Goal: Information Seeking & Learning: Learn about a topic

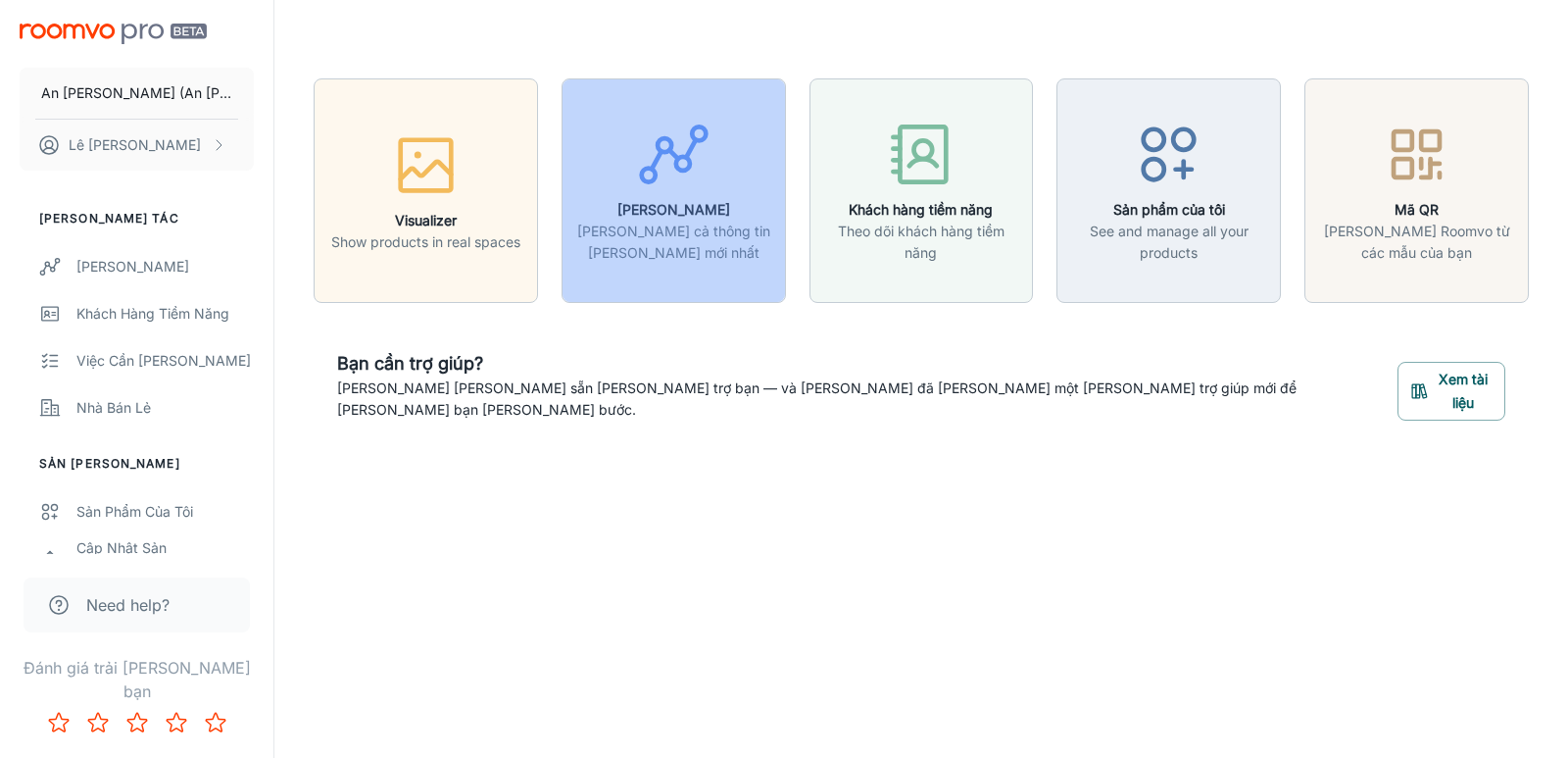
click at [688, 185] on icon "button" at bounding box center [674, 155] width 74 height 74
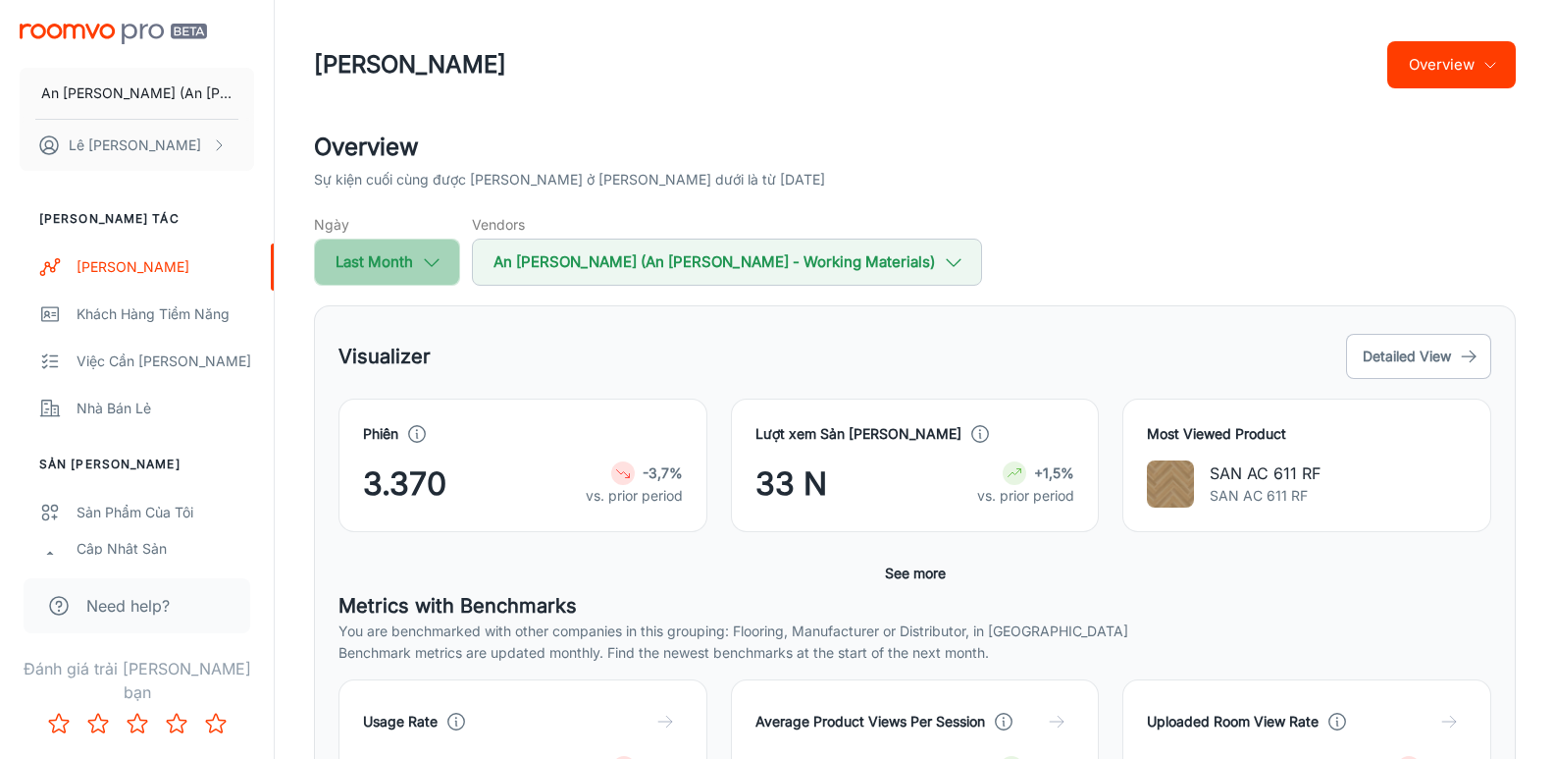
click at [439, 264] on icon "button" at bounding box center [432, 262] width 22 height 22
select select "7"
select select "2025"
select select "7"
select select "2025"
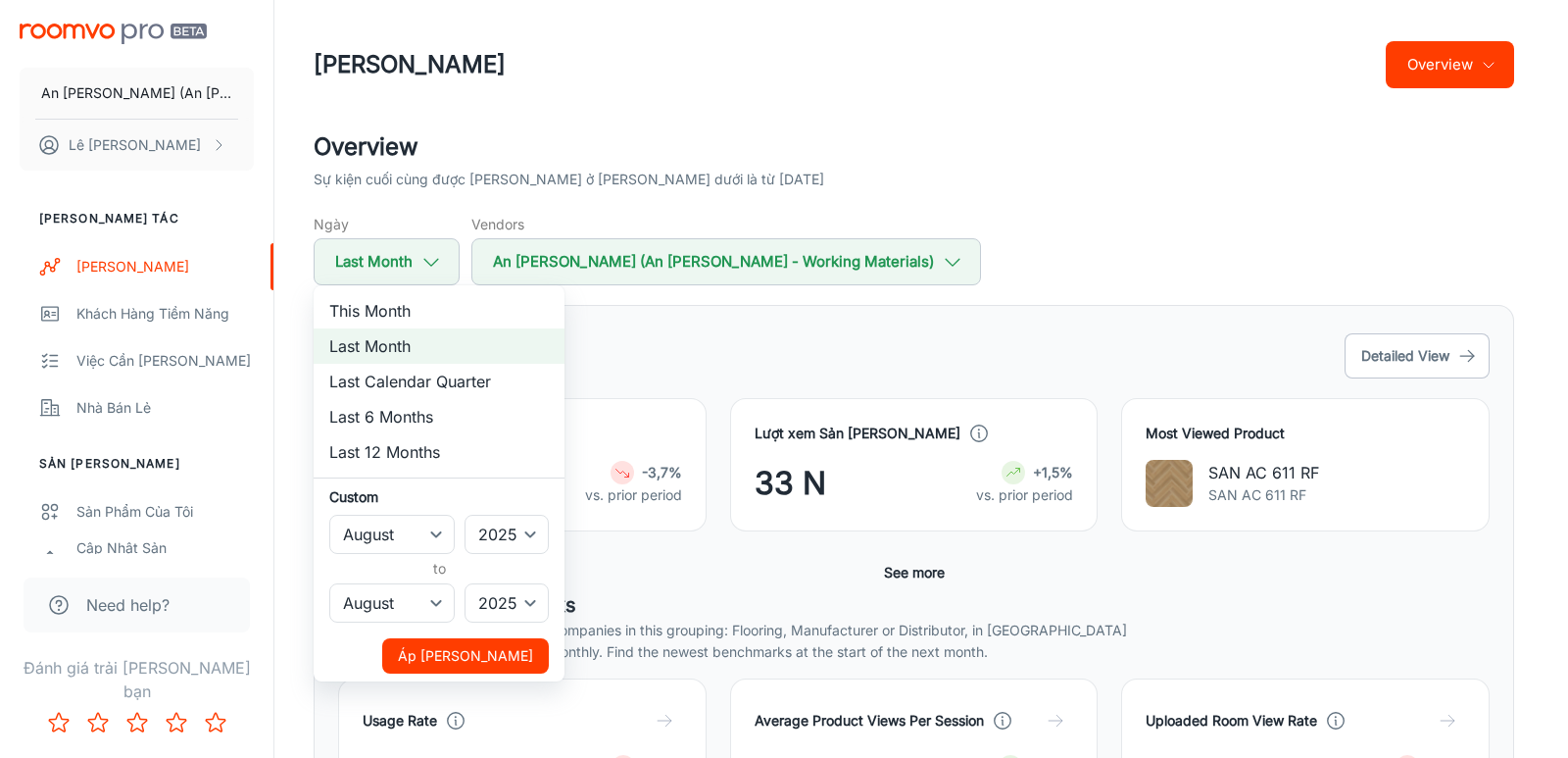
click at [686, 362] on div at bounding box center [784, 379] width 1568 height 758
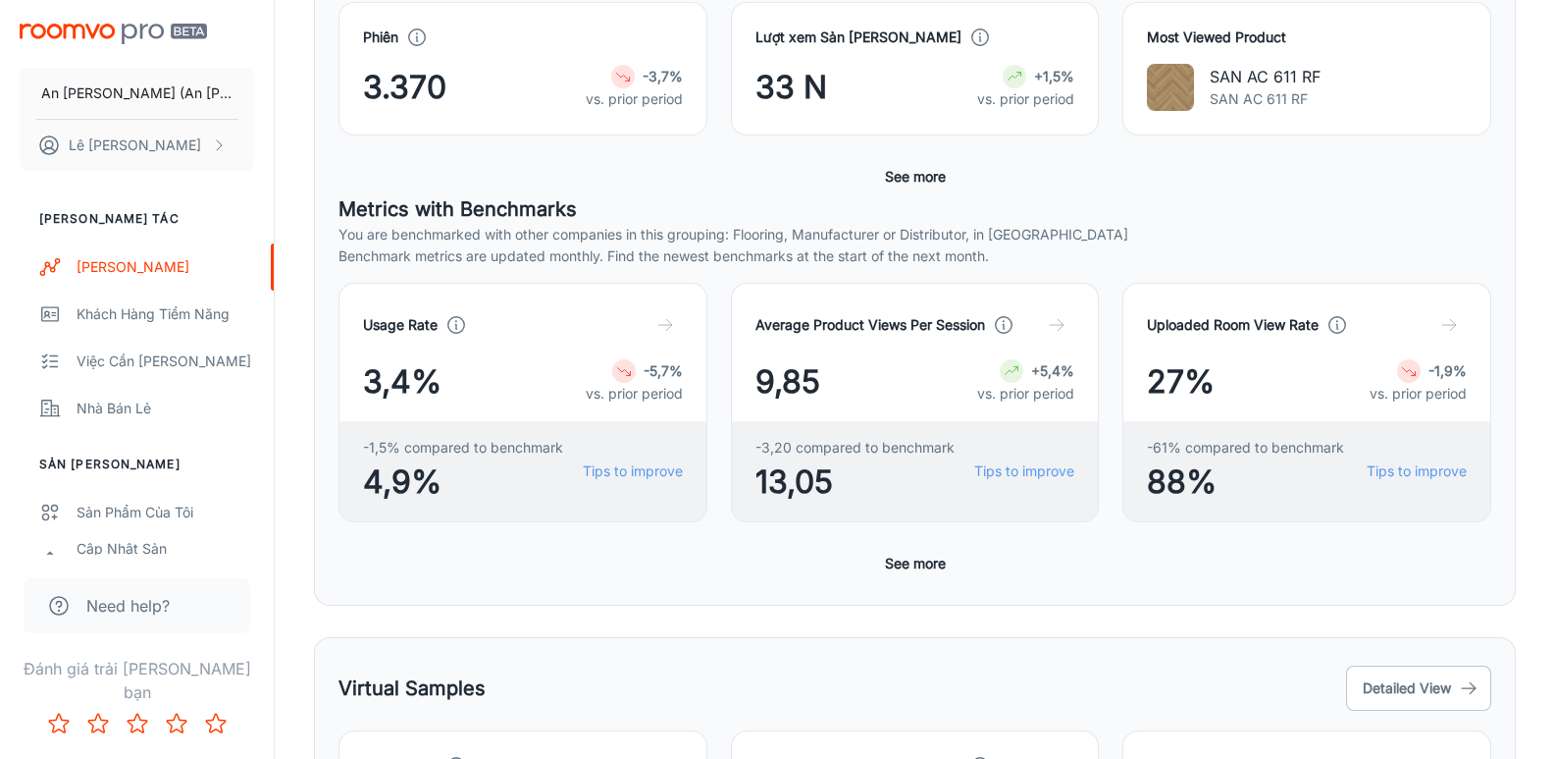
scroll to position [102, 0]
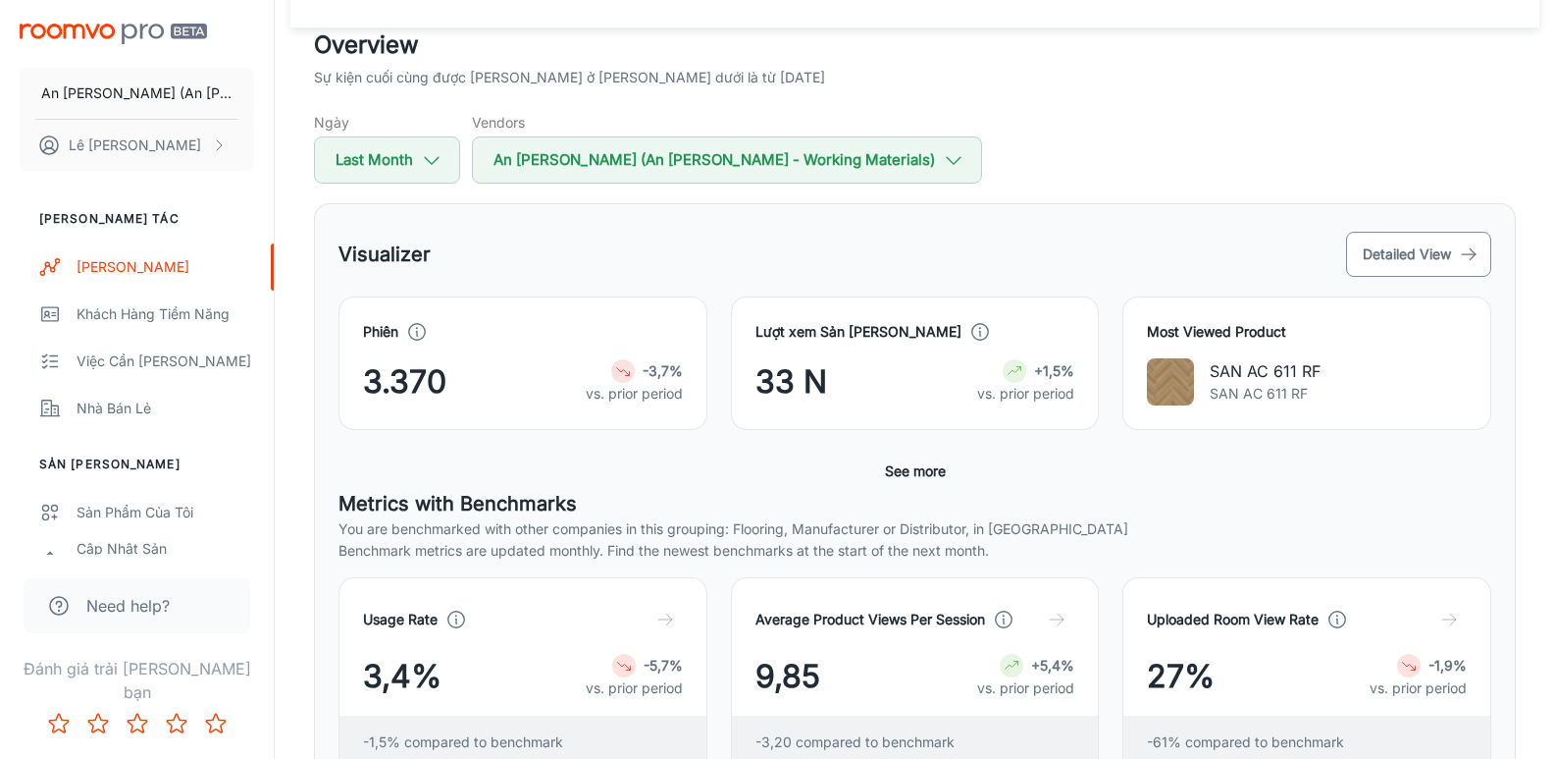
click at [1420, 247] on button "Detailed View" at bounding box center [1418, 254] width 145 height 45
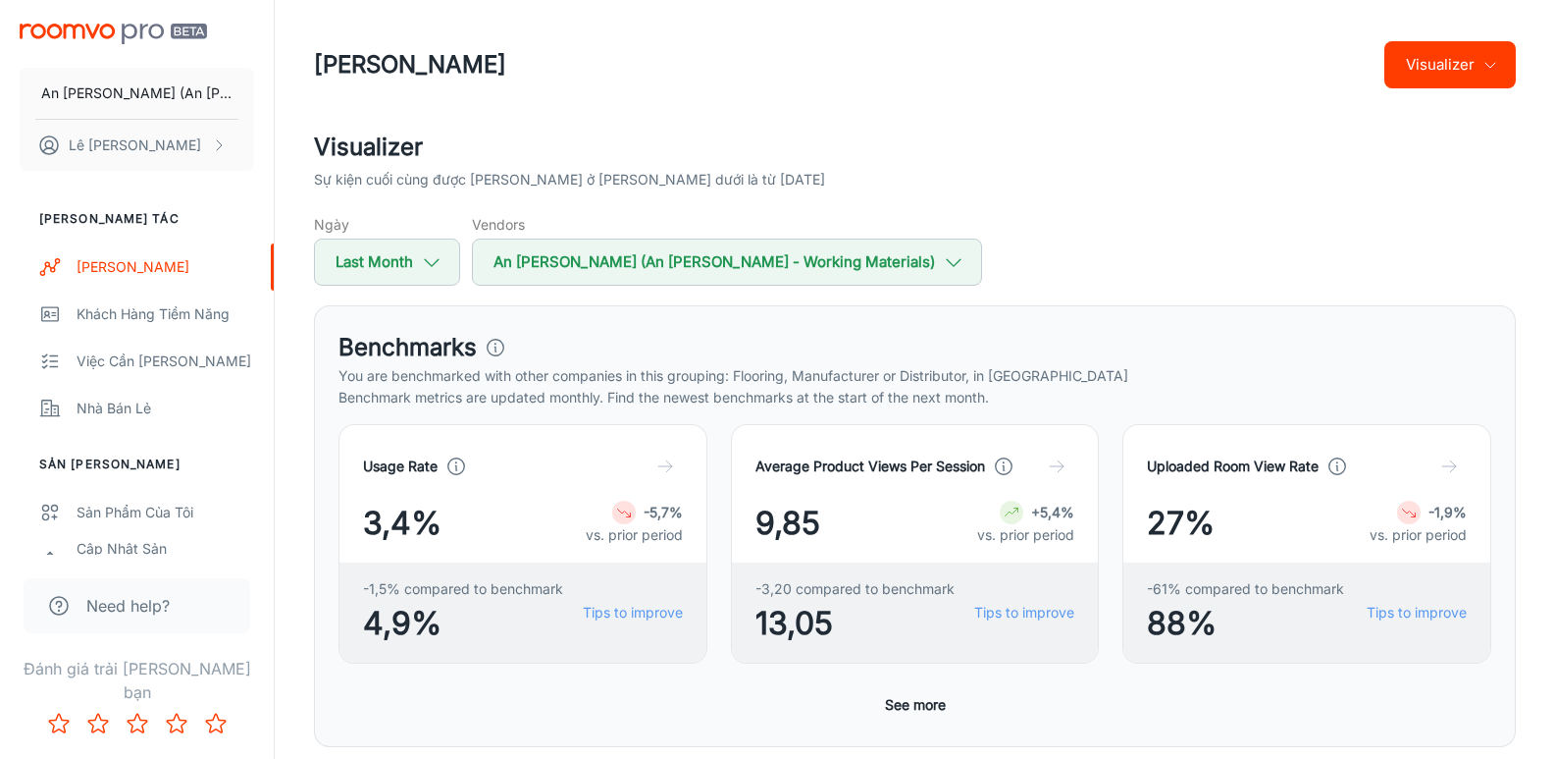
click at [1495, 64] on icon "button" at bounding box center [1491, 65] width 16 height 16
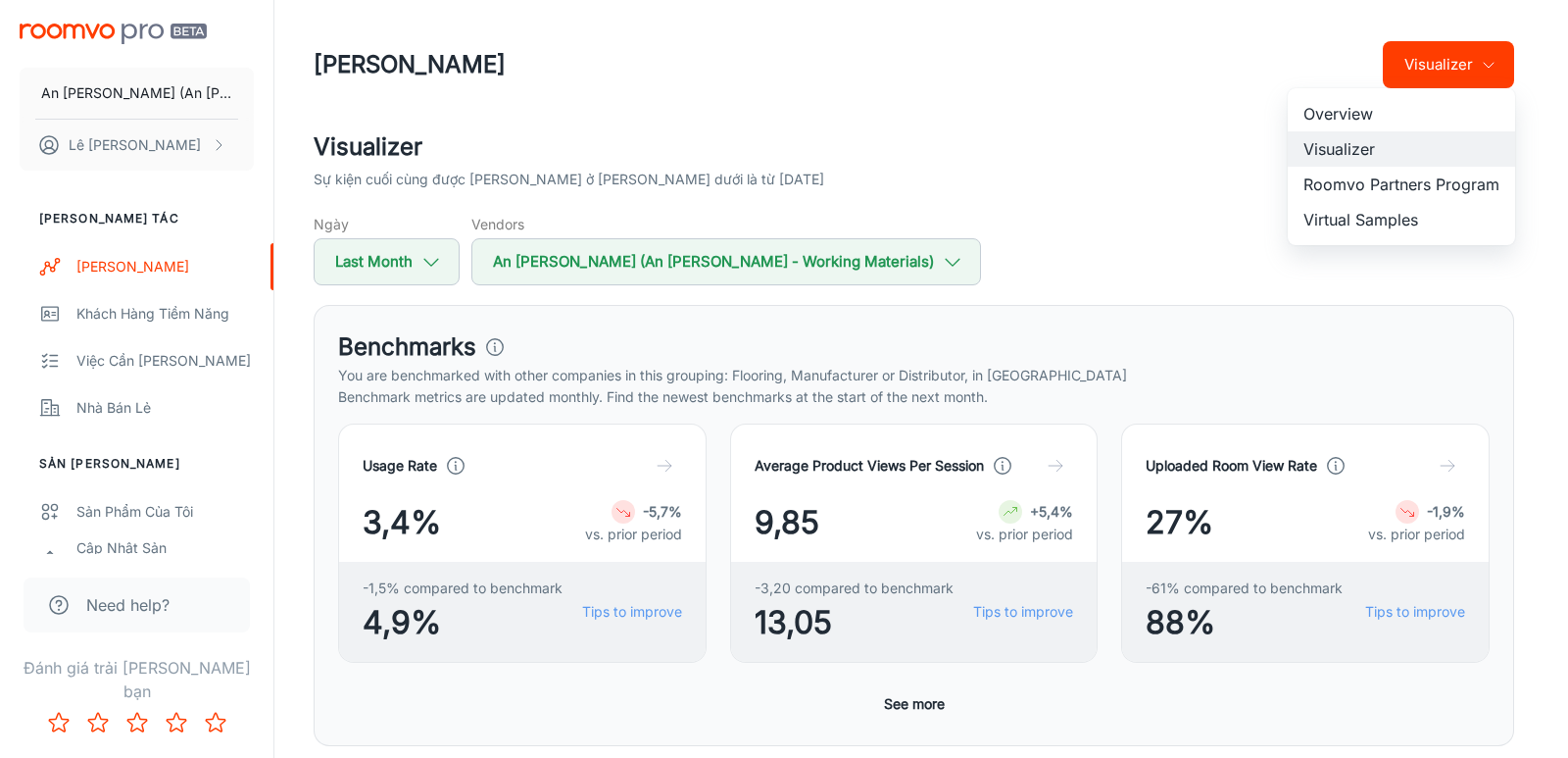
click at [1340, 115] on li "Overview" at bounding box center [1401, 113] width 228 height 35
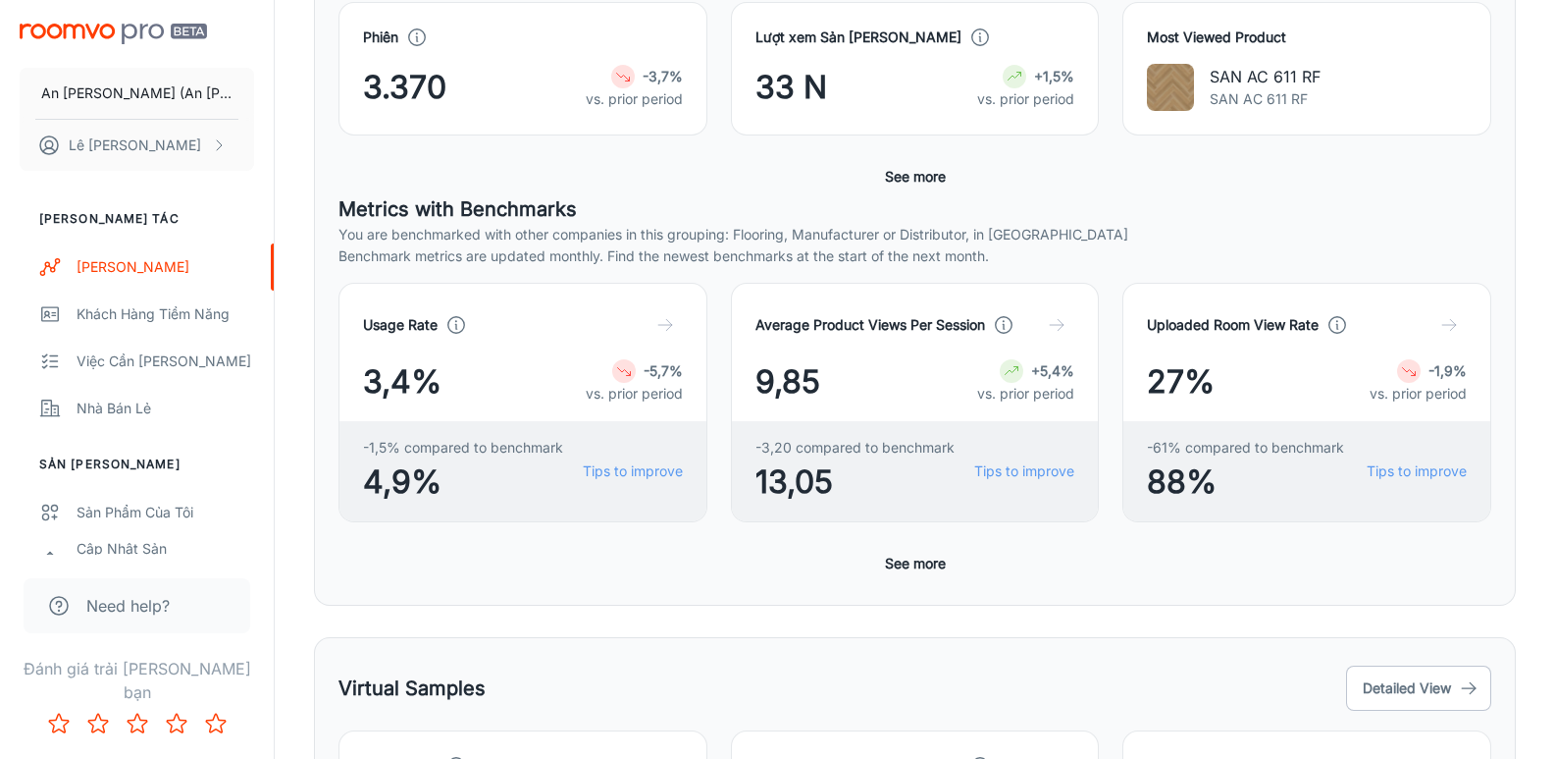
scroll to position [102, 0]
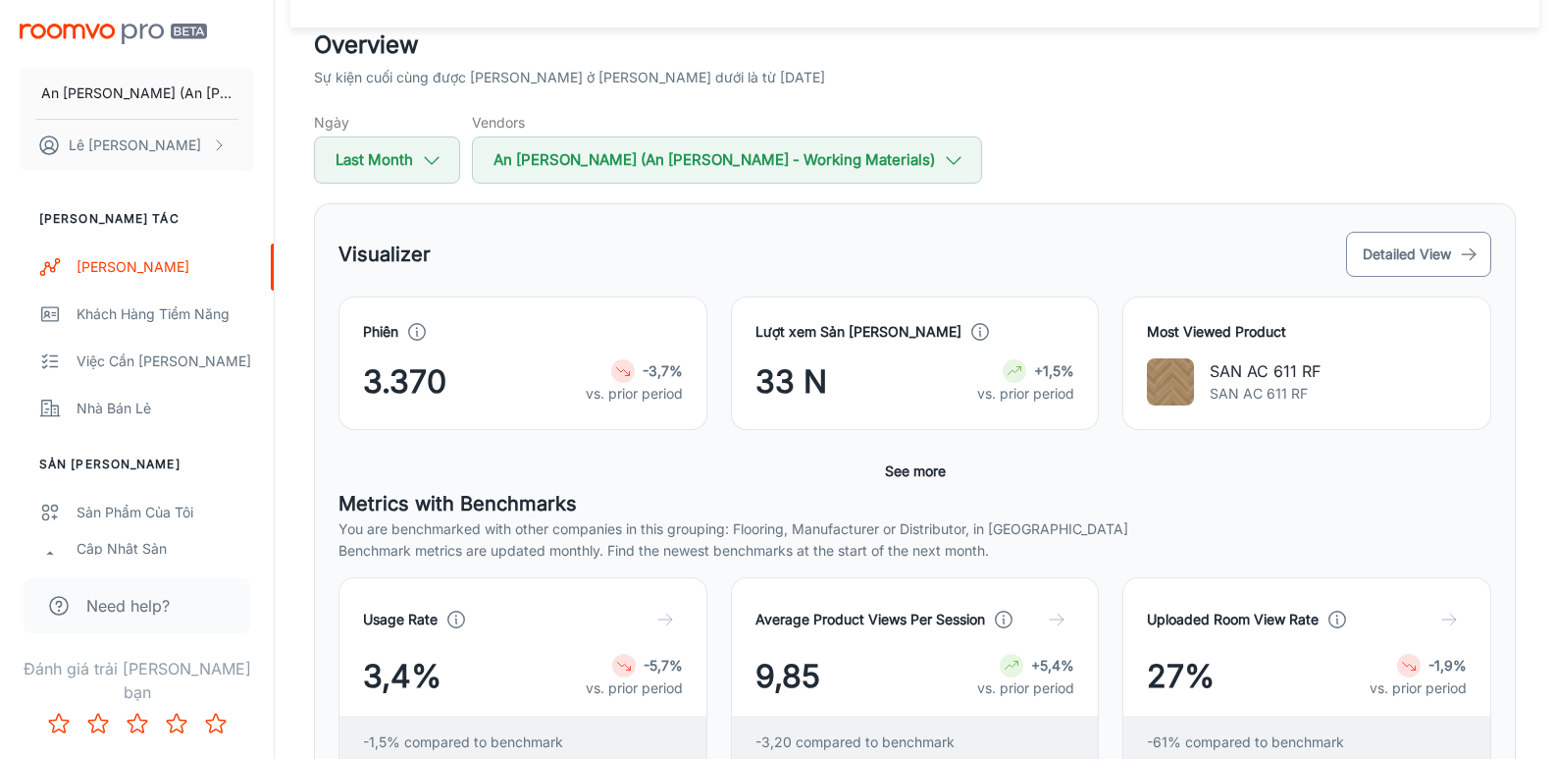
click at [1439, 253] on button "Detailed View" at bounding box center [1418, 254] width 145 height 45
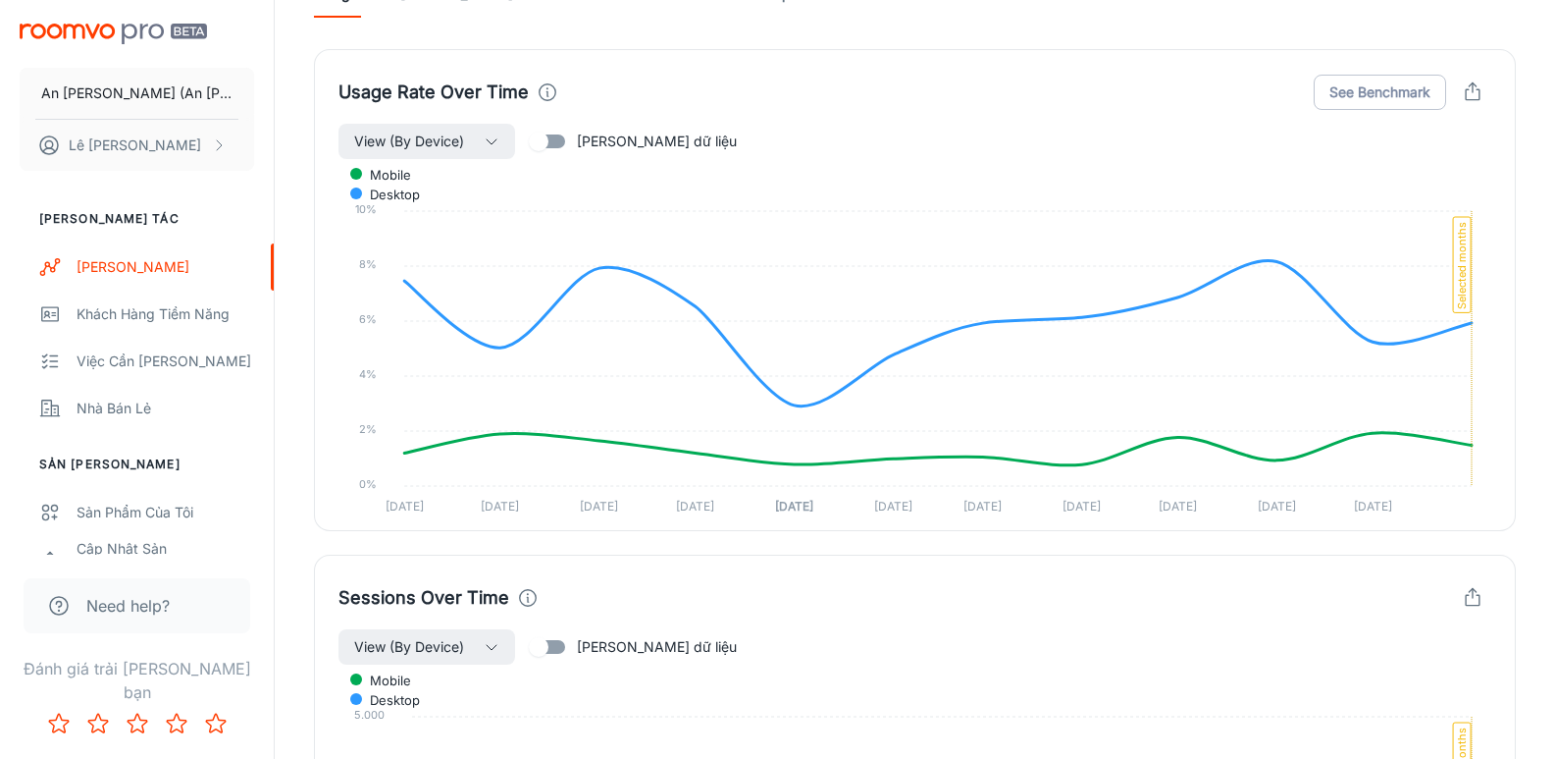
scroll to position [1016, 0]
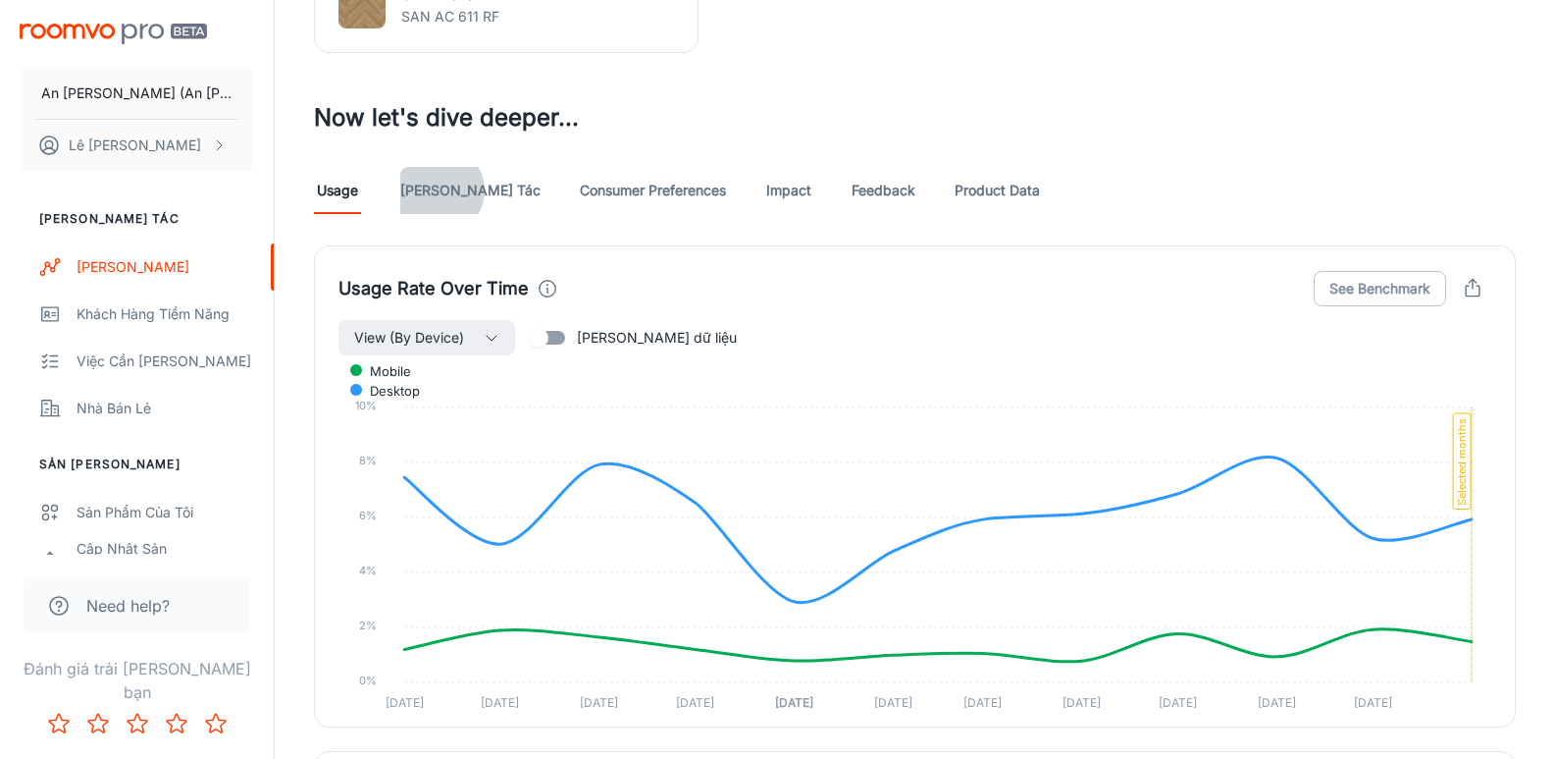
click at [439, 190] on link "[PERSON_NAME] tác" at bounding box center [470, 190] width 140 height 47
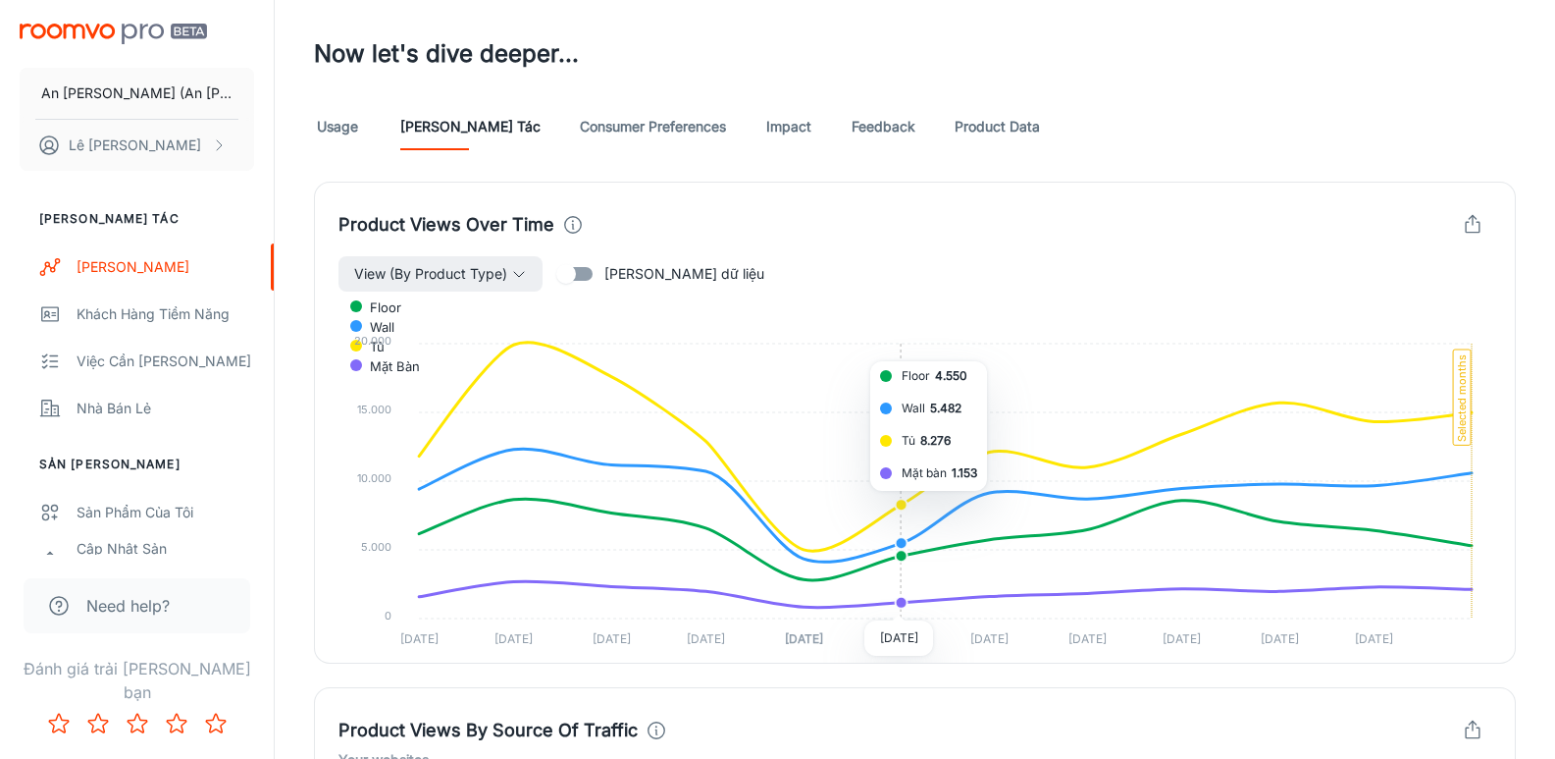
scroll to position [785, 0]
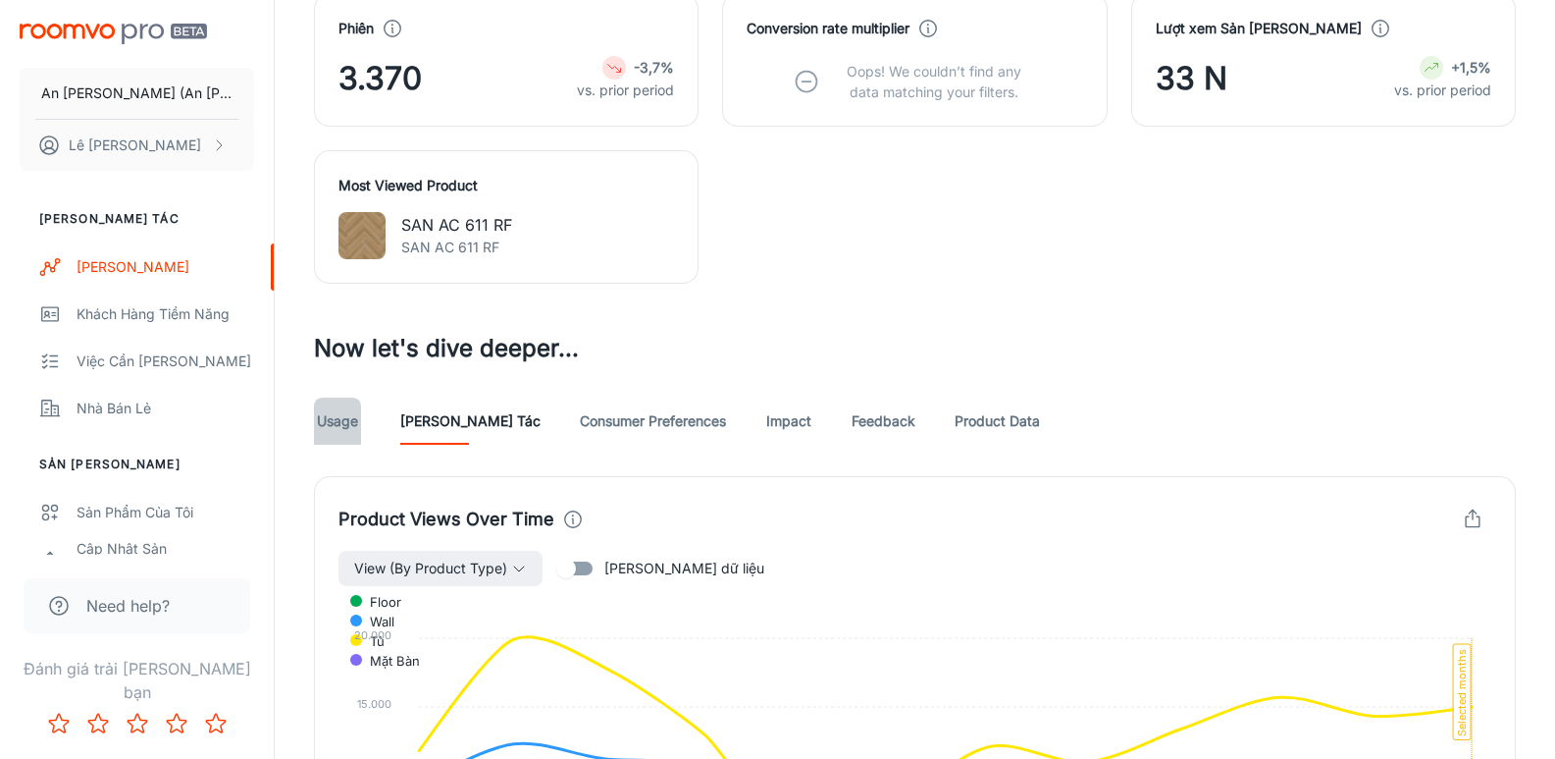
click at [325, 424] on link "Usage" at bounding box center [337, 420] width 47 height 47
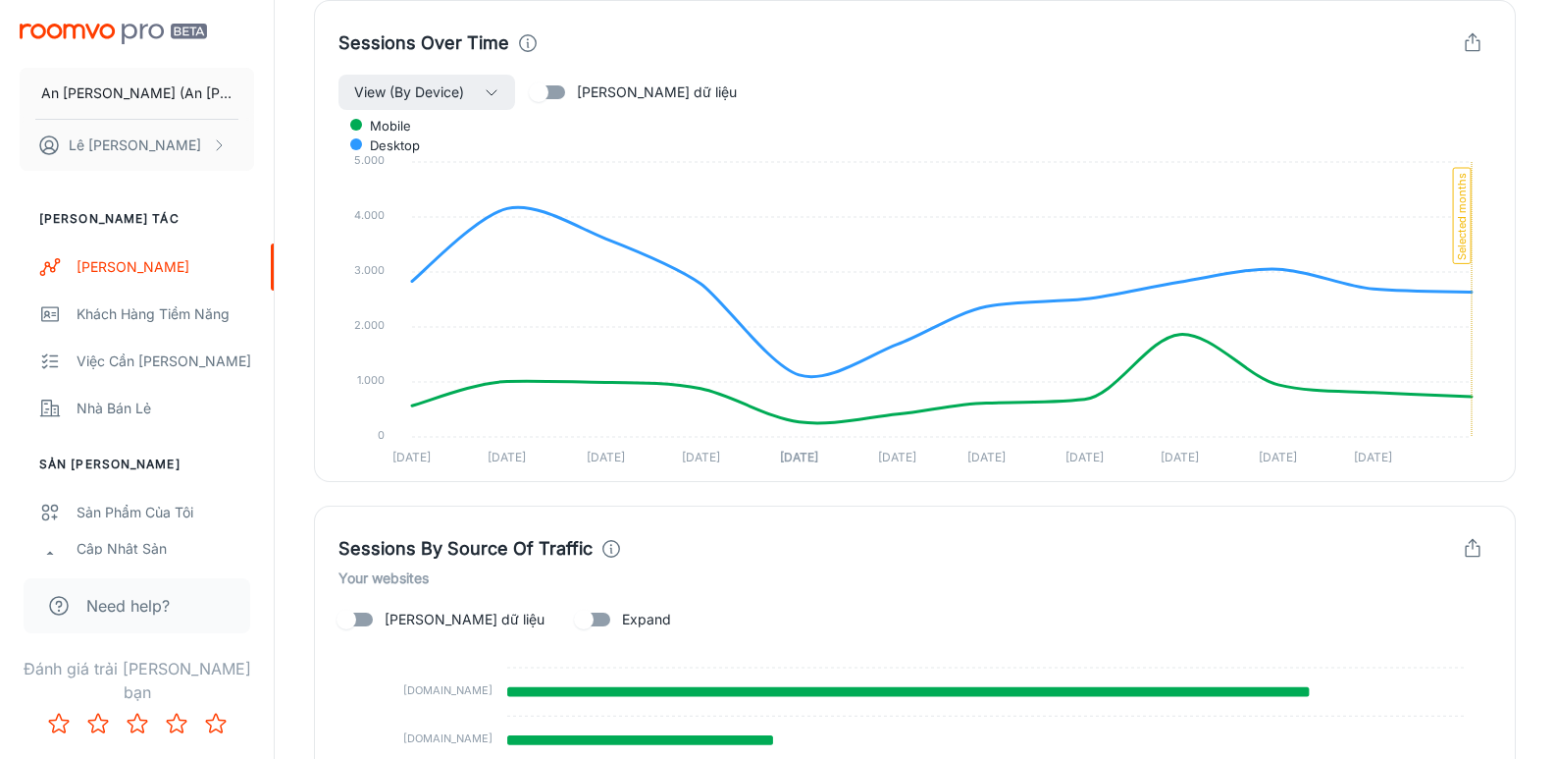
scroll to position [2095, 0]
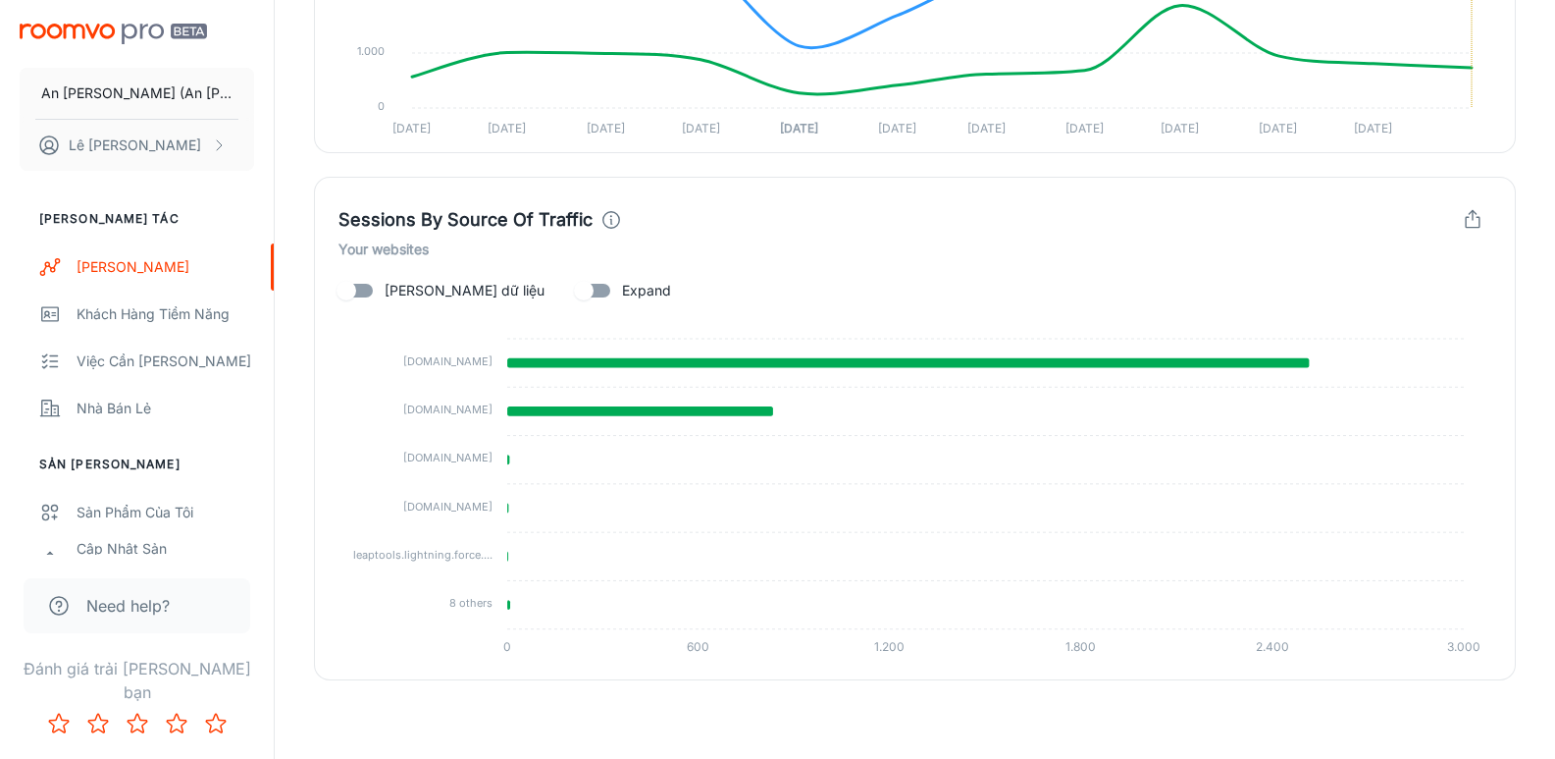
click at [359, 292] on input "[PERSON_NAME] dữ liệu" at bounding box center [346, 290] width 112 height 37
checkbox input "true"
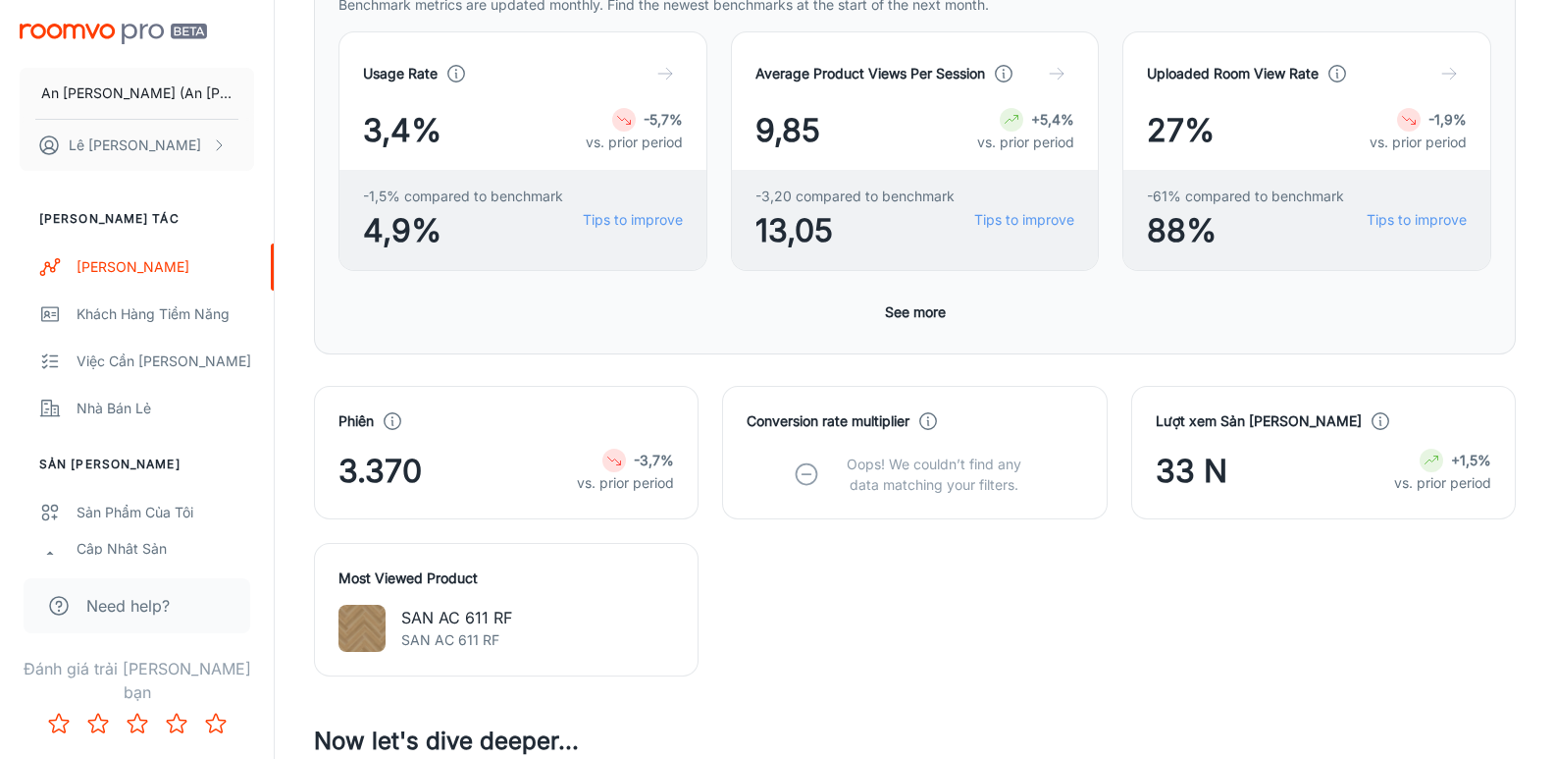
scroll to position [785, 0]
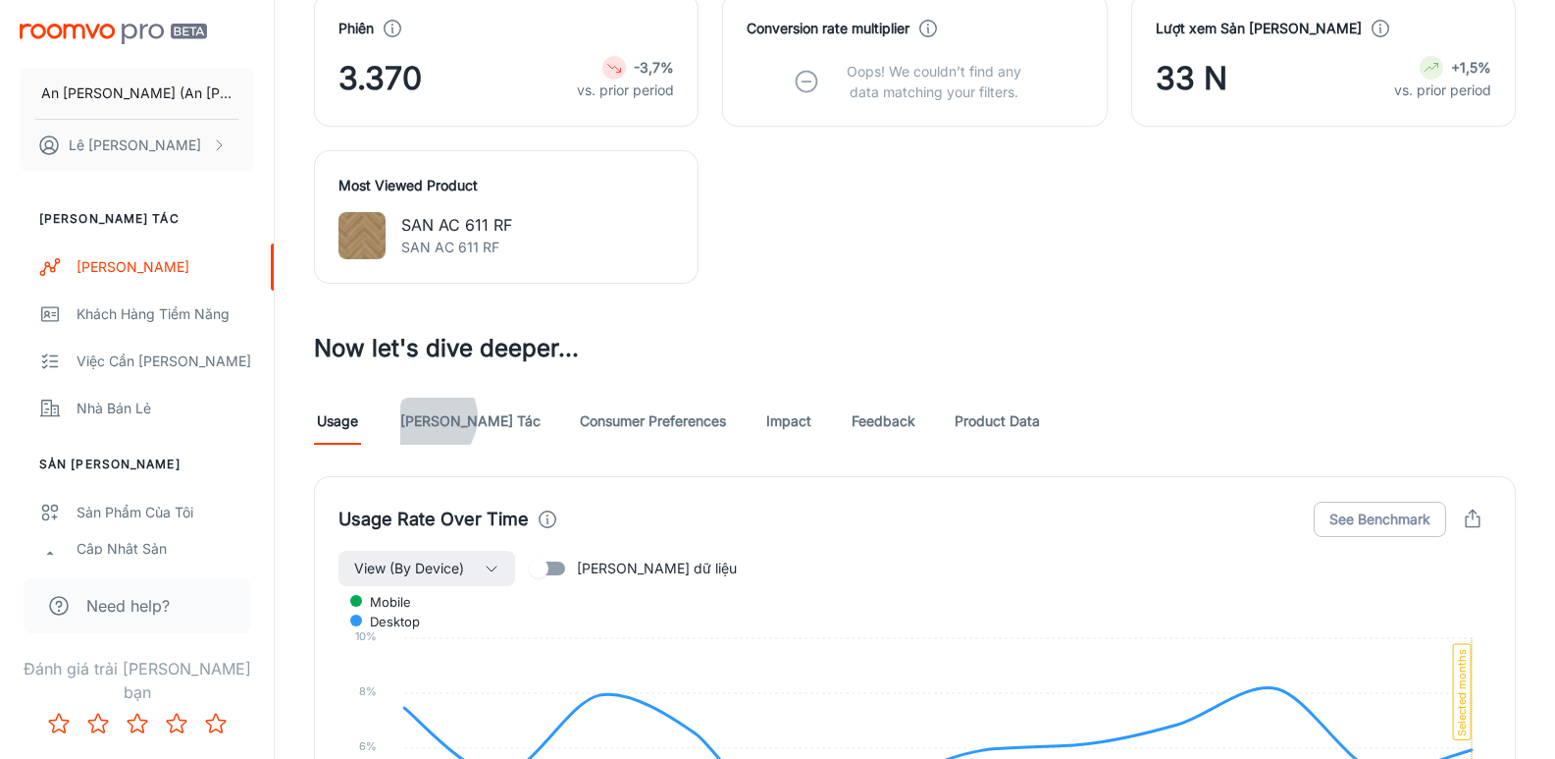
click at [425, 417] on link "[PERSON_NAME] tác" at bounding box center [470, 420] width 140 height 47
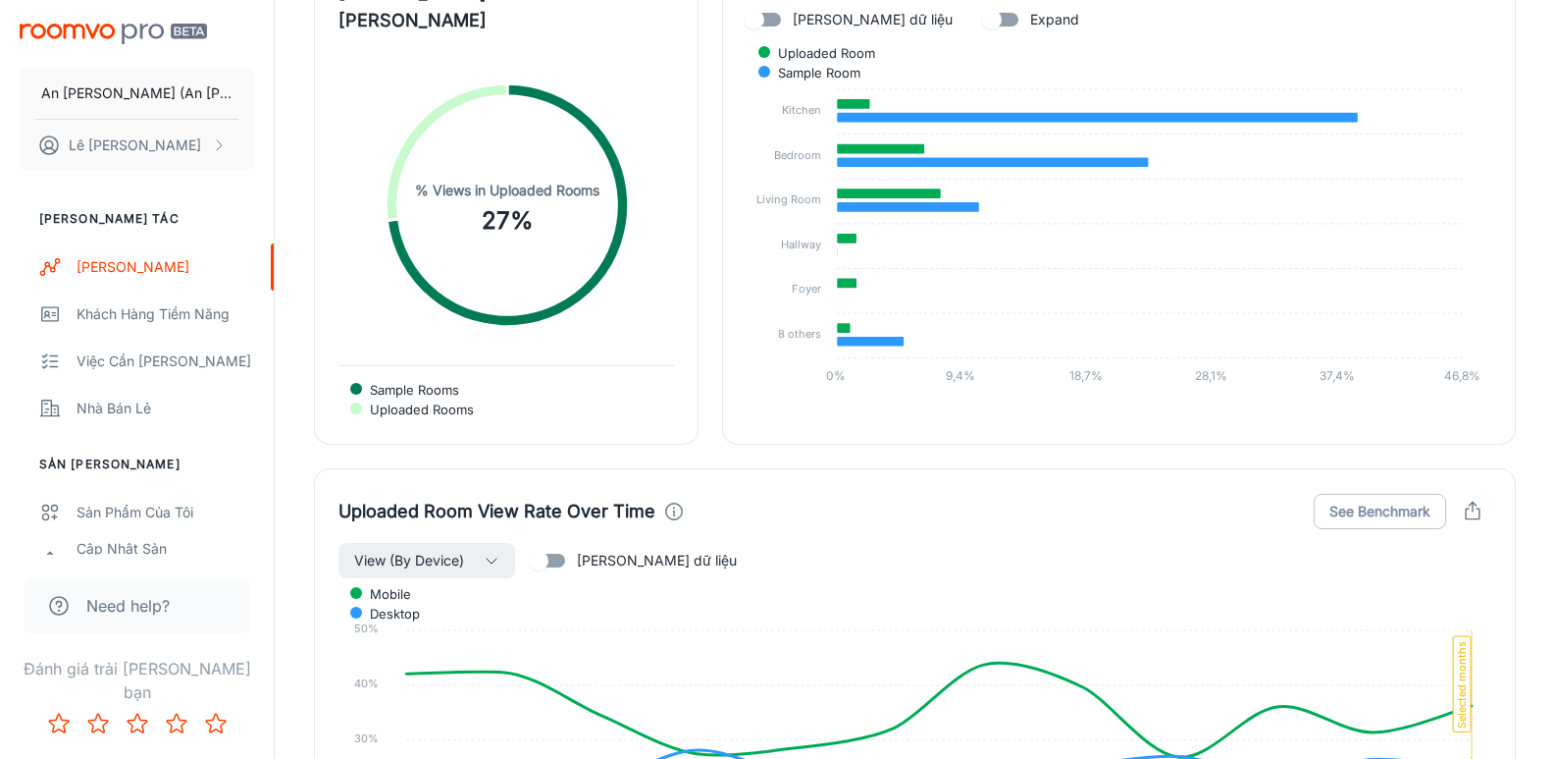
scroll to position [3631, 0]
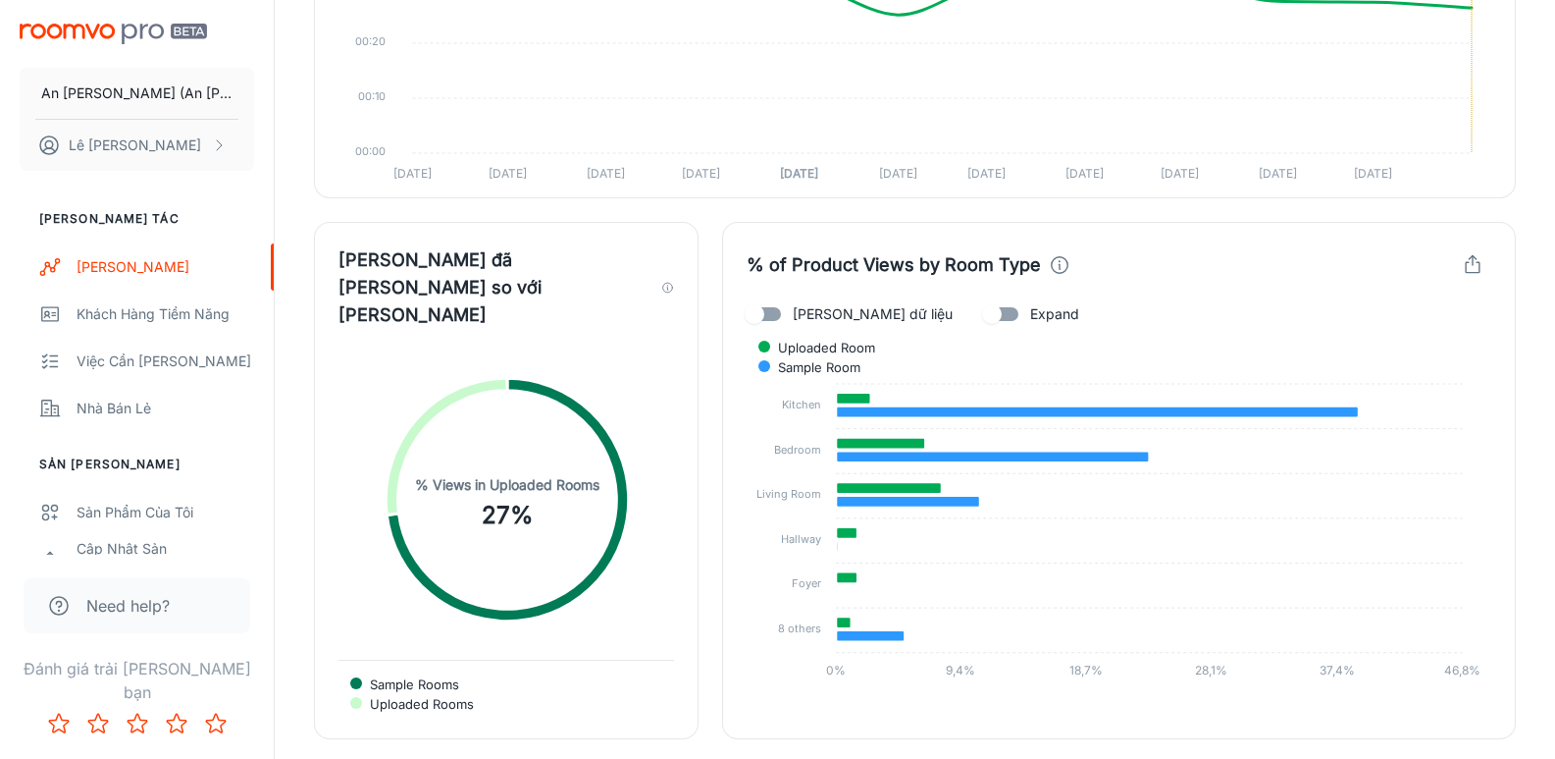
click at [774, 311] on input "[PERSON_NAME] dữ liệu" at bounding box center [755, 313] width 112 height 37
checkbox input "true"
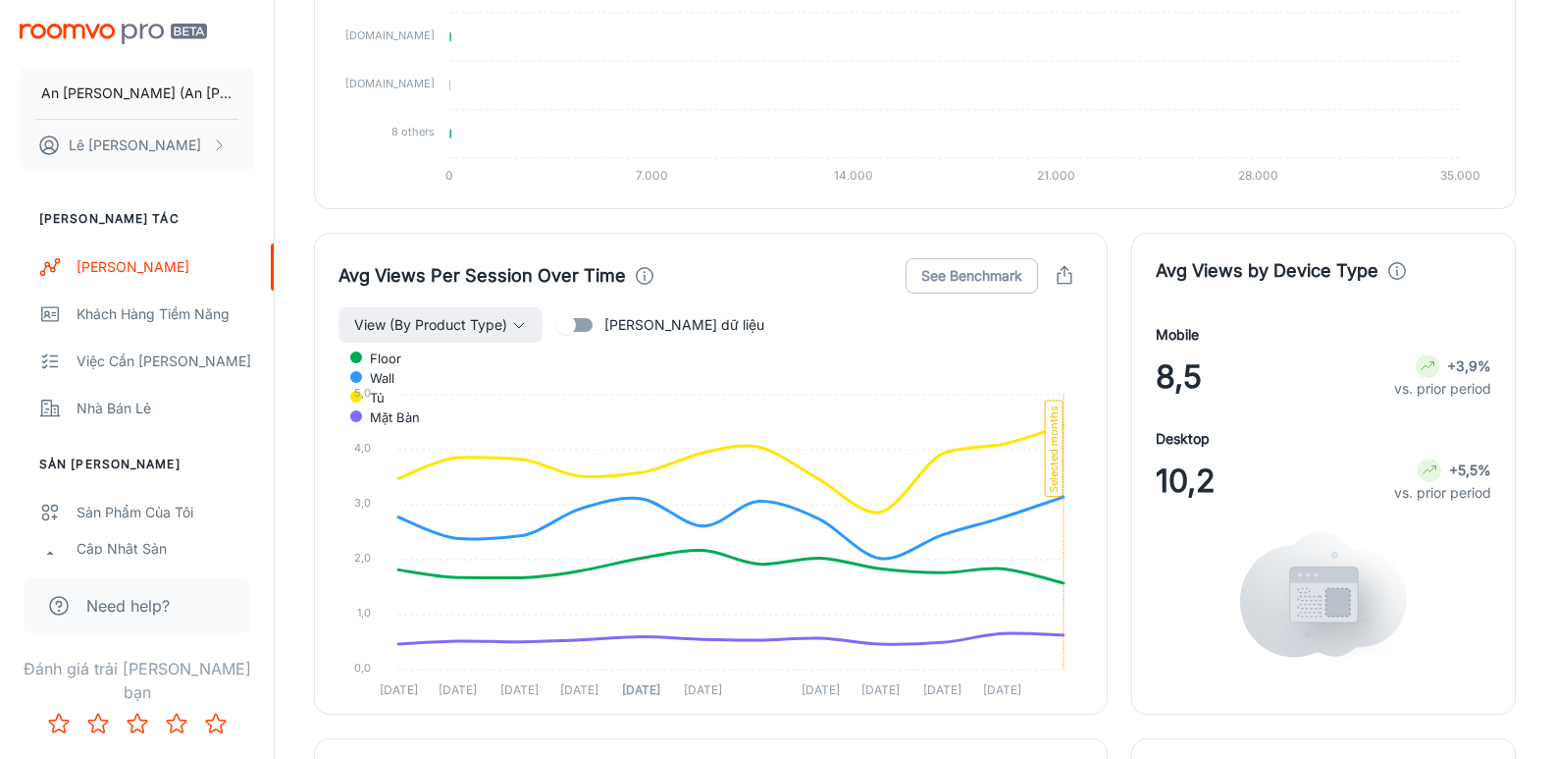
scroll to position [1668, 0]
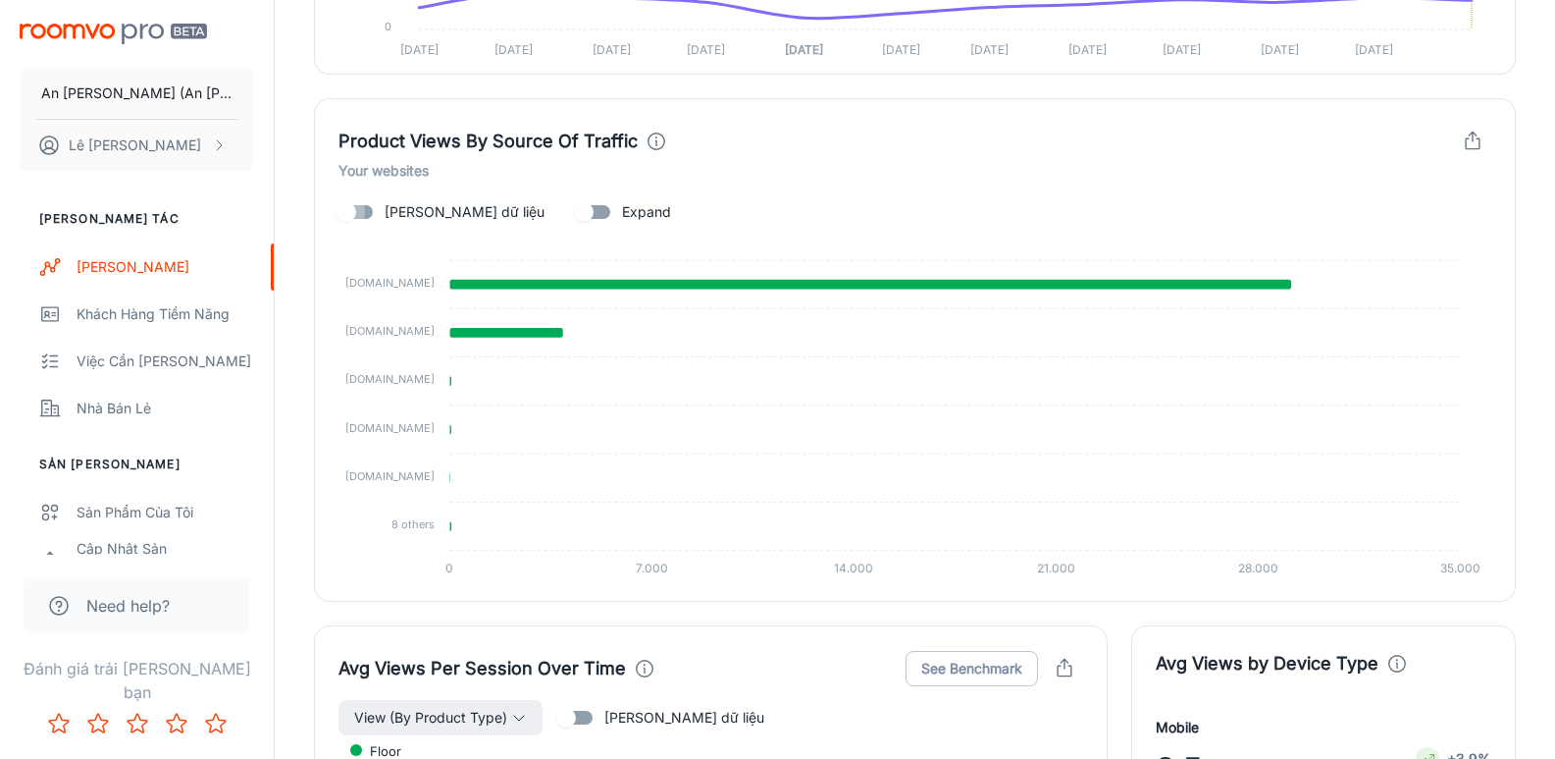
click at [368, 217] on input "[PERSON_NAME] dữ liệu" at bounding box center [346, 211] width 112 height 37
checkbox input "true"
drag, startPoint x: 376, startPoint y: 432, endPoint x: 354, endPoint y: 442, distance: 23.7
click at [353, 443] on foreignobject at bounding box center [915, 410] width 1153 height 358
drag, startPoint x: 353, startPoint y: 422, endPoint x: 414, endPoint y: 425, distance: 60.9
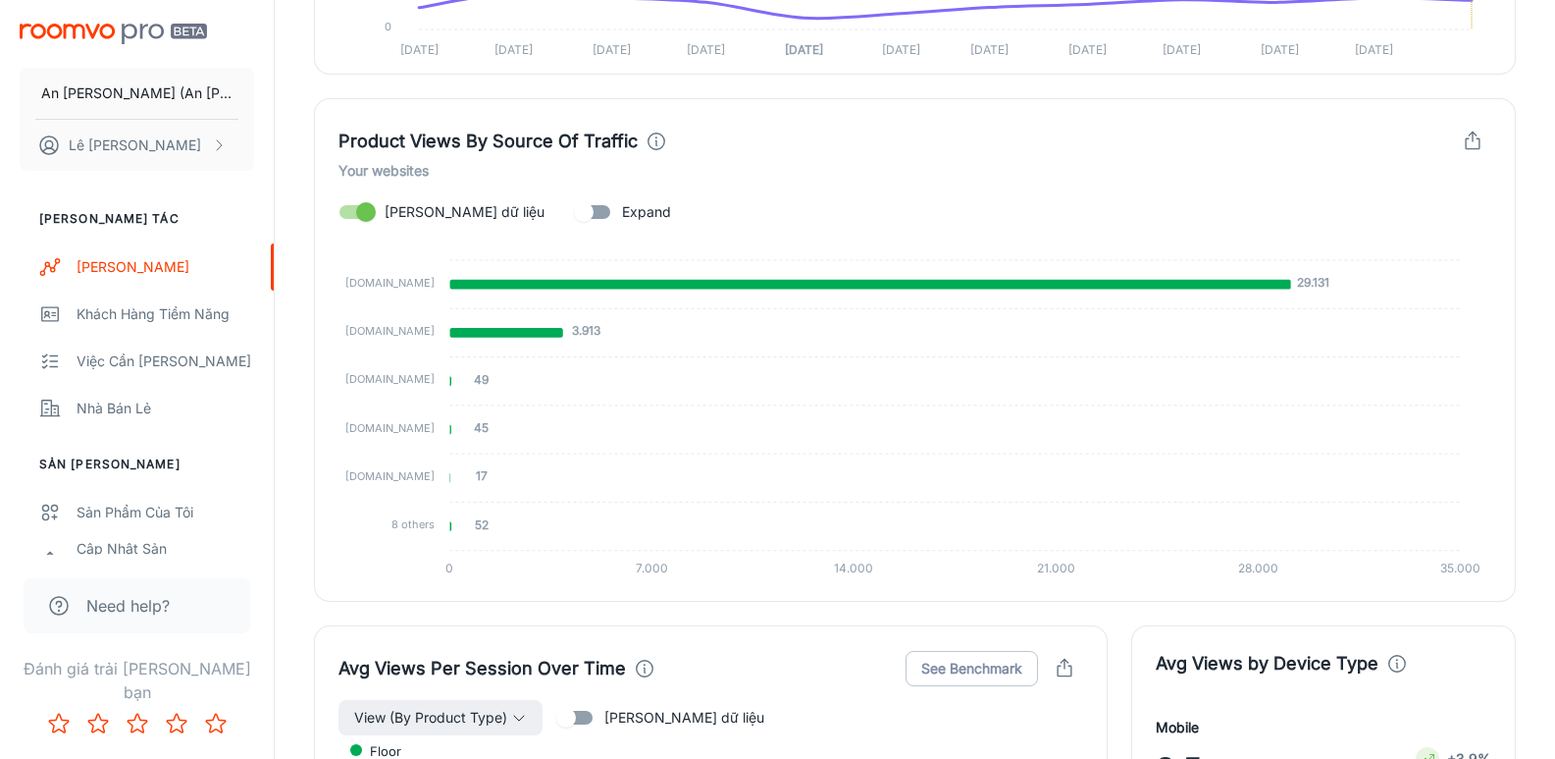
click at [414, 425] on icon "29.131 3.913 49 45 17 52 [DOMAIN_NAME] [DOMAIN_NAME] [DOMAIN_NAME] [DOMAIN_NAME…" at bounding box center [915, 410] width 1153 height 358
click at [414, 425] on tspan "[DOMAIN_NAME]" at bounding box center [389, 428] width 89 height 14
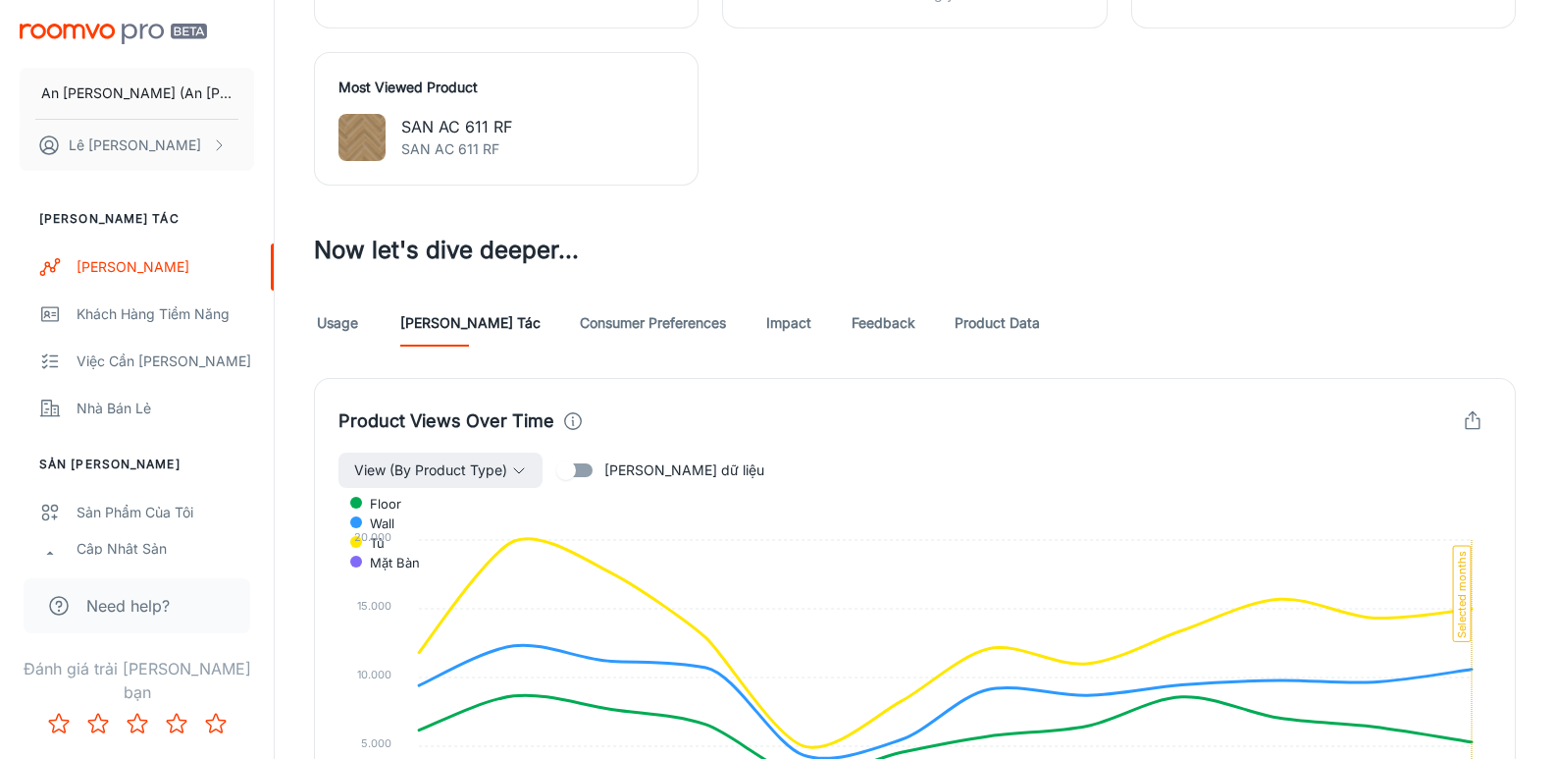
scroll to position [687, 0]
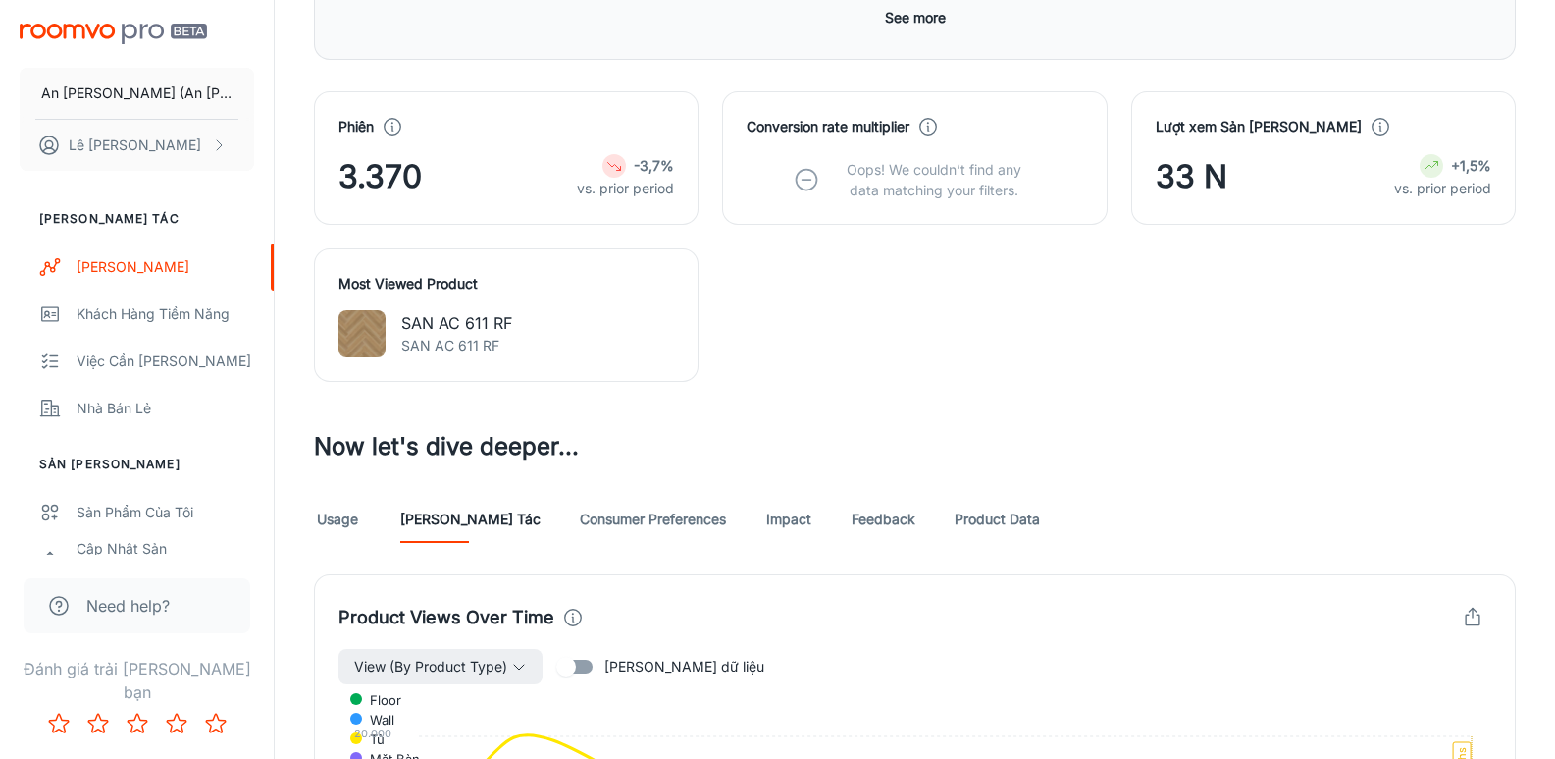
click at [606, 518] on link "Consumer Preferences" at bounding box center [653, 519] width 146 height 47
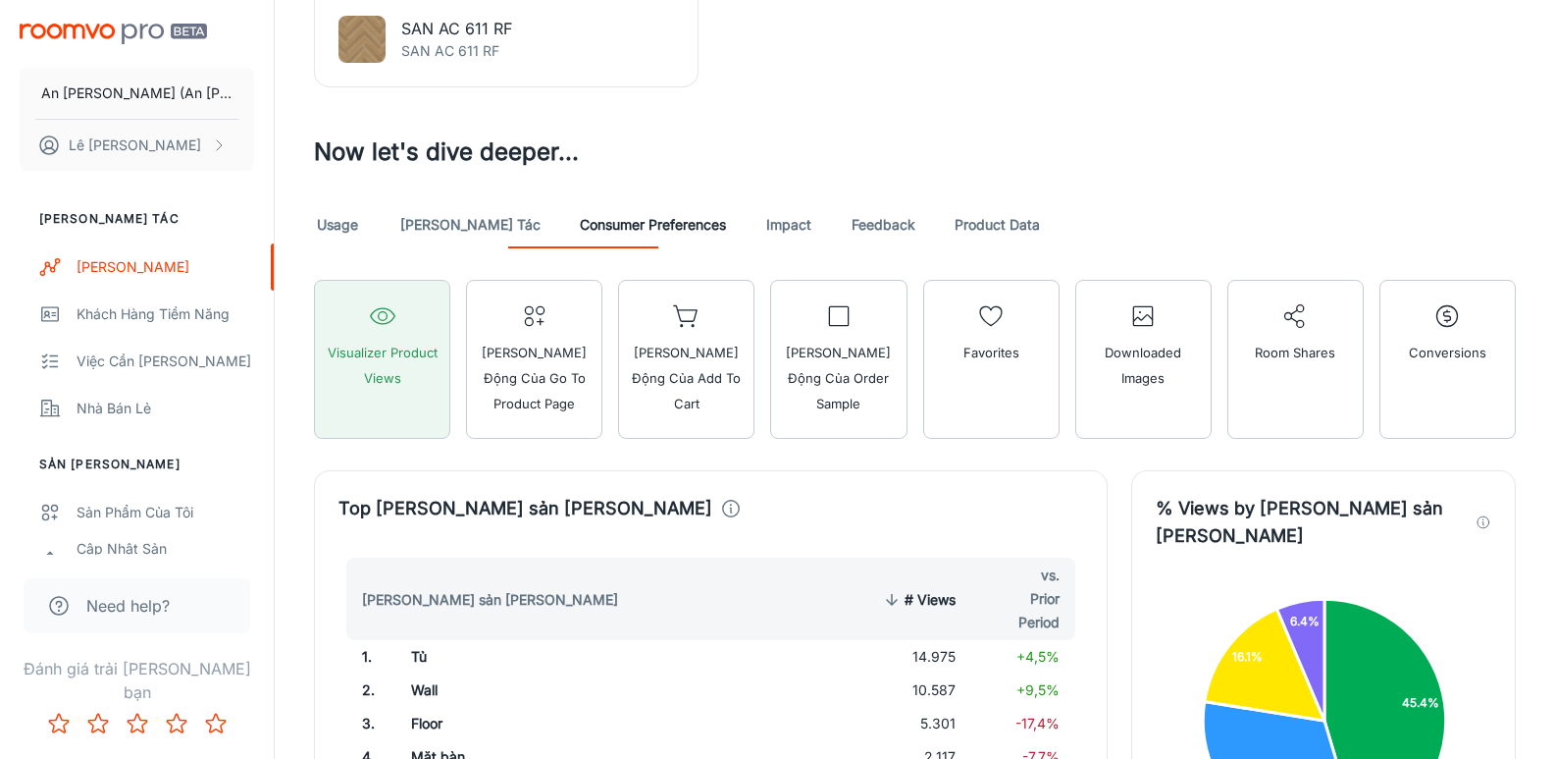
scroll to position [1178, 0]
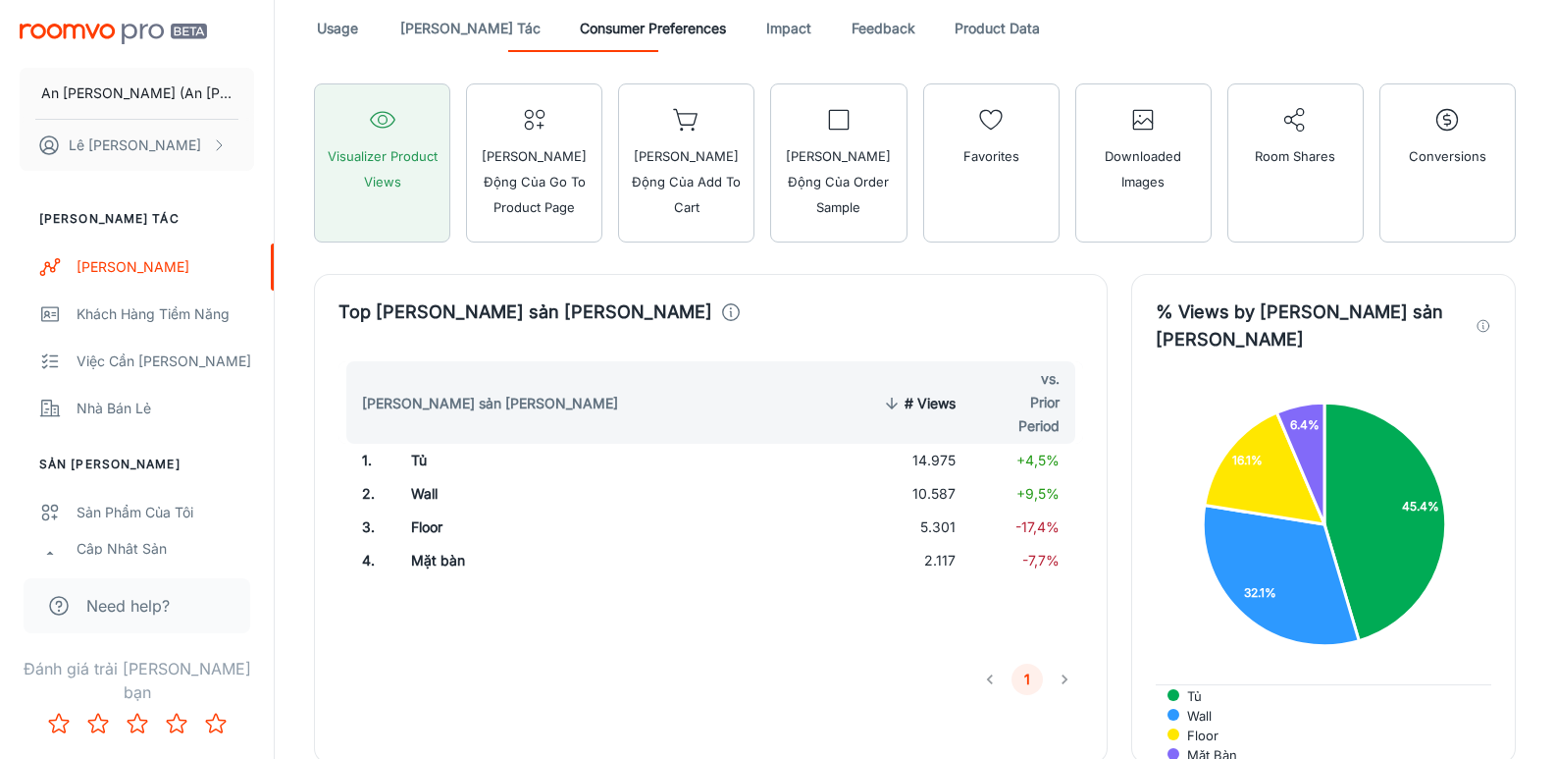
click at [941, 457] on td "14.975" at bounding box center [916, 460] width 111 height 33
copy td "14.975"
click at [926, 497] on td "10.587" at bounding box center [916, 493] width 111 height 33
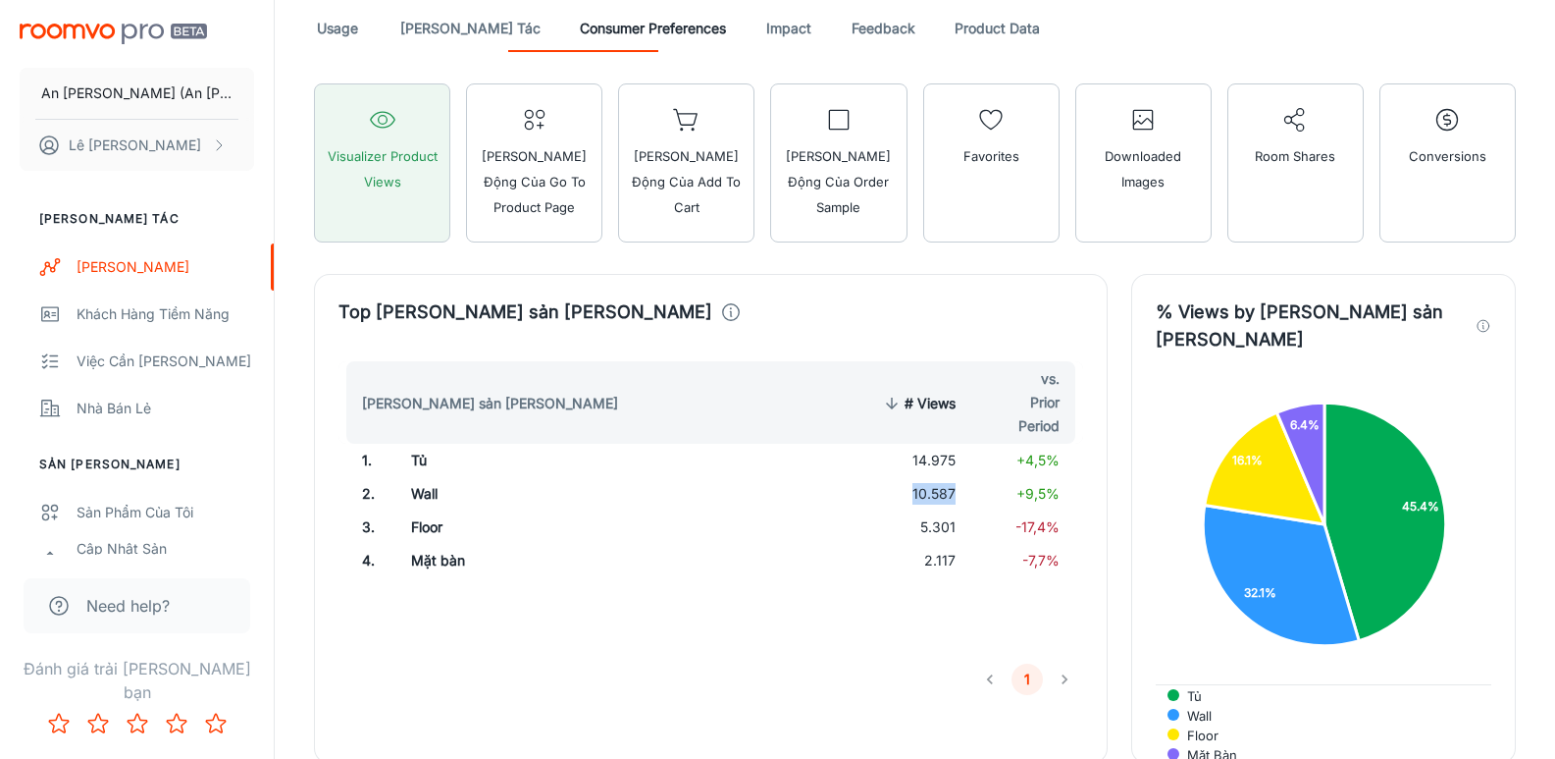
click at [926, 497] on td "10.587" at bounding box center [916, 493] width 111 height 33
copy td "10.587"
click at [939, 530] on td "5.301" at bounding box center [916, 526] width 111 height 33
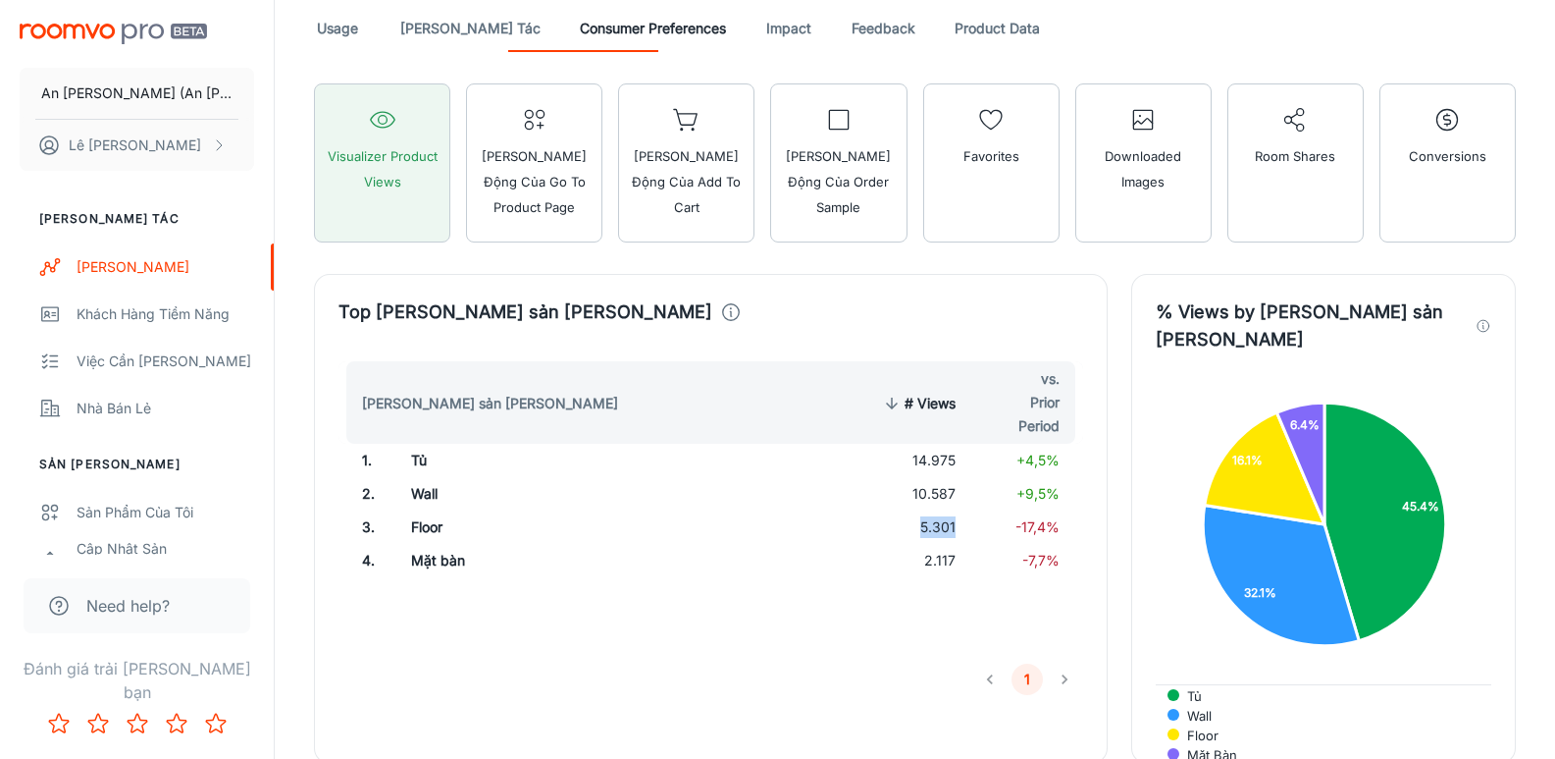
click at [939, 530] on td "5.301" at bounding box center [916, 526] width 111 height 33
copy td "5.301"
click at [944, 560] on td "2.117" at bounding box center [916, 560] width 111 height 33
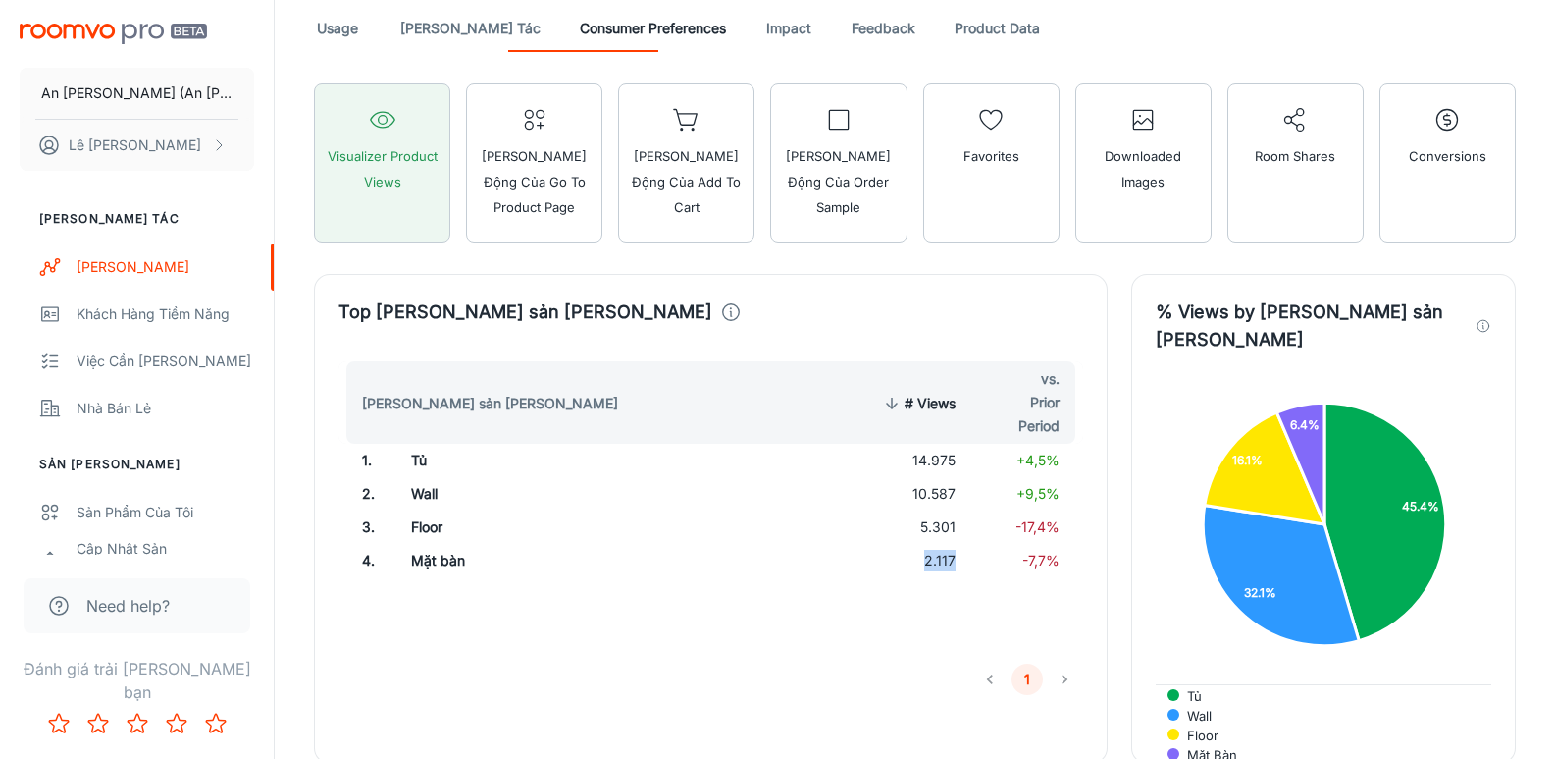
copy td "2.117"
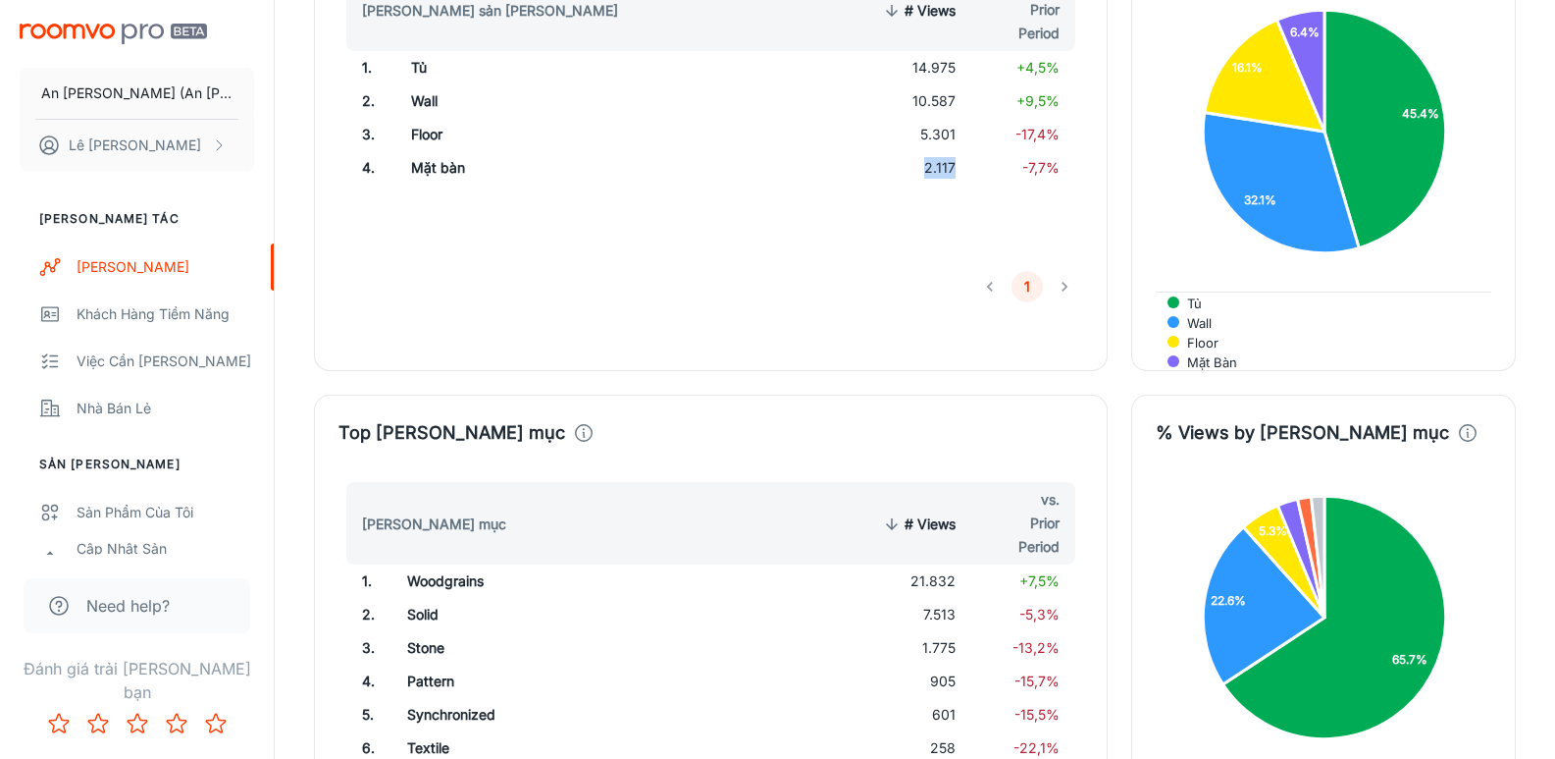
scroll to position [1864, 0]
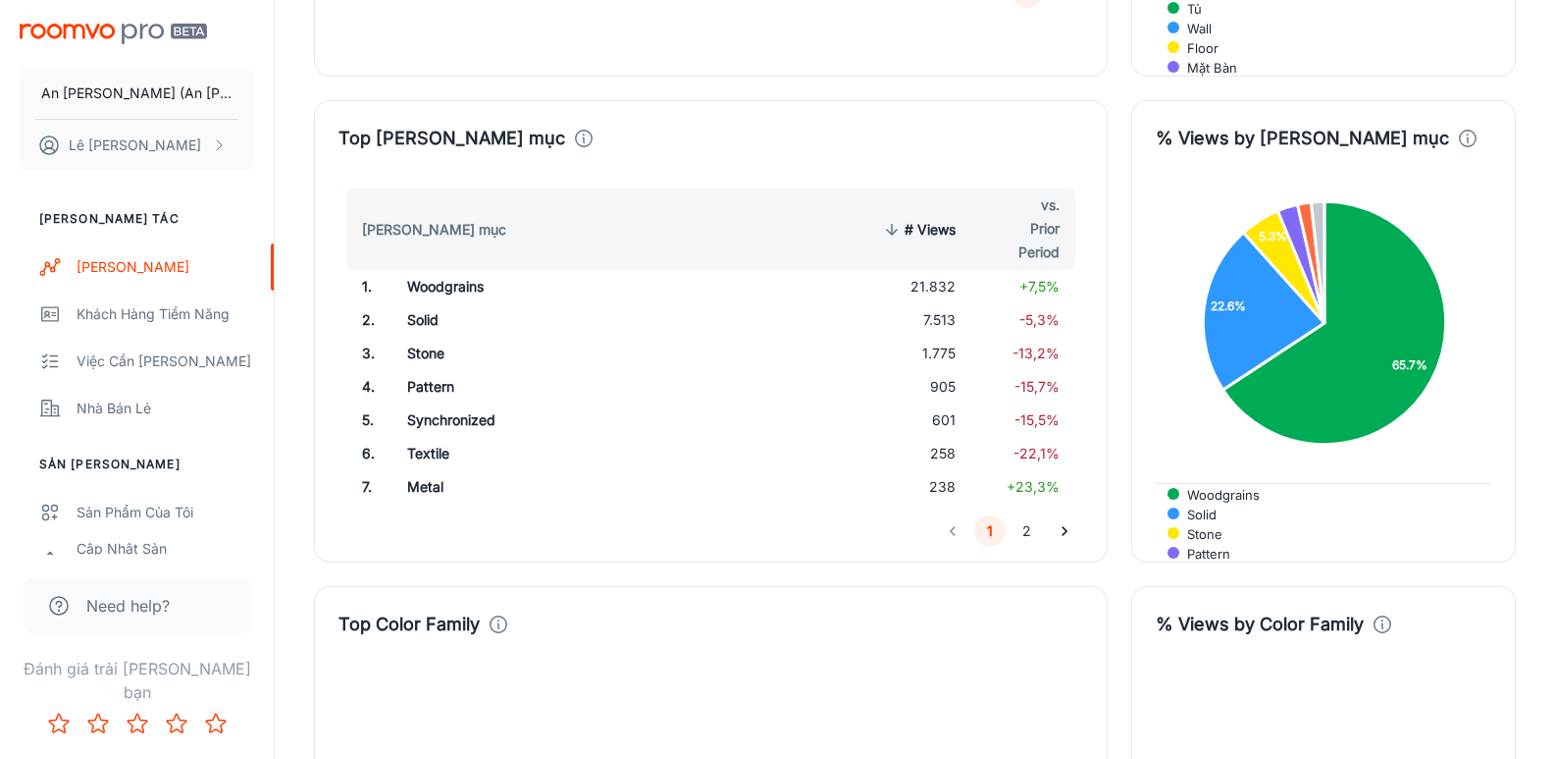
click at [947, 270] on td "21.832" at bounding box center [916, 286] width 111 height 33
copy td "21.832"
click at [942, 303] on td "7.513" at bounding box center [916, 319] width 111 height 33
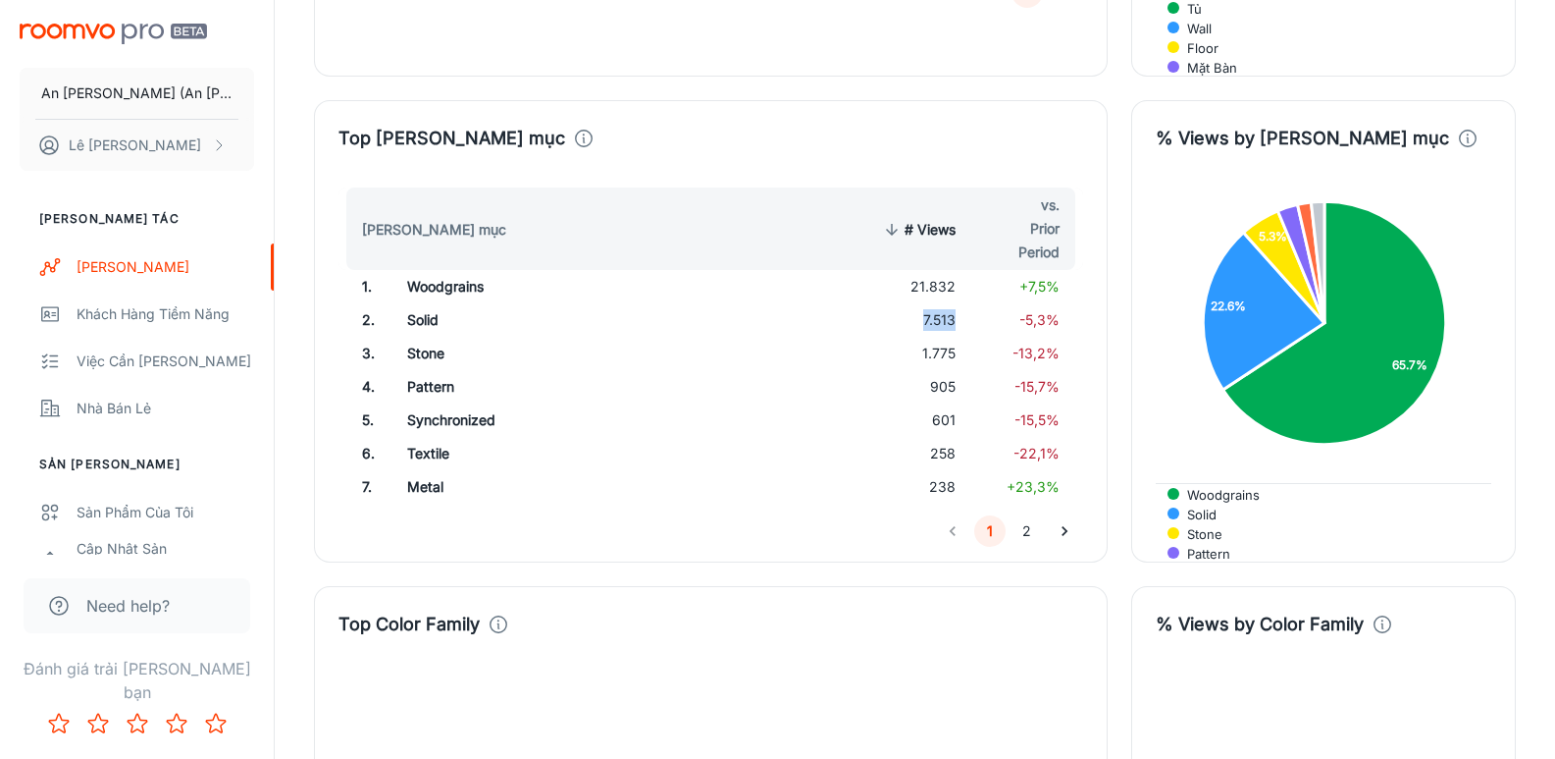
click at [942, 303] on td "7.513" at bounding box center [916, 319] width 111 height 33
copy td "7.513"
click at [944, 337] on td "1.775" at bounding box center [916, 353] width 111 height 33
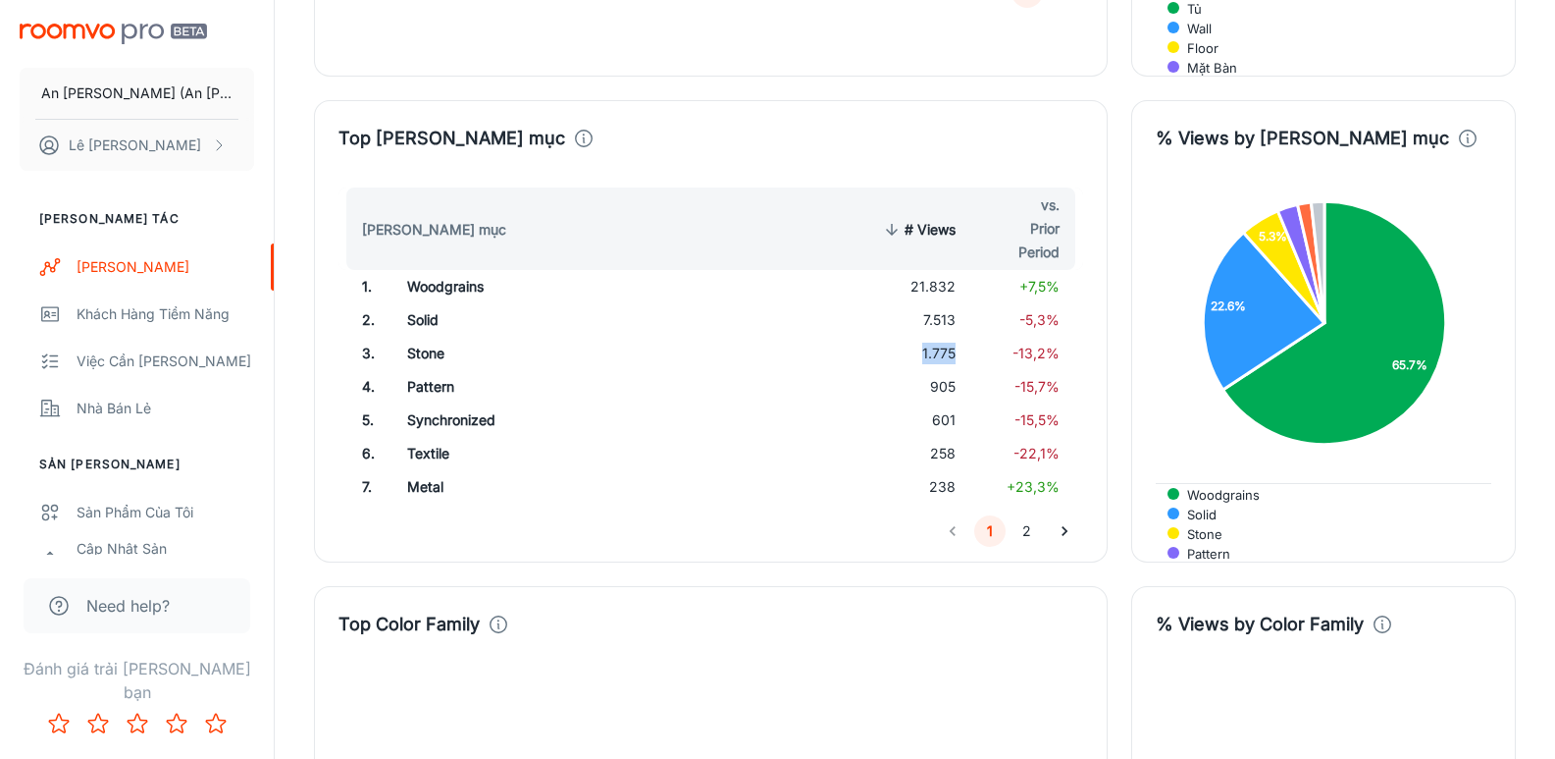
click at [944, 337] on td "1.775" at bounding box center [916, 353] width 111 height 33
copy td "1.775"
click at [947, 370] on td "905" at bounding box center [916, 386] width 111 height 33
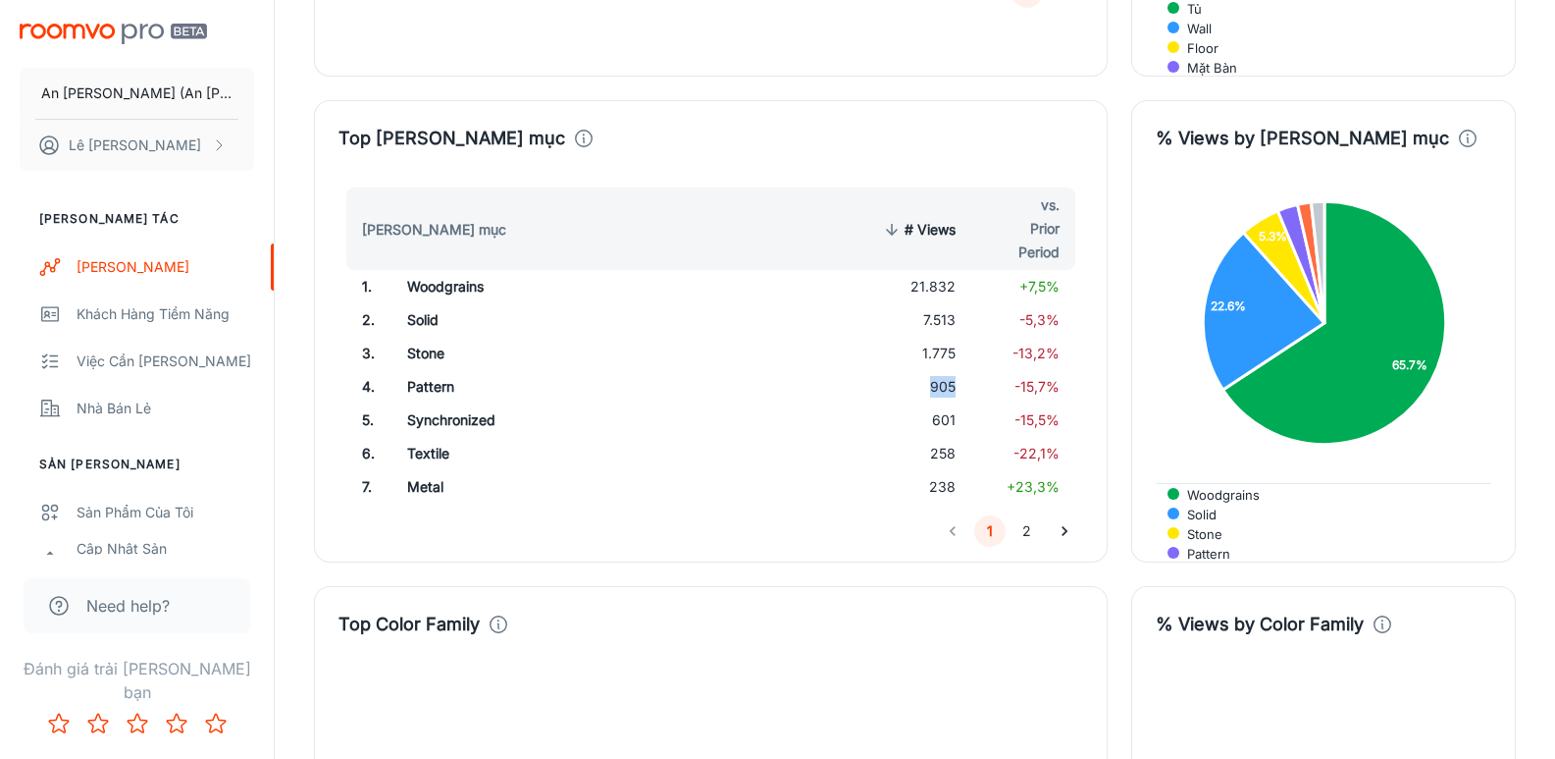
copy td "905"
click at [941, 403] on td "601" at bounding box center [916, 419] width 111 height 33
copy td "601"
drag, startPoint x: 1029, startPoint y: 499, endPoint x: 1017, endPoint y: 513, distance: 18.7
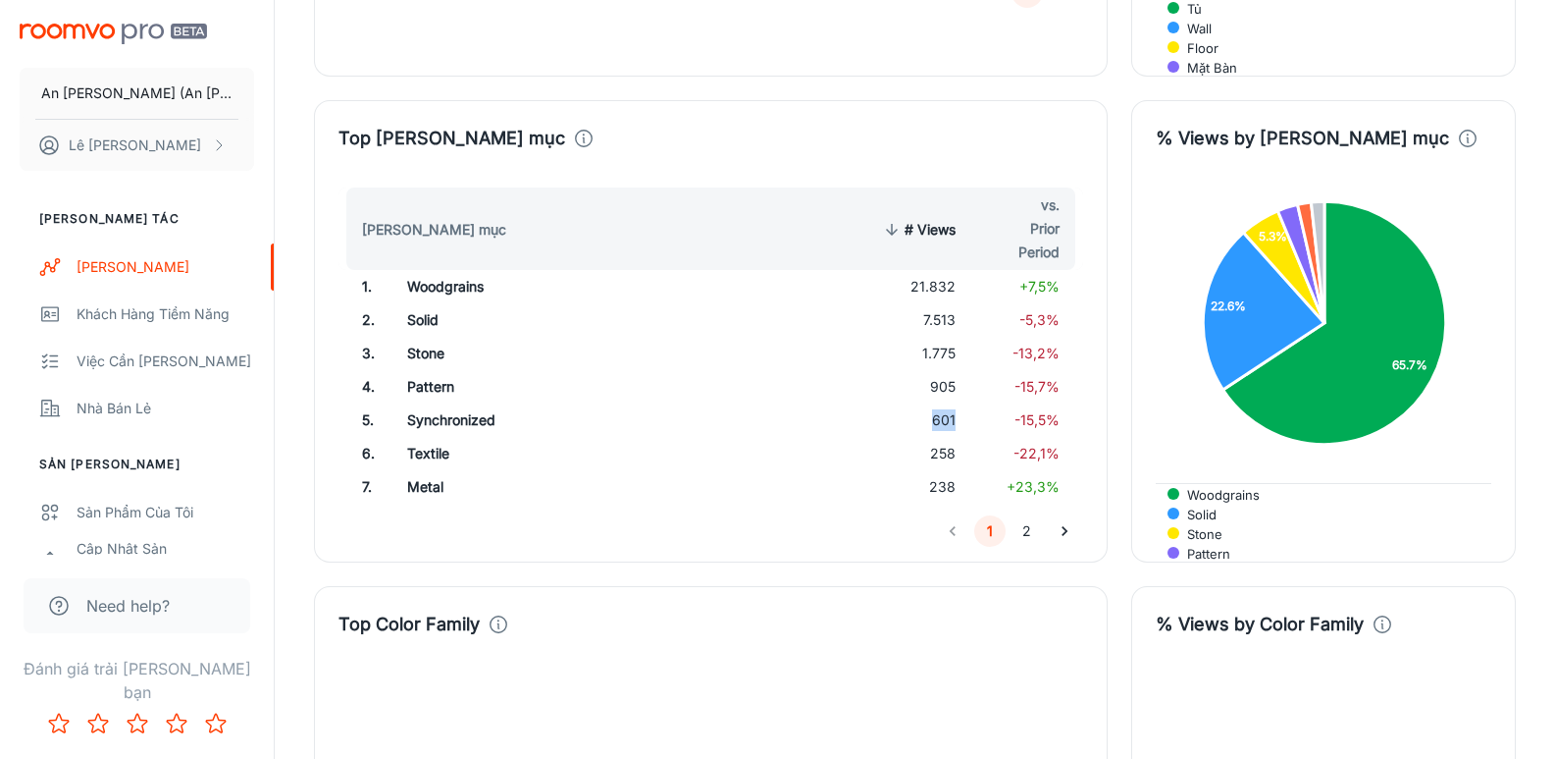
click at [1029, 515] on button "2" at bounding box center [1027, 530] width 31 height 31
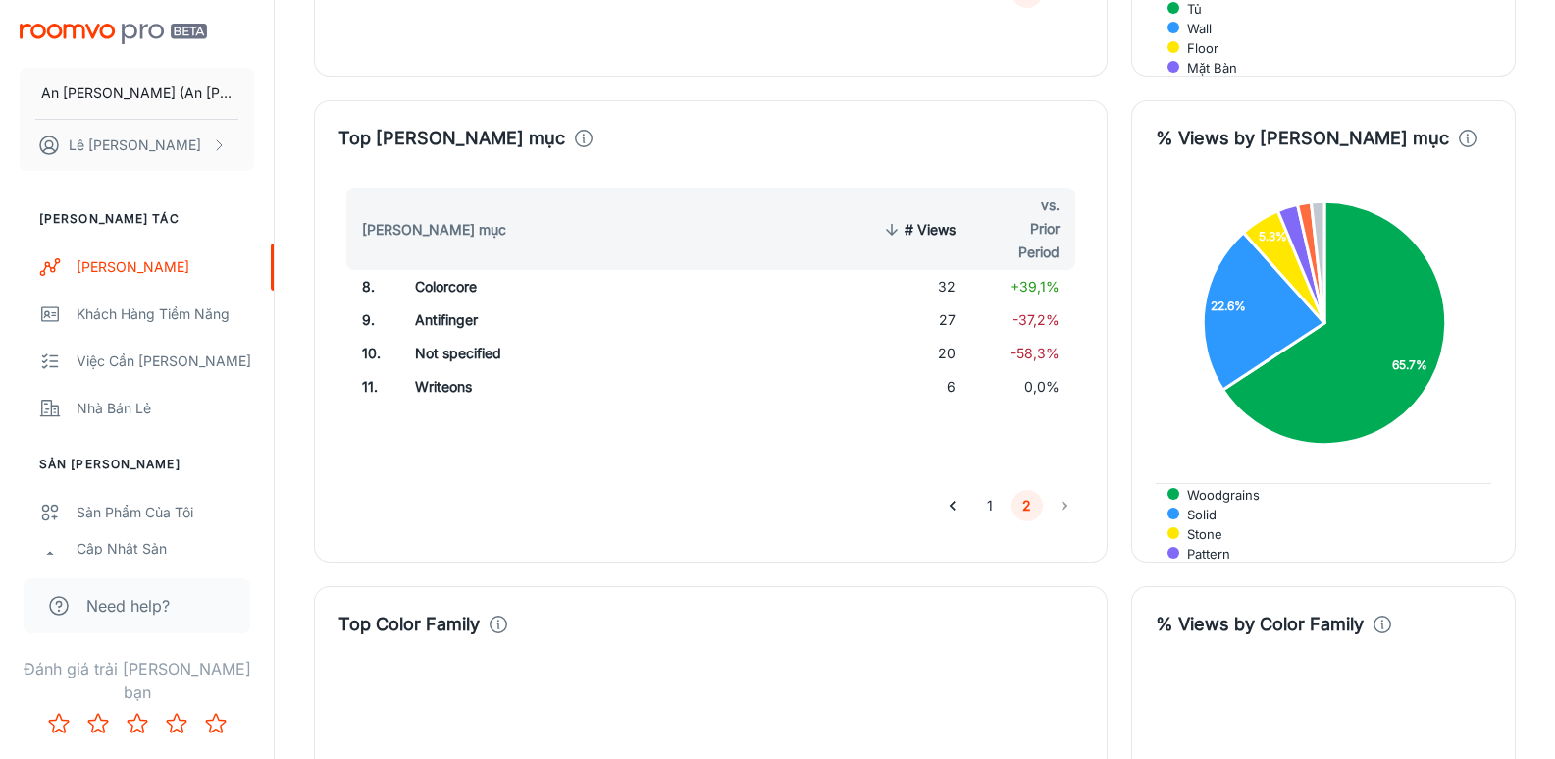
click at [989, 490] on button "1" at bounding box center [989, 505] width 31 height 31
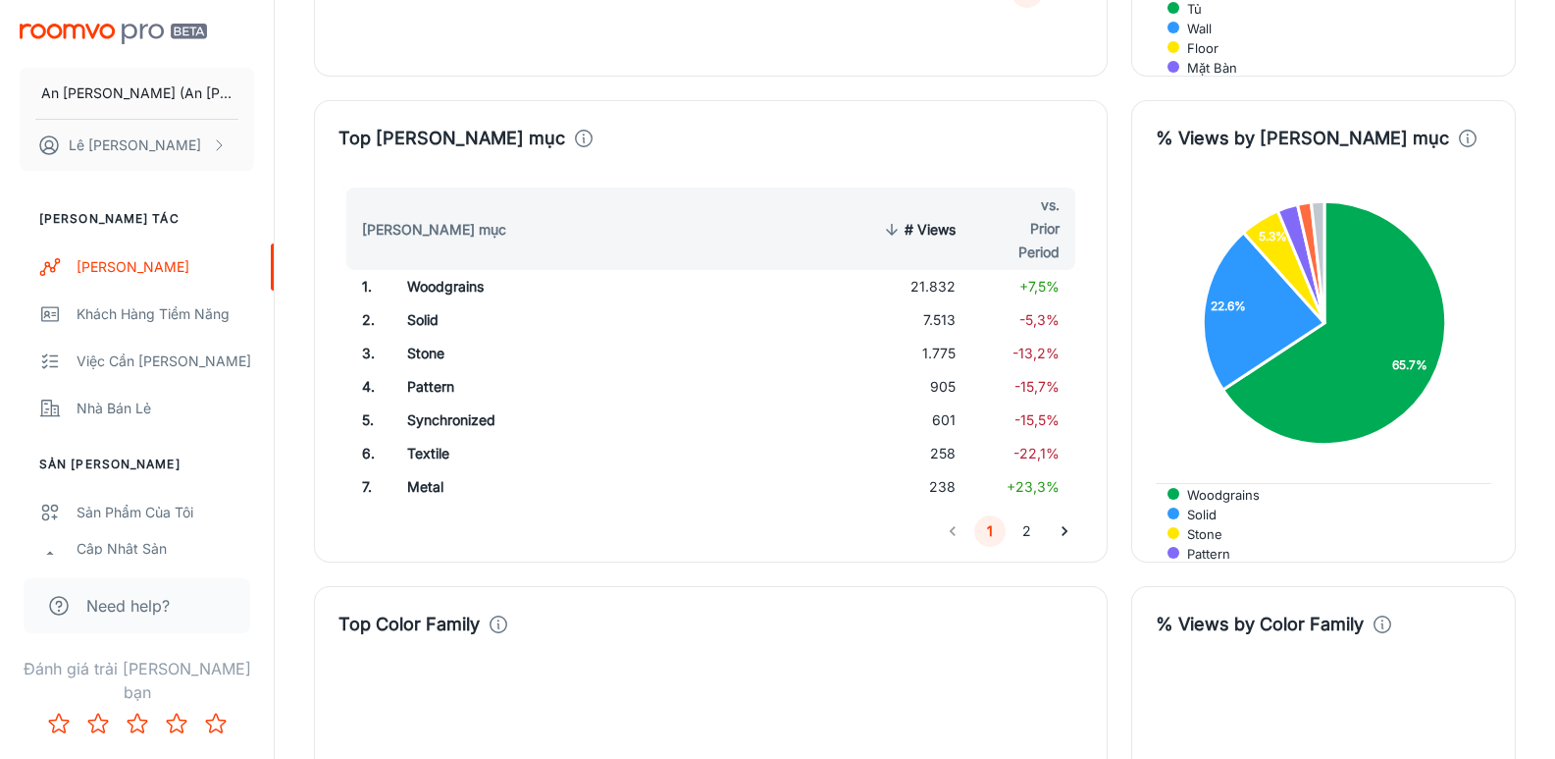
click at [1027, 515] on button "2" at bounding box center [1027, 530] width 31 height 31
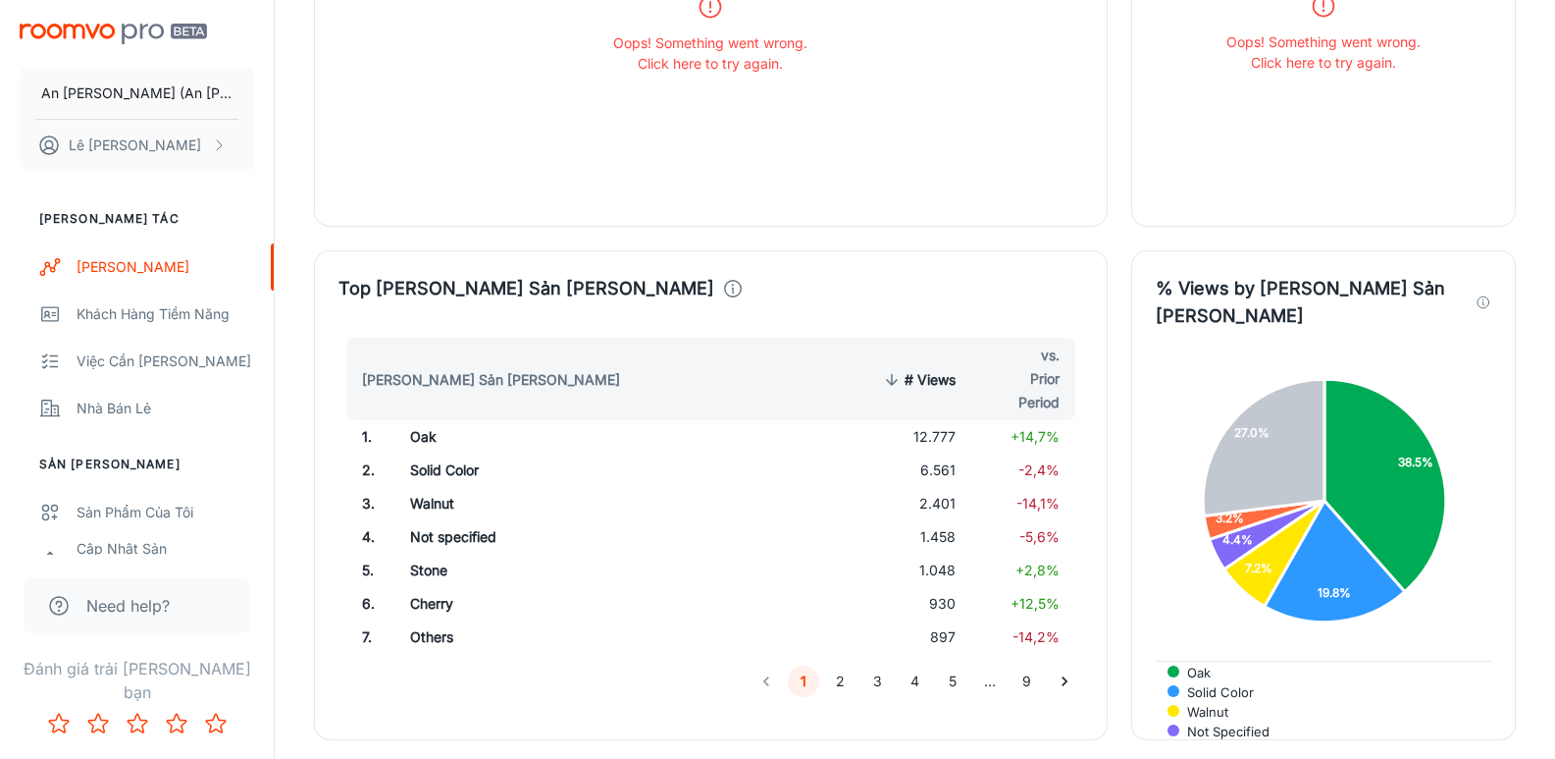
scroll to position [2257, 0]
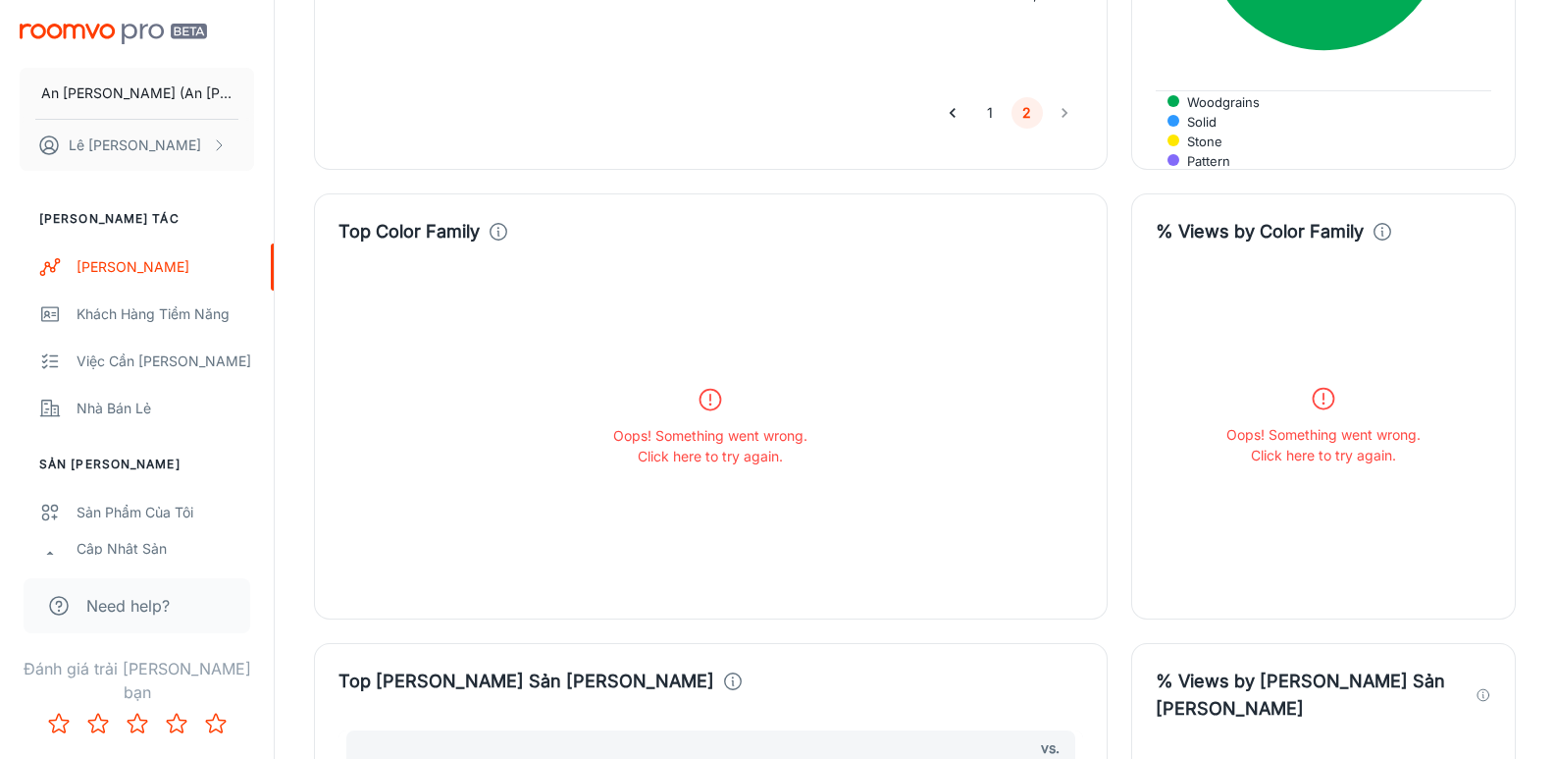
click at [707, 386] on icon at bounding box center [710, 399] width 27 height 27
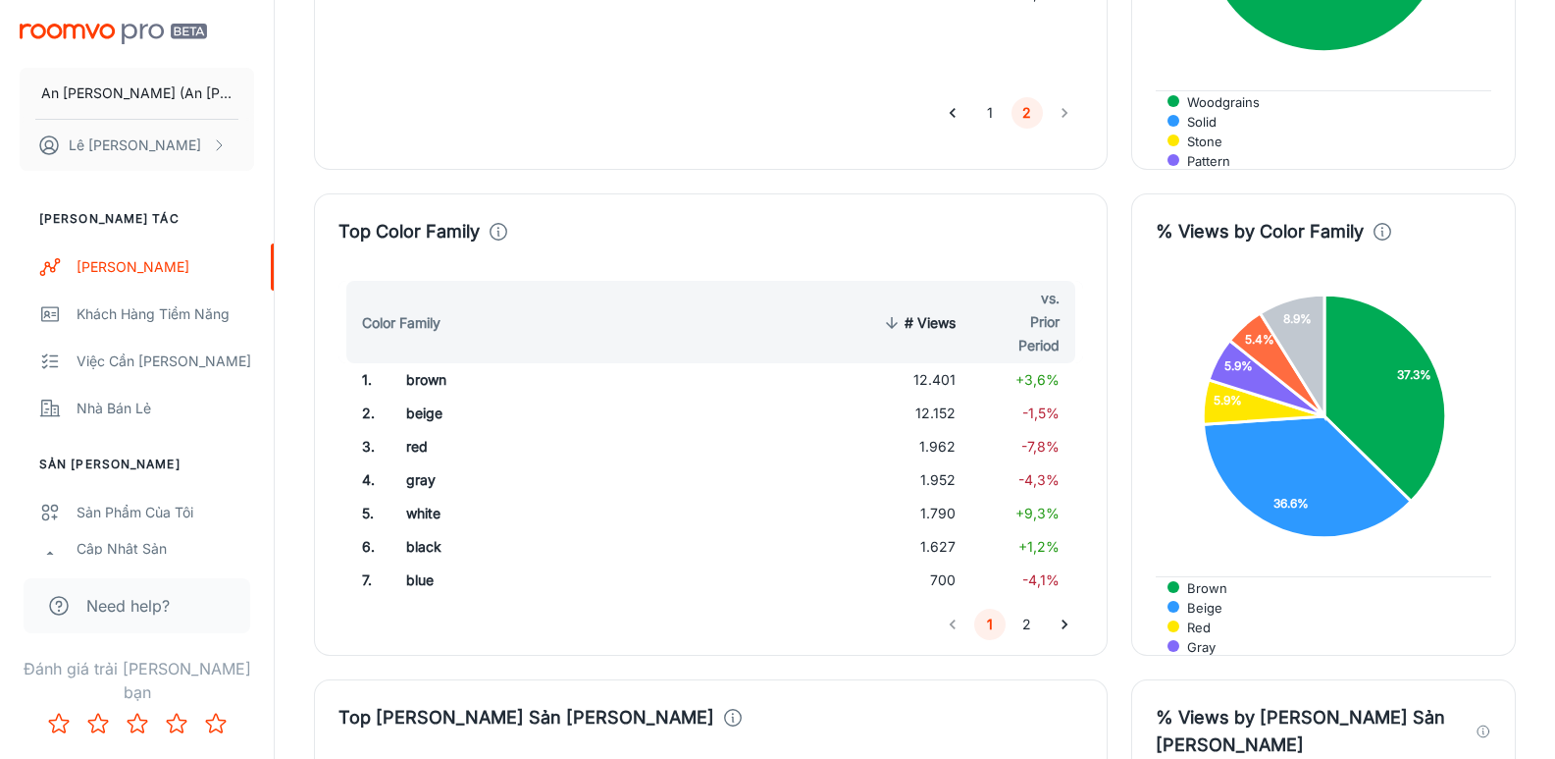
click at [938, 363] on td "12.401" at bounding box center [916, 379] width 111 height 33
copy td "12.401"
click at [938, 396] on td "12.152" at bounding box center [916, 412] width 111 height 33
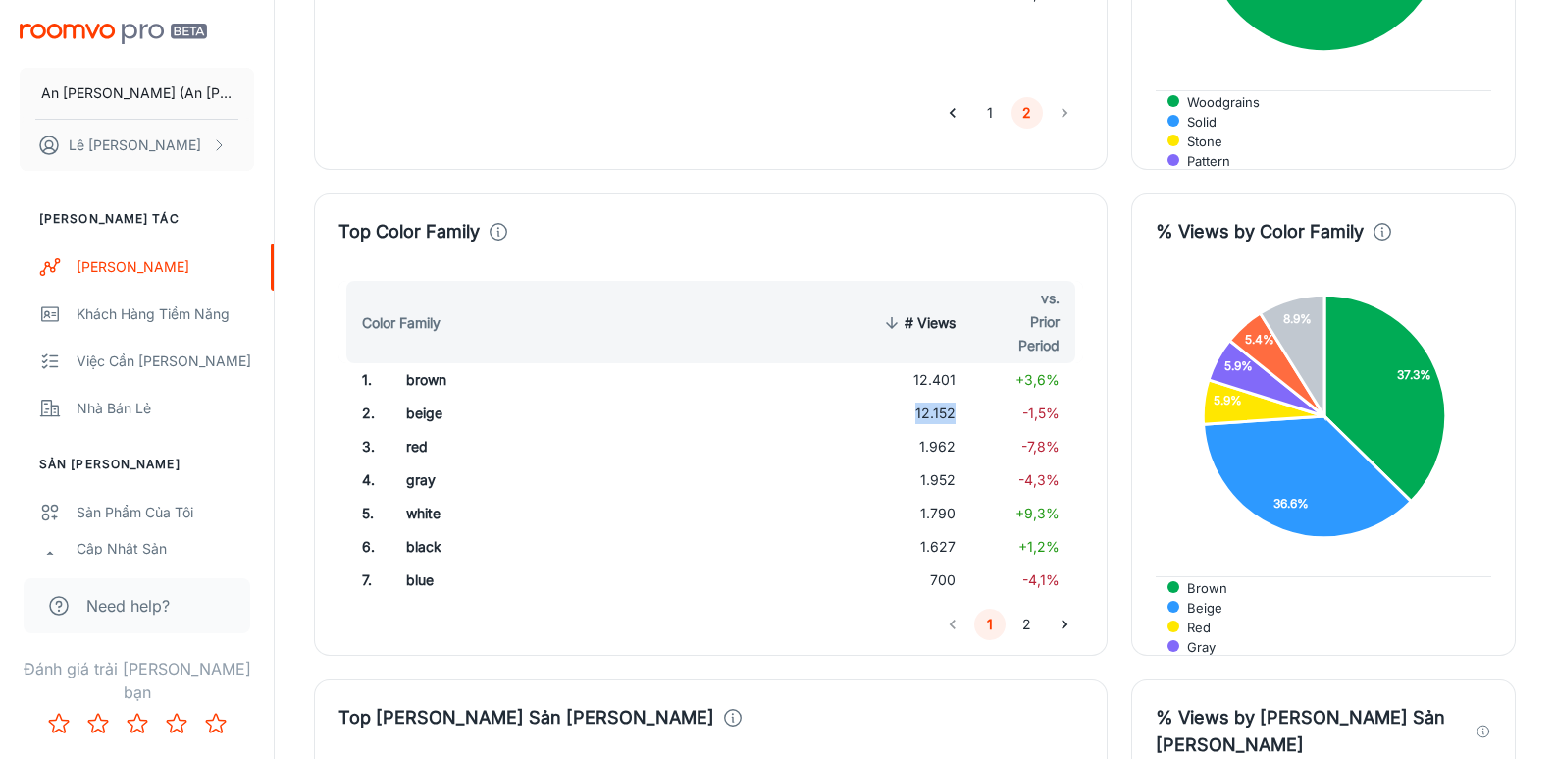
click at [938, 396] on td "12.152" at bounding box center [916, 412] width 111 height 33
click at [941, 430] on td "1.962" at bounding box center [916, 446] width 111 height 33
click at [944, 463] on td "1.952" at bounding box center [916, 479] width 111 height 33
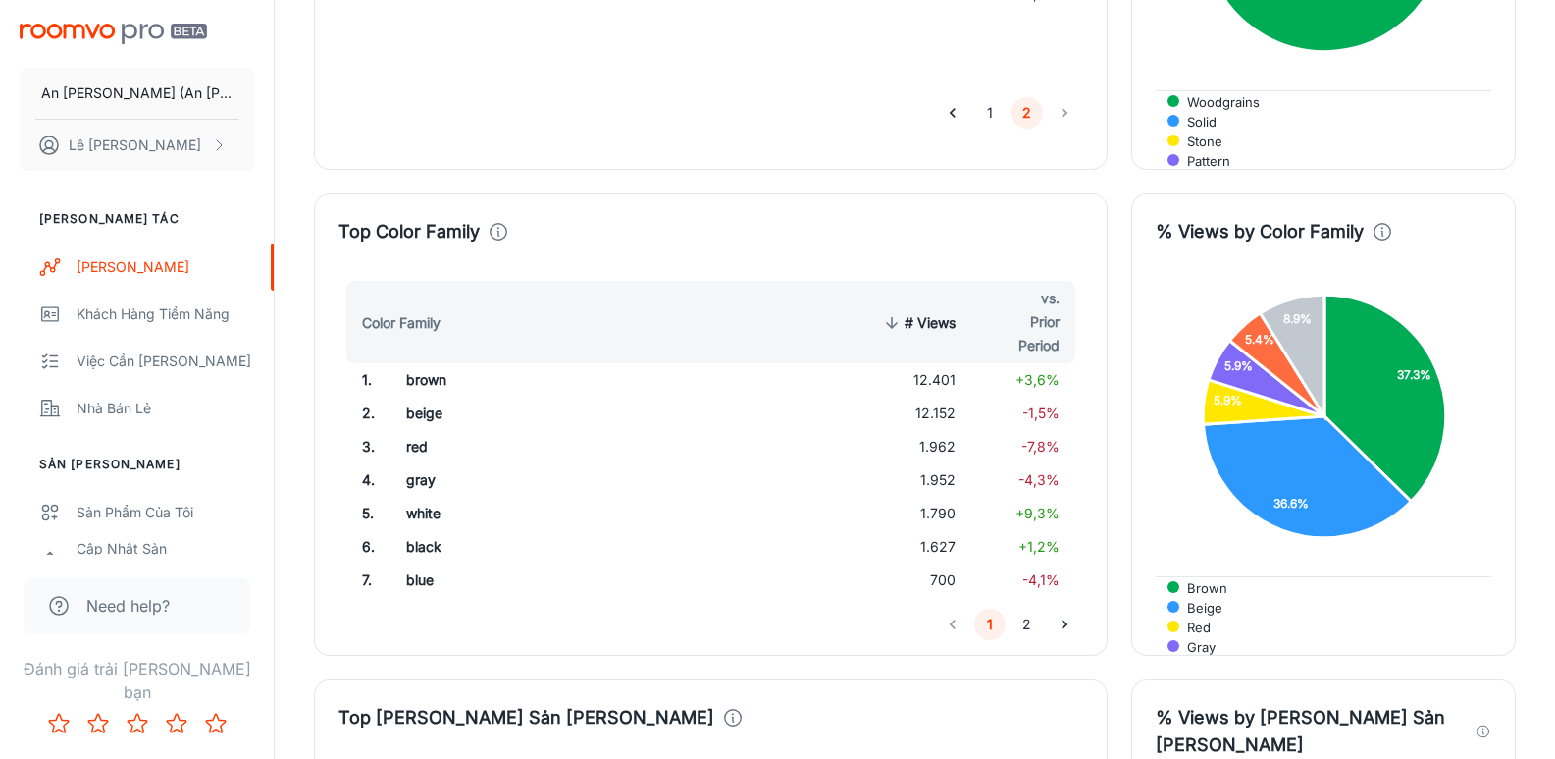
click at [944, 463] on td "1.952" at bounding box center [916, 479] width 111 height 33
click at [947, 497] on td "1.790" at bounding box center [916, 513] width 111 height 33
click at [929, 530] on td "1.627" at bounding box center [916, 546] width 111 height 33
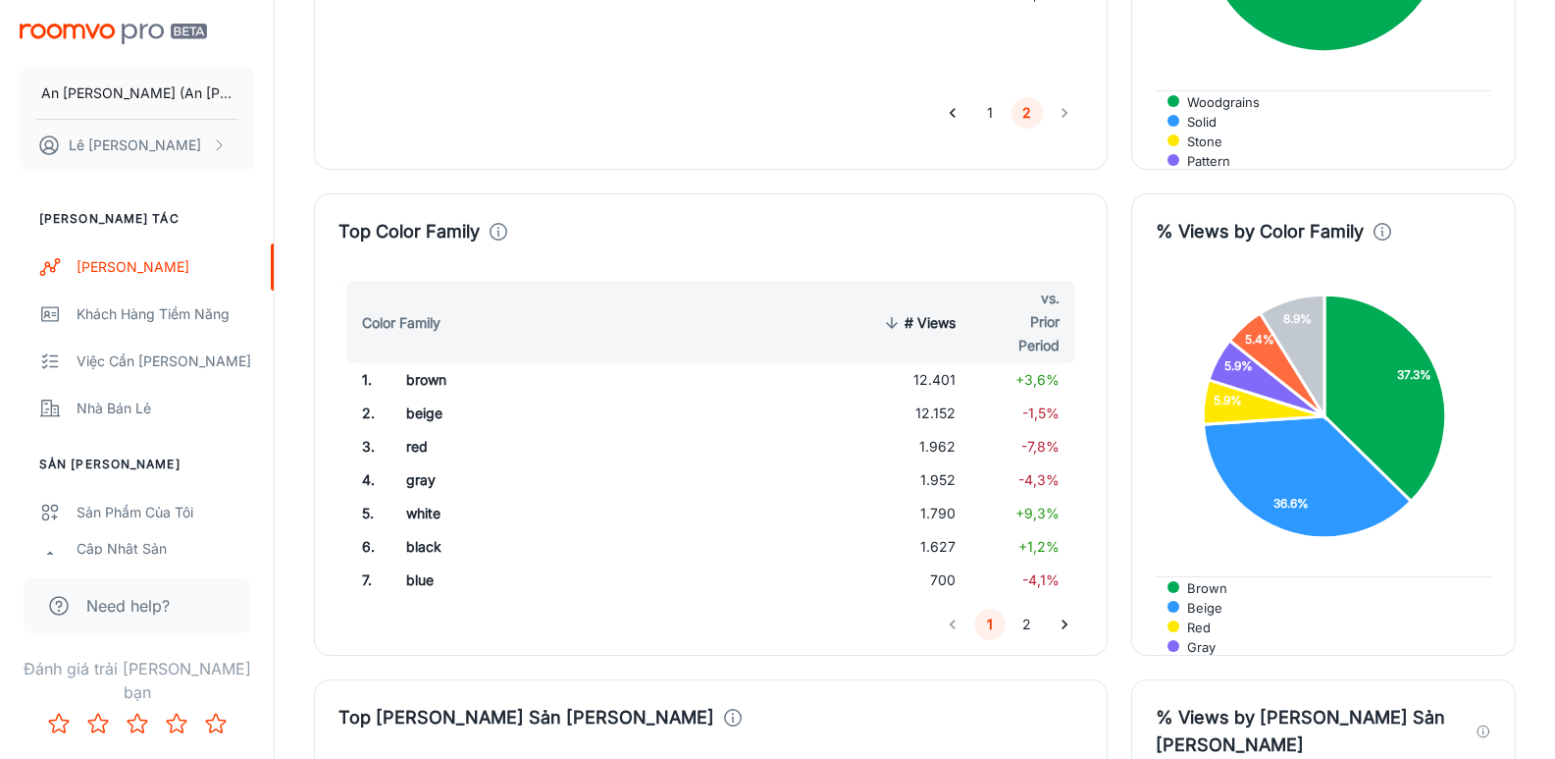
click at [929, 530] on td "1.627" at bounding box center [916, 546] width 111 height 33
click at [945, 563] on td "700" at bounding box center [916, 579] width 111 height 33
click at [1027, 608] on button "2" at bounding box center [1027, 623] width 31 height 31
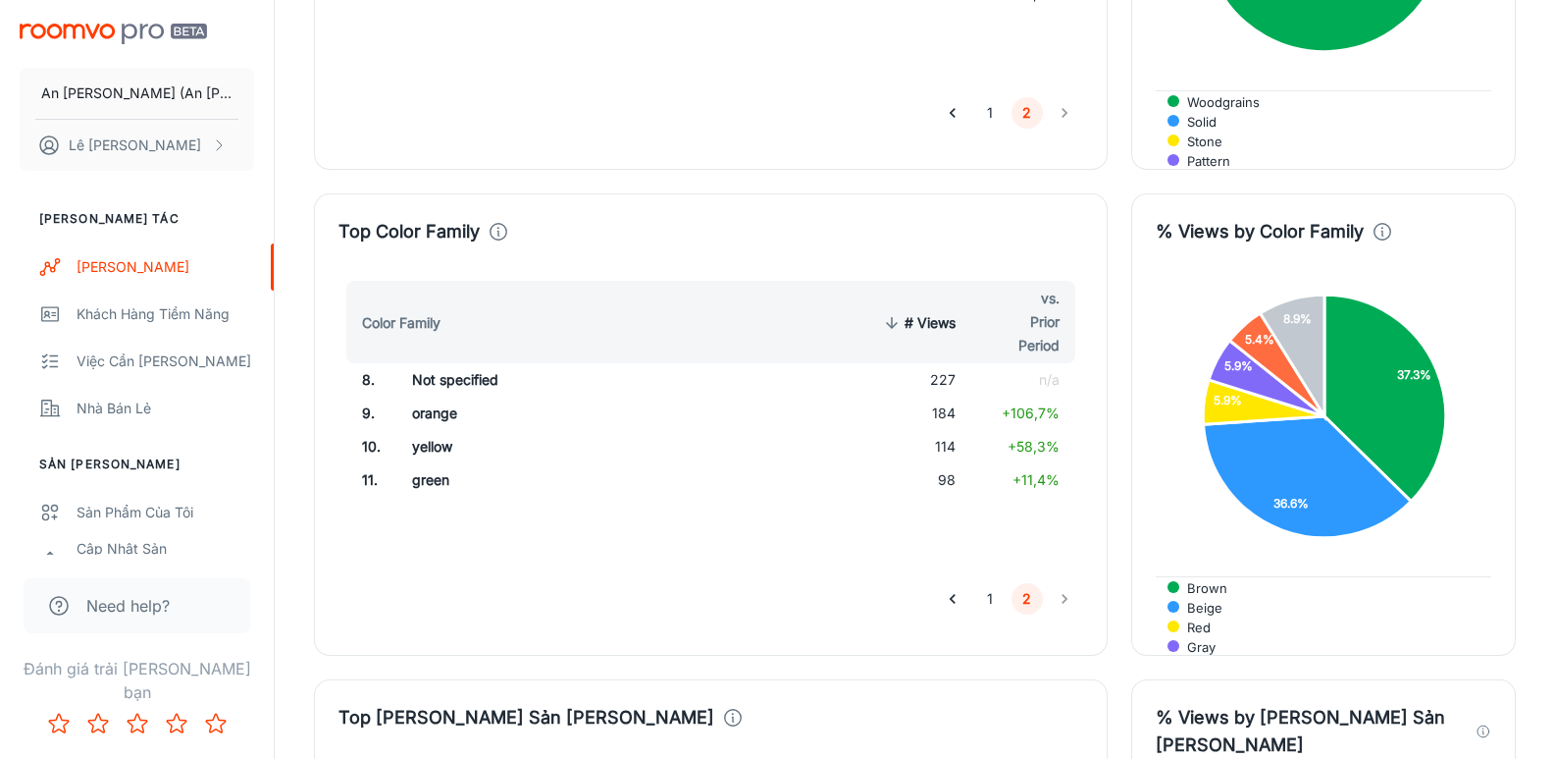
click at [941, 363] on td "227" at bounding box center [916, 379] width 111 height 33
click at [989, 583] on button "1" at bounding box center [989, 598] width 31 height 31
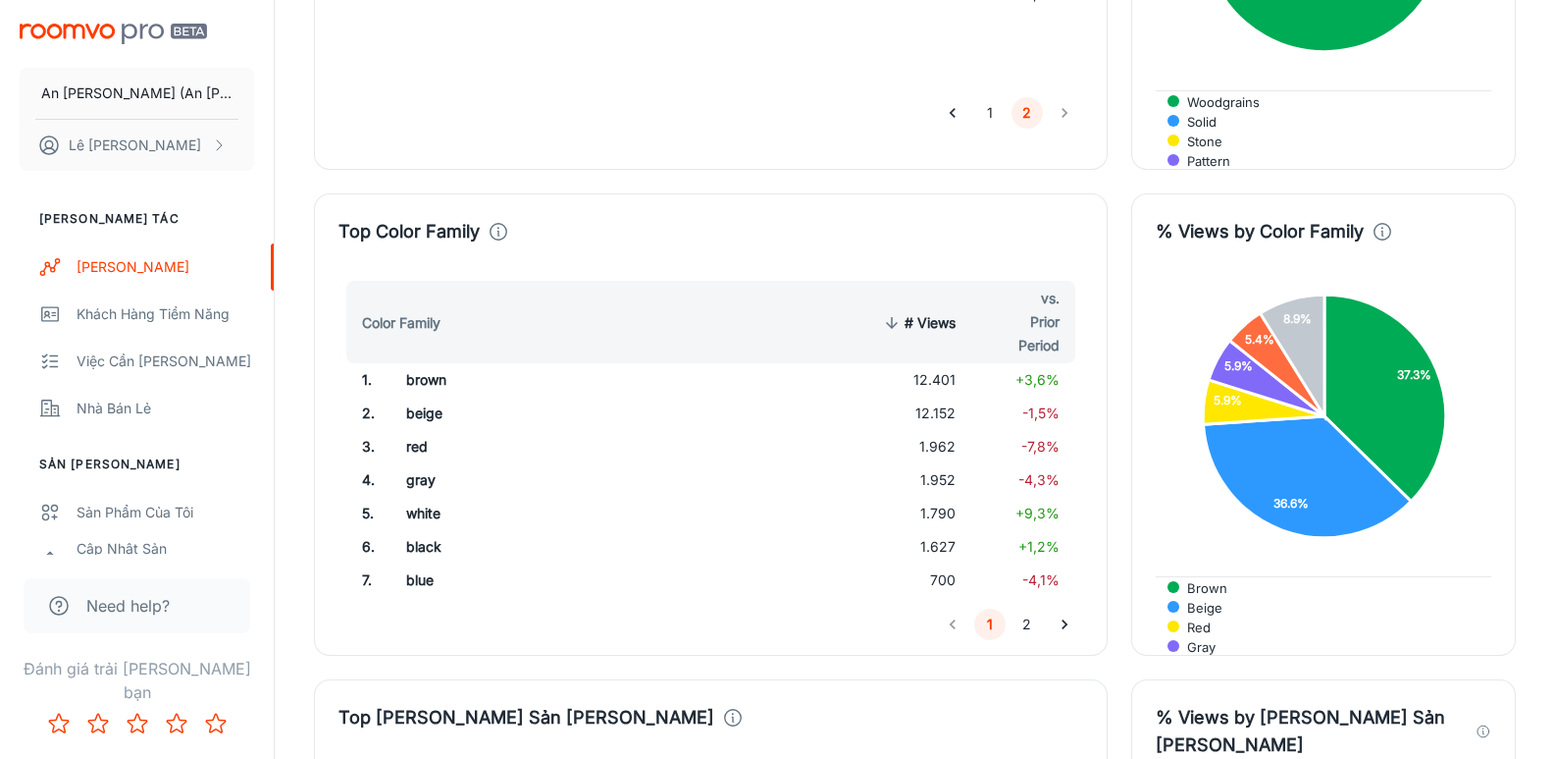
click at [1028, 608] on button "2" at bounding box center [1027, 623] width 31 height 31
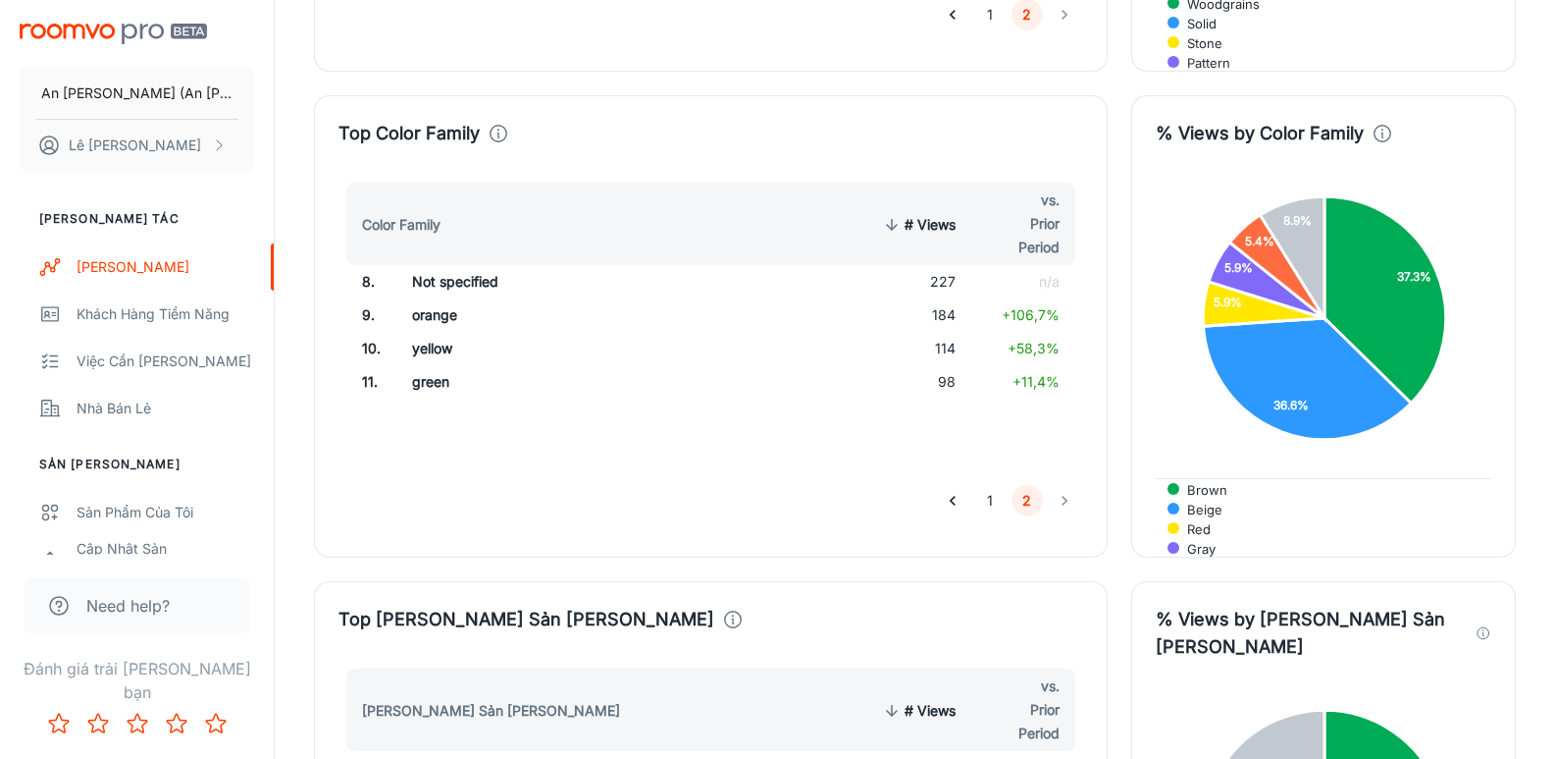
scroll to position [2748, 0]
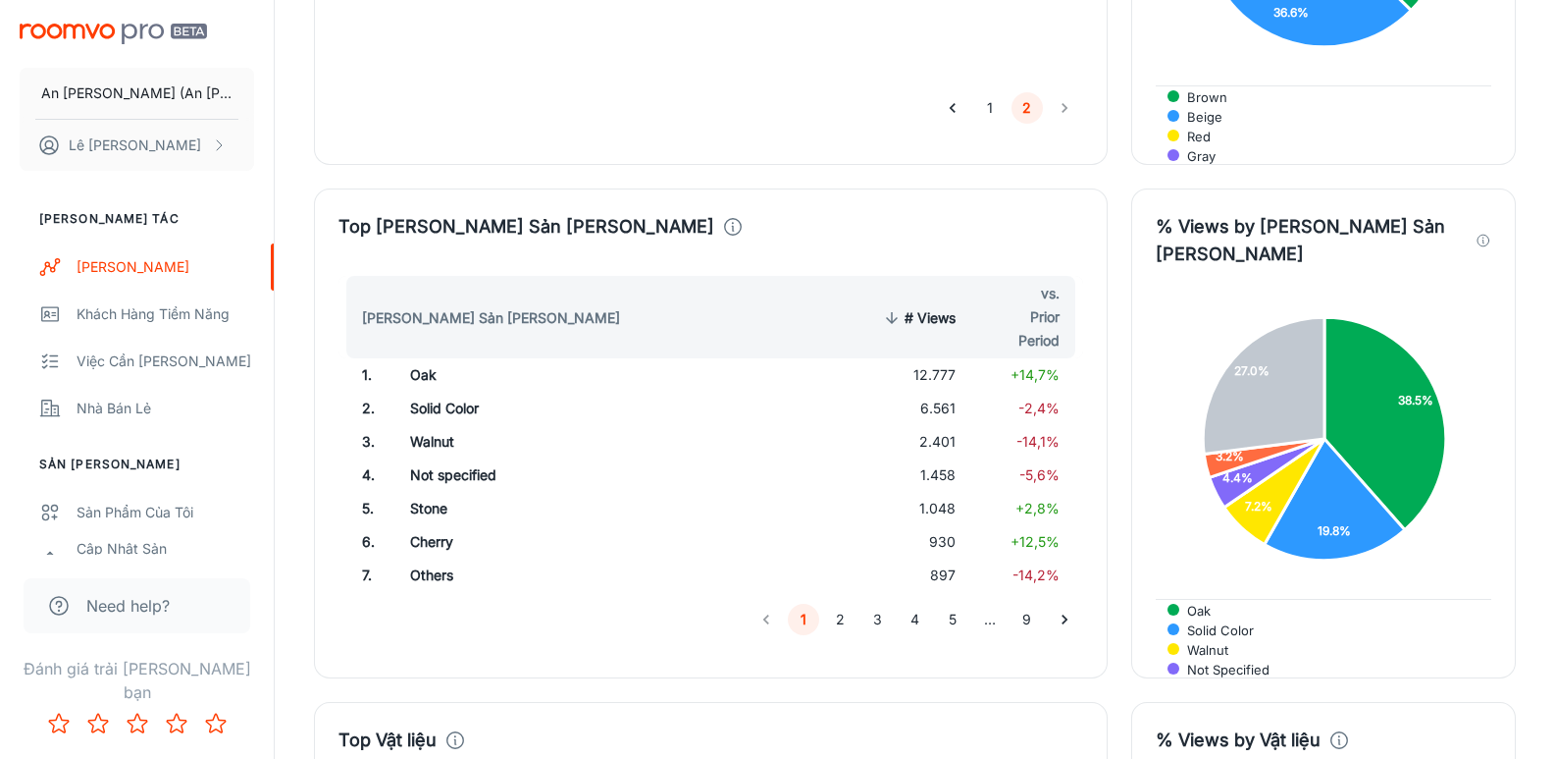
click at [939, 358] on td "12.777" at bounding box center [916, 374] width 111 height 33
click at [938, 392] on td "6.561" at bounding box center [916, 408] width 111 height 33
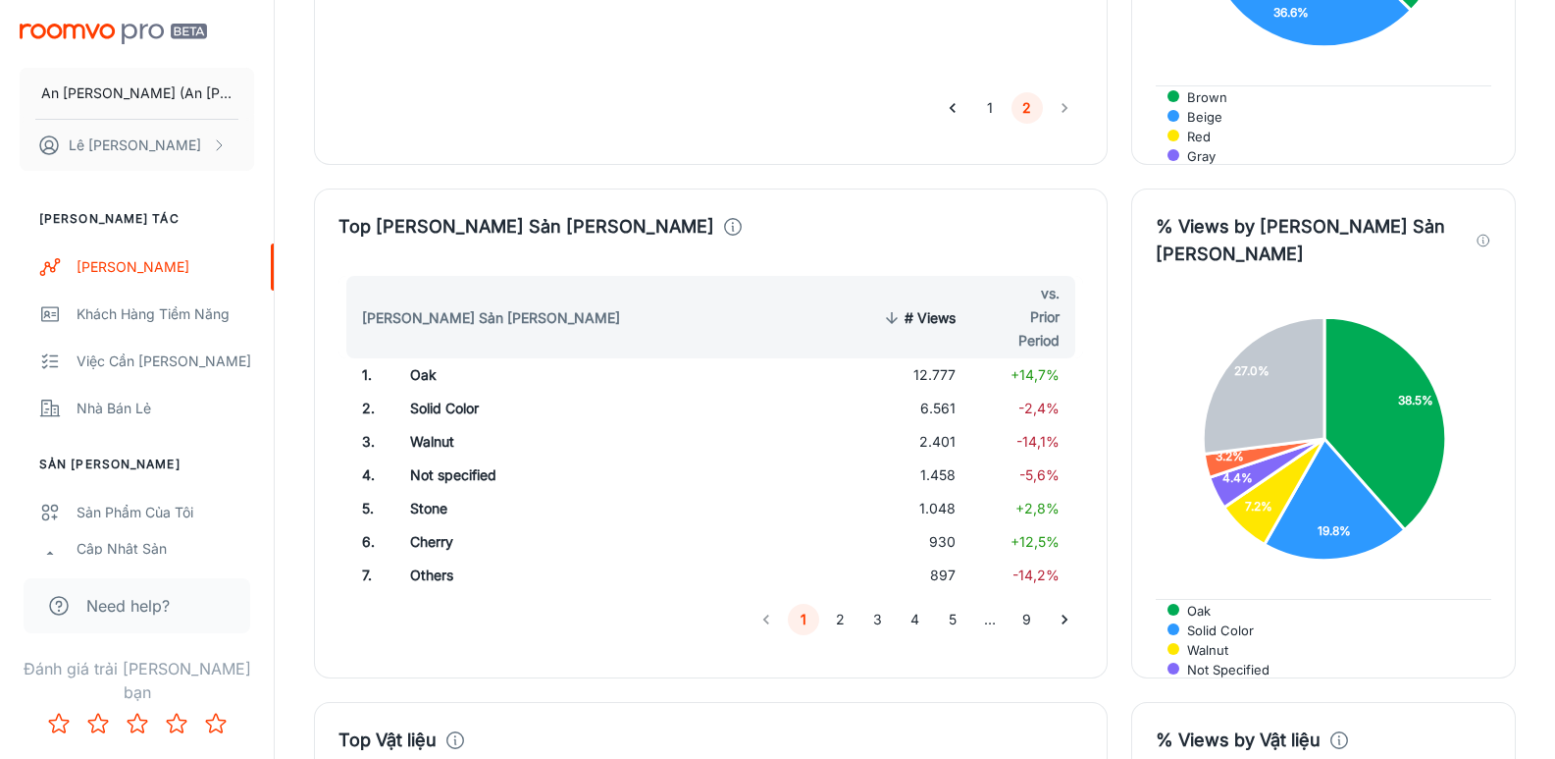
click at [935, 425] on td "2.401" at bounding box center [916, 441] width 111 height 33
click at [942, 458] on td "1.458" at bounding box center [916, 474] width 111 height 33
click at [939, 492] on td "1.048" at bounding box center [916, 508] width 111 height 33
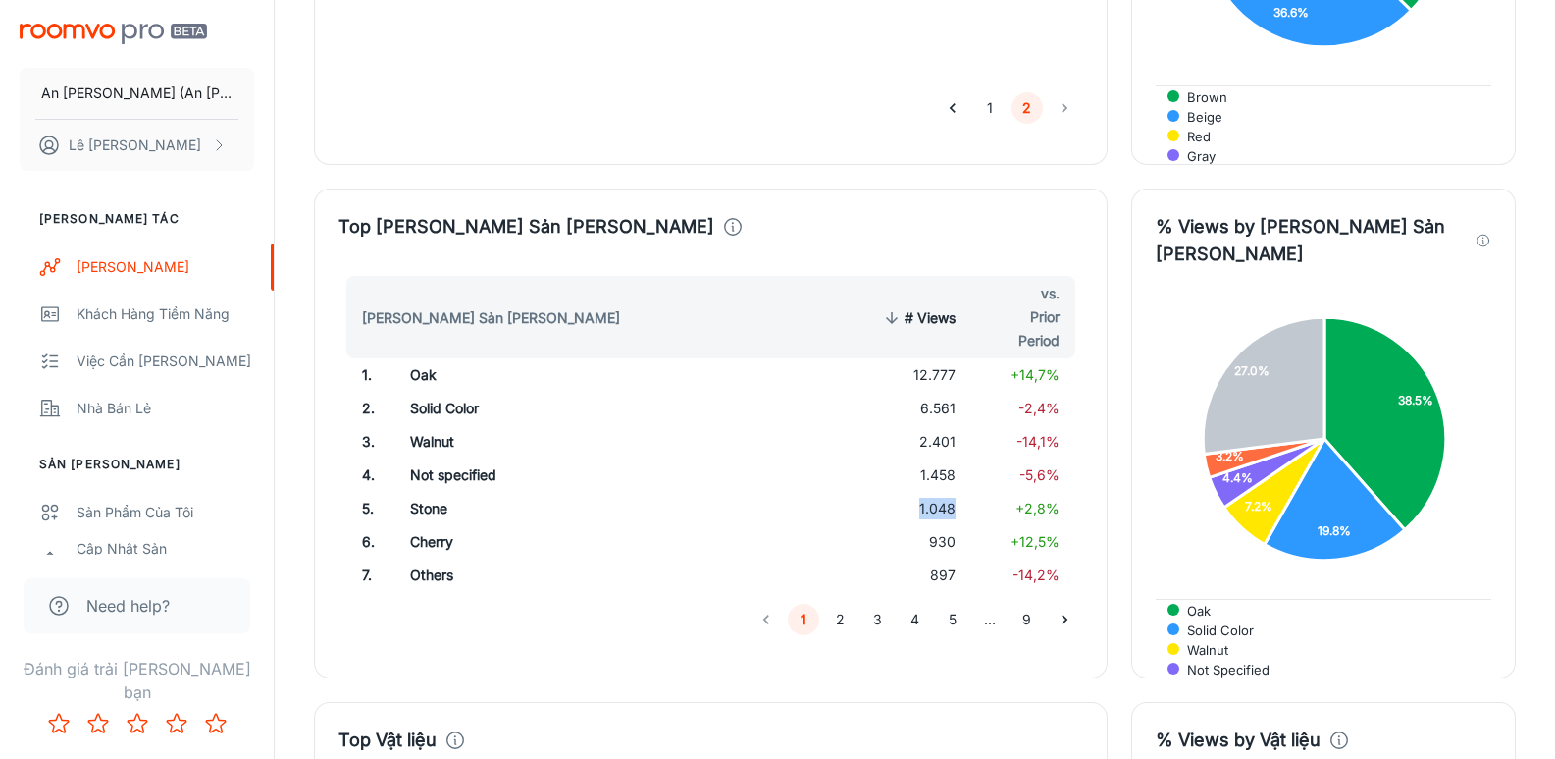
click at [939, 492] on td "1.048" at bounding box center [916, 508] width 111 height 33
click at [425, 525] on td "Cherry" at bounding box center [555, 541] width 323 height 33
click at [425, 558] on td "Others" at bounding box center [555, 574] width 323 height 33
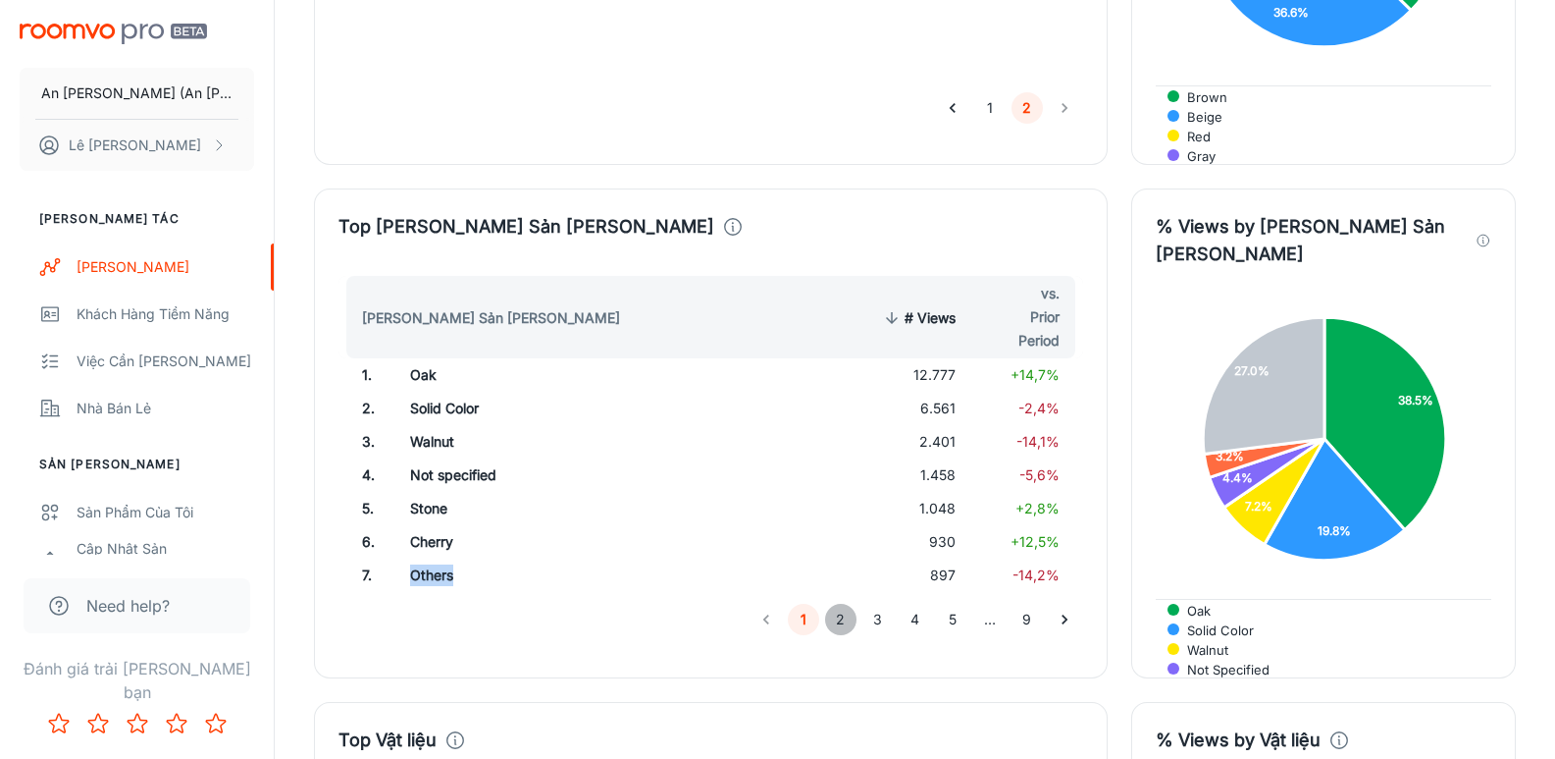
click at [838, 603] on button "2" at bounding box center [840, 618] width 31 height 31
click at [450, 458] on td "Concrete" at bounding box center [559, 474] width 320 height 33
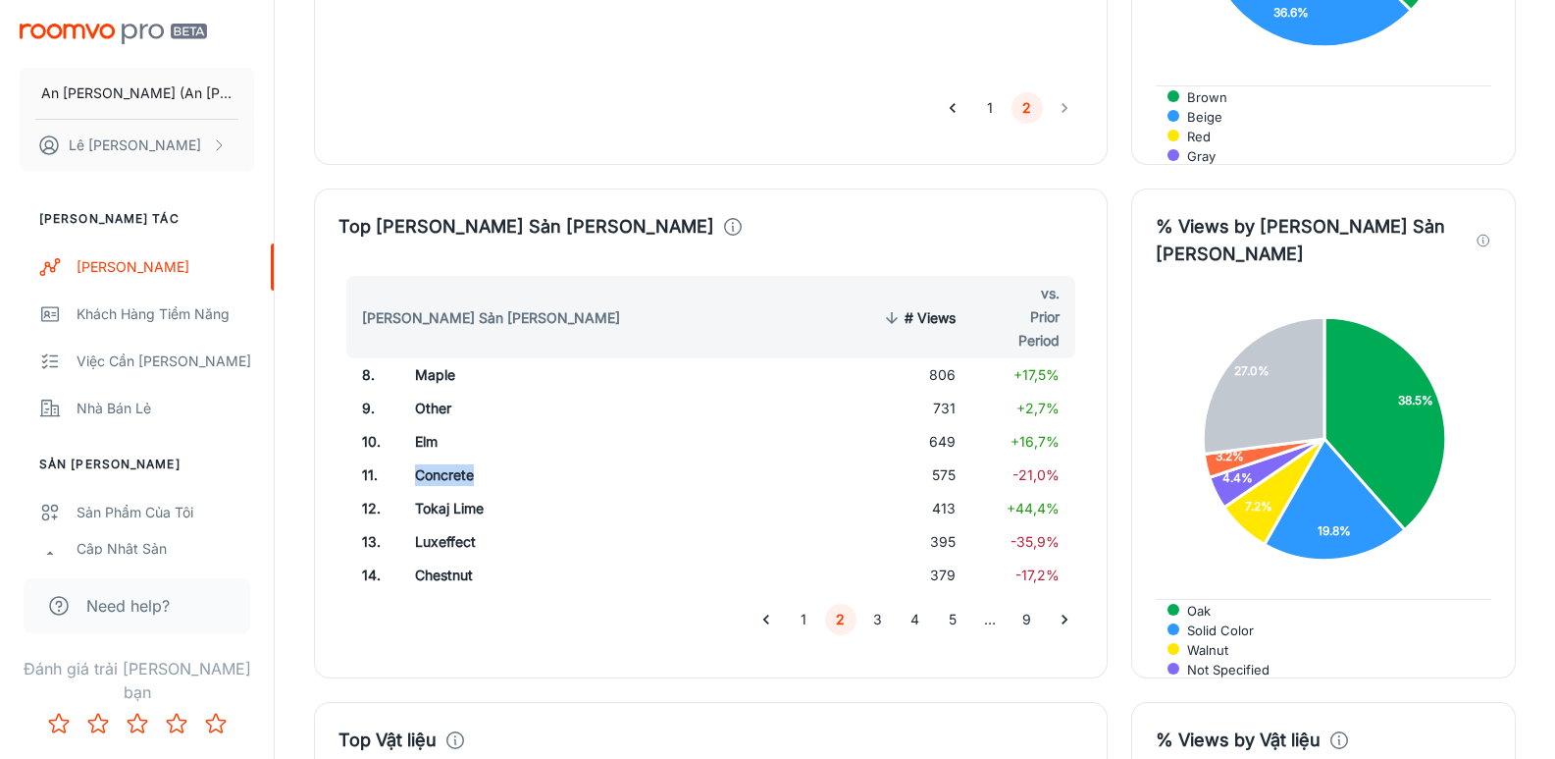
click at [450, 458] on td "Concrete" at bounding box center [559, 474] width 320 height 33
click at [456, 492] on td "Tokaj Lime" at bounding box center [559, 508] width 320 height 33
click at [444, 525] on td "Luxeffect" at bounding box center [559, 541] width 320 height 33
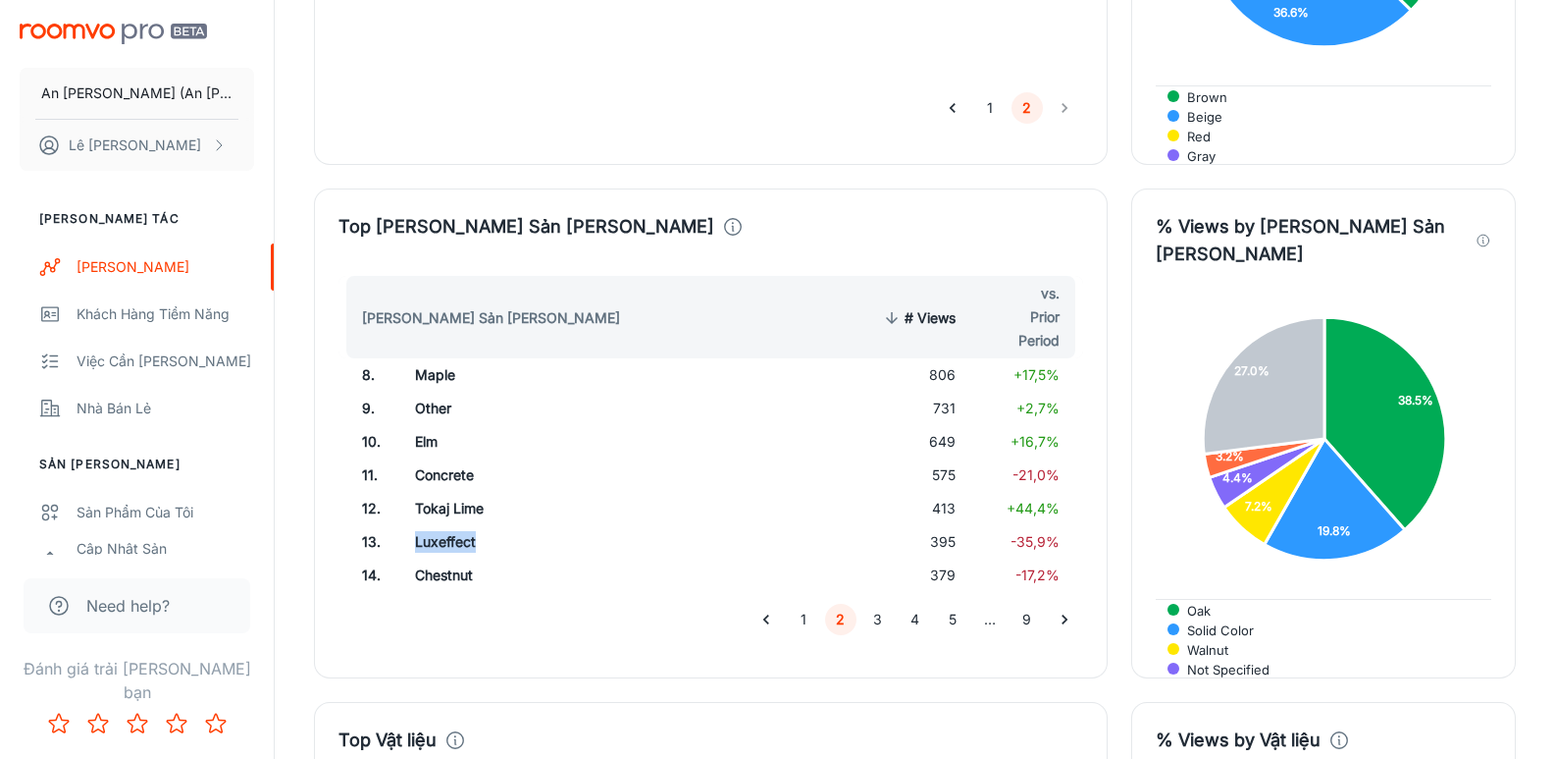
click at [444, 525] on td "Luxeffect" at bounding box center [559, 541] width 320 height 33
click at [442, 558] on td "Chestnut" at bounding box center [559, 574] width 320 height 33
click at [879, 603] on button "3" at bounding box center [878, 618] width 31 height 31
click at [445, 358] on td "Moldau Acacia" at bounding box center [560, 374] width 318 height 33
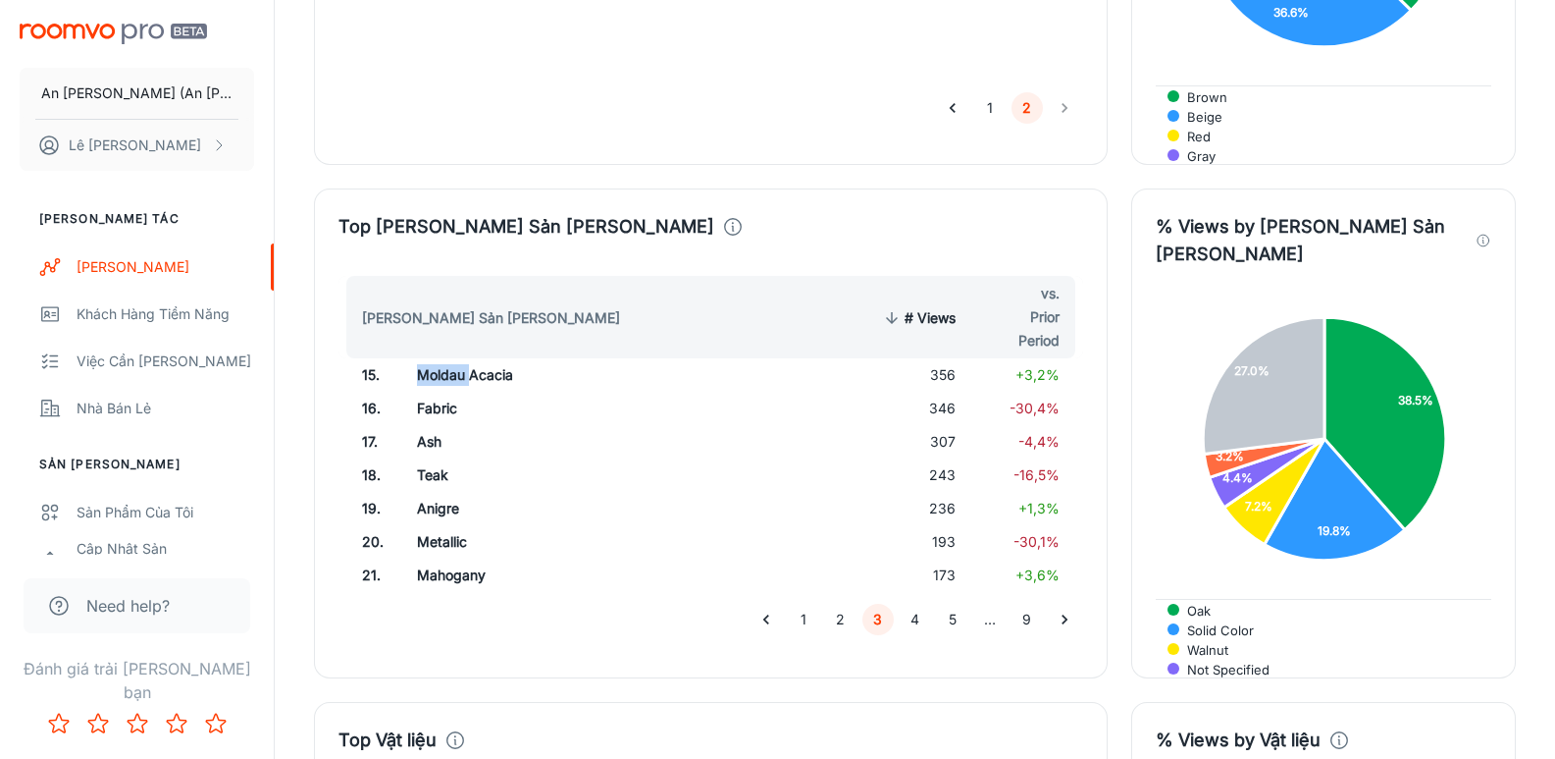
click at [445, 358] on td "Moldau Acacia" at bounding box center [560, 374] width 318 height 33
click at [432, 392] on td "Fabric" at bounding box center [560, 408] width 318 height 33
click at [423, 425] on td "Ash" at bounding box center [560, 441] width 318 height 33
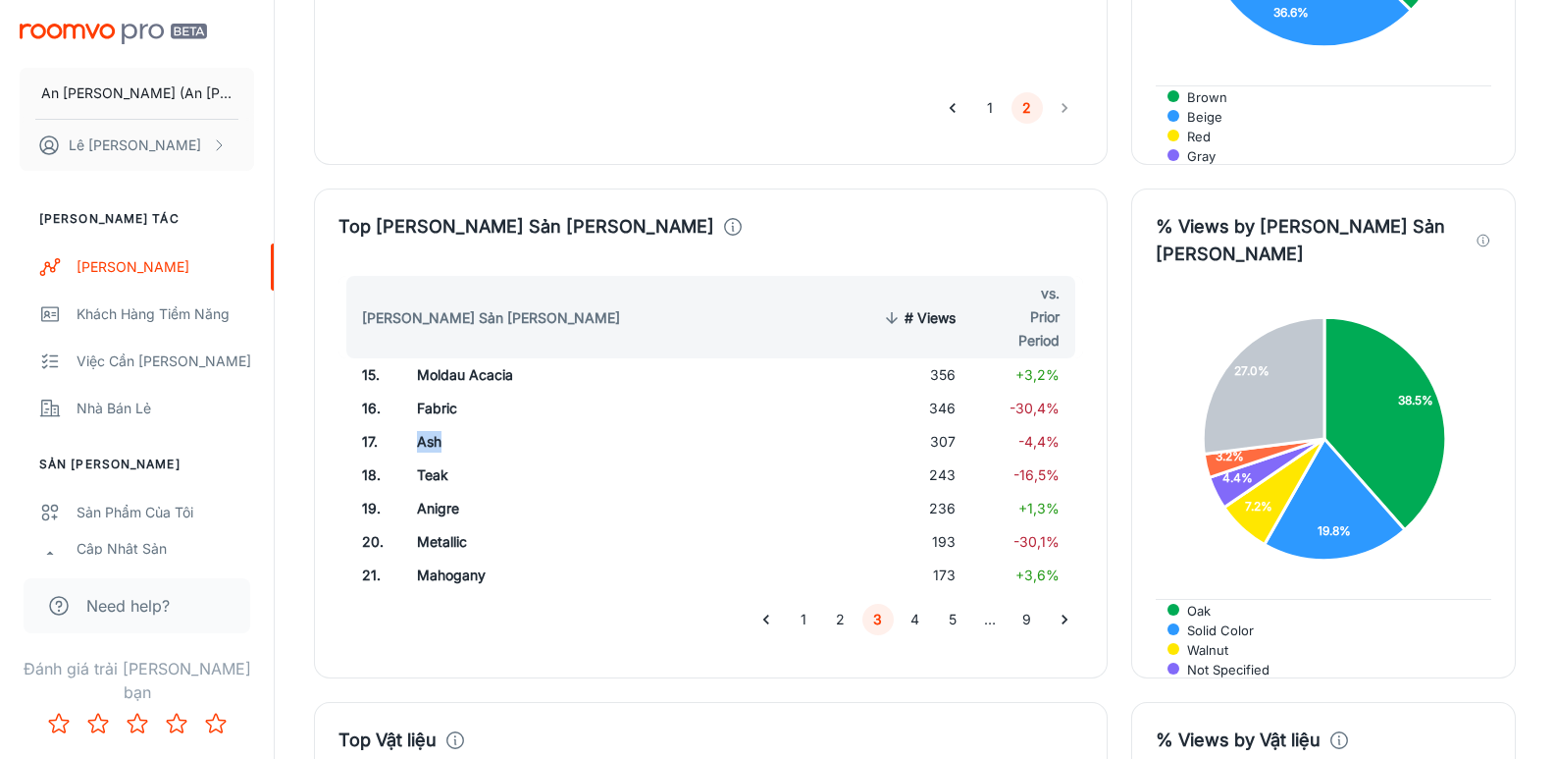
click at [423, 425] on td "Ash" at bounding box center [560, 441] width 318 height 33
click at [428, 458] on td "Teak" at bounding box center [560, 474] width 318 height 33
click at [442, 492] on td "Anigre" at bounding box center [560, 508] width 318 height 33
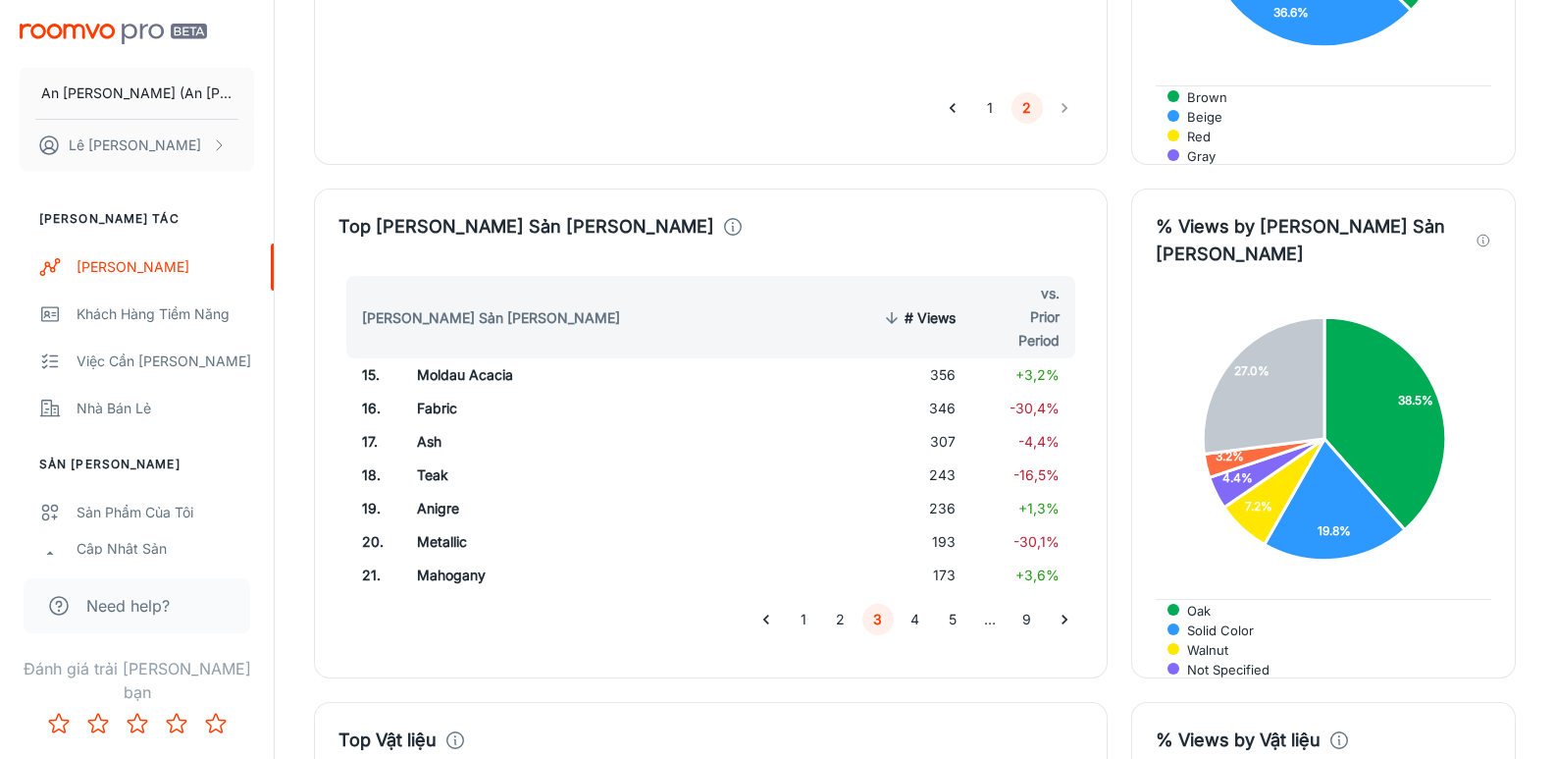
click at [435, 525] on td "Metallic" at bounding box center [560, 541] width 318 height 33
click at [436, 558] on td "Mahogany" at bounding box center [560, 574] width 318 height 33
click at [906, 603] on button "4" at bounding box center [915, 618] width 31 height 31
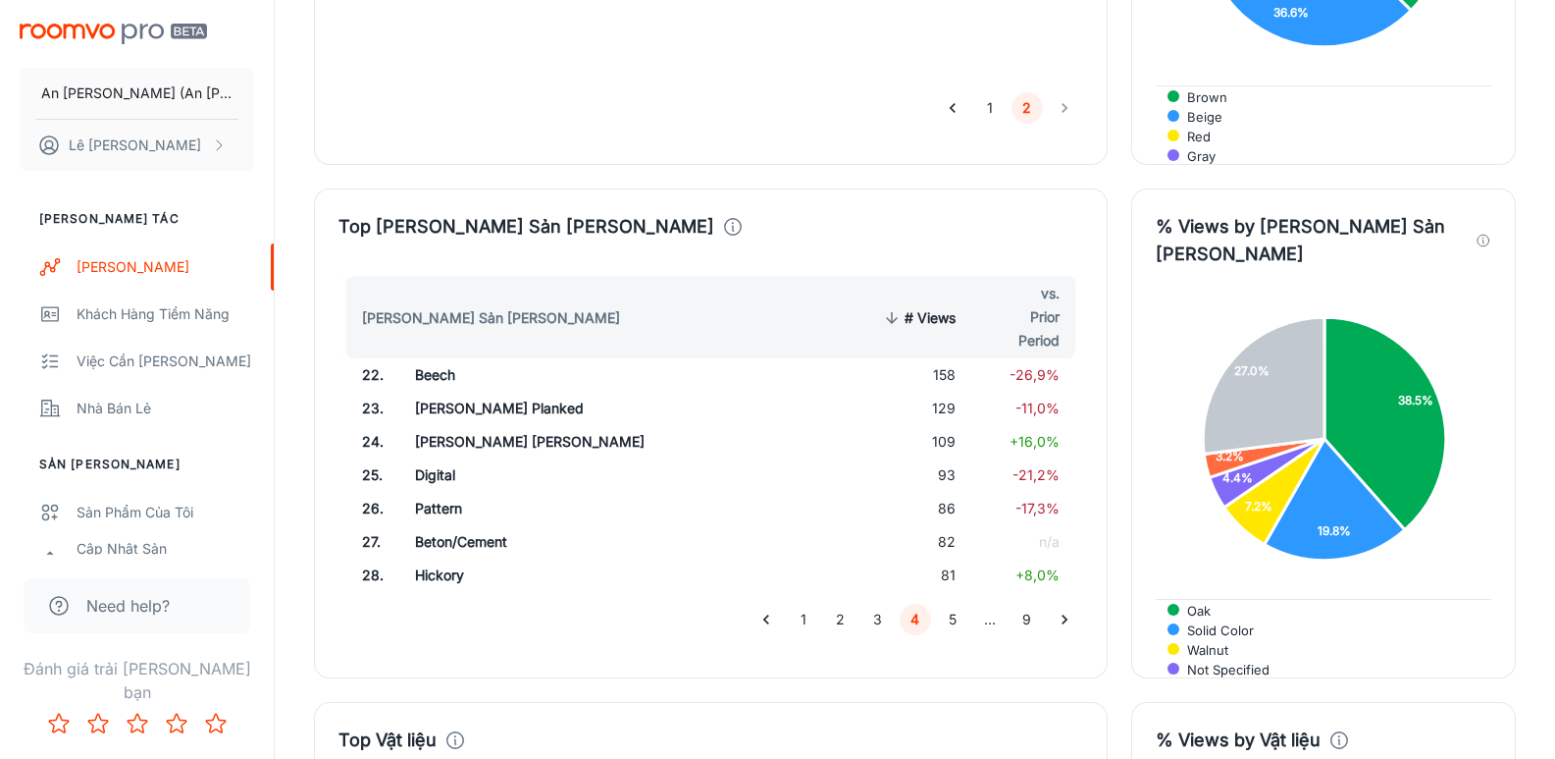
click at [417, 358] on td "Beech" at bounding box center [559, 374] width 320 height 33
click at [436, 392] on td "[PERSON_NAME] Planked" at bounding box center [559, 408] width 320 height 33
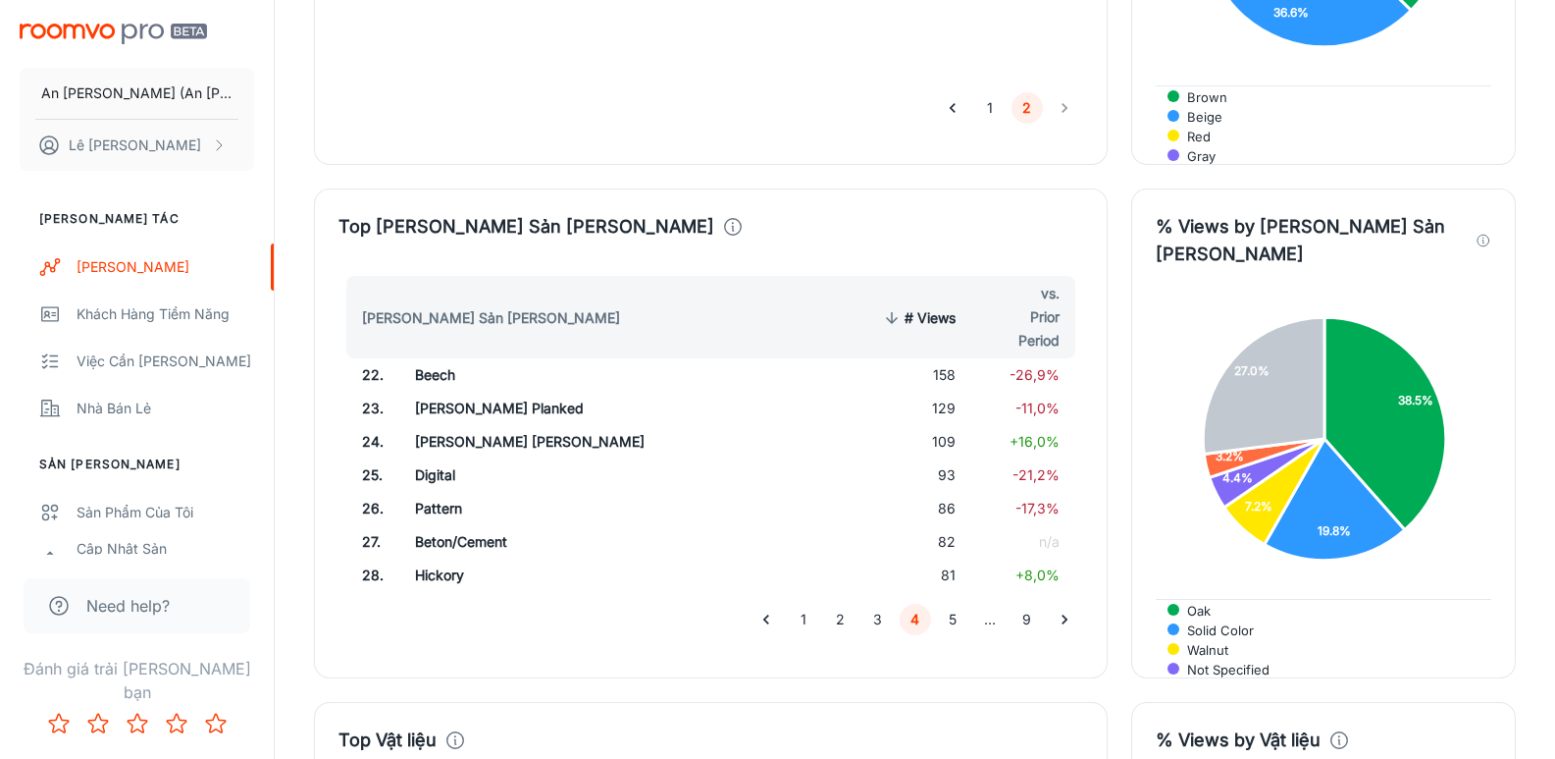
click at [467, 425] on td "[PERSON_NAME] [PERSON_NAME]" at bounding box center [559, 441] width 320 height 33
click at [427, 458] on td "Digital" at bounding box center [559, 474] width 320 height 33
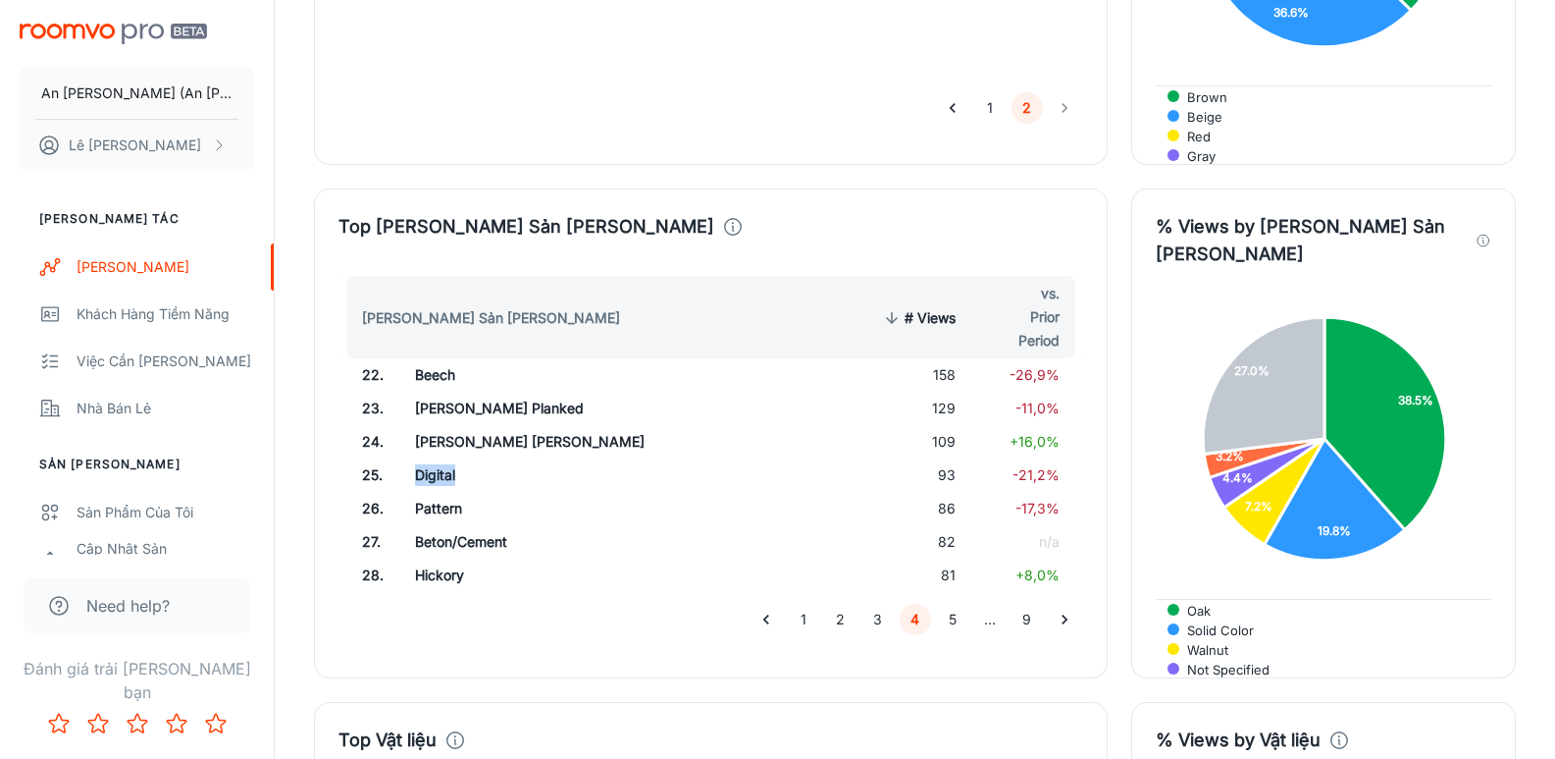
click at [427, 458] on td "Digital" at bounding box center [559, 474] width 320 height 33
click at [431, 492] on td "Pattern" at bounding box center [559, 508] width 320 height 33
click at [428, 525] on td "Beton/Cement" at bounding box center [559, 541] width 320 height 33
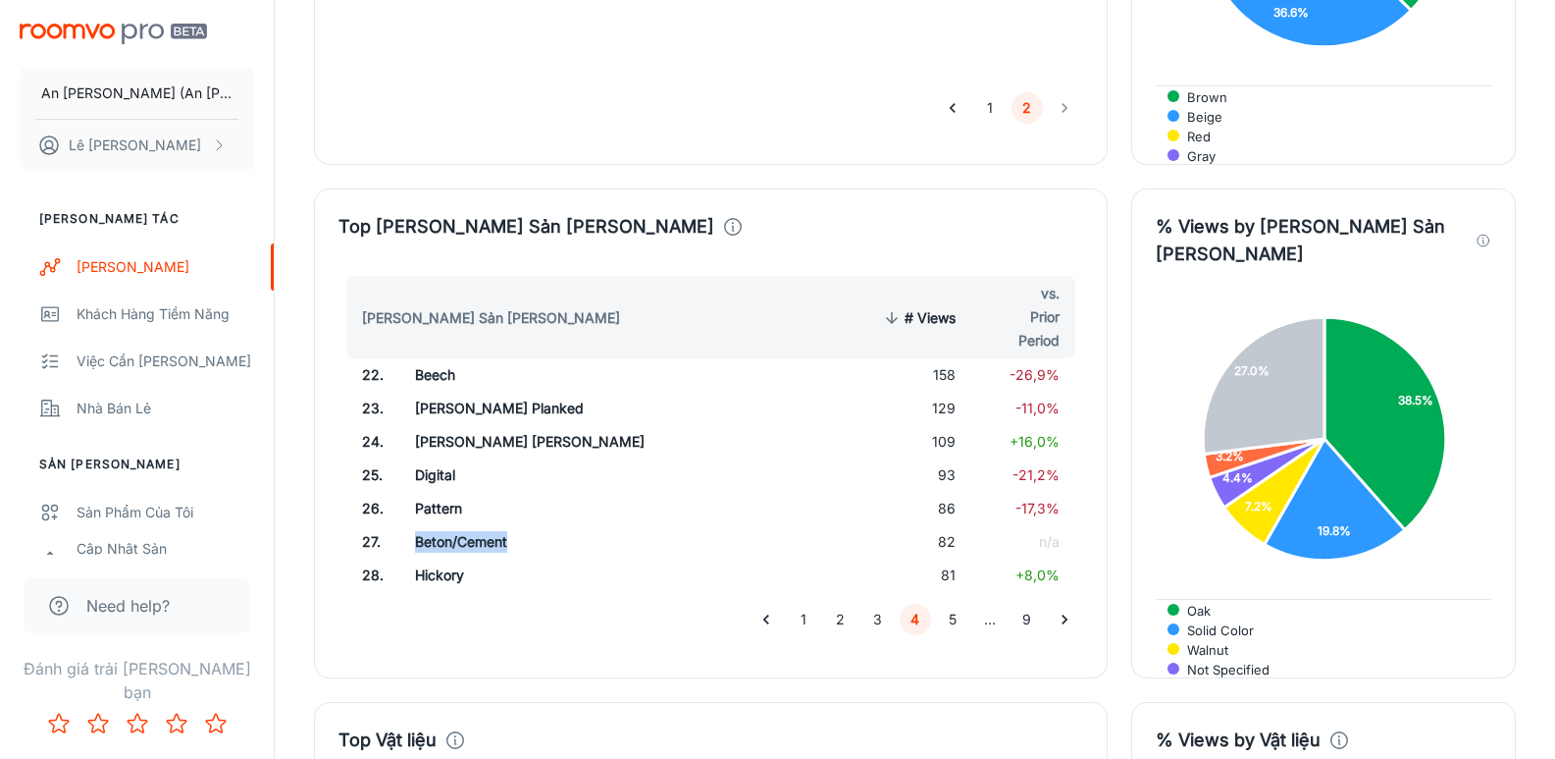
click at [428, 525] on td "Beton/Cement" at bounding box center [559, 541] width 320 height 33
click at [443, 558] on td "Hickory" at bounding box center [559, 574] width 320 height 33
click at [950, 603] on button "5" at bounding box center [952, 618] width 31 height 31
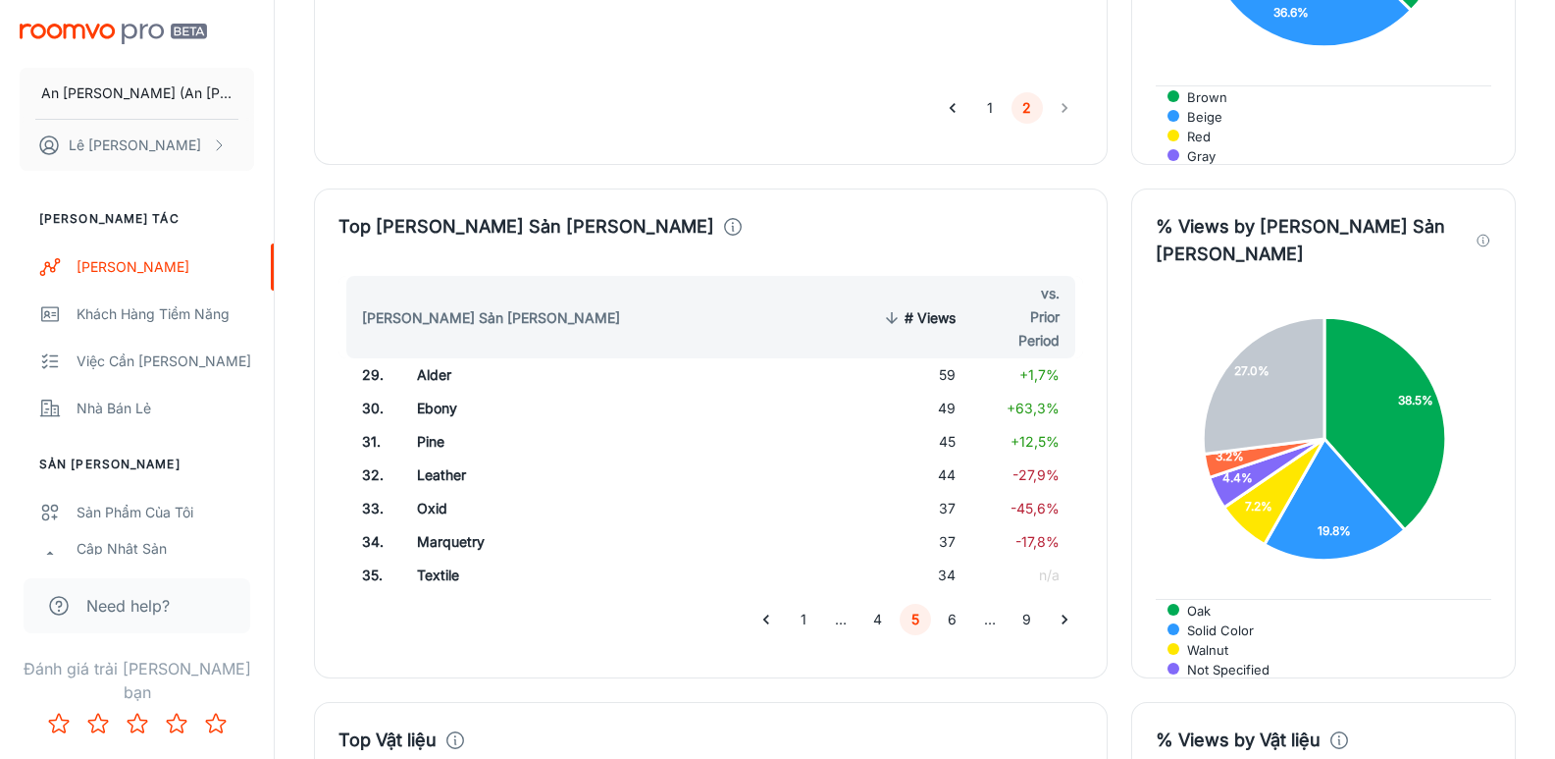
click at [427, 358] on td "Alder" at bounding box center [560, 374] width 318 height 33
click at [418, 392] on td "Ebony" at bounding box center [560, 408] width 318 height 33
click at [421, 425] on td "Pine" at bounding box center [560, 441] width 318 height 33
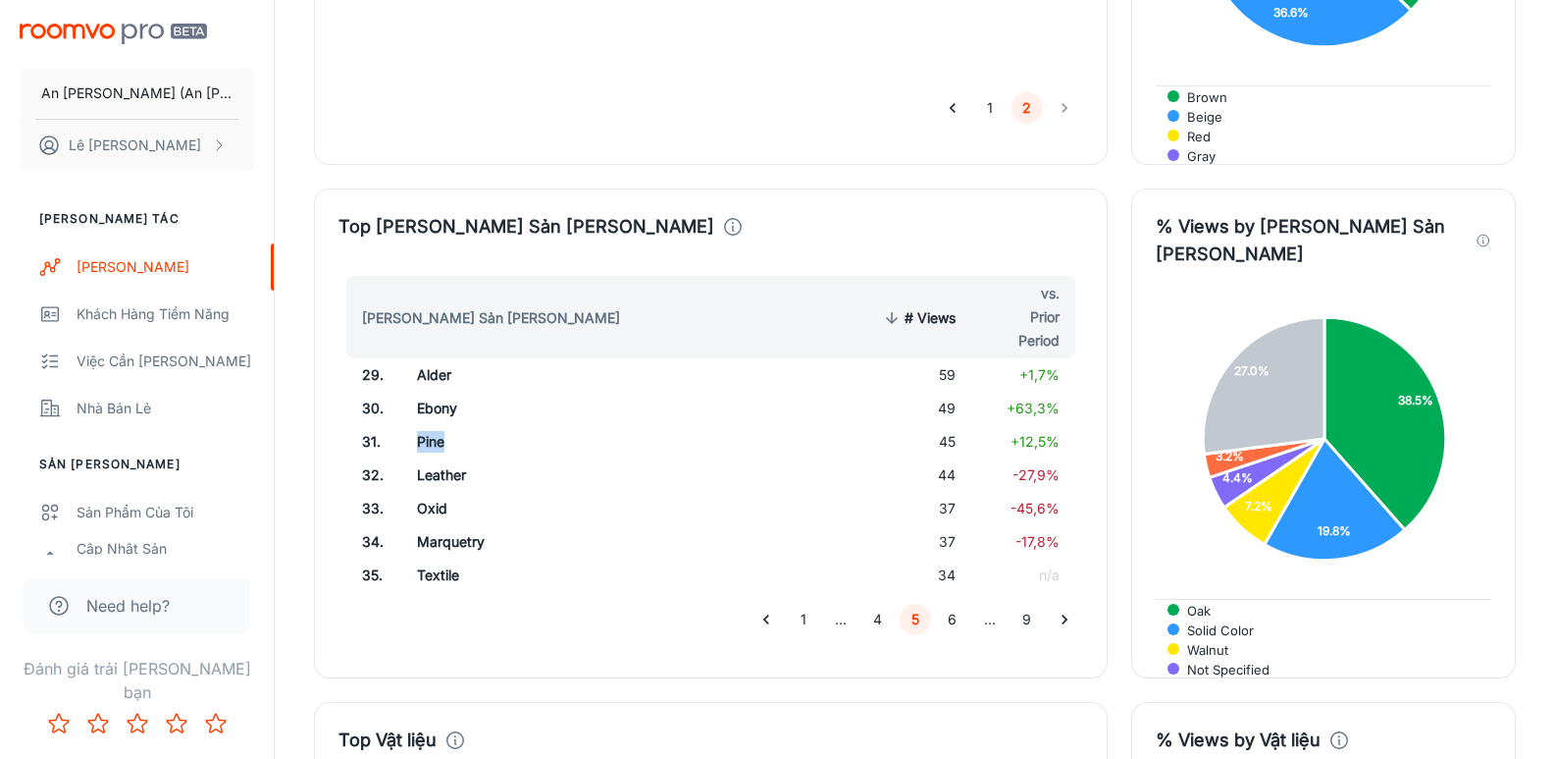
click at [421, 425] on td "Pine" at bounding box center [560, 441] width 318 height 33
click at [423, 458] on td "Leather" at bounding box center [560, 474] width 318 height 33
click at [421, 492] on td "Oxid" at bounding box center [560, 508] width 318 height 33
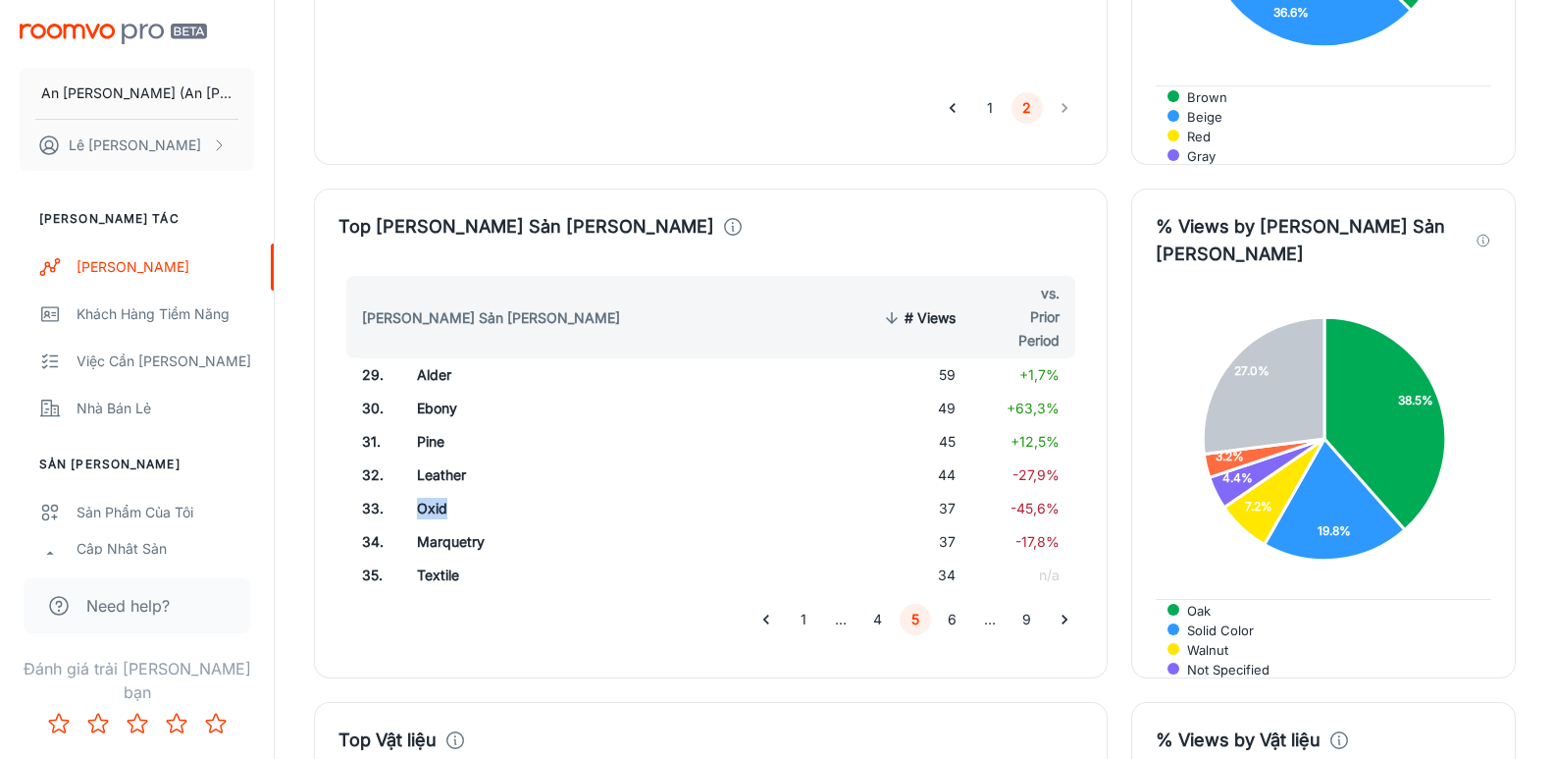
click at [421, 492] on td "Oxid" at bounding box center [560, 508] width 318 height 33
click at [436, 525] on td "Marquetry" at bounding box center [560, 541] width 318 height 33
click at [430, 558] on td "Textile" at bounding box center [560, 574] width 318 height 33
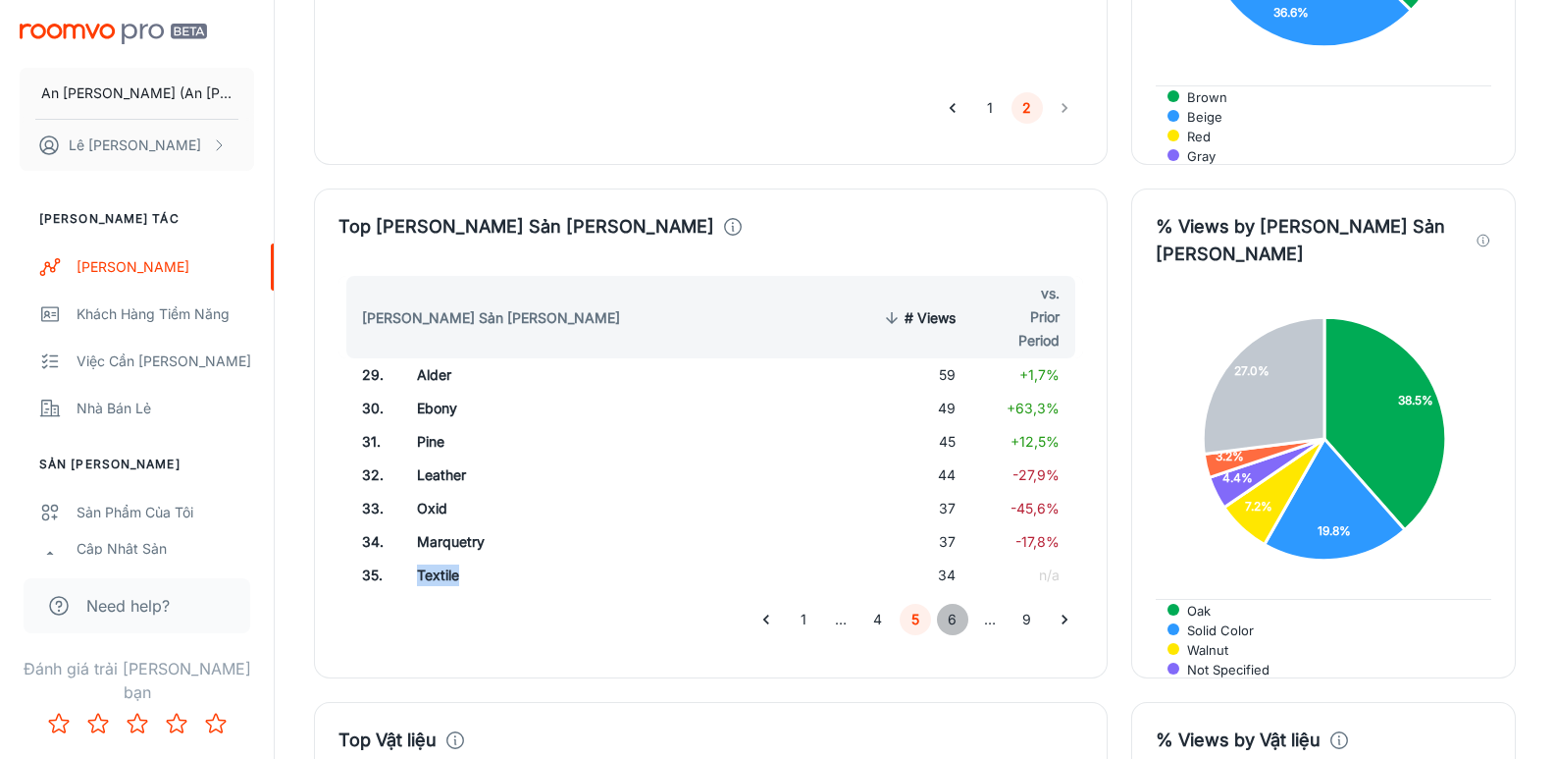
click at [946, 603] on button "6" at bounding box center [952, 618] width 31 height 31
click at [431, 358] on td "Mirror" at bounding box center [559, 374] width 319 height 33
click at [427, 392] on td "Metal" at bounding box center [559, 408] width 319 height 33
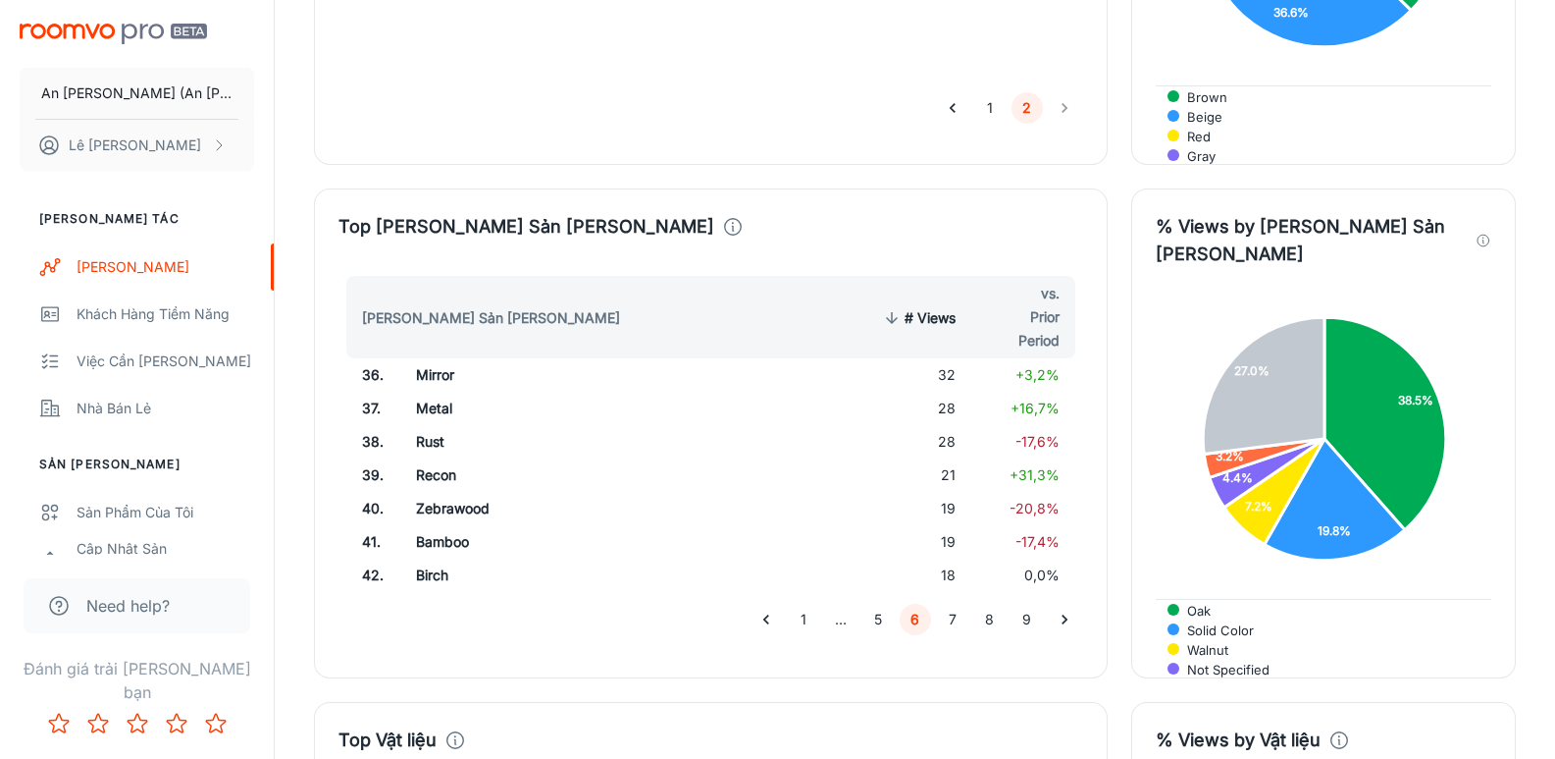
click at [419, 425] on td "Rust" at bounding box center [559, 441] width 319 height 33
click at [427, 458] on td "Recon" at bounding box center [559, 474] width 319 height 33
click at [455, 492] on td "Zebrawood" at bounding box center [559, 508] width 319 height 33
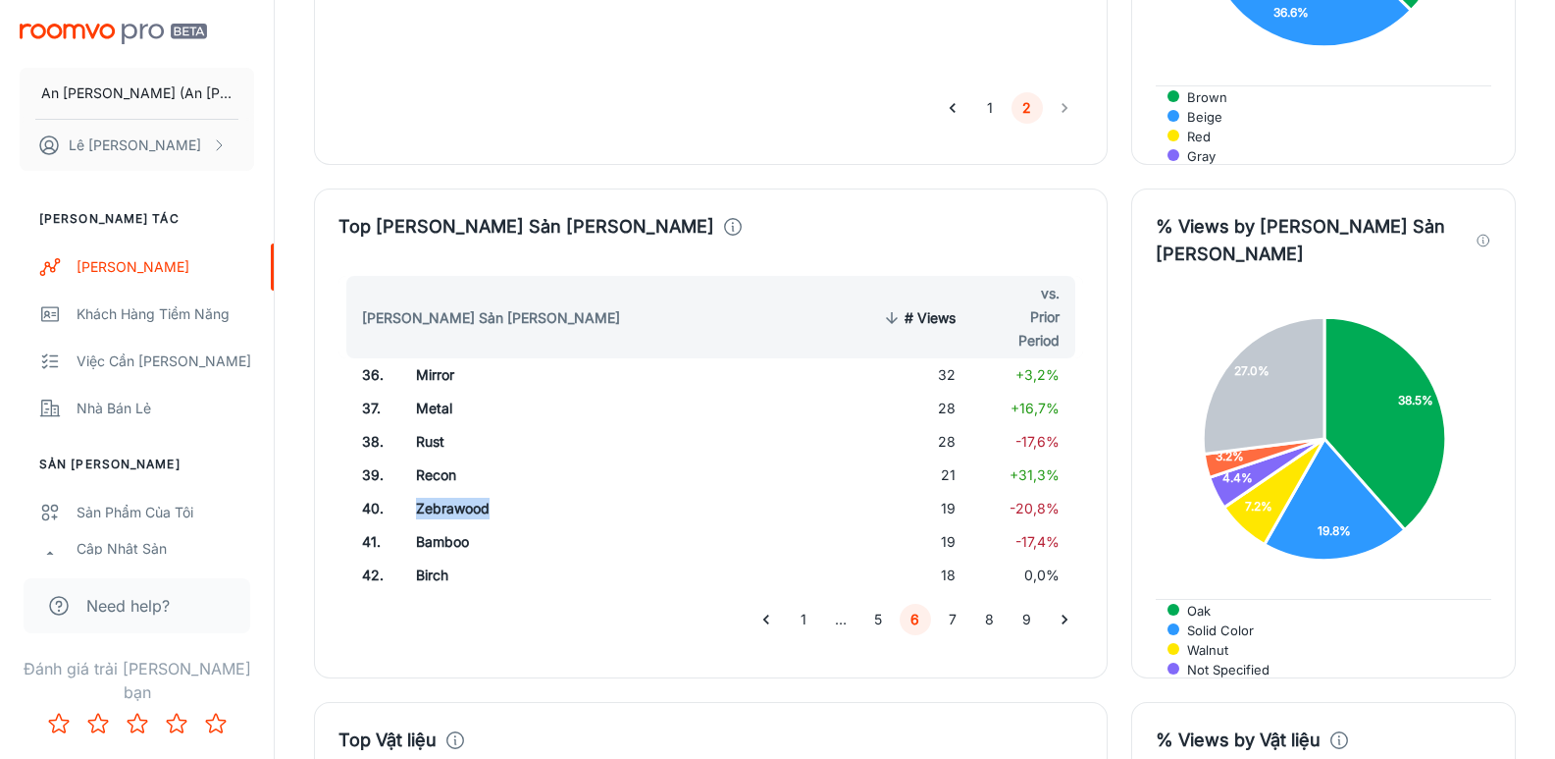
click at [455, 492] on td "Zebrawood" at bounding box center [559, 508] width 319 height 33
click at [425, 525] on td "Bamboo" at bounding box center [559, 541] width 319 height 33
click at [426, 558] on td "Birch" at bounding box center [559, 574] width 319 height 33
click at [425, 558] on td "Birch" at bounding box center [559, 574] width 319 height 33
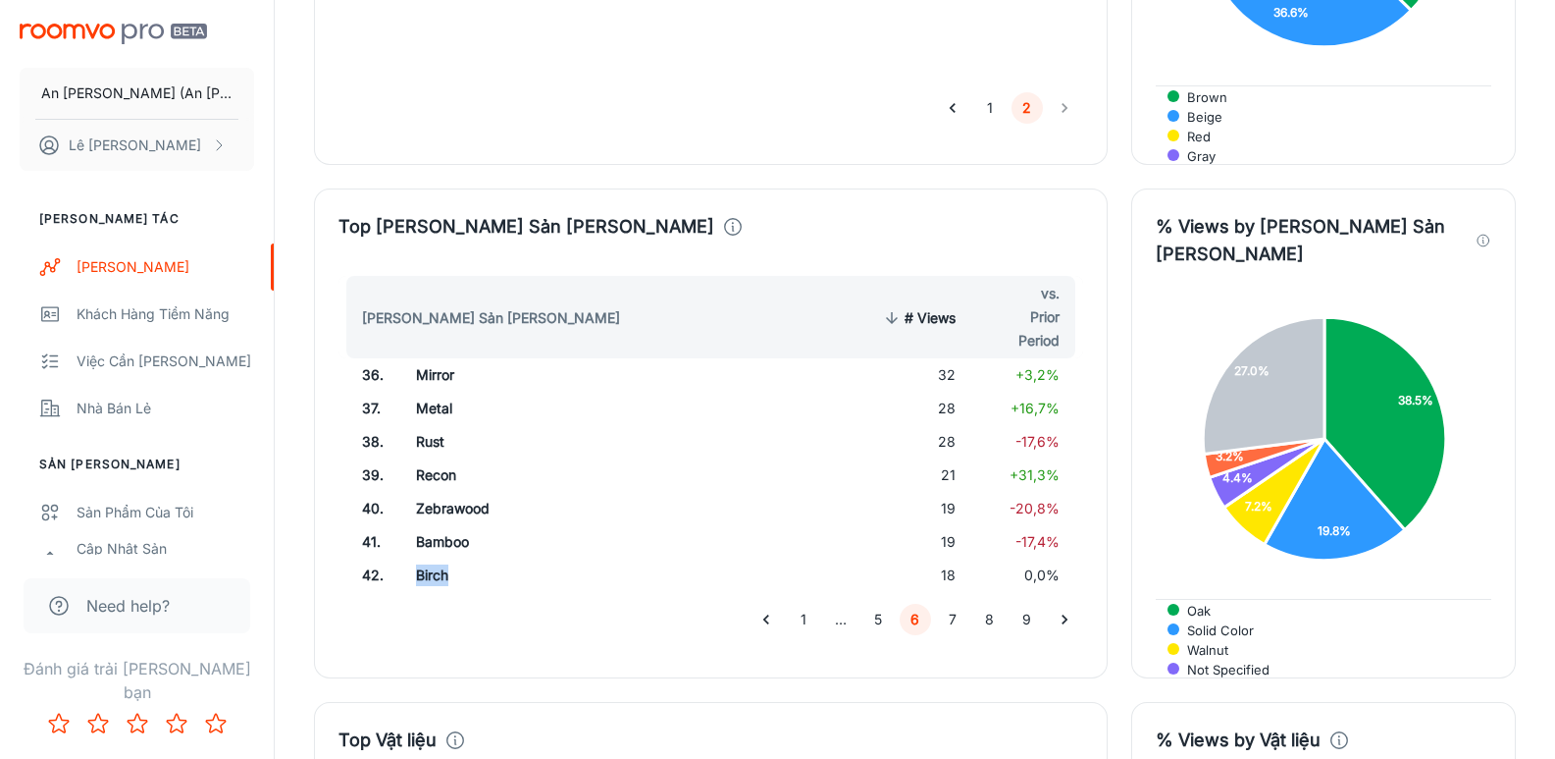
click at [947, 603] on button "7" at bounding box center [952, 618] width 31 height 31
click at [430, 358] on td "Rosewood" at bounding box center [559, 374] width 320 height 33
click at [435, 392] on td "[PERSON_NAME]" at bounding box center [559, 408] width 320 height 33
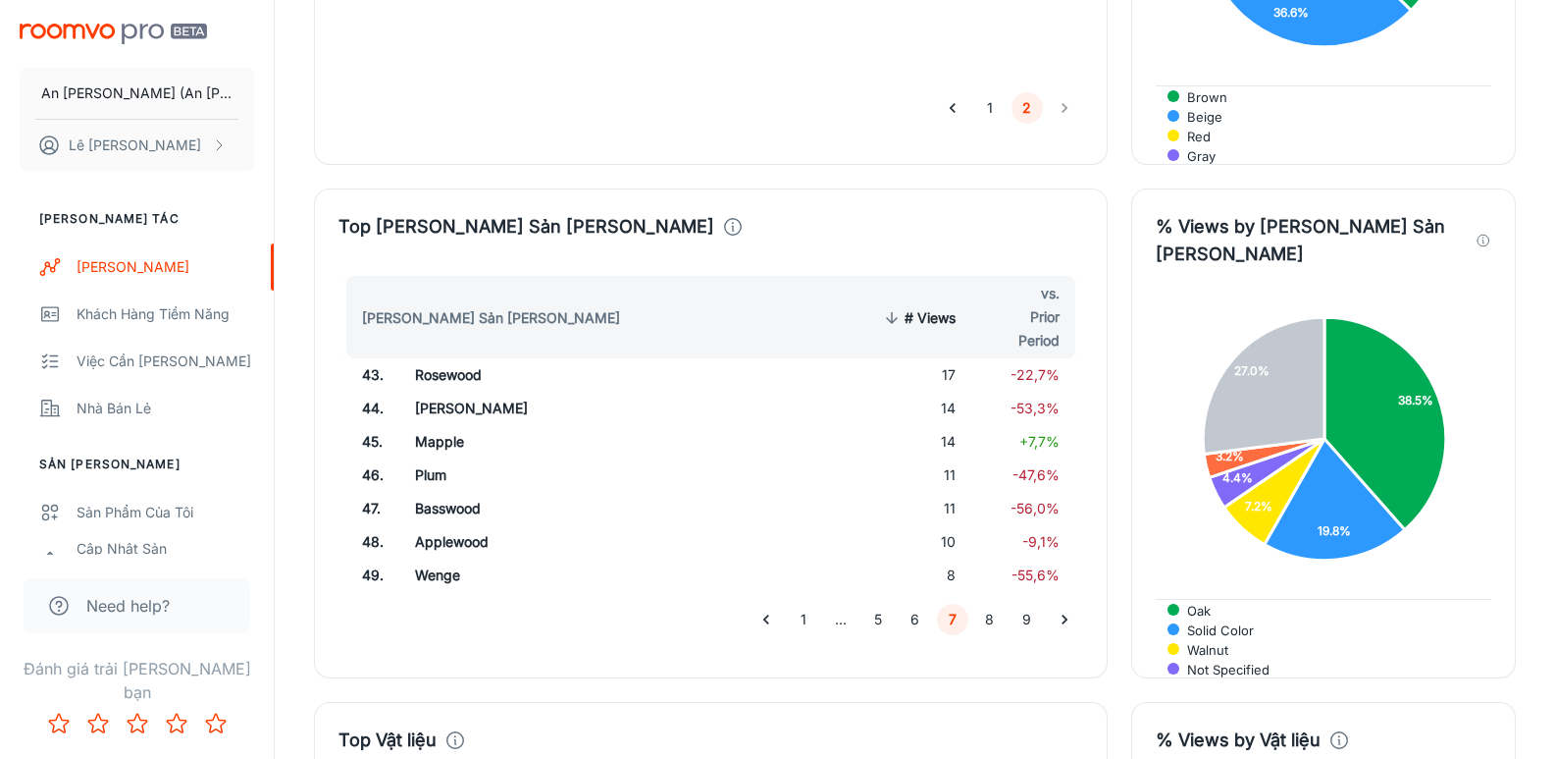
click at [432, 425] on td "Mapple" at bounding box center [559, 441] width 320 height 33
click at [429, 458] on td "Plum" at bounding box center [559, 474] width 320 height 33
click at [437, 492] on td "Basswood" at bounding box center [559, 508] width 320 height 33
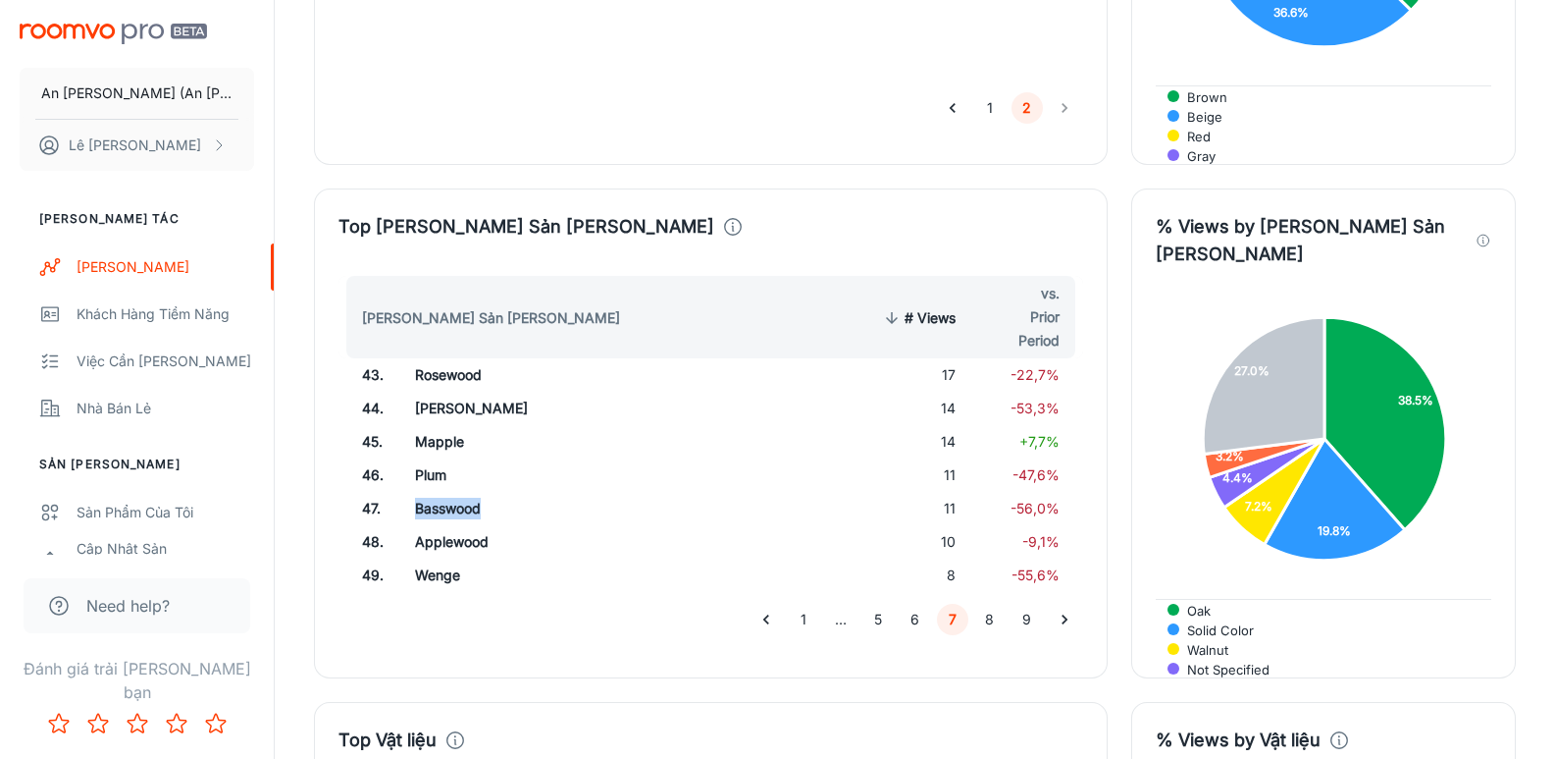
click at [437, 492] on td "Basswood" at bounding box center [559, 508] width 320 height 33
click at [449, 525] on td "Applewood" at bounding box center [559, 541] width 320 height 33
click at [448, 525] on td "Applewood" at bounding box center [559, 541] width 320 height 33
click at [437, 558] on td "Wenge" at bounding box center [559, 574] width 320 height 33
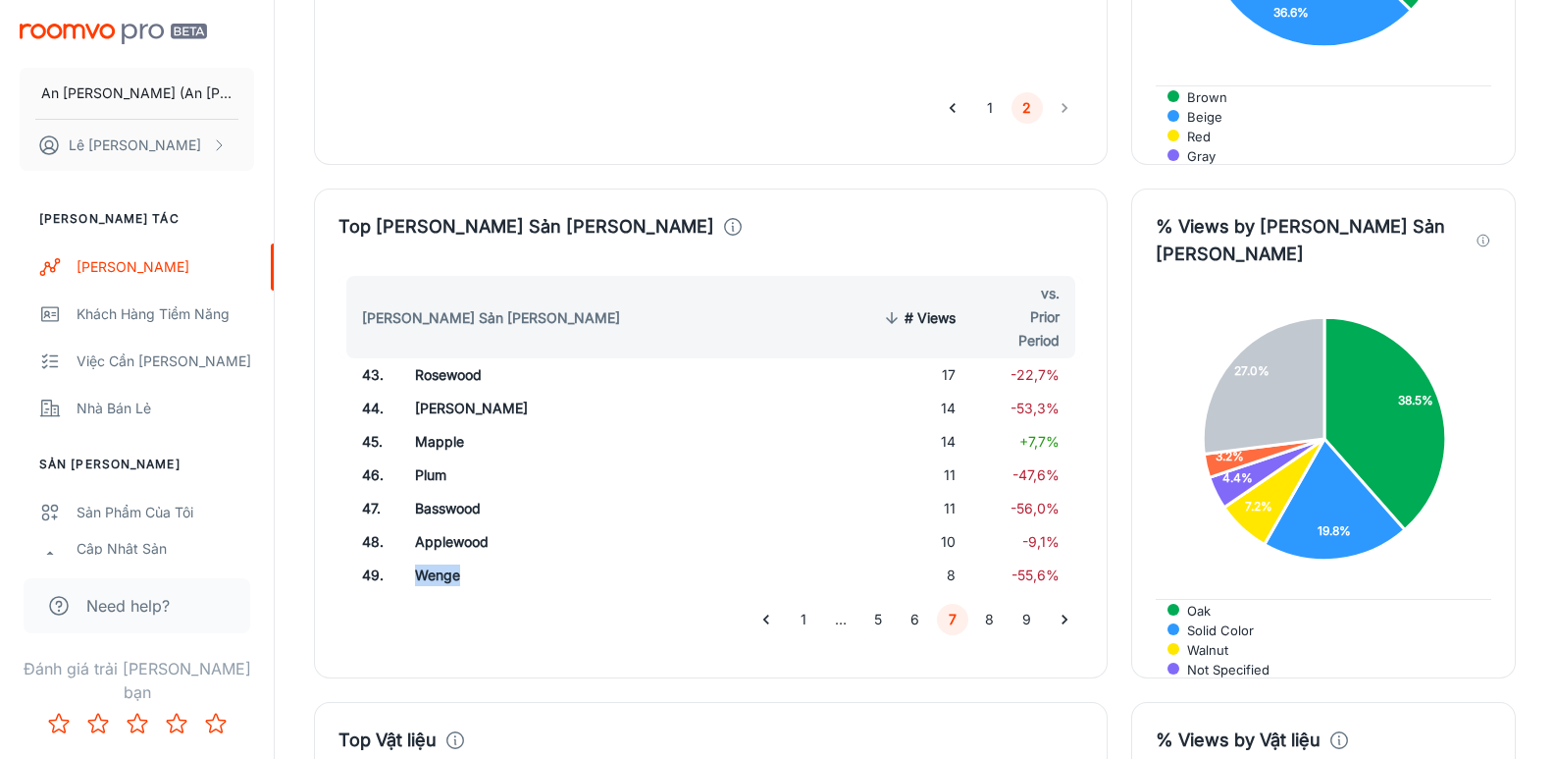
click at [992, 603] on button "8" at bounding box center [989, 618] width 31 height 31
click at [428, 358] on td "Aspen" at bounding box center [559, 374] width 319 height 33
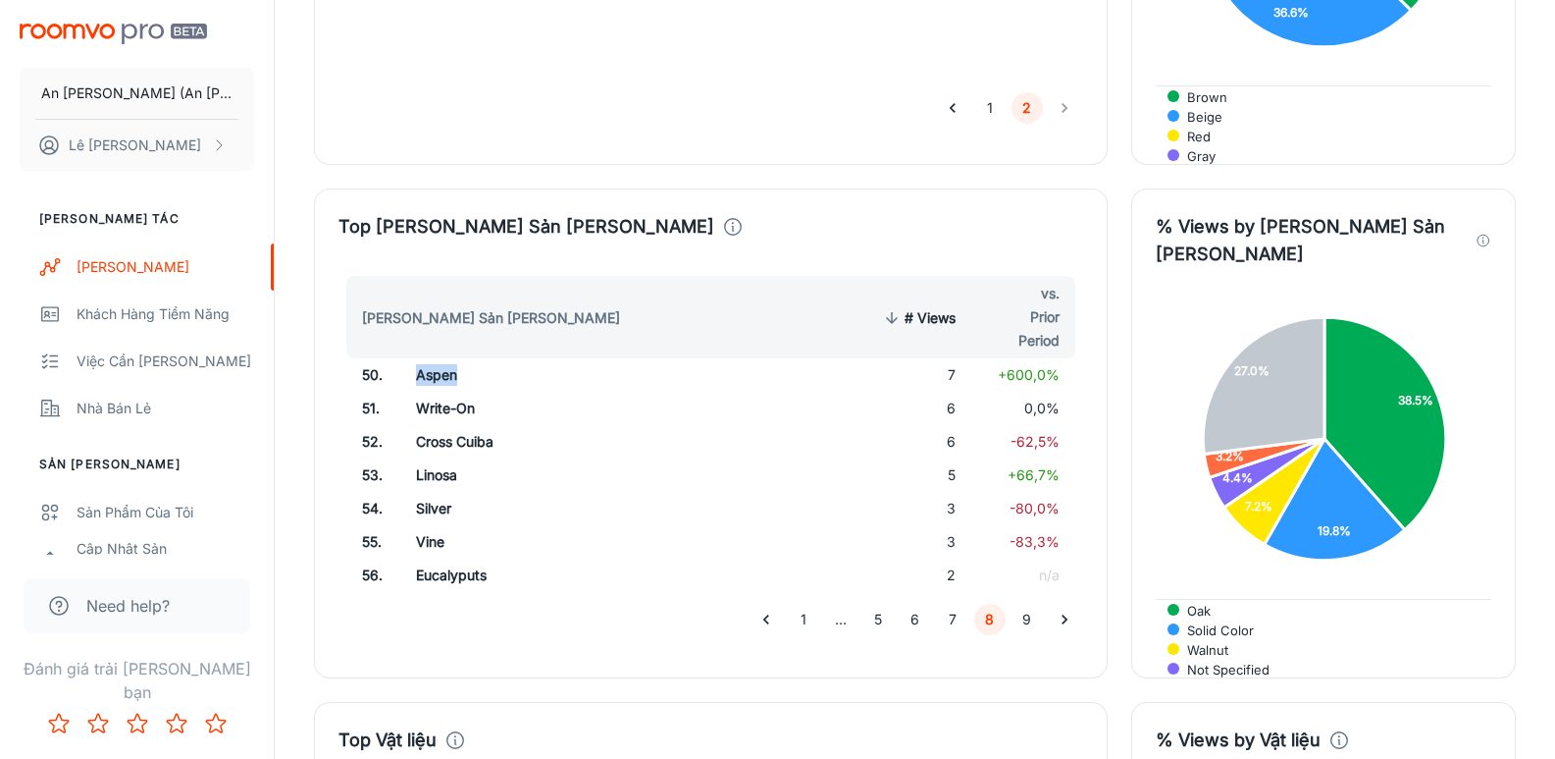
click at [428, 358] on td "Aspen" at bounding box center [559, 374] width 319 height 33
click at [433, 392] on td "Write-On" at bounding box center [559, 408] width 319 height 33
click at [435, 425] on td "Cross Cuiba" at bounding box center [559, 441] width 319 height 33
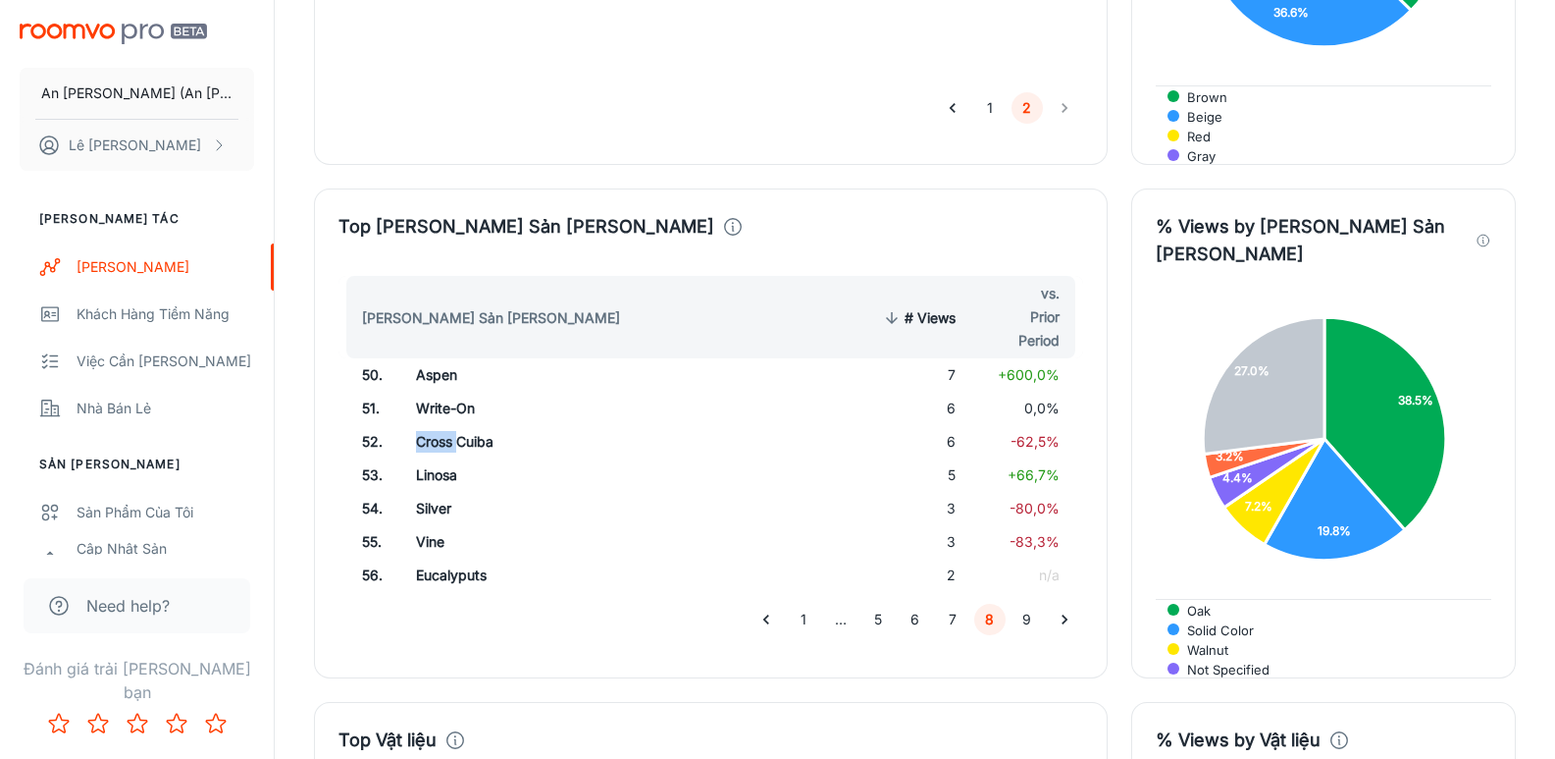
click at [435, 425] on td "Cross Cuiba" at bounding box center [559, 441] width 319 height 33
click at [423, 458] on td "Linosa" at bounding box center [559, 474] width 319 height 33
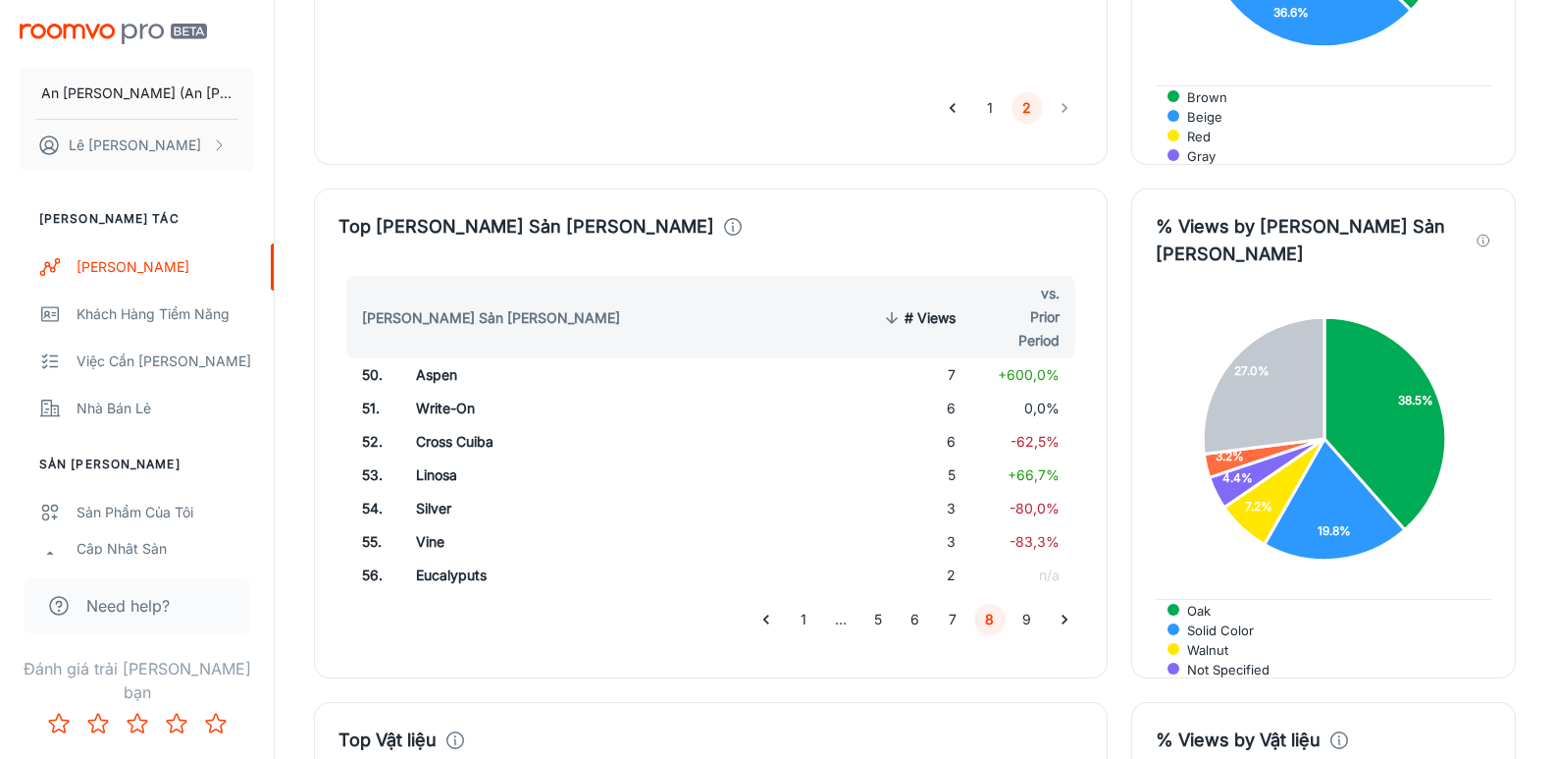
click at [428, 492] on td "Silver" at bounding box center [559, 508] width 319 height 33
click at [429, 492] on td "Silver" at bounding box center [559, 508] width 319 height 33
click at [427, 525] on td "Vine" at bounding box center [559, 541] width 319 height 33
click at [441, 558] on td "Eucalyputs" at bounding box center [559, 574] width 319 height 33
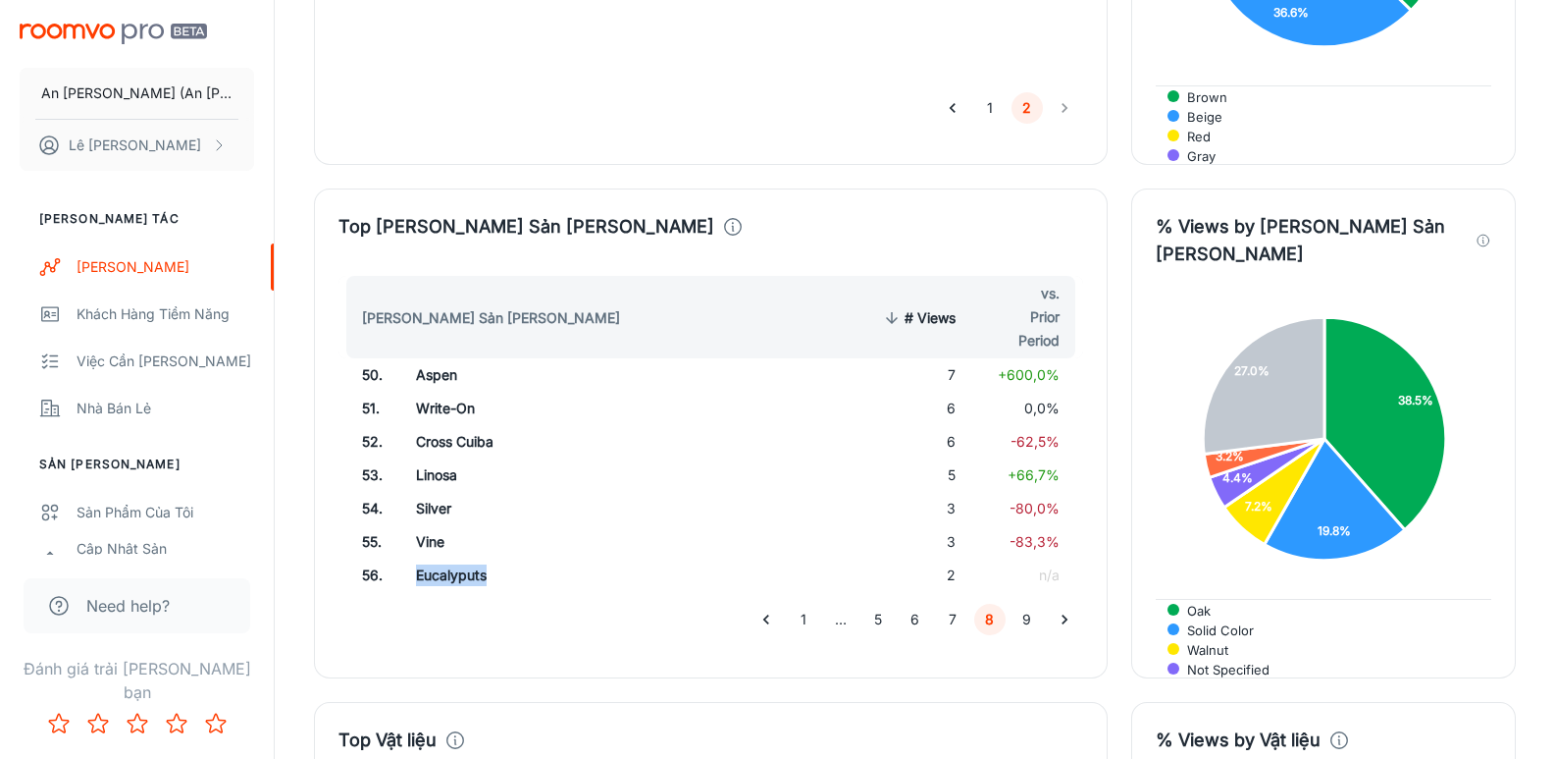
click at [441, 558] on td "Eucalyputs" at bounding box center [559, 574] width 319 height 33
click at [1023, 603] on button "9" at bounding box center [1027, 618] width 31 height 31
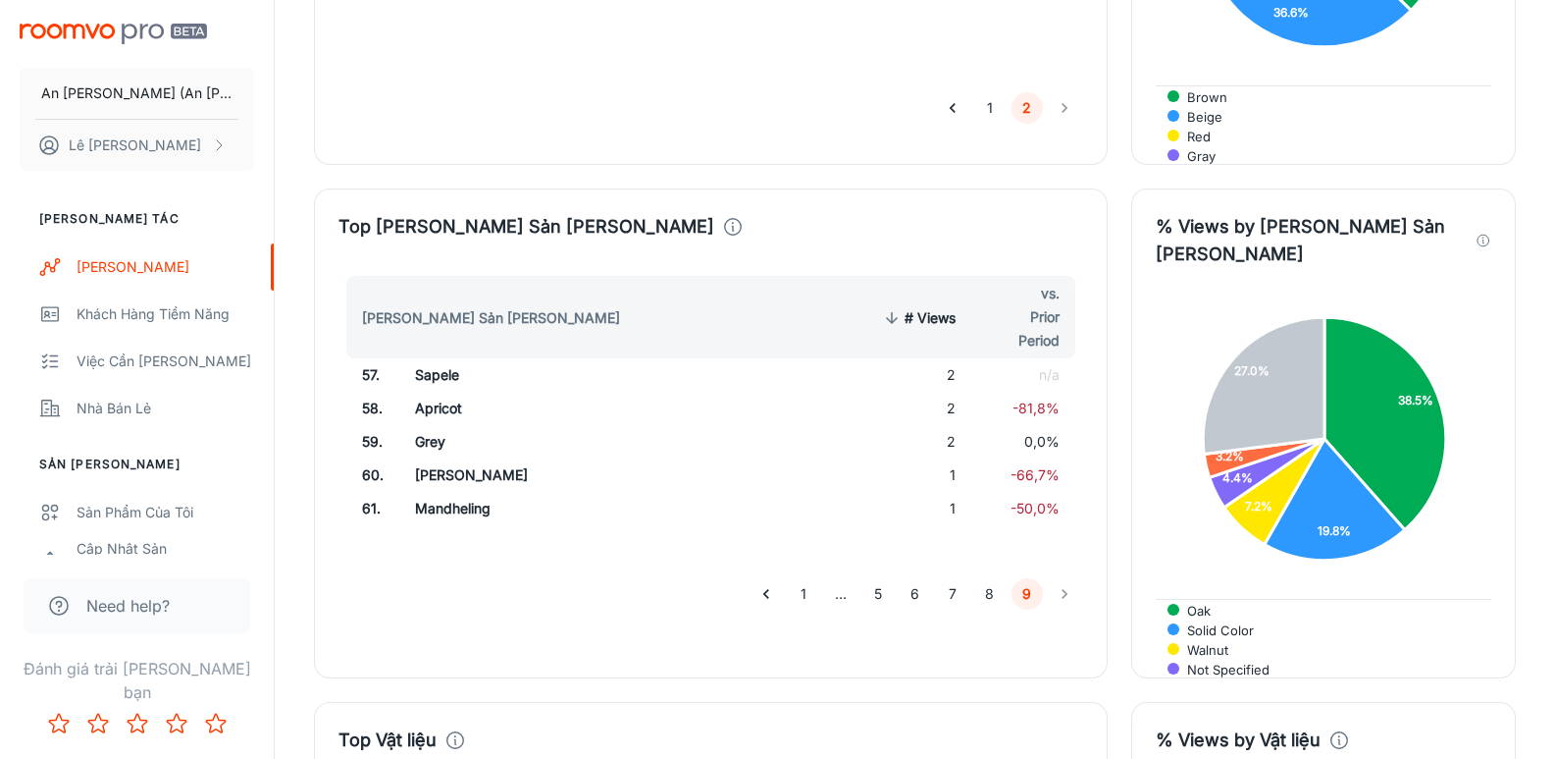
click at [425, 358] on td "Sapele" at bounding box center [559, 374] width 320 height 33
click at [443, 392] on td "Apricot" at bounding box center [559, 408] width 320 height 33
click at [991, 578] on button "8" at bounding box center [989, 593] width 31 height 31
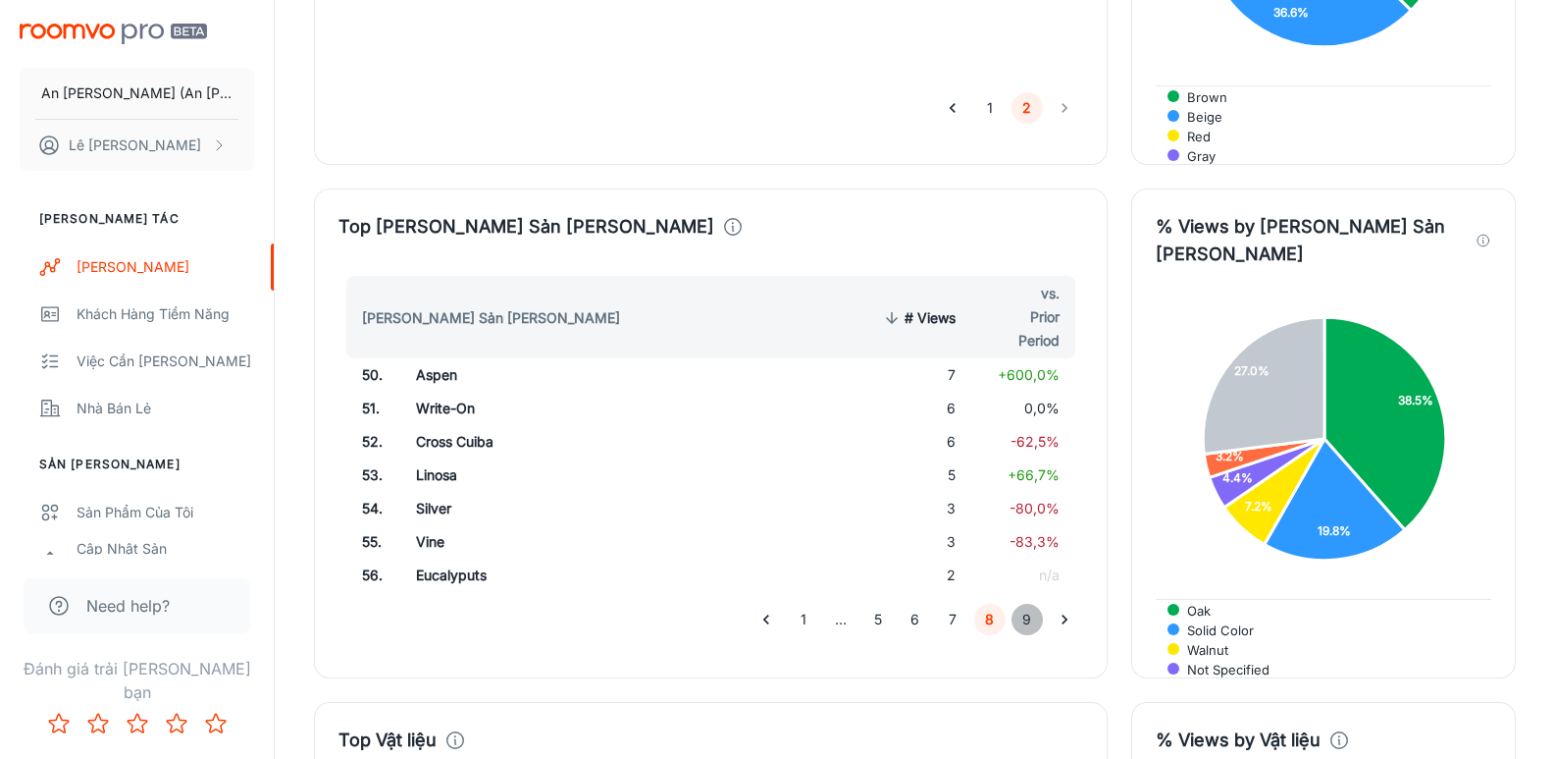
click at [1025, 603] on button "9" at bounding box center [1027, 618] width 31 height 31
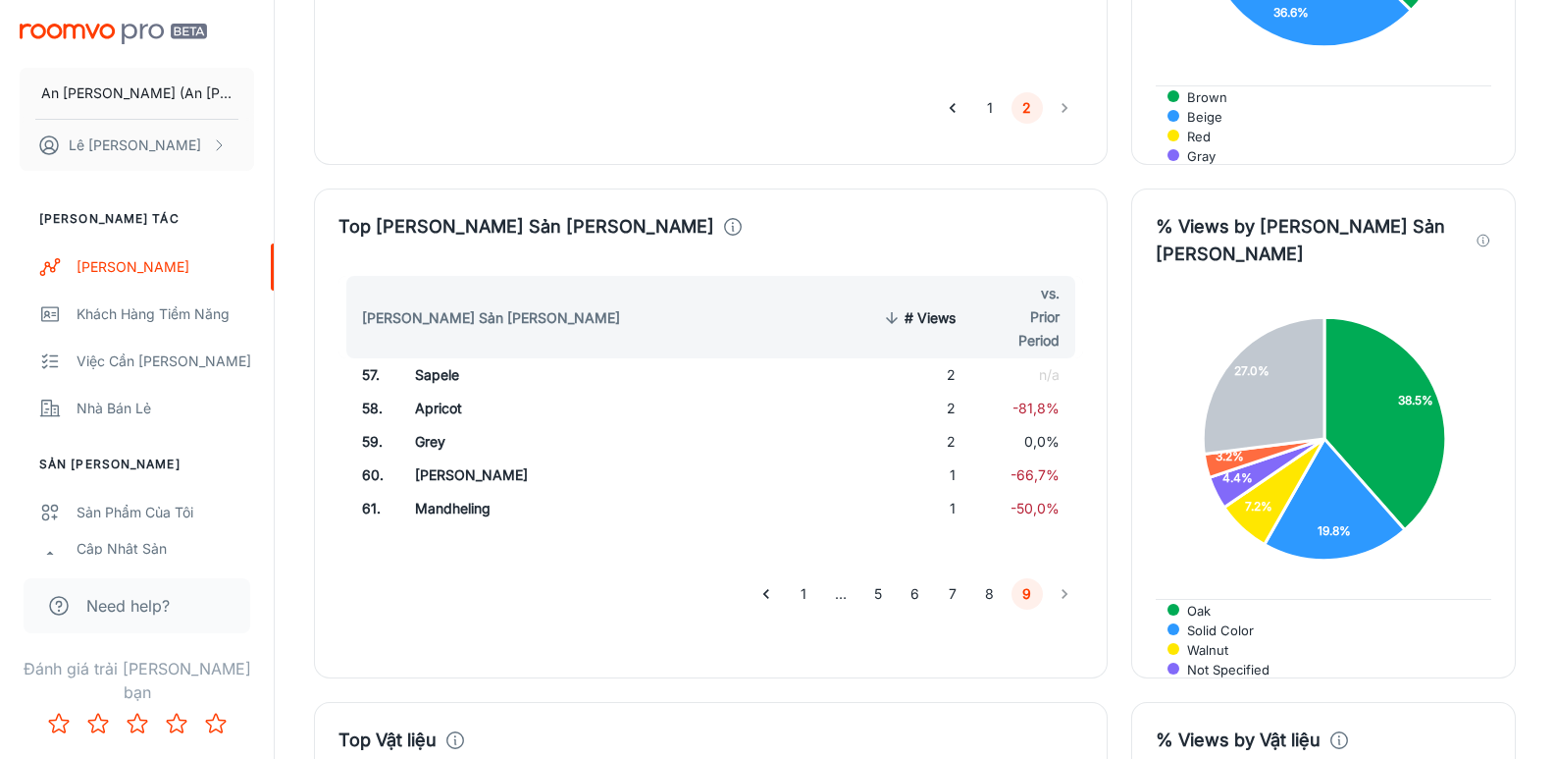
click at [436, 425] on td "Grey" at bounding box center [559, 441] width 320 height 33
click at [445, 458] on td "[PERSON_NAME]" at bounding box center [559, 474] width 320 height 33
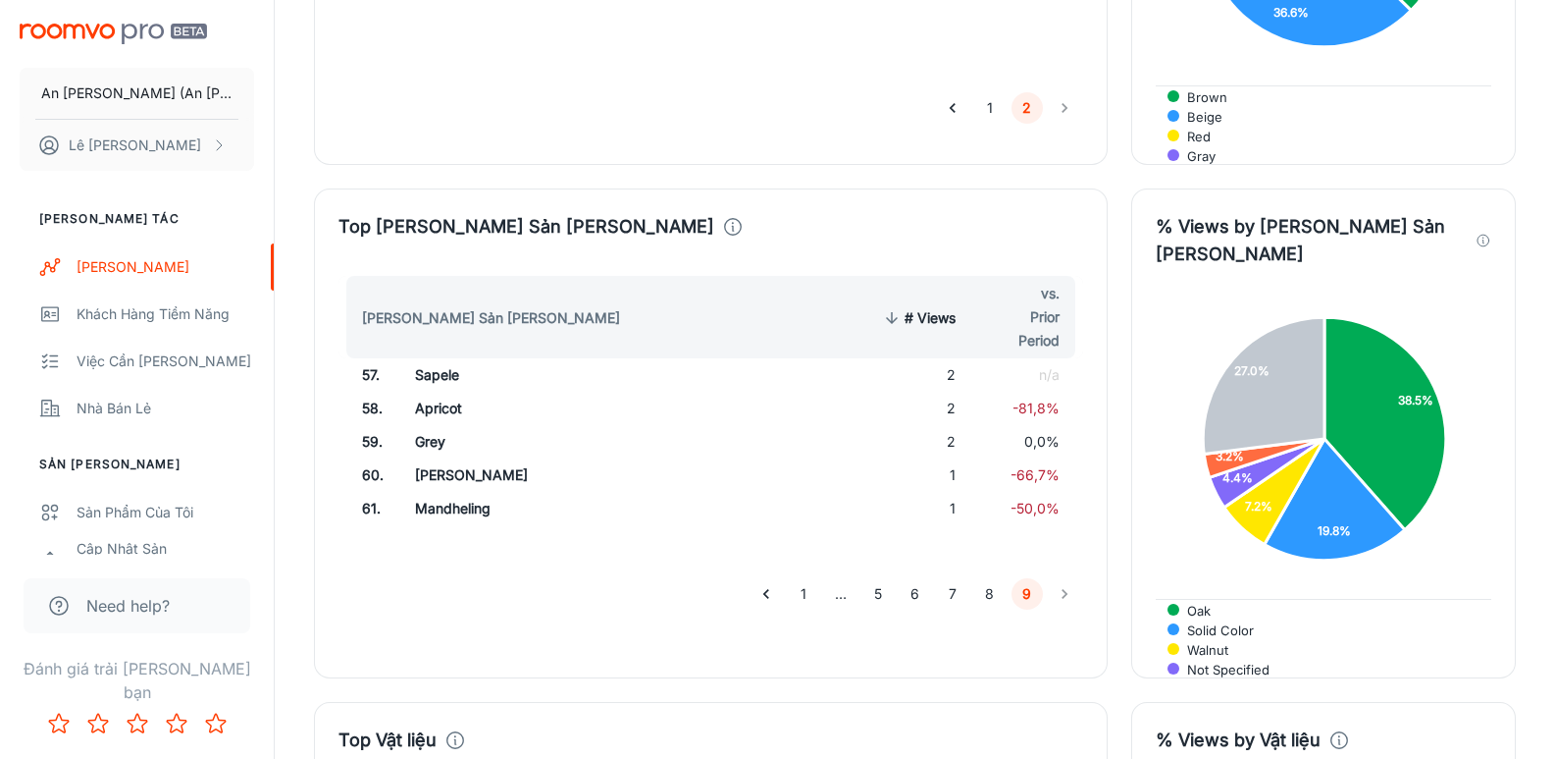
click at [429, 492] on td "Mandheling" at bounding box center [559, 508] width 320 height 33
click at [1001, 578] on button "8" at bounding box center [989, 593] width 31 height 31
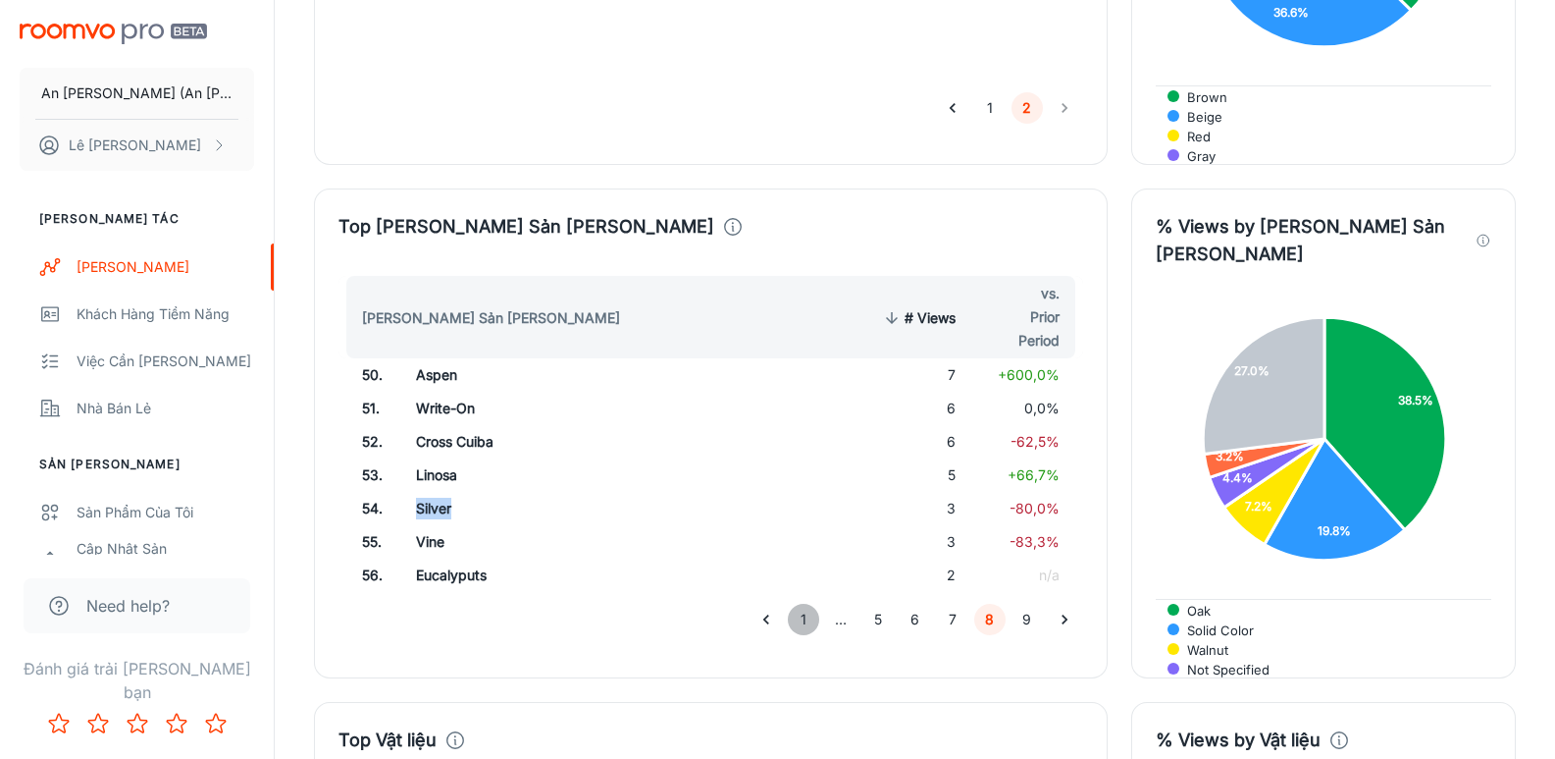
click at [808, 603] on button "1" at bounding box center [803, 618] width 31 height 31
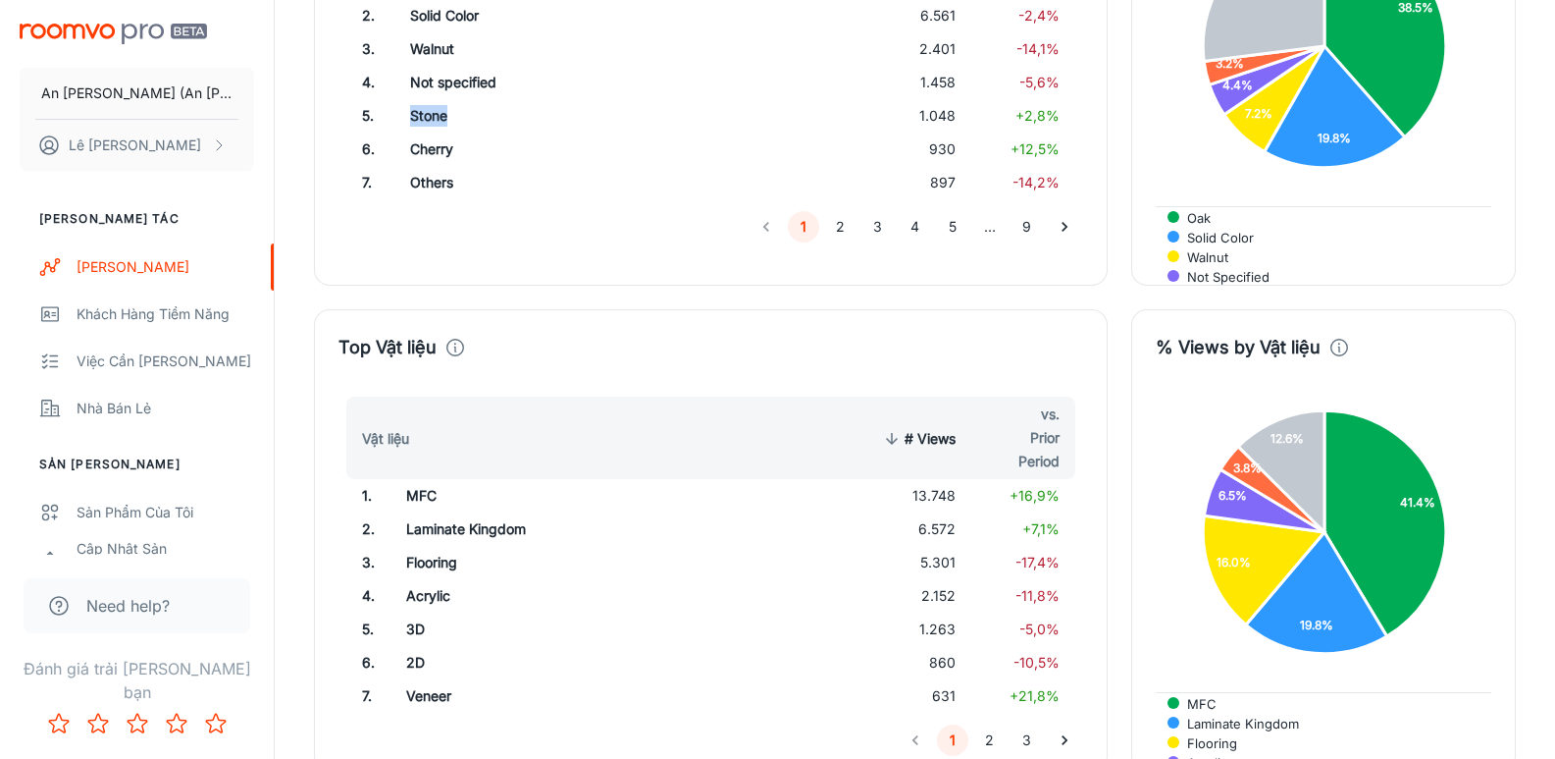
scroll to position [3336, 0]
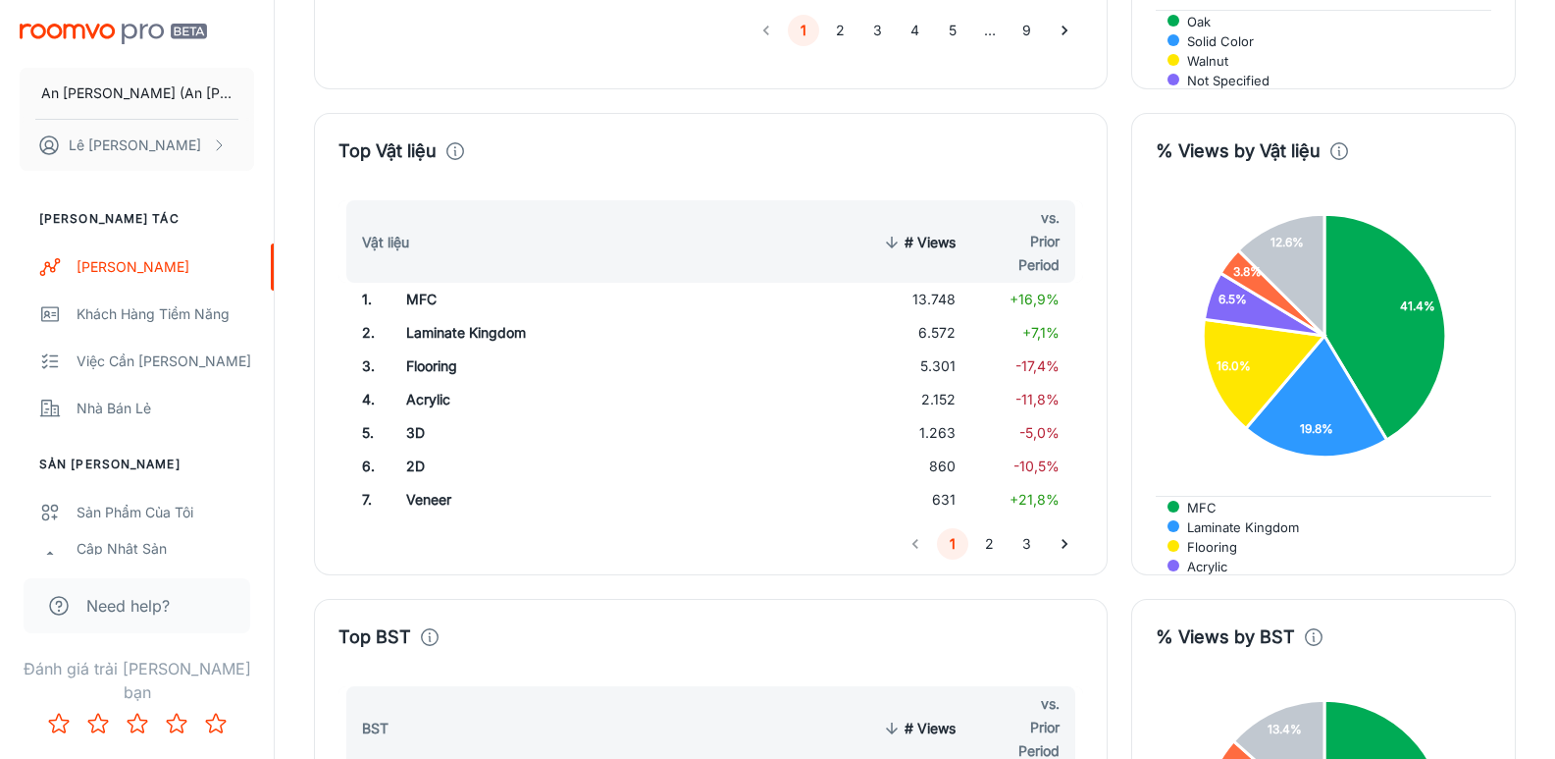
click at [935, 283] on td "13.748" at bounding box center [916, 299] width 111 height 33
click at [937, 316] on td "6.572" at bounding box center [916, 332] width 111 height 33
click at [944, 349] on td "5.301" at bounding box center [916, 365] width 111 height 33
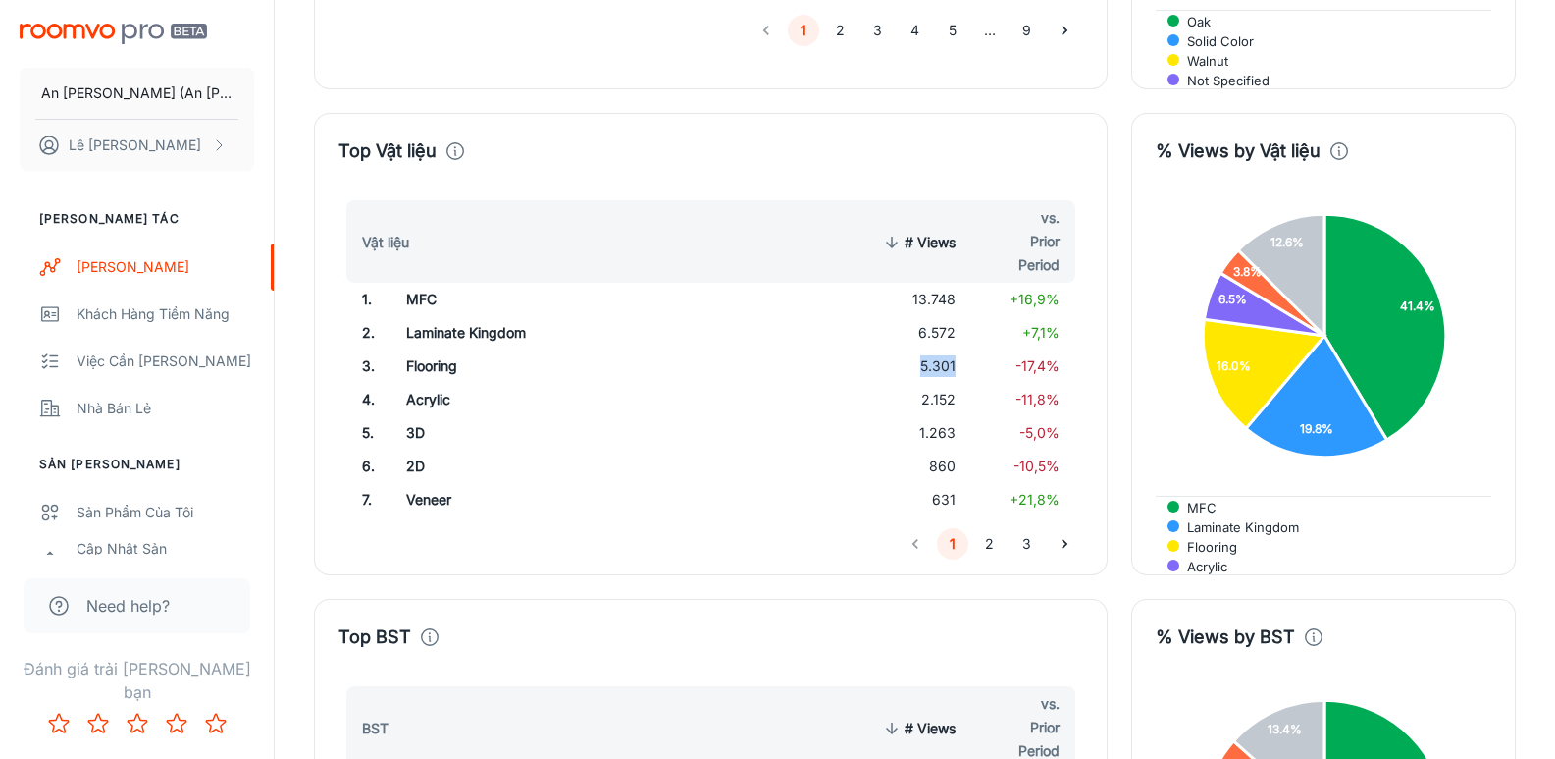
click at [944, 349] on td "5.301" at bounding box center [916, 365] width 111 height 33
click at [940, 383] on td "2.152" at bounding box center [916, 399] width 111 height 33
click at [946, 416] on td "1.263" at bounding box center [916, 432] width 111 height 33
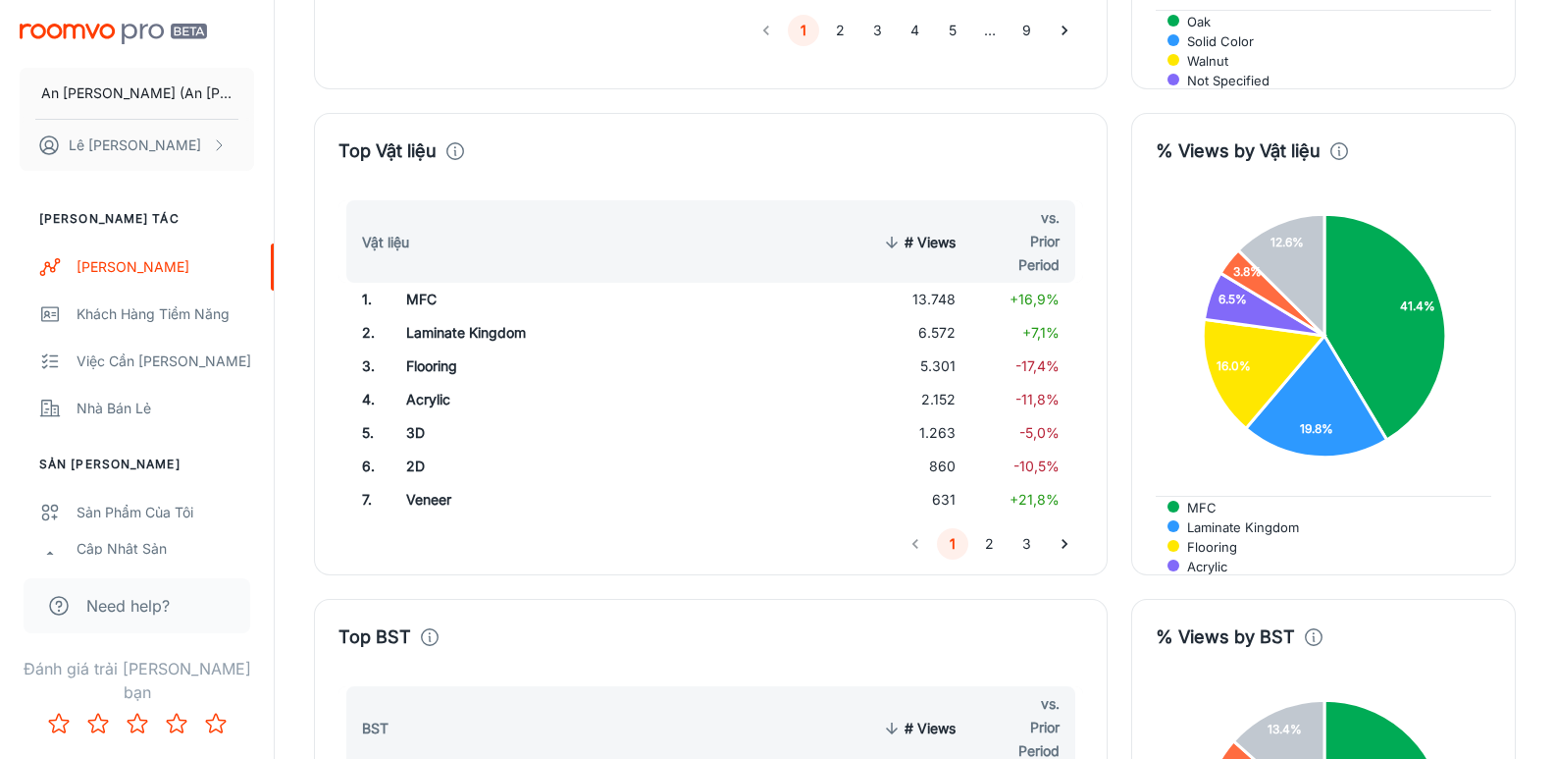
click at [944, 449] on td "860" at bounding box center [916, 465] width 111 height 33
click at [983, 528] on button "2" at bounding box center [989, 543] width 31 height 31
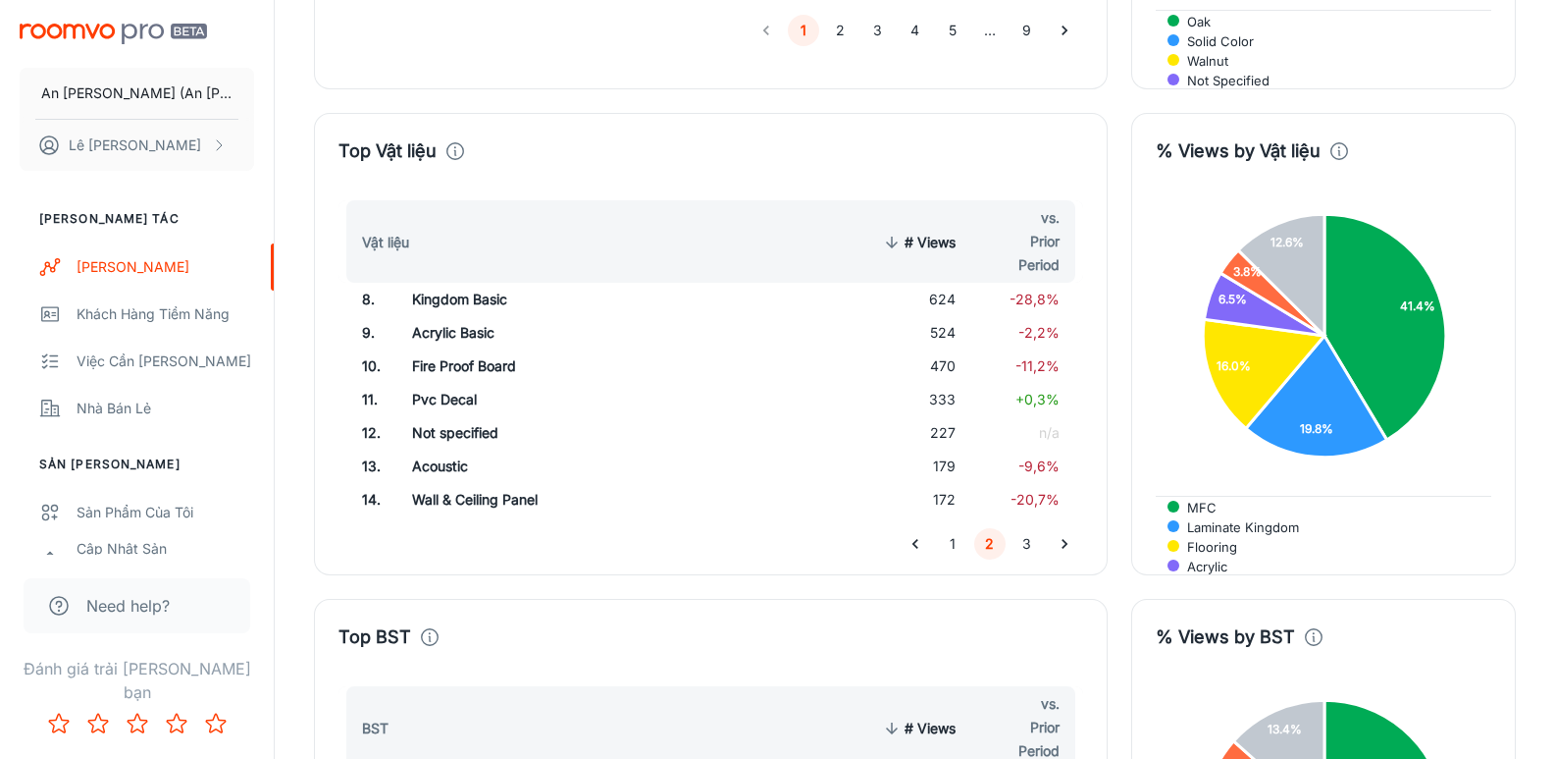
click at [940, 283] on td "624" at bounding box center [916, 299] width 111 height 33
click at [483, 283] on td "Kingdom Basic" at bounding box center [556, 299] width 321 height 33
click at [482, 283] on td "Kingdom Basic" at bounding box center [556, 299] width 321 height 33
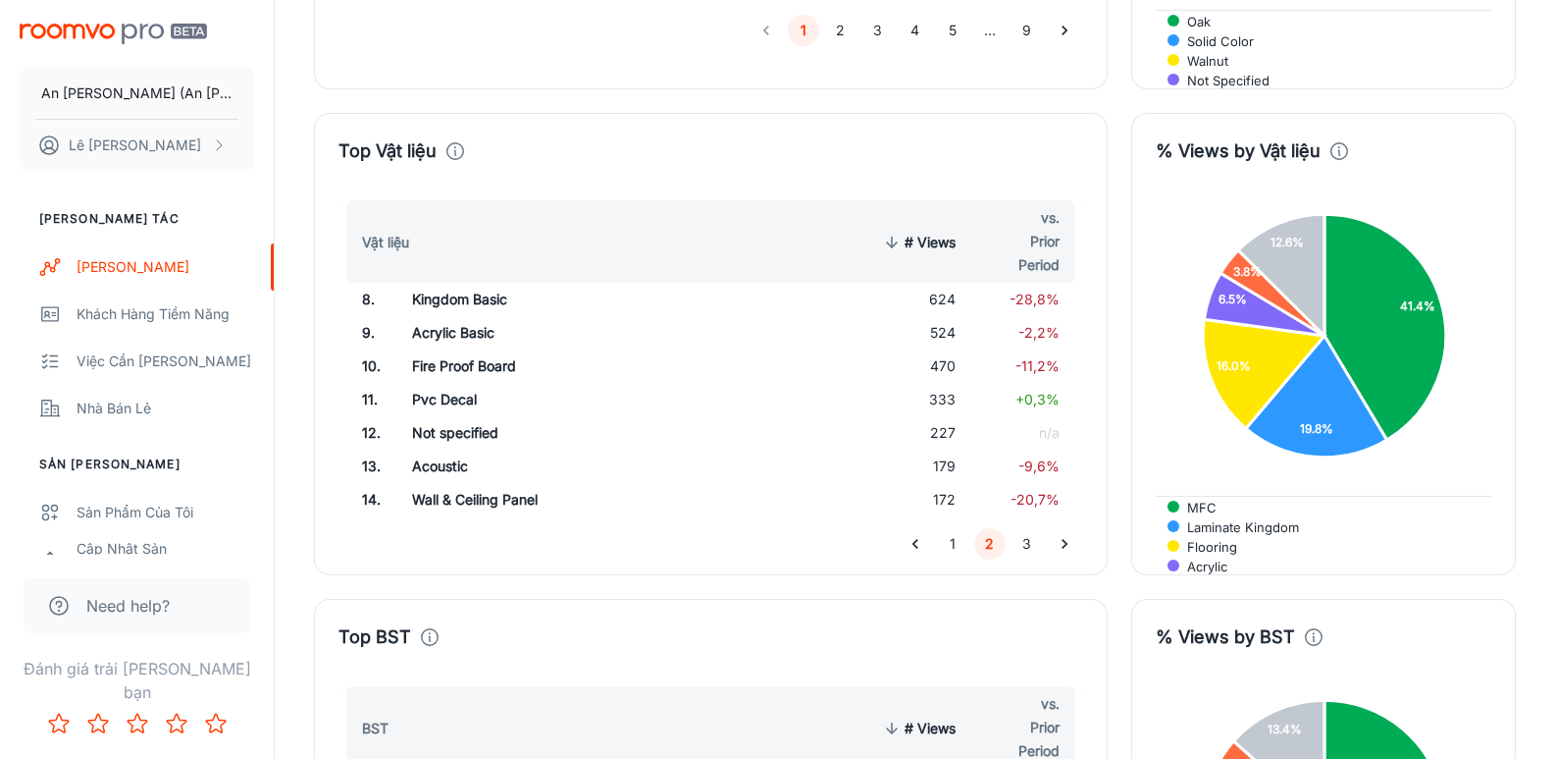
click at [452, 316] on td "Acrylic Basic" at bounding box center [556, 332] width 321 height 33
click at [453, 349] on td "Fire Proof Board" at bounding box center [556, 365] width 321 height 33
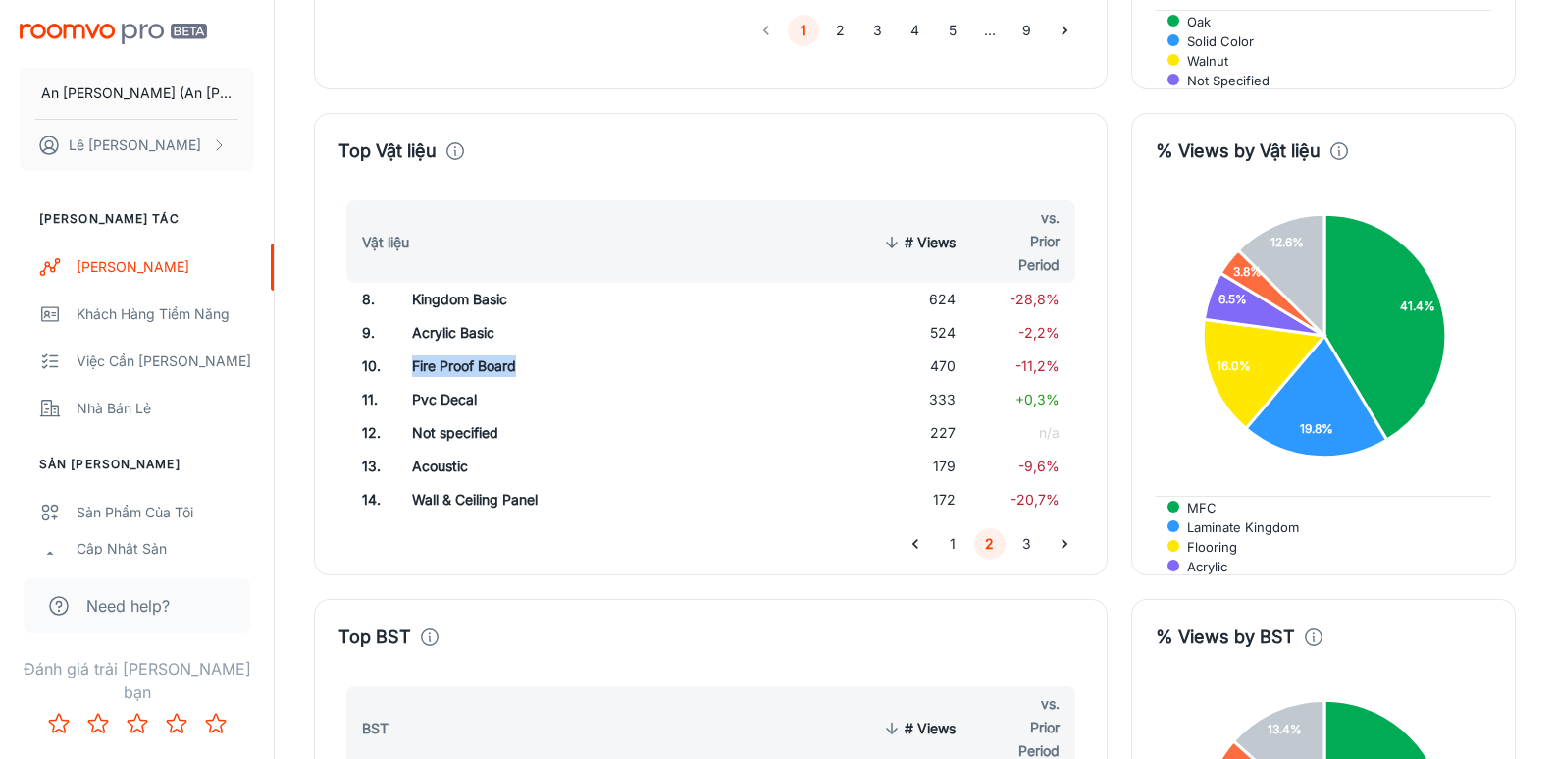
click at [453, 349] on td "Fire Proof Board" at bounding box center [556, 365] width 321 height 33
click at [441, 383] on td "Pvc Decal" at bounding box center [556, 399] width 321 height 33
click at [442, 383] on td "Pvc Decal" at bounding box center [556, 399] width 321 height 33
click at [448, 416] on td "Not specified" at bounding box center [556, 432] width 321 height 33
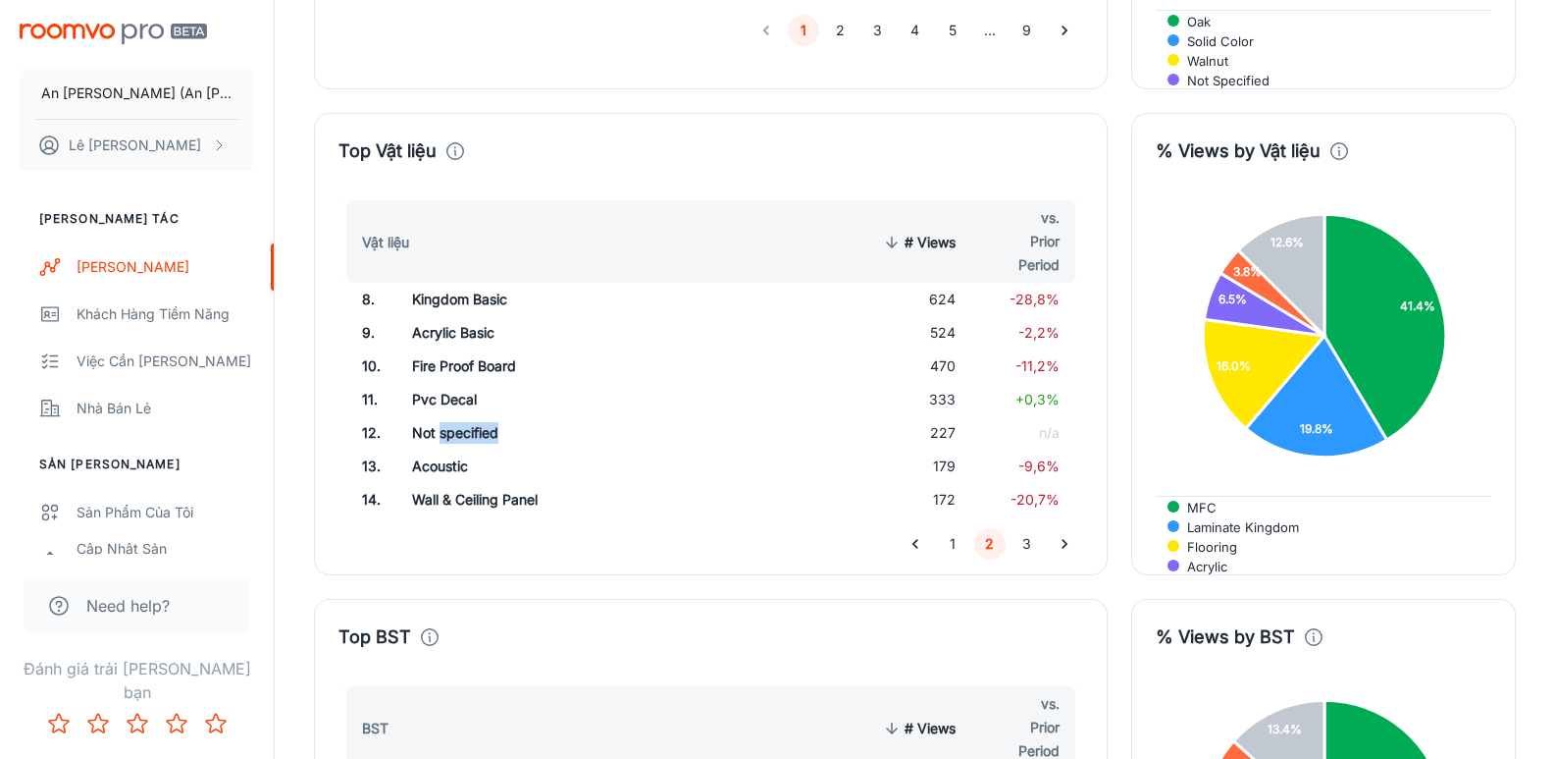
click at [448, 416] on td "Not specified" at bounding box center [556, 432] width 321 height 33
click at [448, 449] on td "Acoustic" at bounding box center [556, 465] width 321 height 33
click at [456, 483] on td "Wall & Ceiling Panel" at bounding box center [556, 499] width 321 height 33
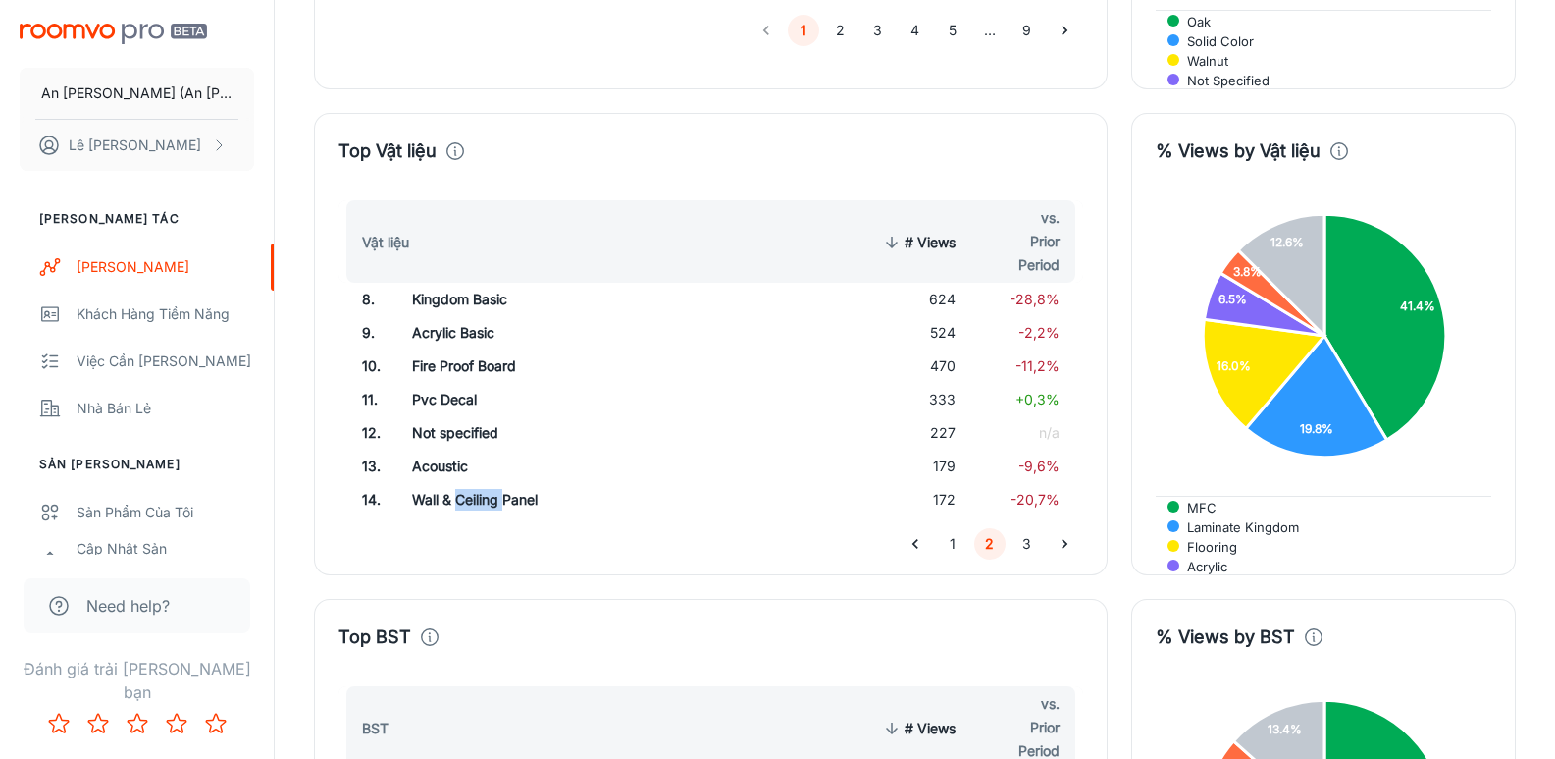
click at [456, 483] on td "Wall & Ceiling Panel" at bounding box center [556, 499] width 321 height 33
click at [1029, 528] on button "3" at bounding box center [1027, 543] width 31 height 31
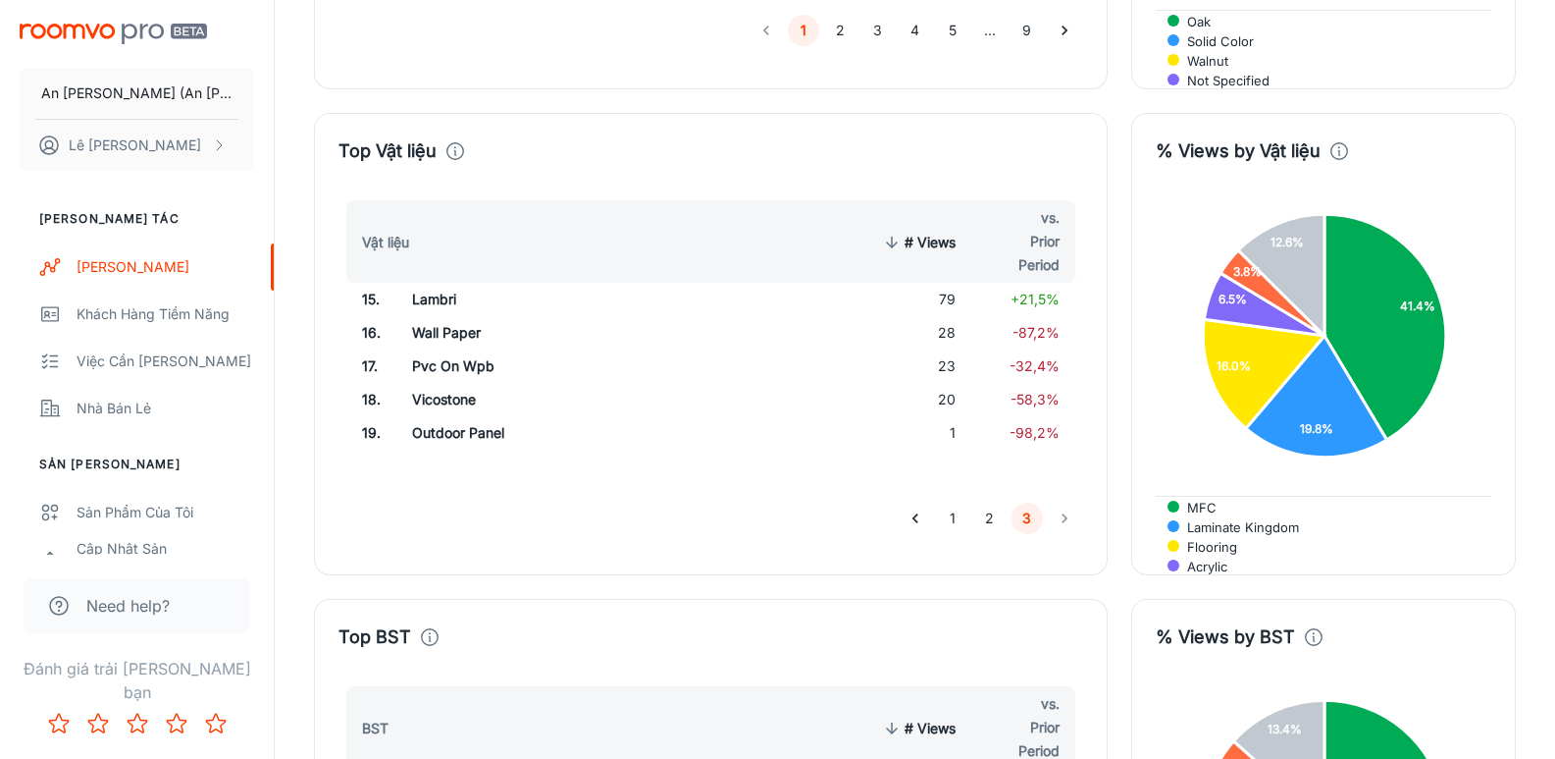
click at [431, 283] on td "Lambri" at bounding box center [556, 299] width 321 height 33
click at [428, 316] on td "Wall Paper" at bounding box center [556, 332] width 321 height 33
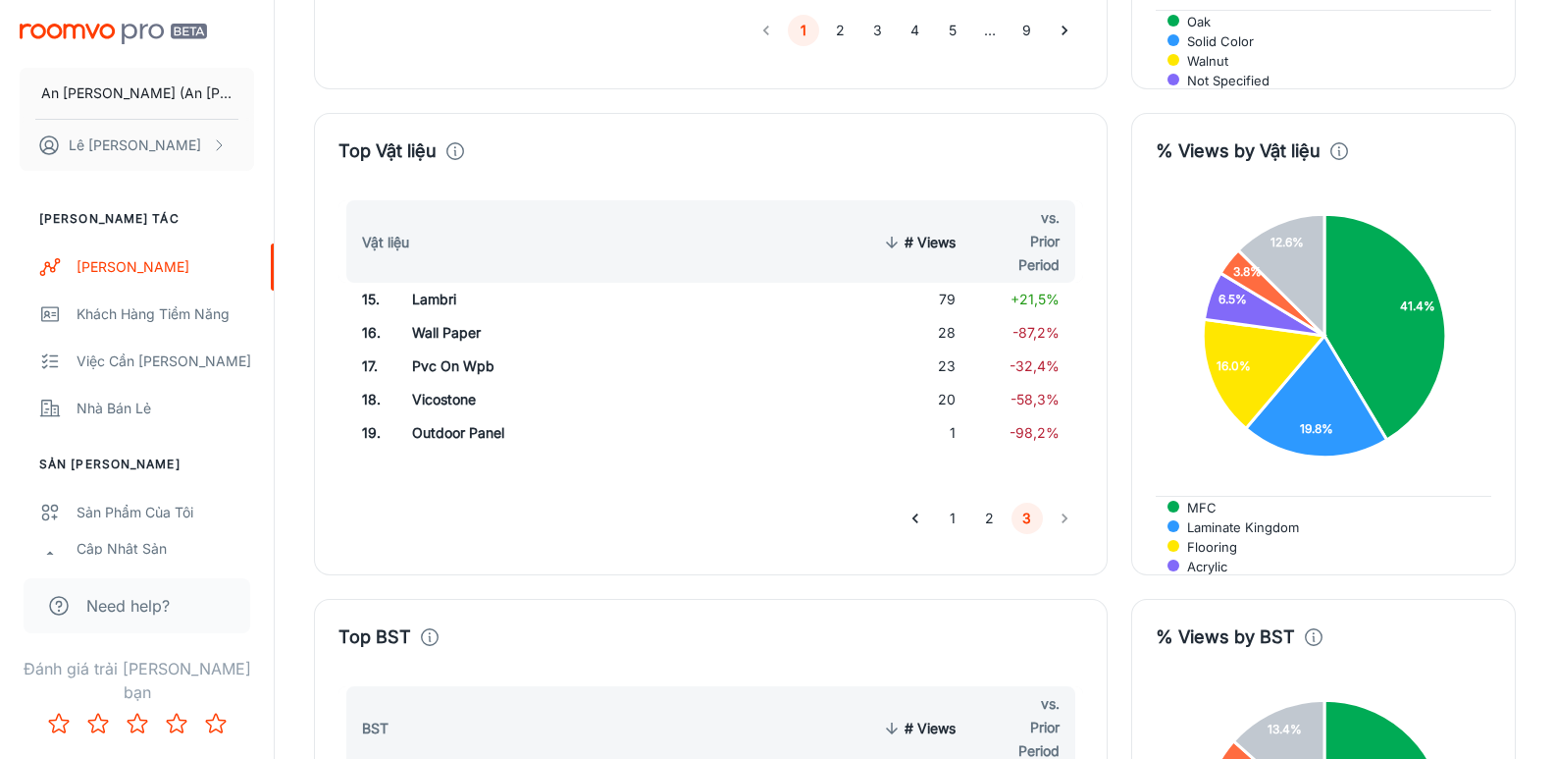
click at [444, 349] on td "Pvc On Wpb" at bounding box center [556, 365] width 321 height 33
click at [450, 383] on td "Vicostone" at bounding box center [556, 399] width 321 height 33
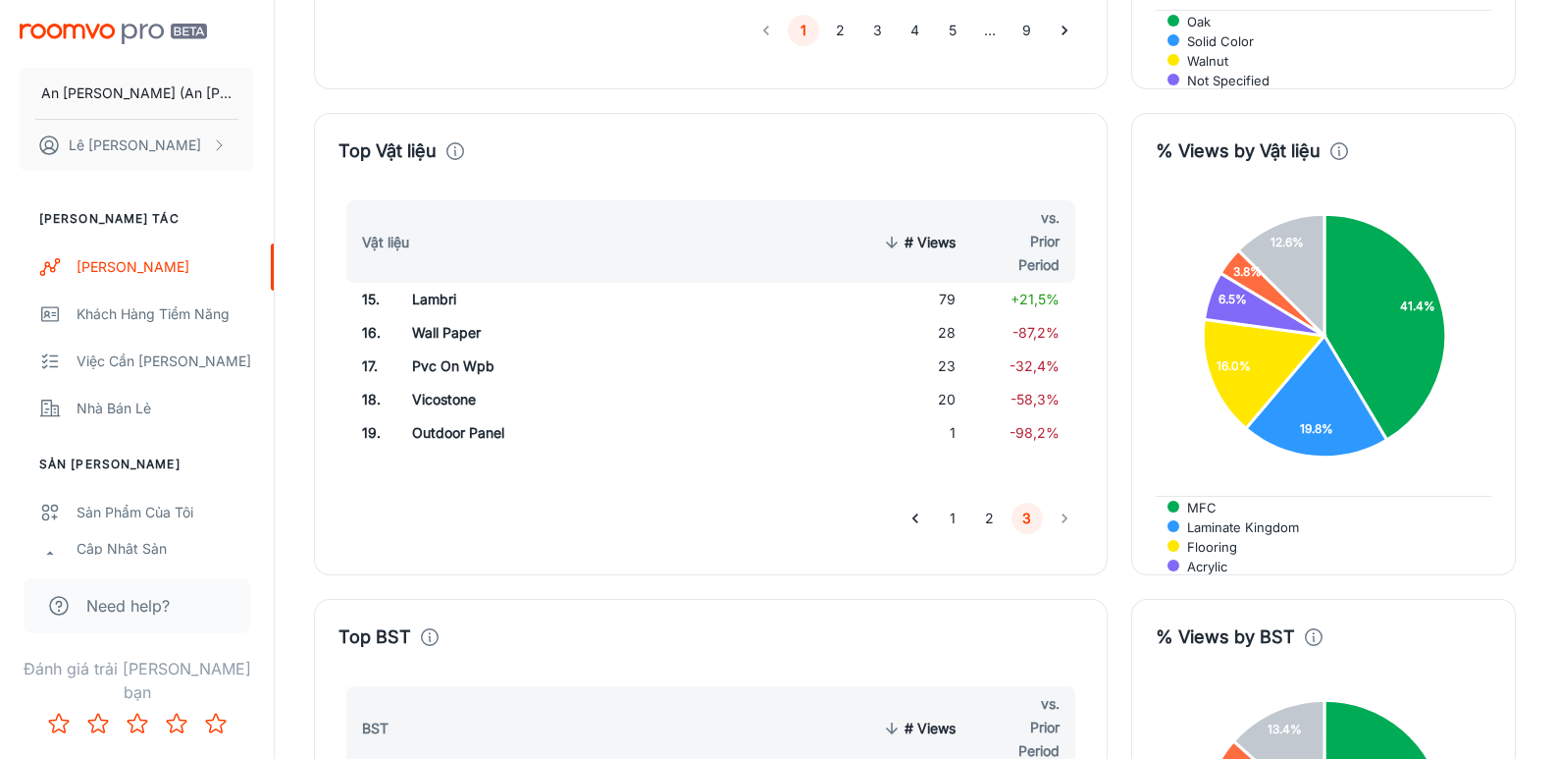
click at [451, 416] on td "Outdoor Panel" at bounding box center [556, 432] width 321 height 33
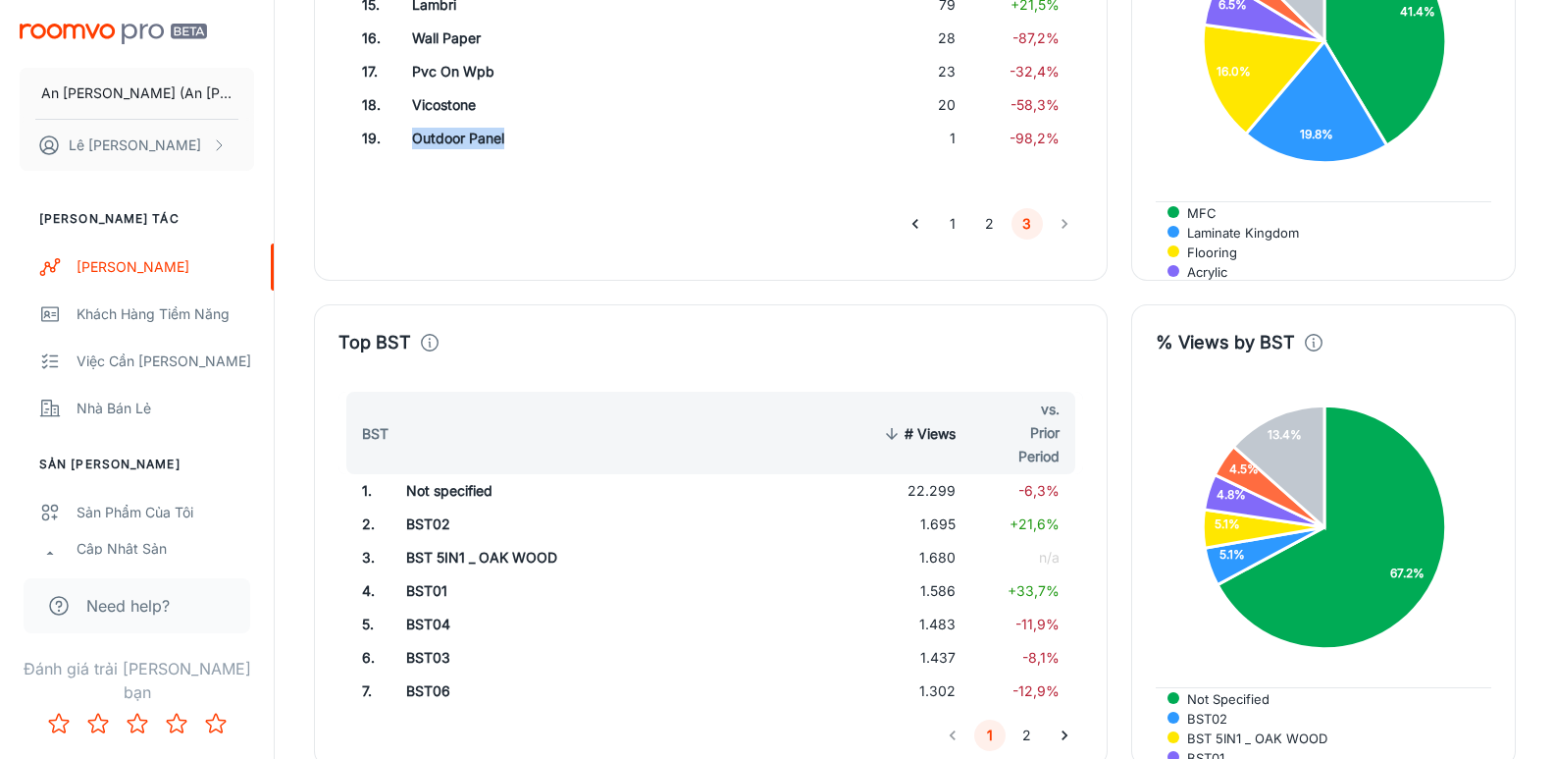
scroll to position [3709, 0]
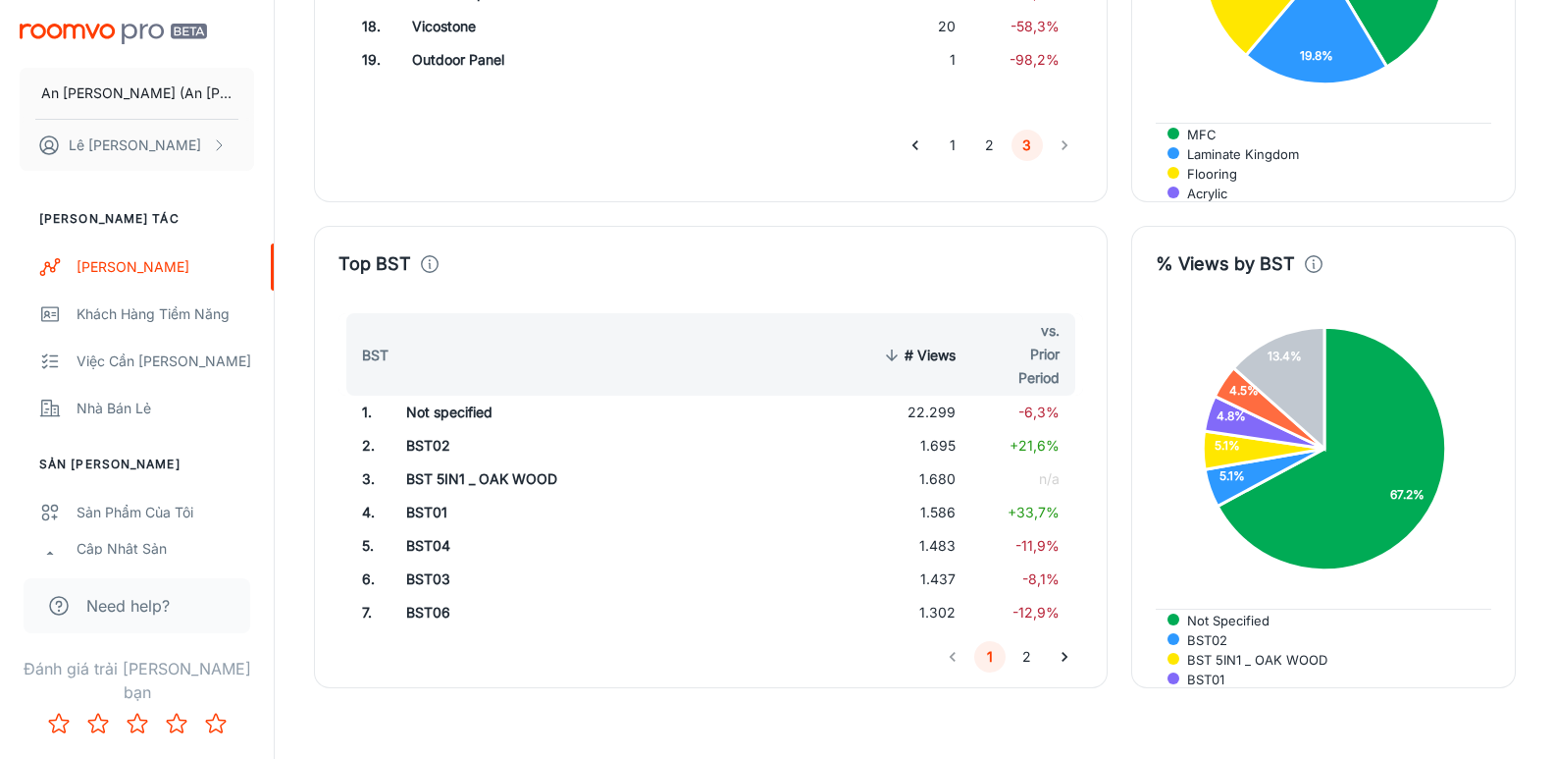
click at [946, 395] on td "22.299" at bounding box center [916, 411] width 111 height 33
click at [946, 429] on td "1.695" at bounding box center [916, 445] width 111 height 33
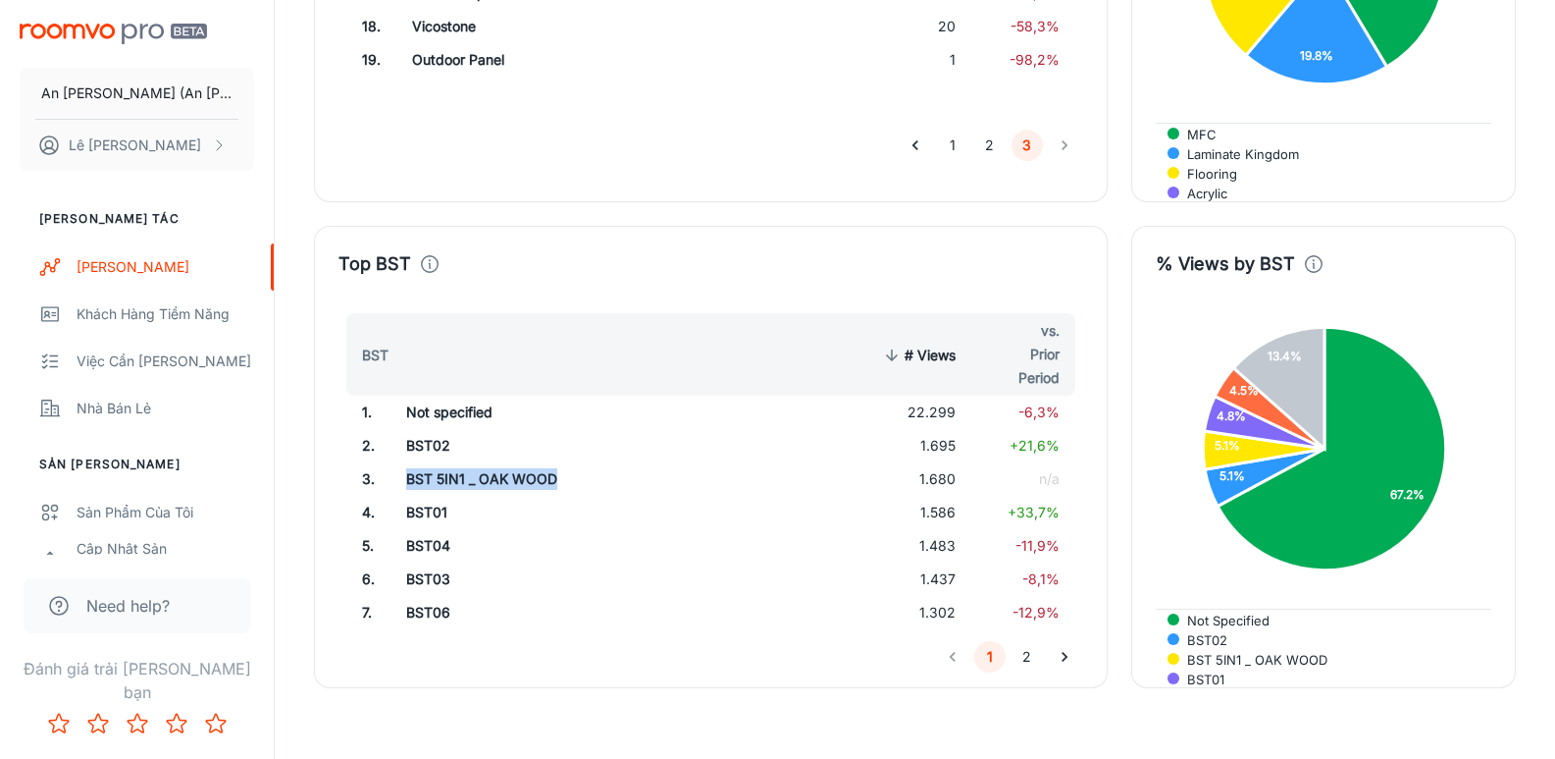
drag, startPoint x: 405, startPoint y: 422, endPoint x: 556, endPoint y: 424, distance: 151.1
click at [556, 462] on td "BST 5IN1 _ OAK WOOD" at bounding box center [553, 478] width 325 height 33
click at [942, 462] on td "1.680" at bounding box center [916, 478] width 111 height 33
click at [941, 496] on td "1.586" at bounding box center [916, 512] width 111 height 33
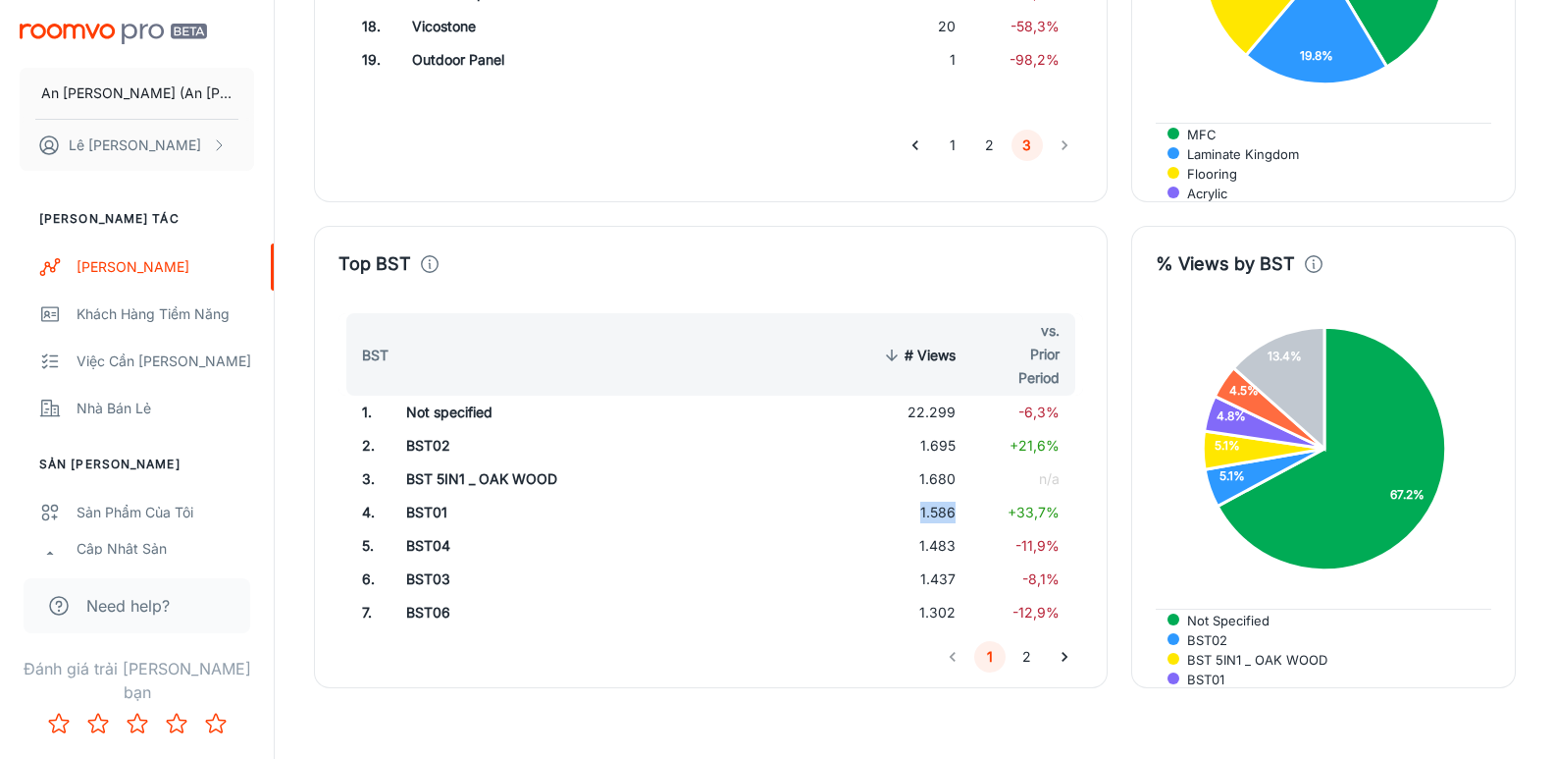
click at [941, 496] on td "1.586" at bounding box center [916, 512] width 111 height 33
click at [944, 529] on td "1.483" at bounding box center [916, 545] width 111 height 33
click at [930, 562] on td "1.437" at bounding box center [916, 578] width 111 height 33
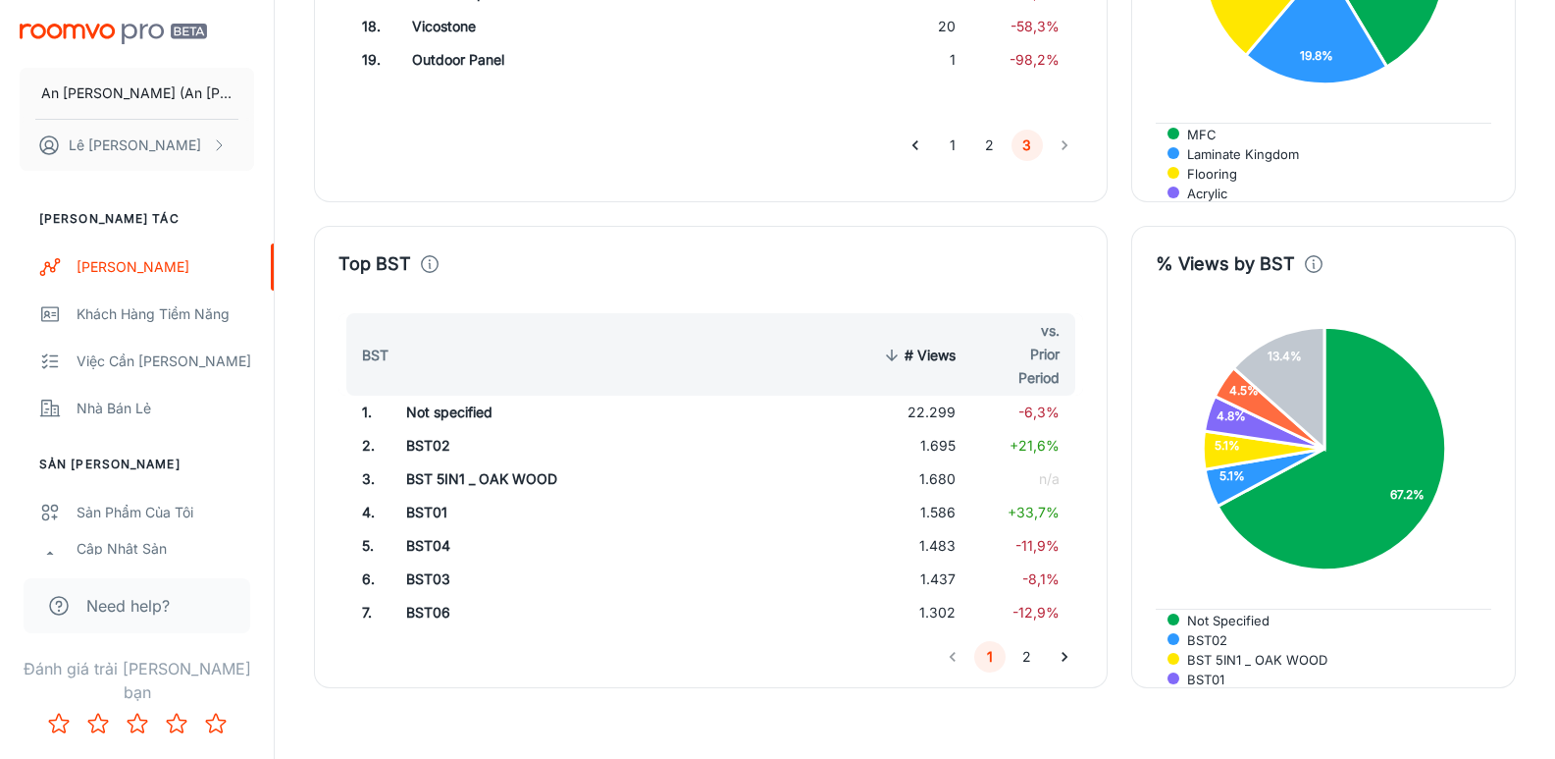
click at [933, 596] on td "1.302" at bounding box center [916, 612] width 111 height 33
click at [1025, 641] on button "2" at bounding box center [1027, 656] width 31 height 31
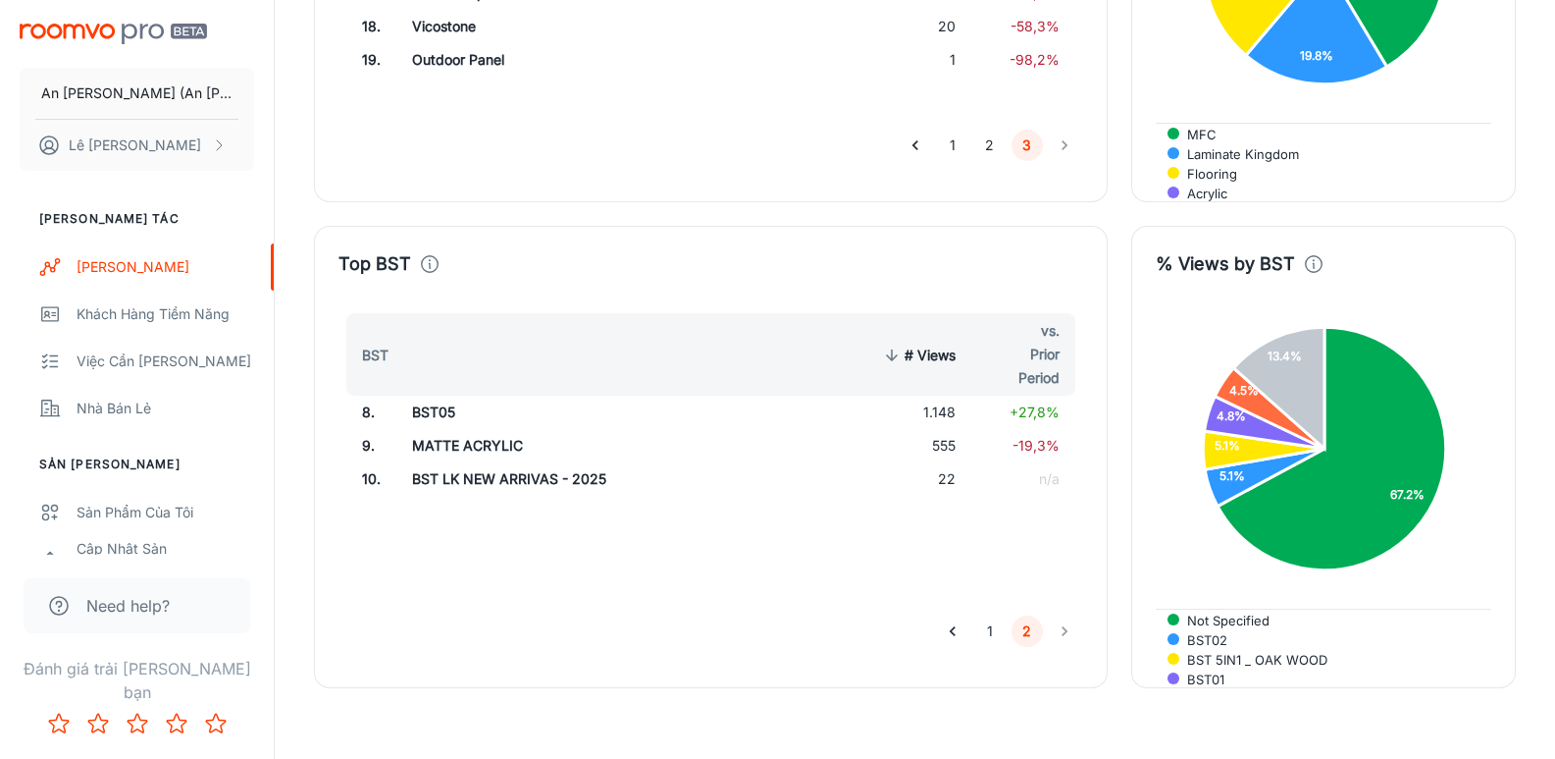
click at [945, 395] on td "1.148" at bounding box center [916, 411] width 111 height 33
click at [457, 462] on td "BST LK NEW ARRIVAS - 2025" at bounding box center [556, 478] width 321 height 33
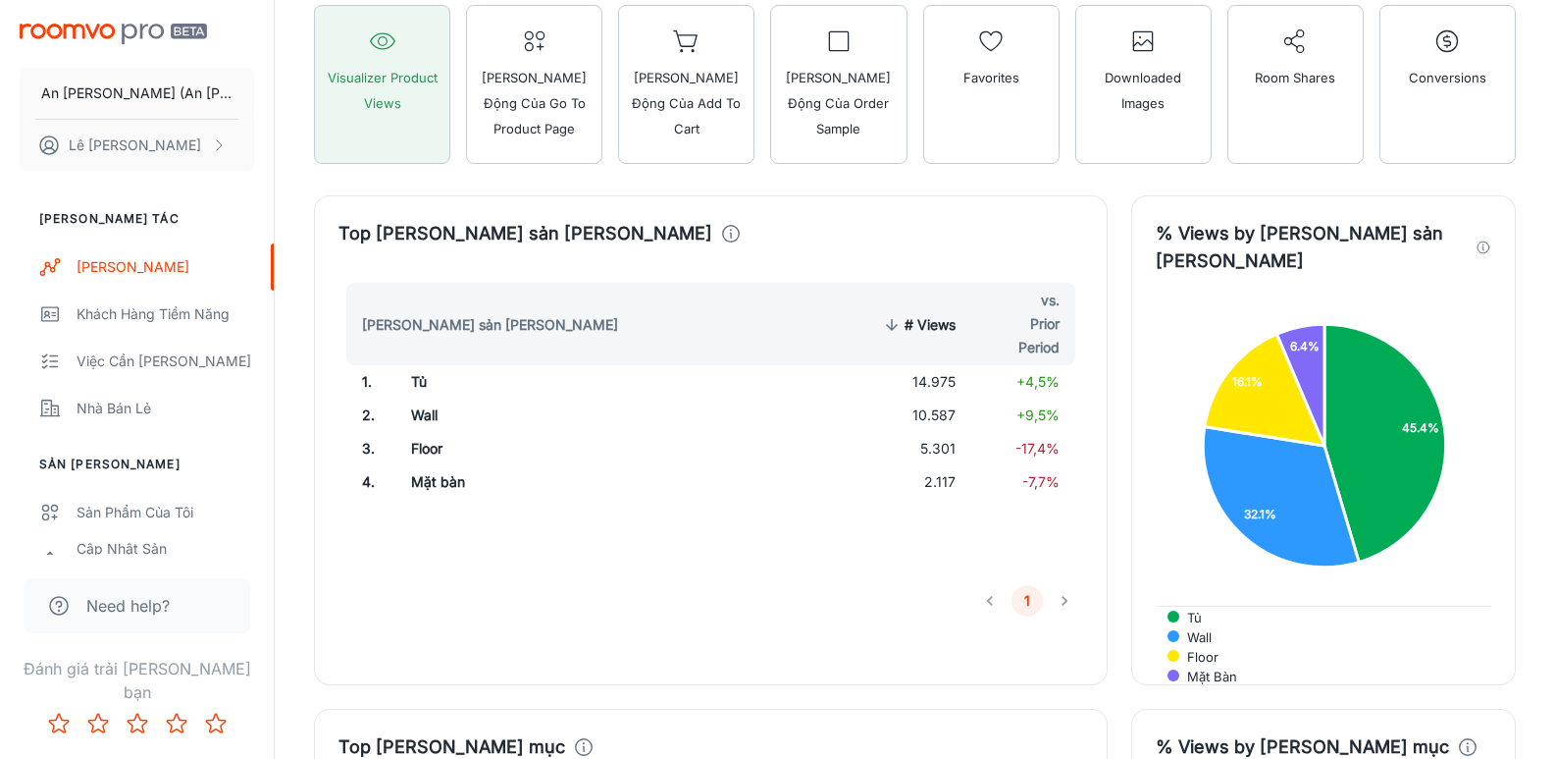
scroll to position [962, 0]
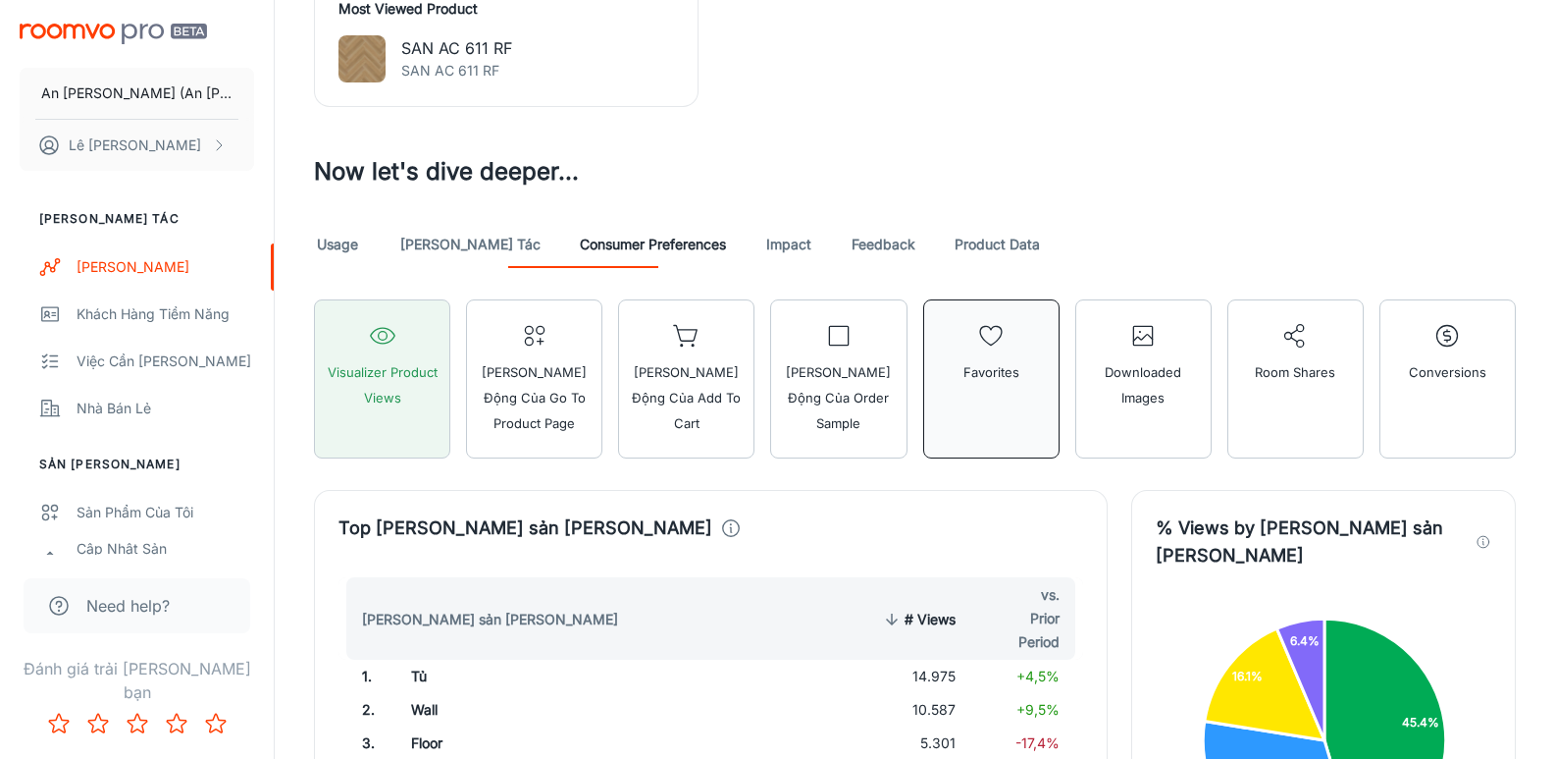
click at [993, 380] on span "Favorites" at bounding box center [992, 372] width 56 height 26
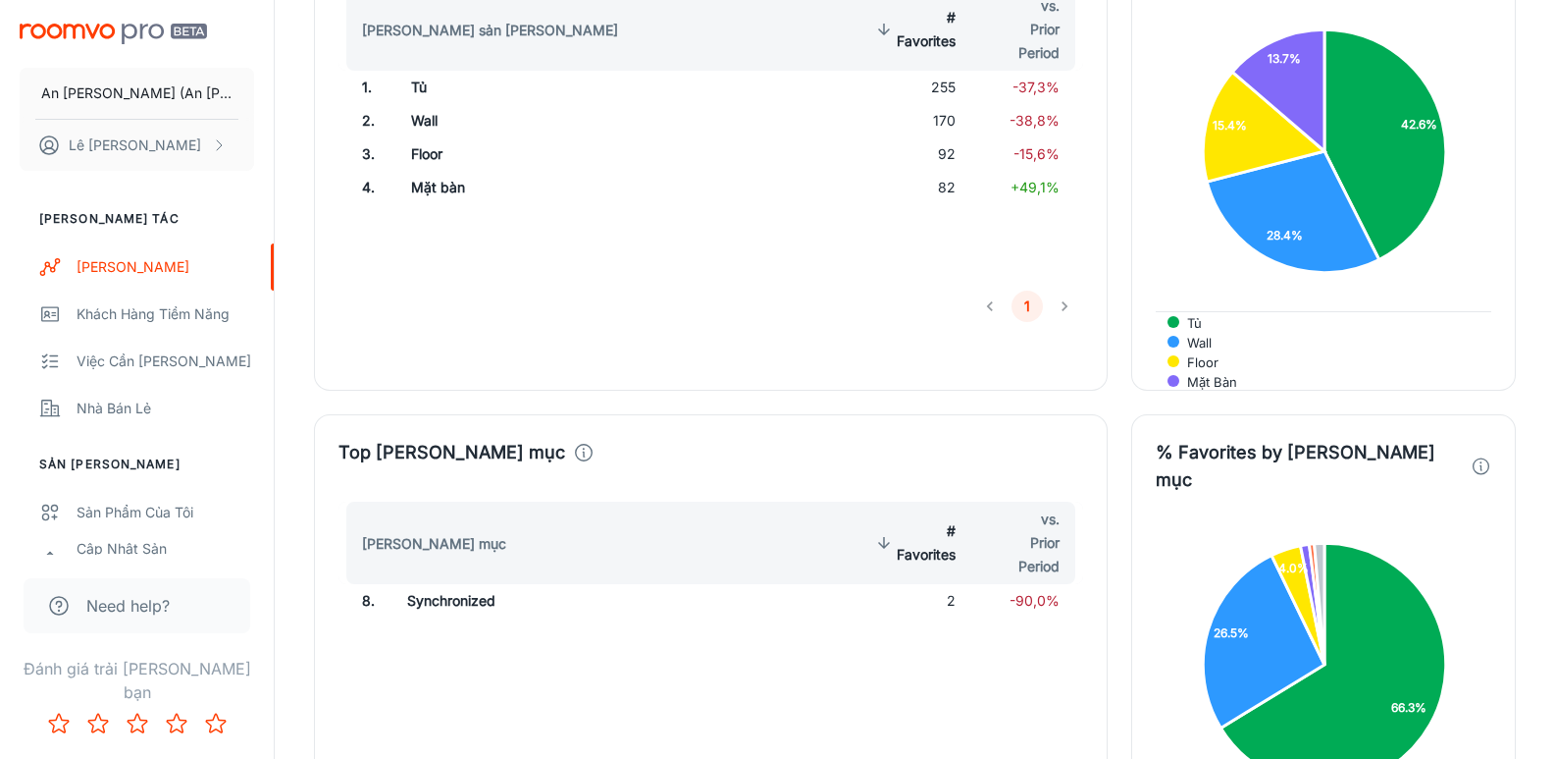
scroll to position [1747, 0]
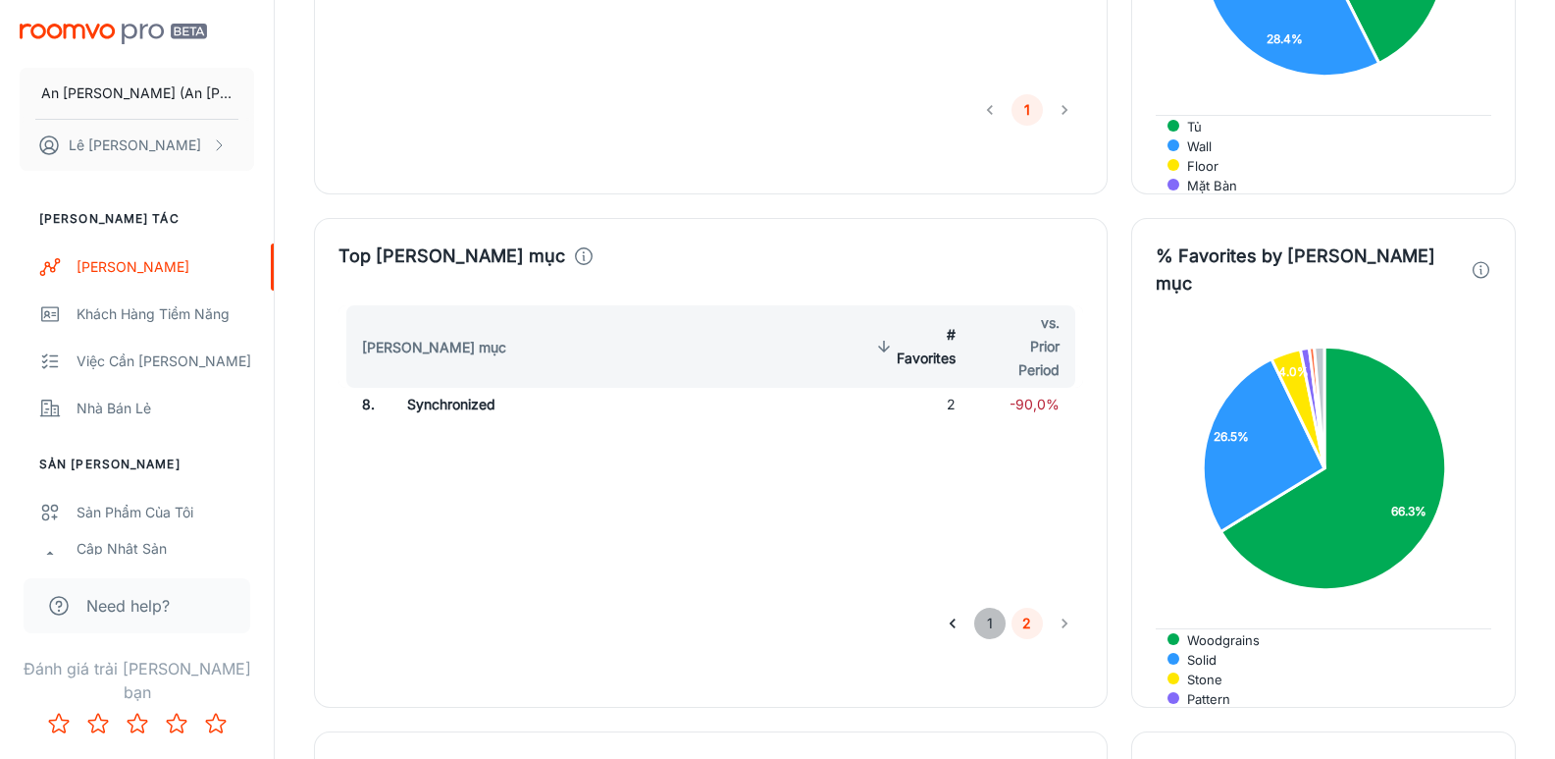
click at [986, 607] on button "1" at bounding box center [989, 622] width 31 height 31
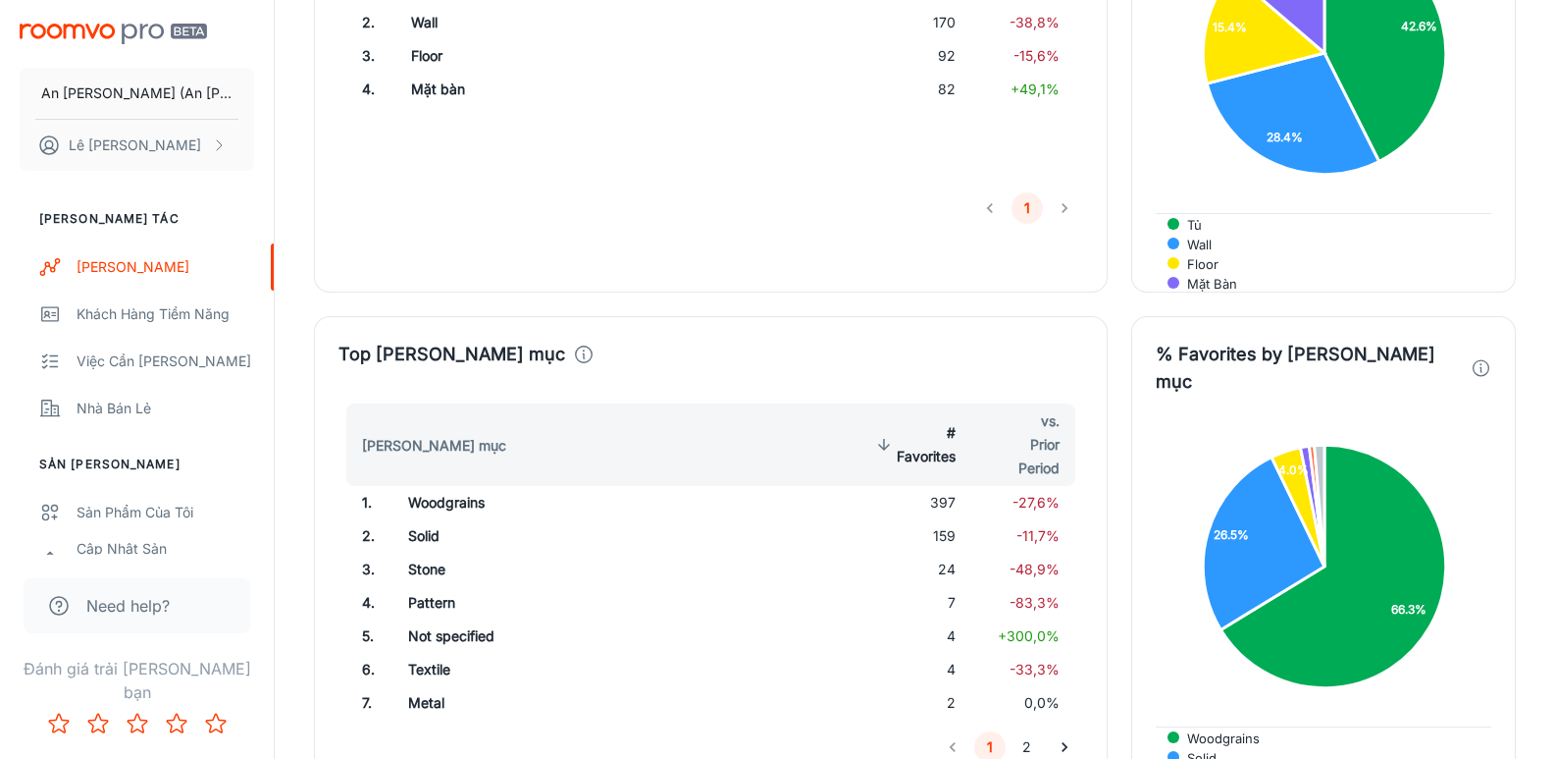
scroll to position [1845, 0]
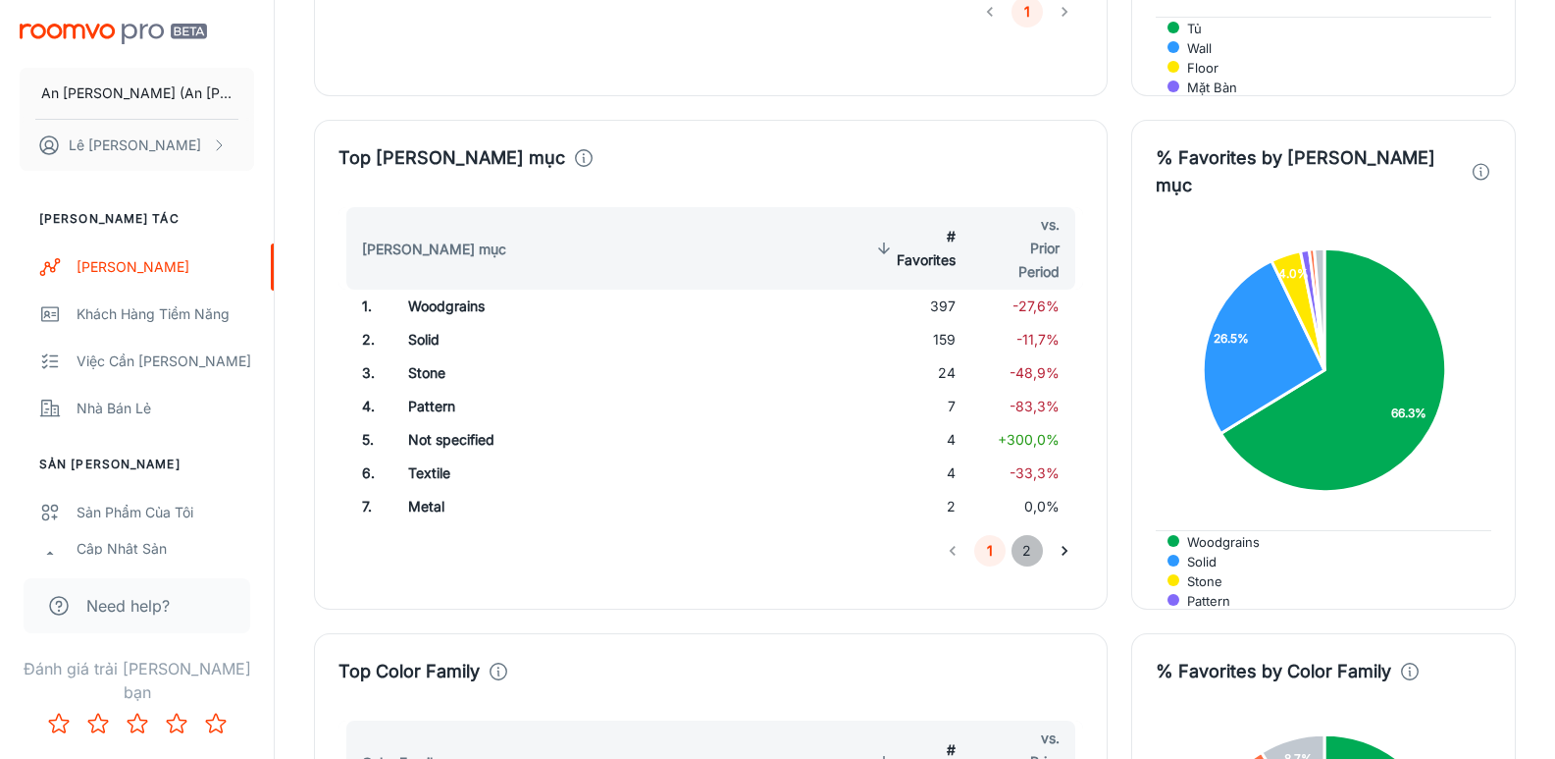
click at [1029, 535] on button "2" at bounding box center [1027, 550] width 31 height 31
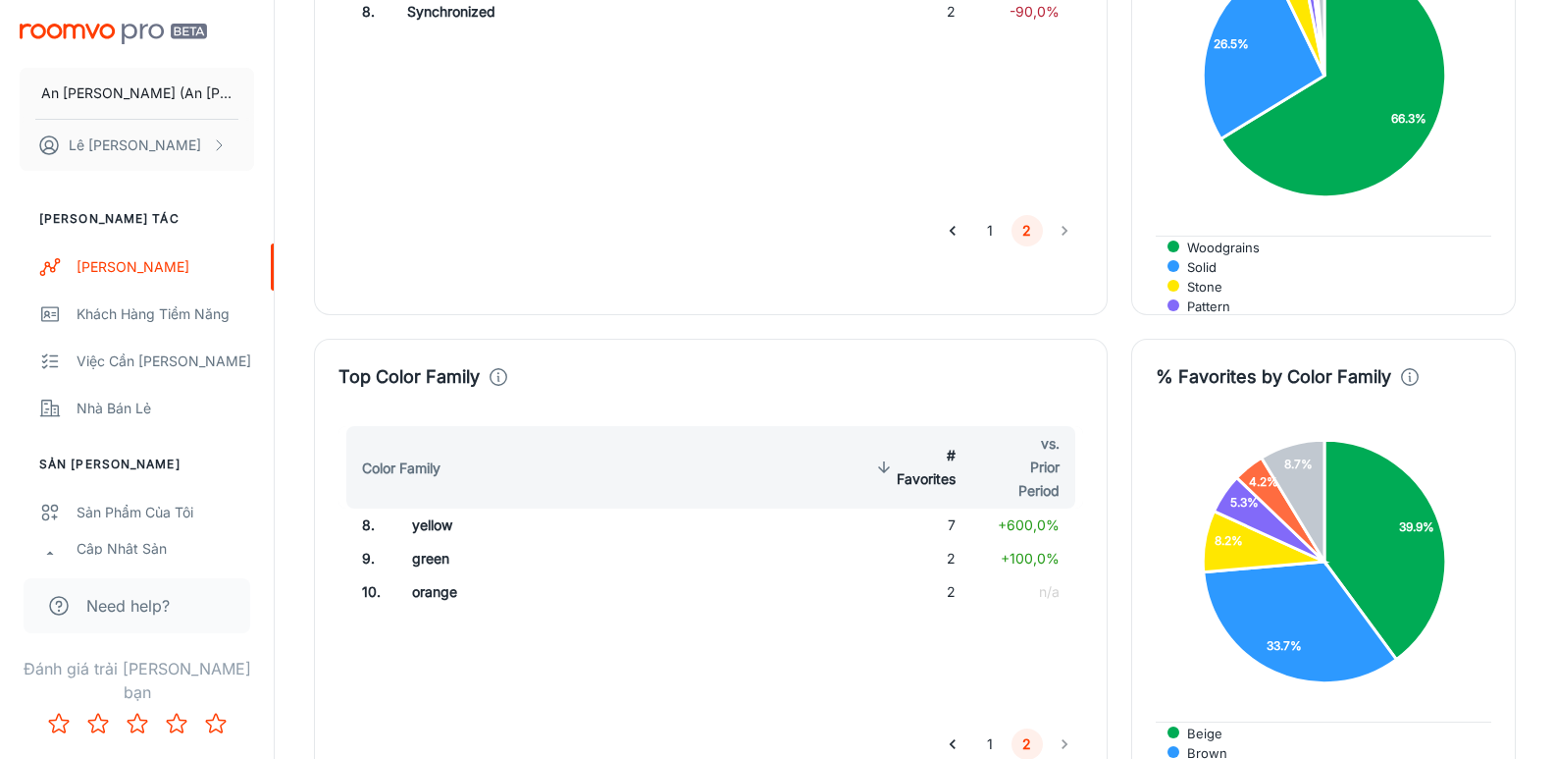
scroll to position [2335, 0]
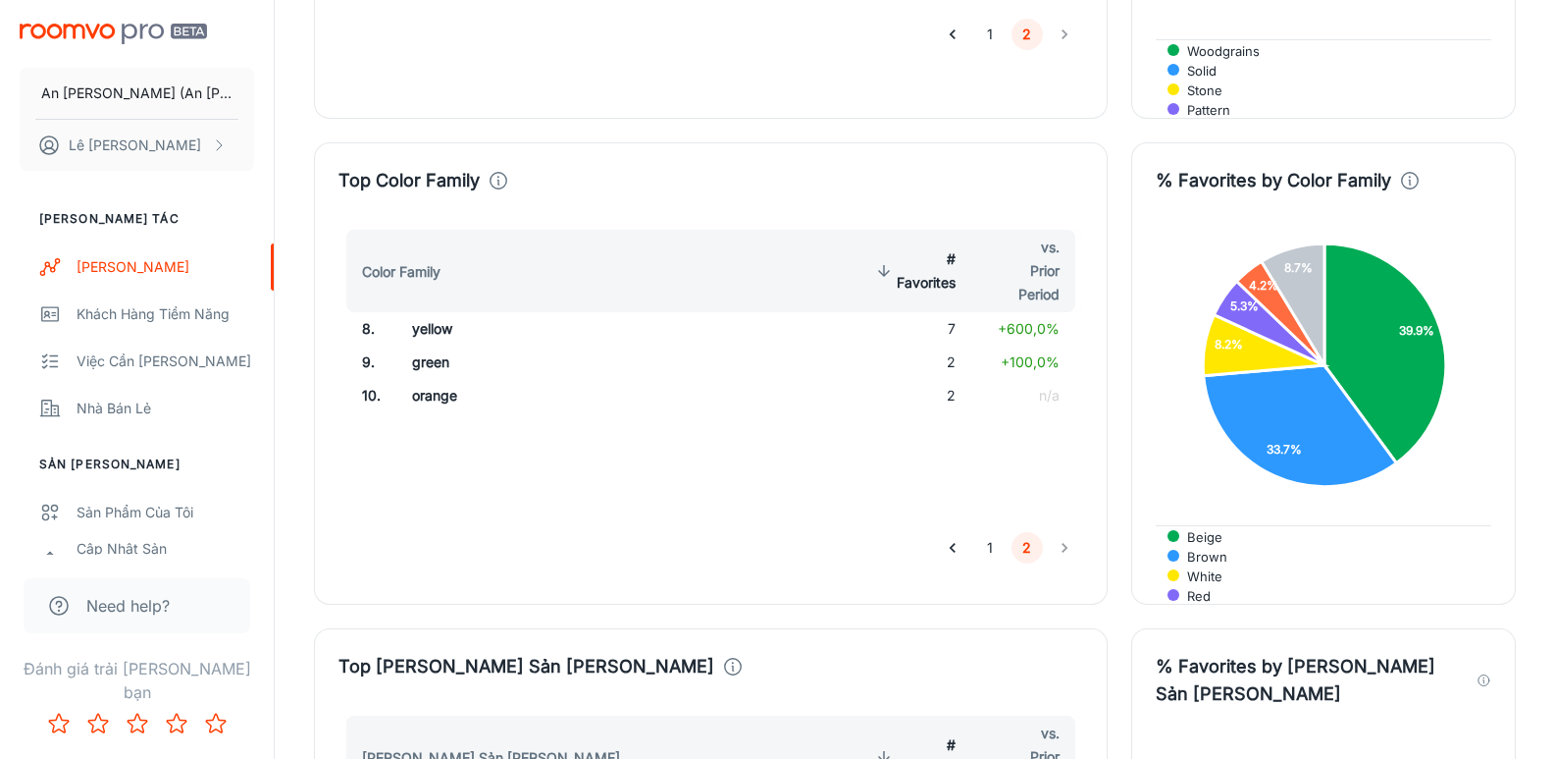
click at [986, 532] on button "1" at bounding box center [989, 547] width 31 height 31
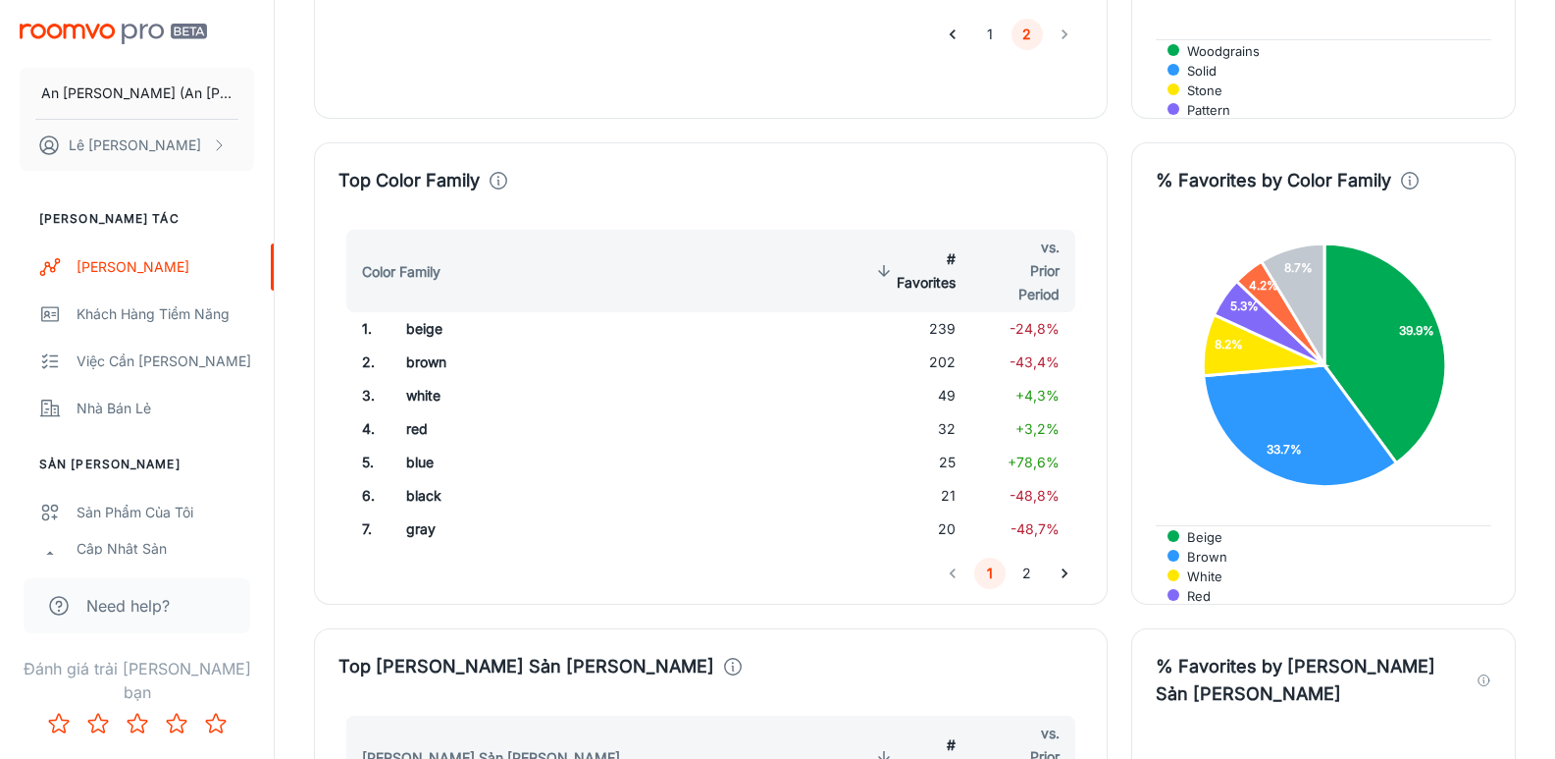
click at [1028, 557] on button "2" at bounding box center [1027, 572] width 31 height 31
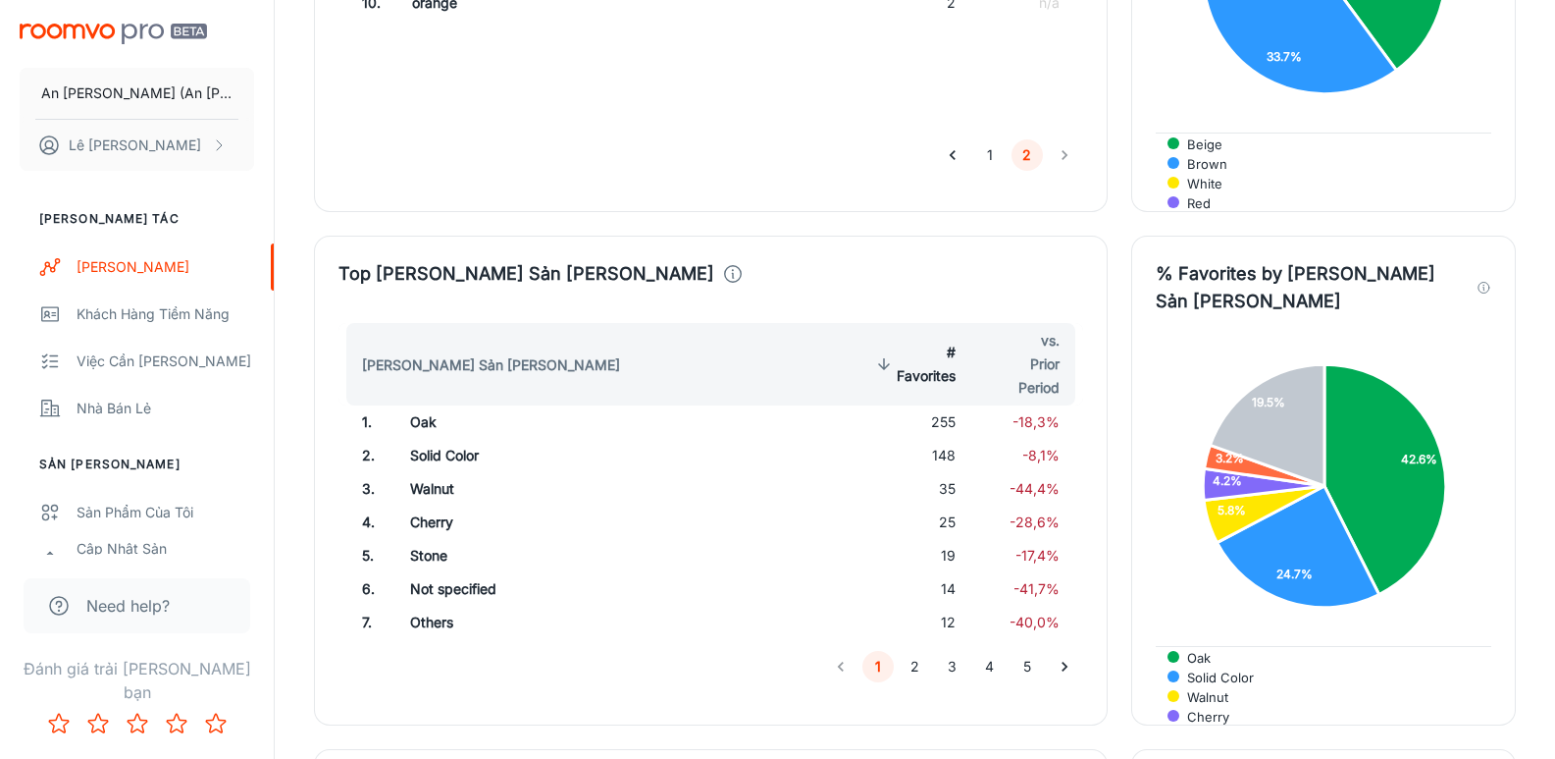
scroll to position [2826, 0]
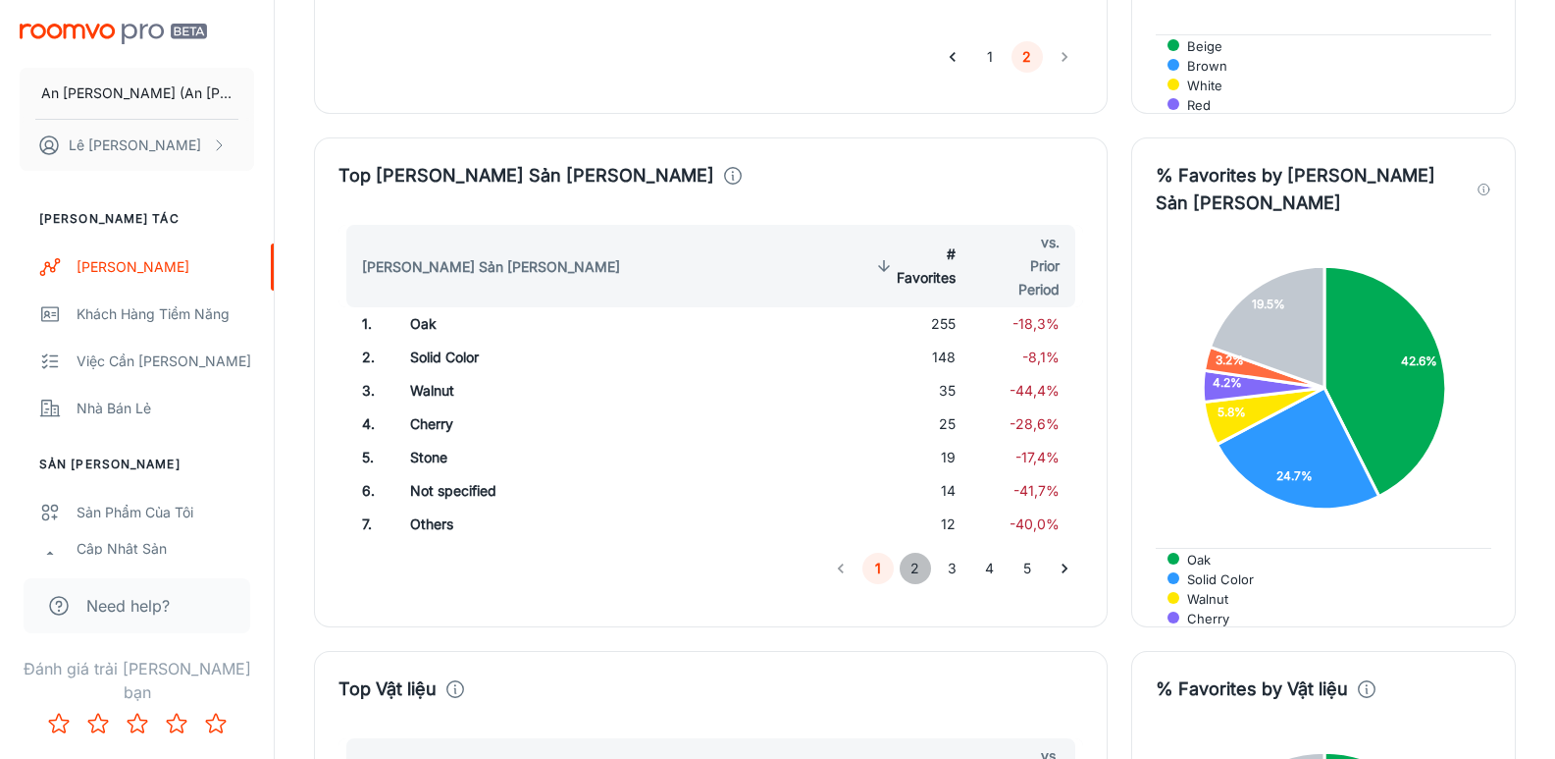
click at [914, 552] on button "2" at bounding box center [915, 567] width 31 height 31
drag, startPoint x: 951, startPoint y: 508, endPoint x: 939, endPoint y: 520, distance: 16.7
click at [951, 552] on button "3" at bounding box center [952, 567] width 31 height 31
click at [988, 552] on button "4" at bounding box center [989, 567] width 31 height 31
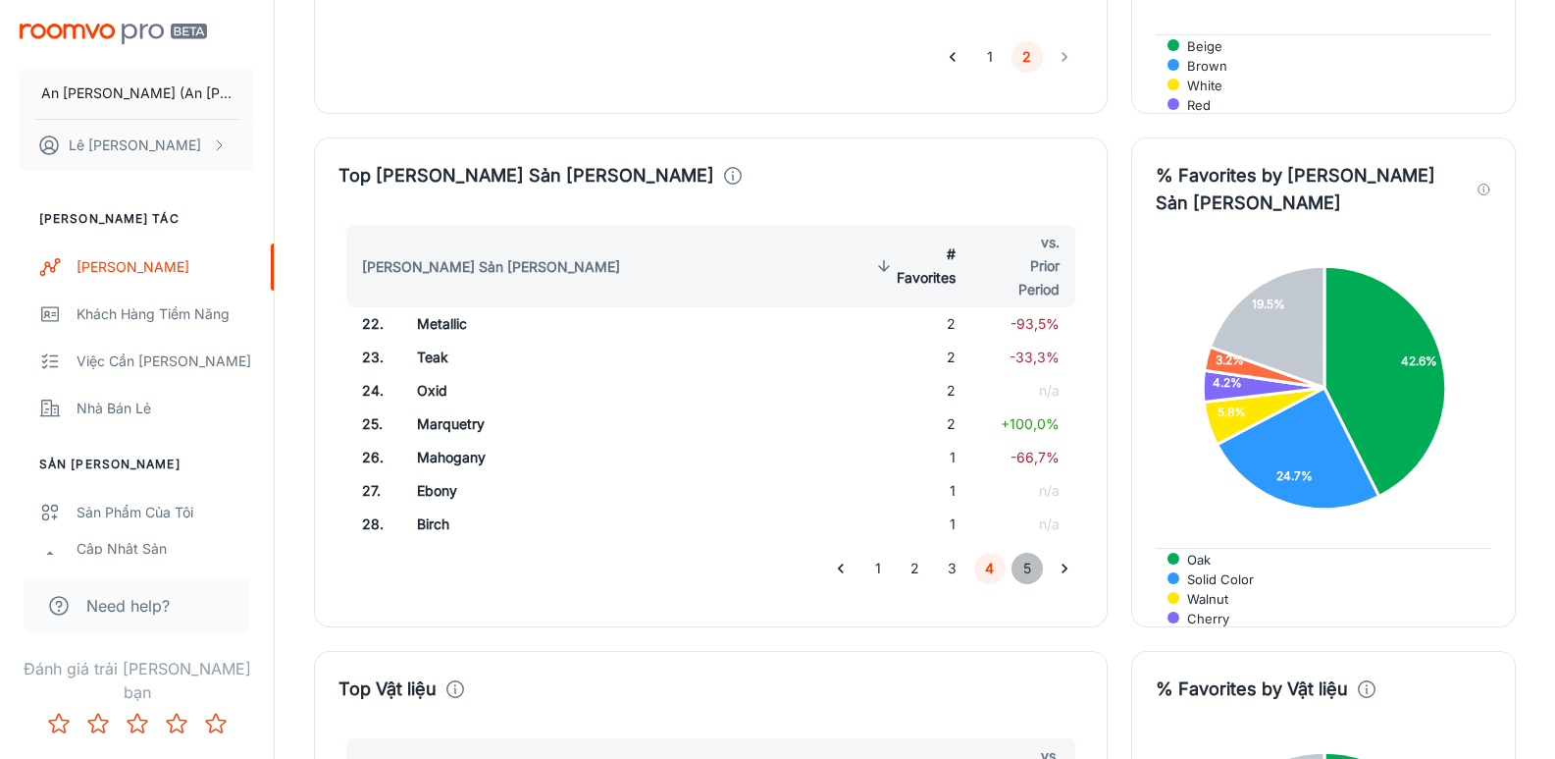
drag, startPoint x: 1021, startPoint y: 510, endPoint x: 982, endPoint y: 521, distance: 40.7
click at [1022, 552] on button "5" at bounding box center [1027, 567] width 31 height 31
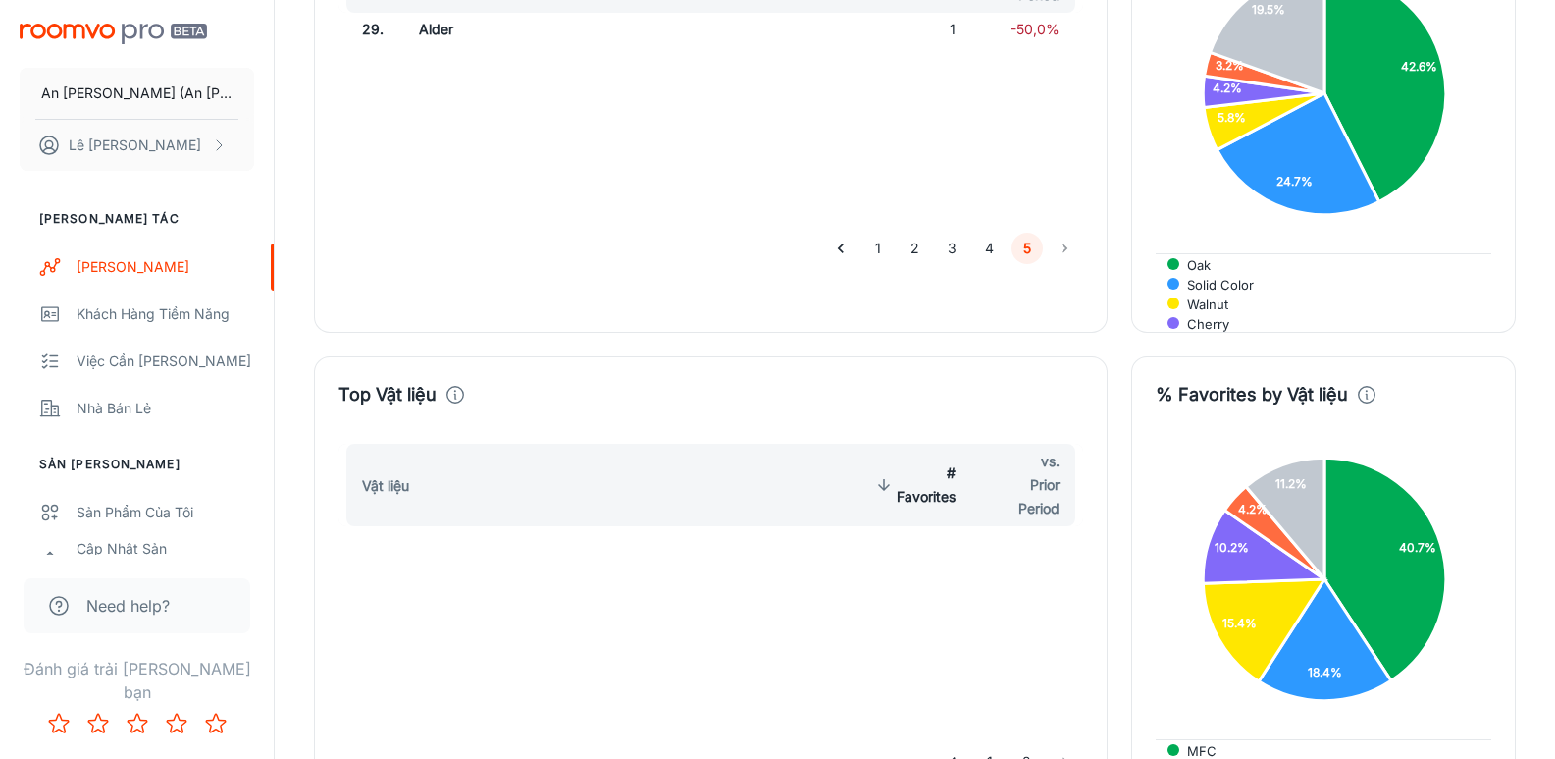
scroll to position [3219, 0]
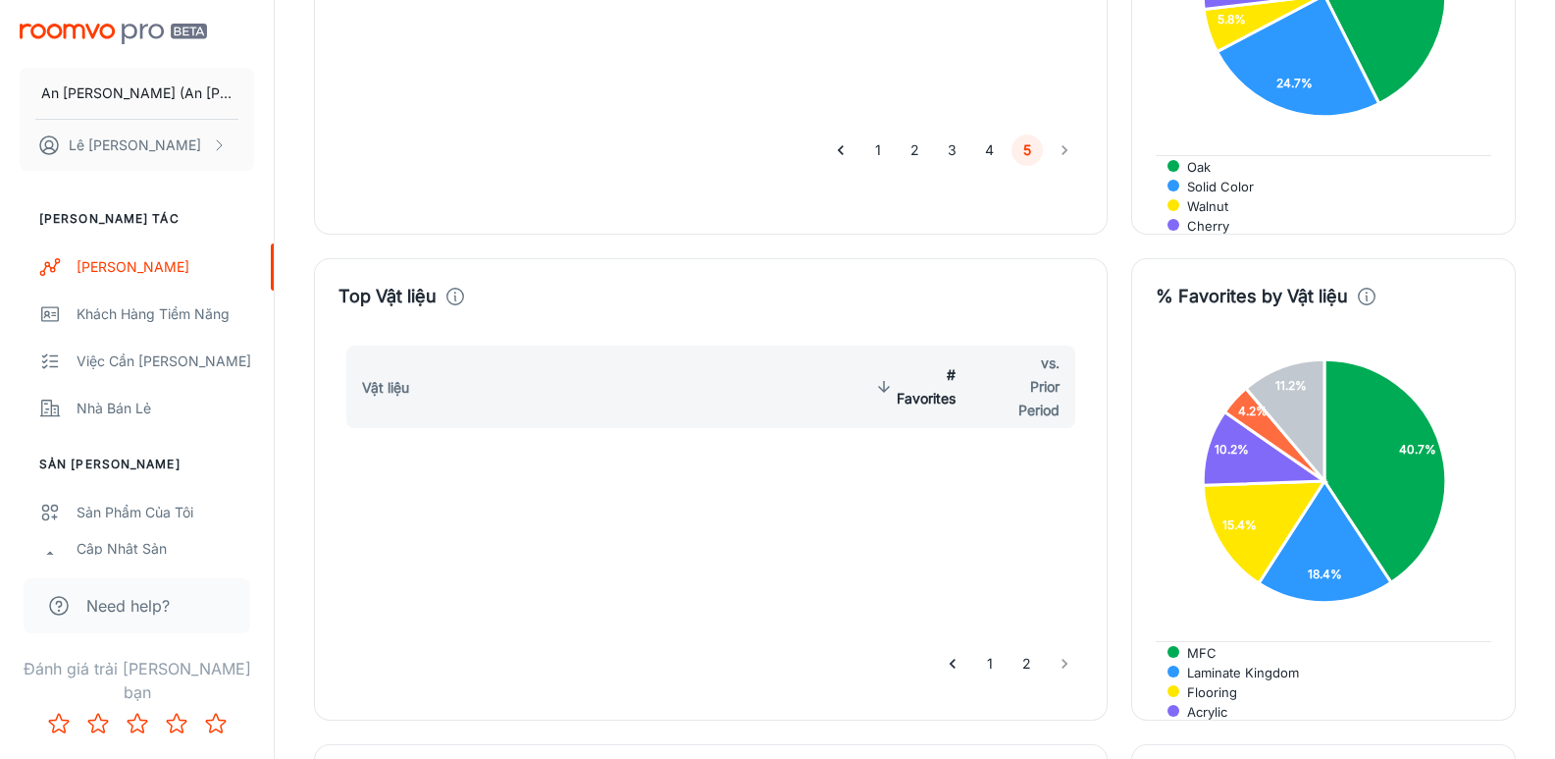
click at [992, 648] on button "1" at bounding box center [989, 663] width 31 height 31
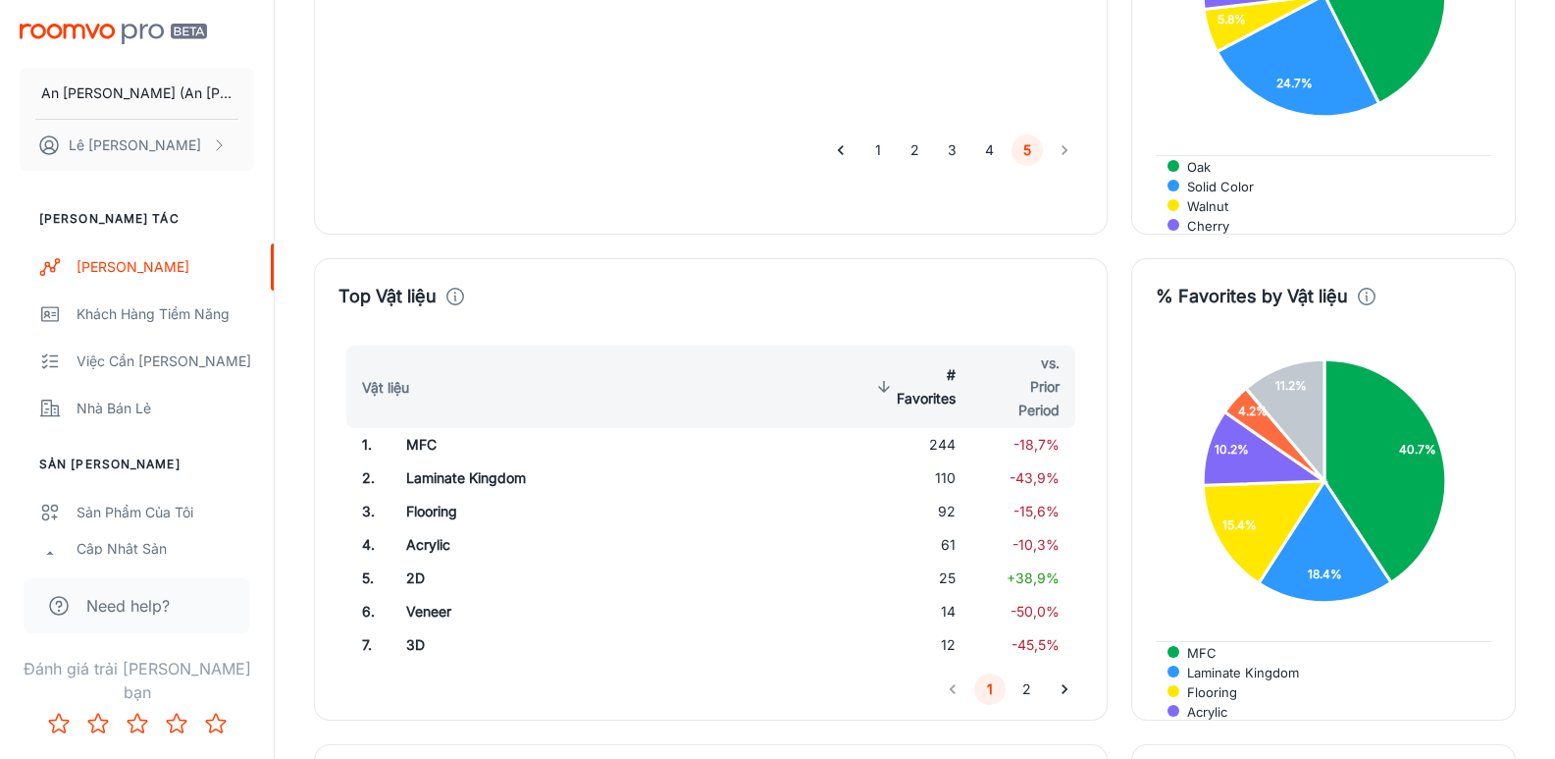
click at [1030, 673] on button "2" at bounding box center [1027, 688] width 31 height 31
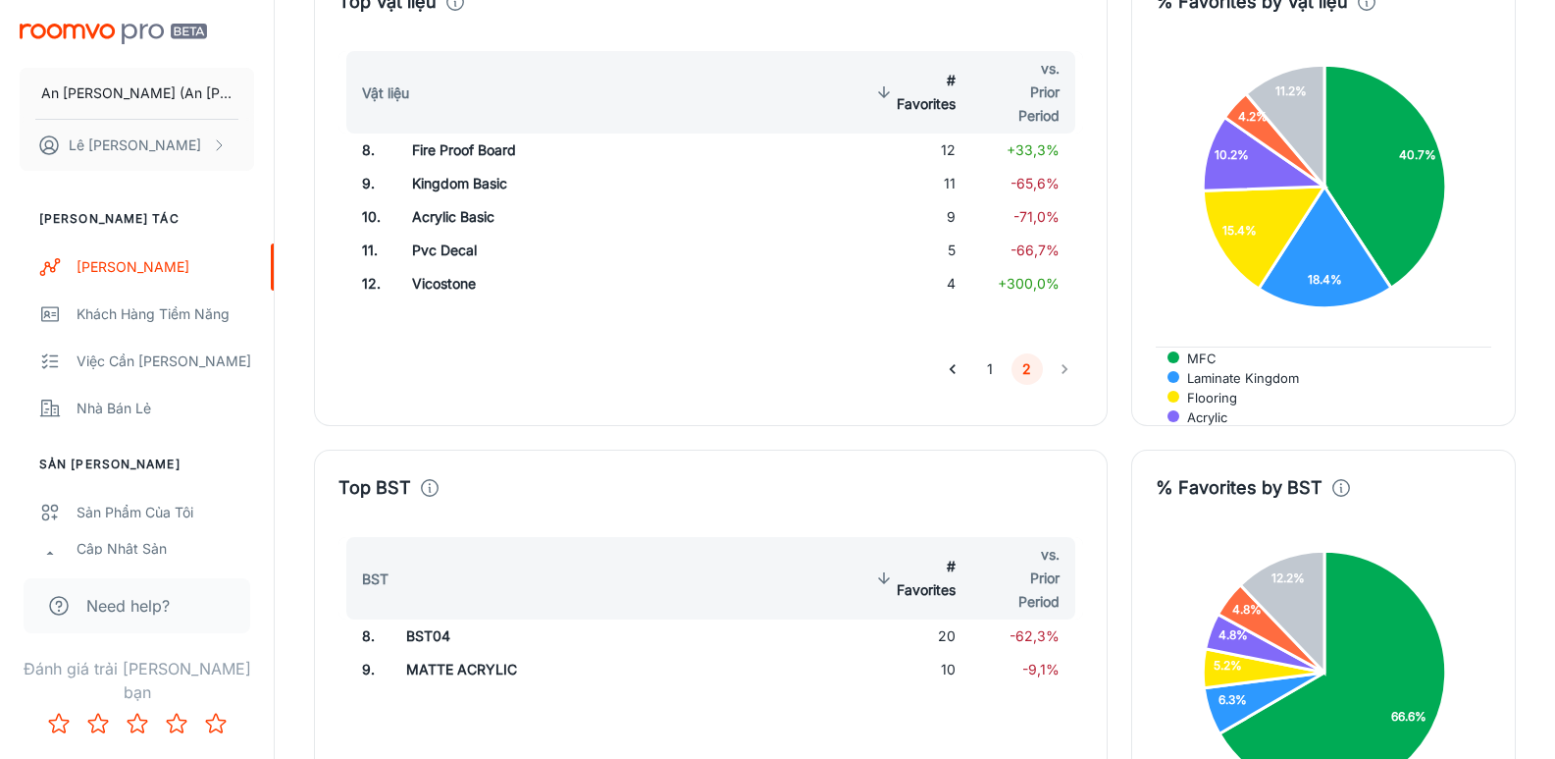
scroll to position [3709, 0]
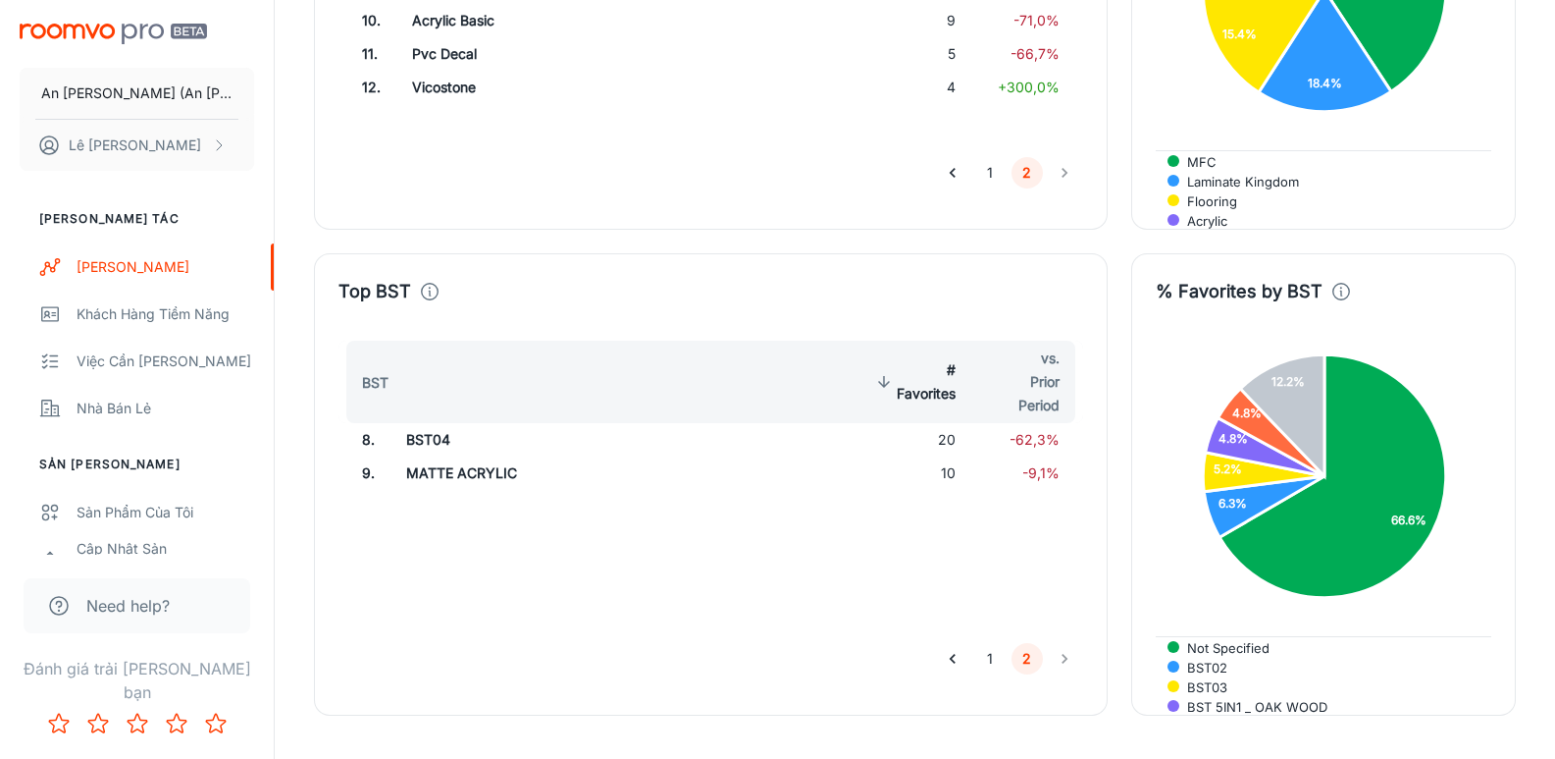
click at [984, 643] on button "1" at bounding box center [989, 658] width 31 height 31
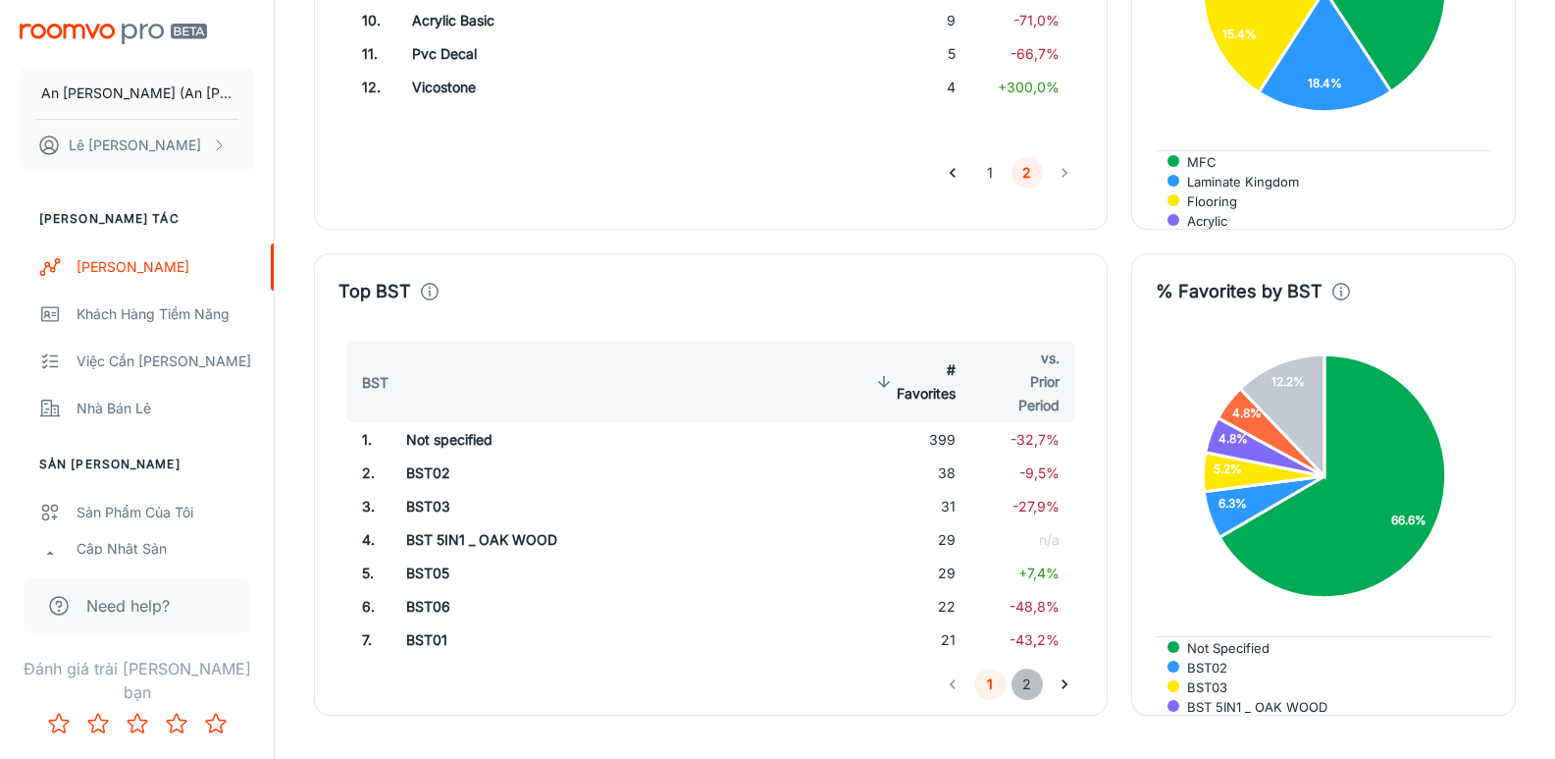
click at [1021, 668] on button "2" at bounding box center [1027, 683] width 31 height 31
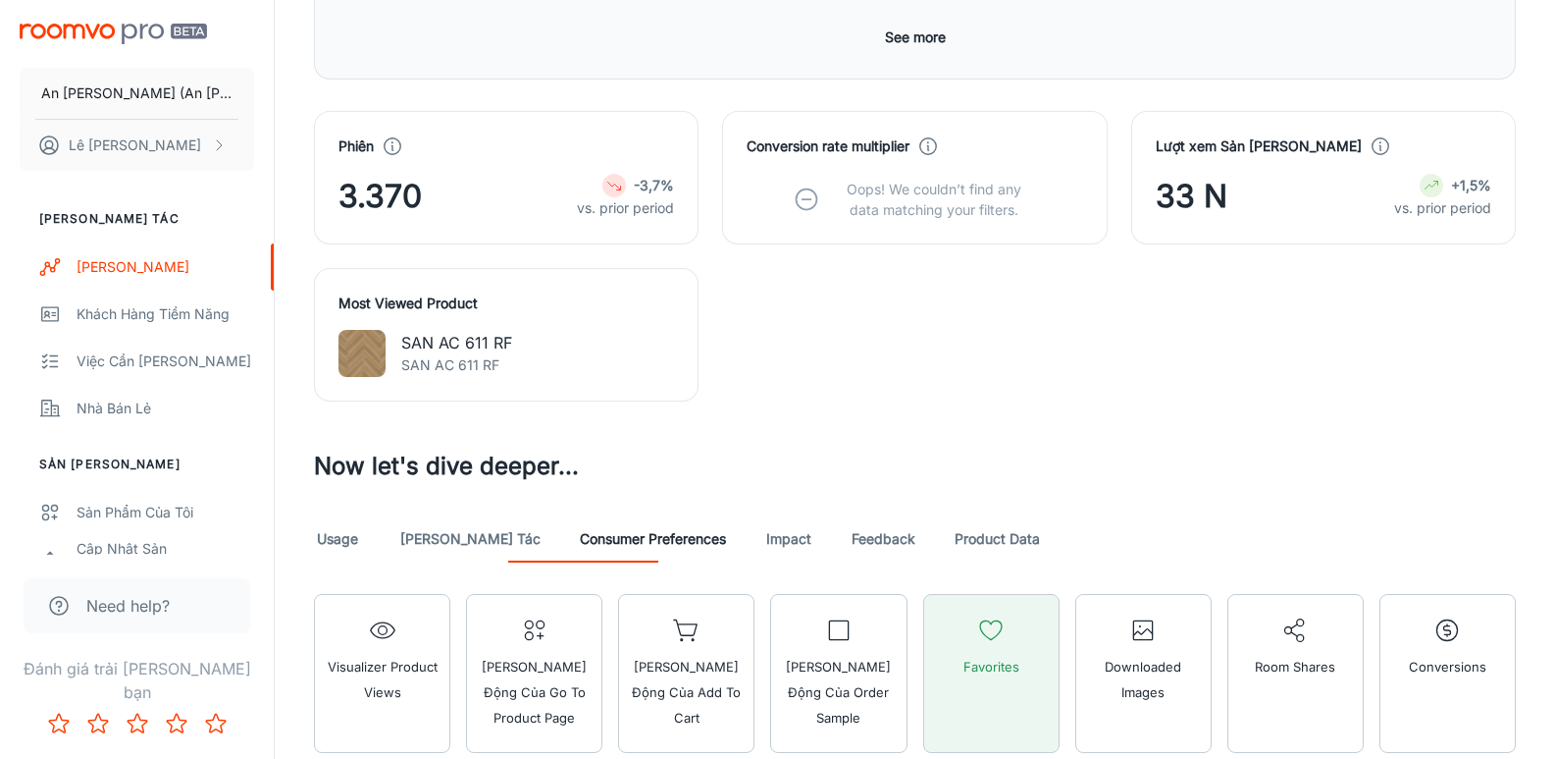
scroll to position [1060, 0]
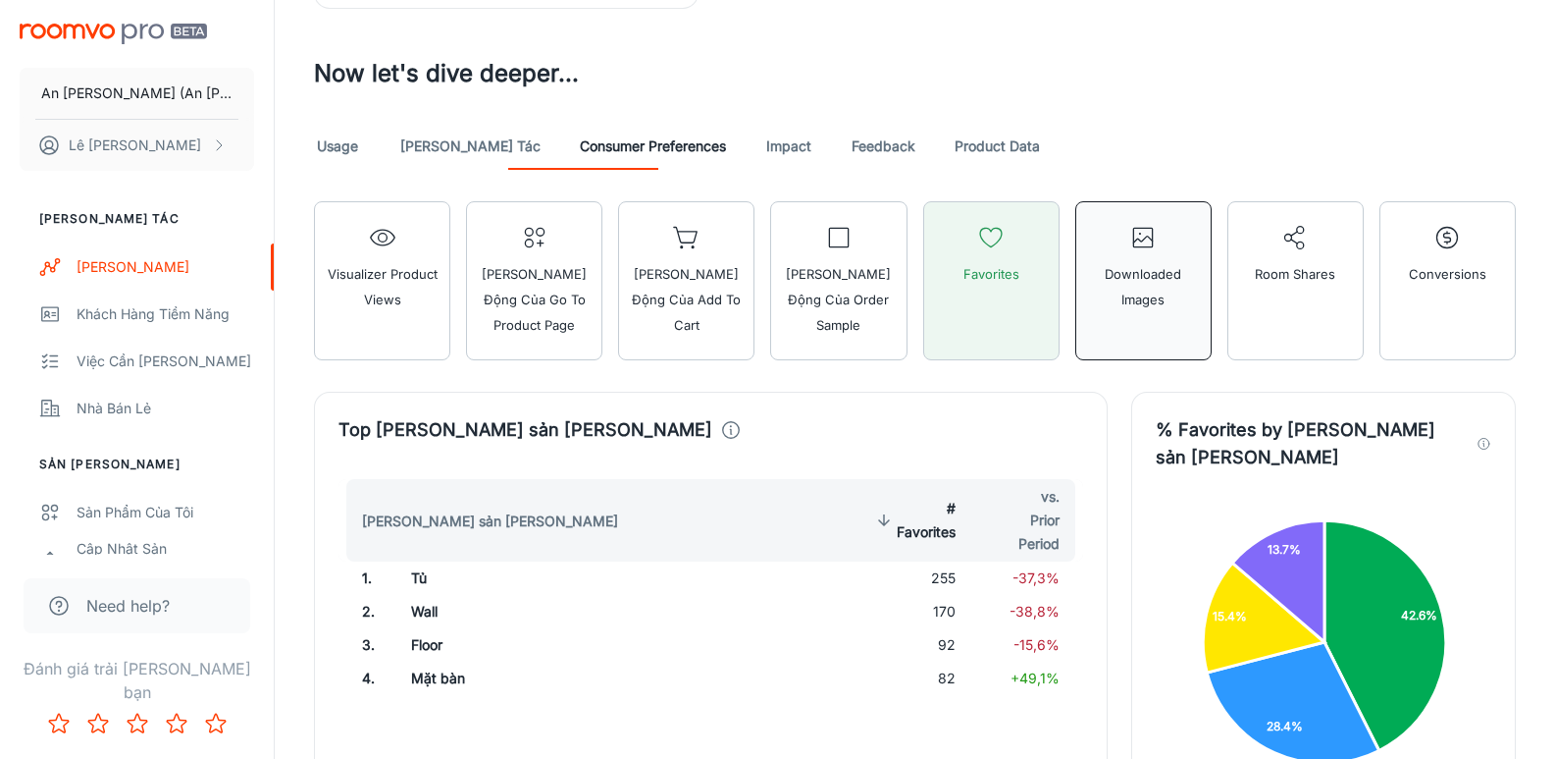
click at [1158, 291] on span "Downloaded Images" at bounding box center [1143, 286] width 111 height 51
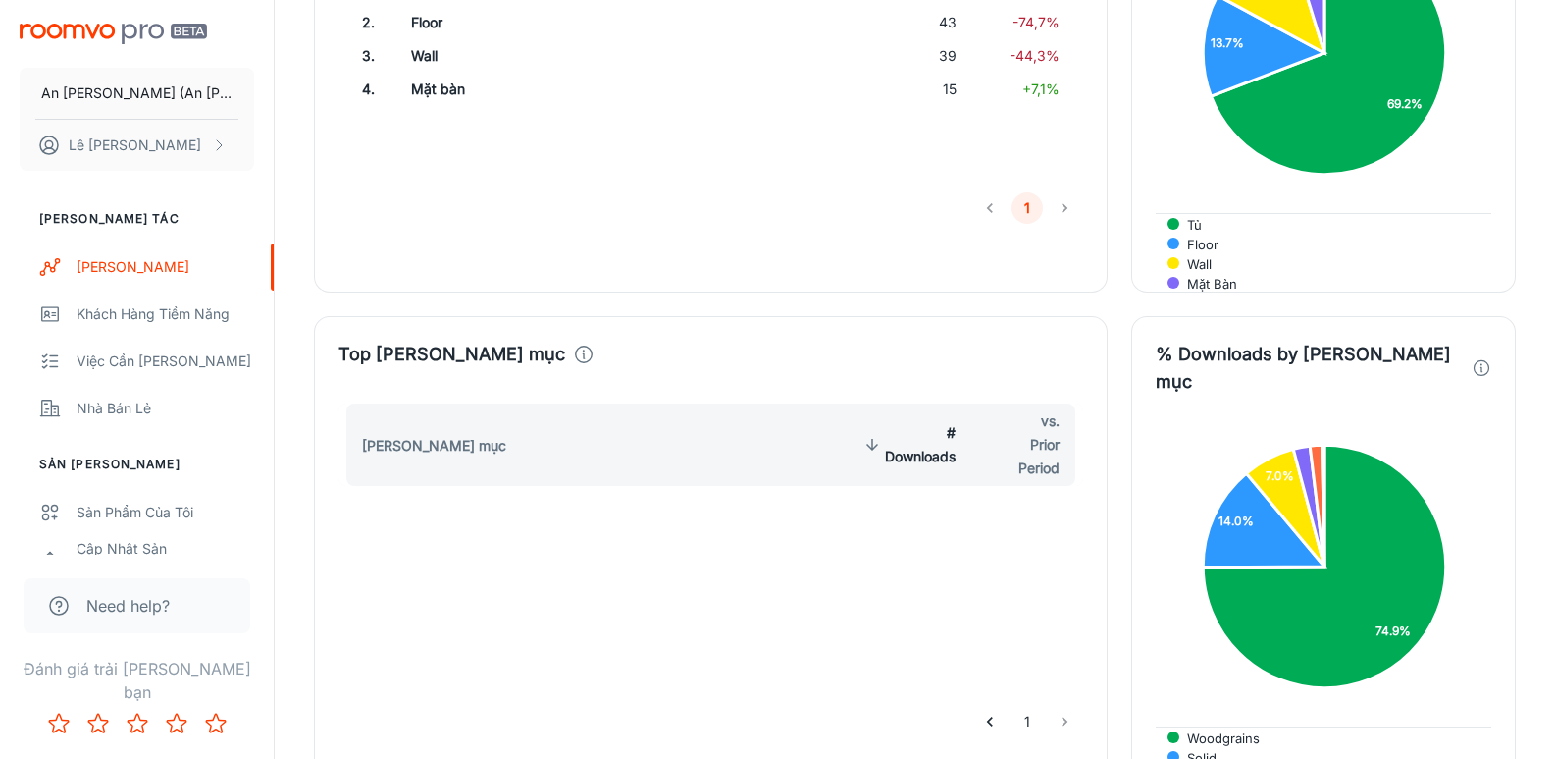
scroll to position [1845, 0]
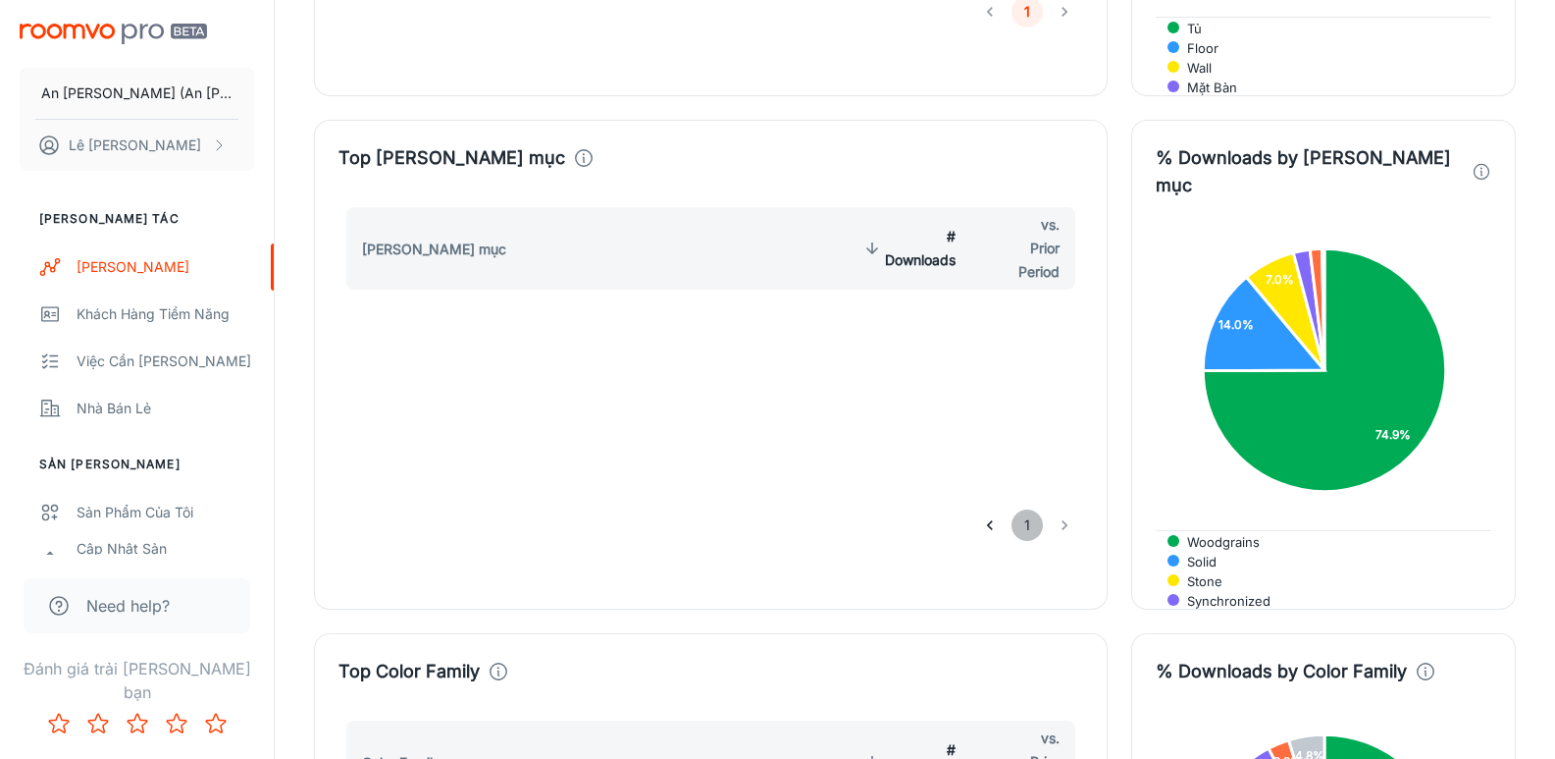
click at [1027, 509] on button "1" at bounding box center [1027, 524] width 31 height 31
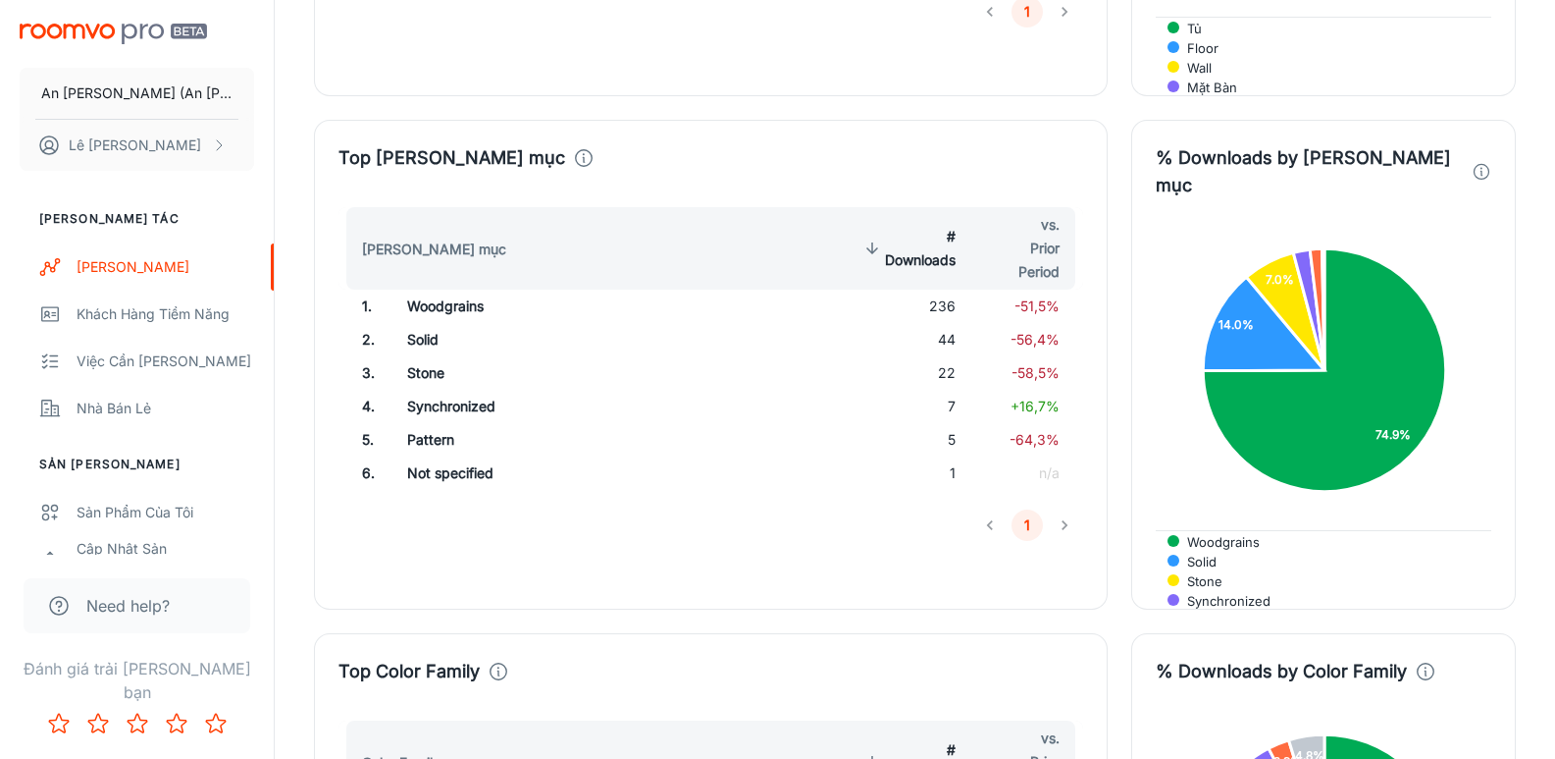
scroll to position [2139, 0]
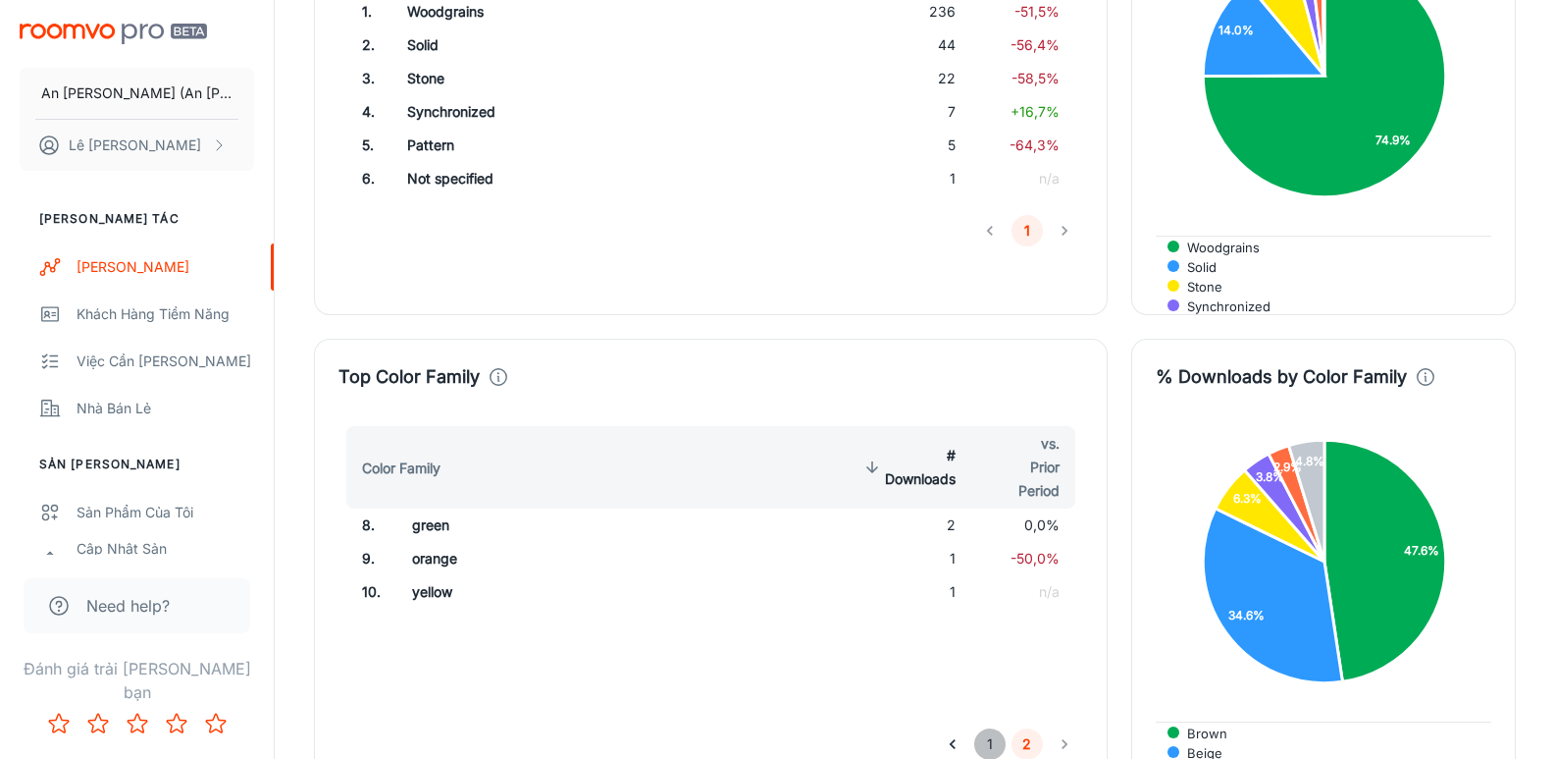
click at [994, 728] on button "1" at bounding box center [989, 743] width 31 height 31
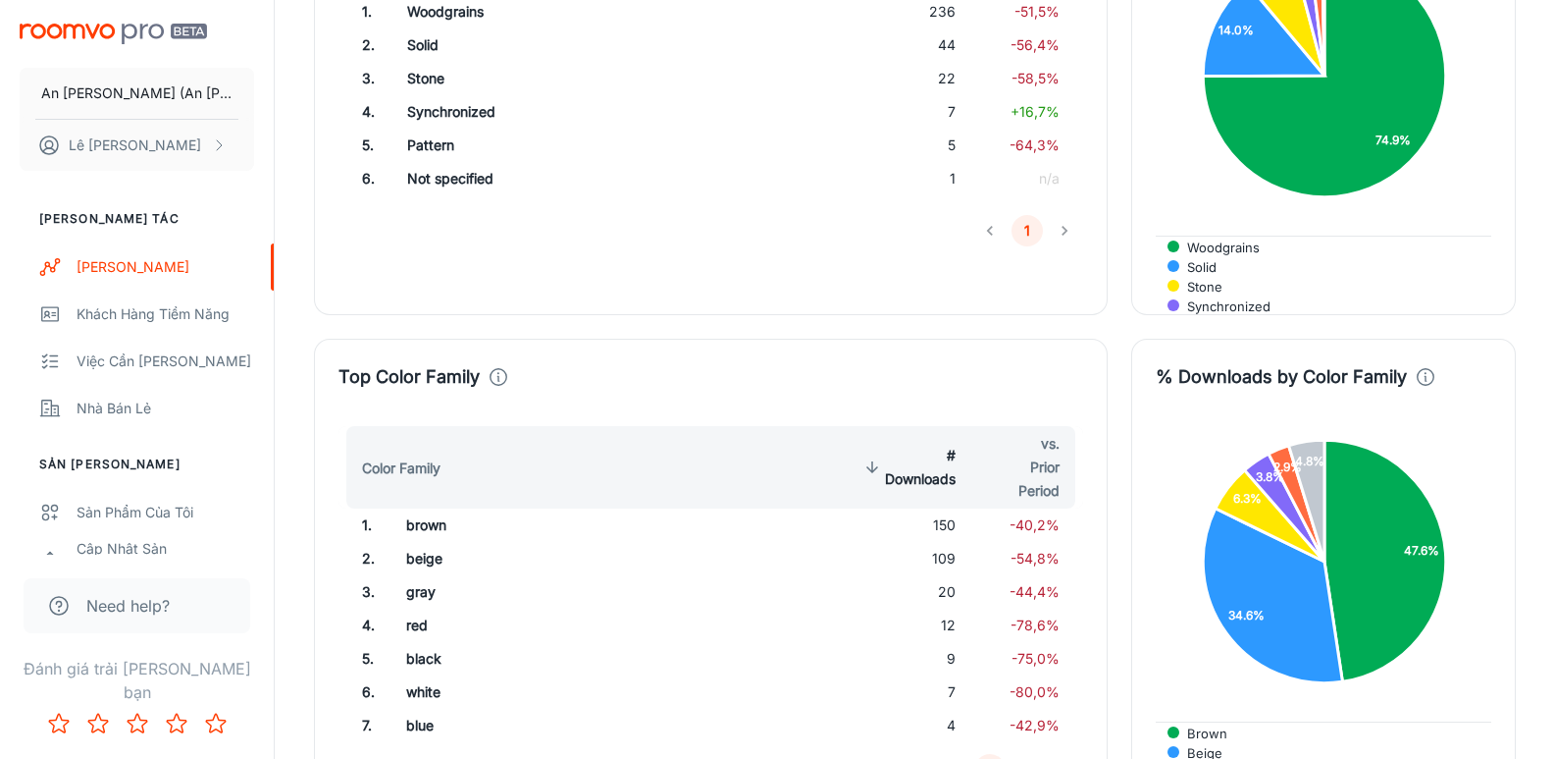
scroll to position [2237, 0]
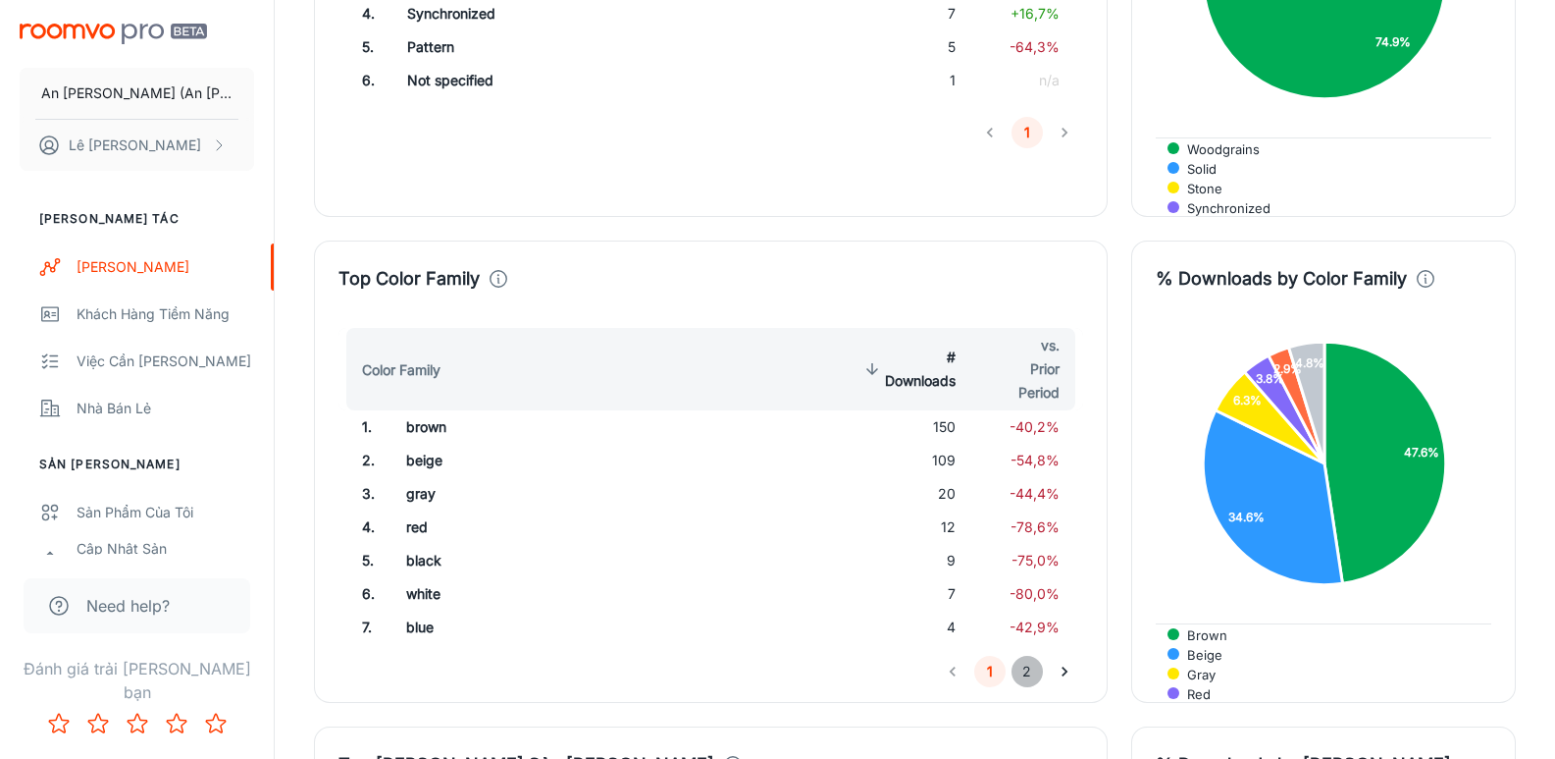
click at [1029, 655] on button "2" at bounding box center [1027, 670] width 31 height 31
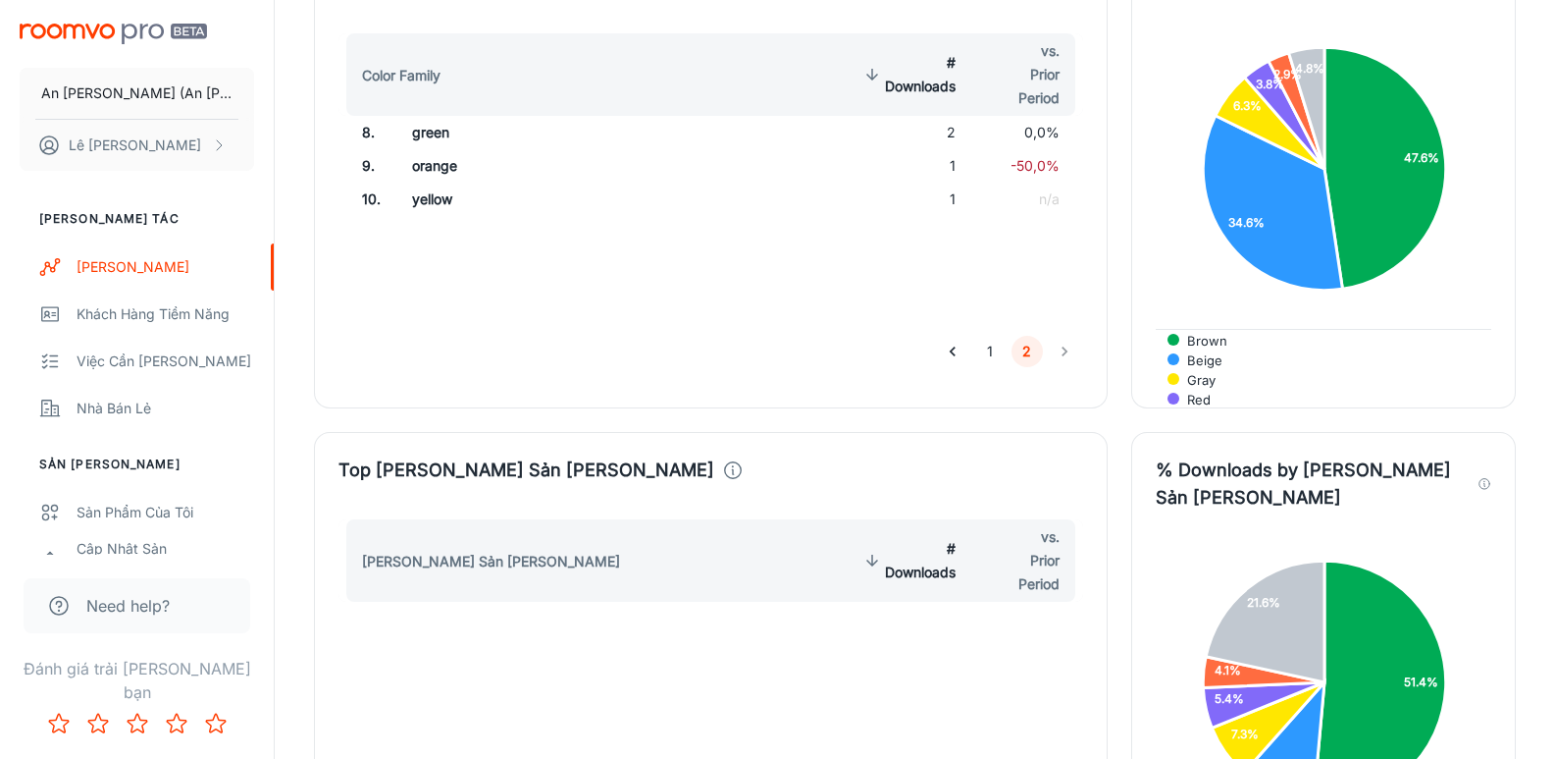
scroll to position [2826, 0]
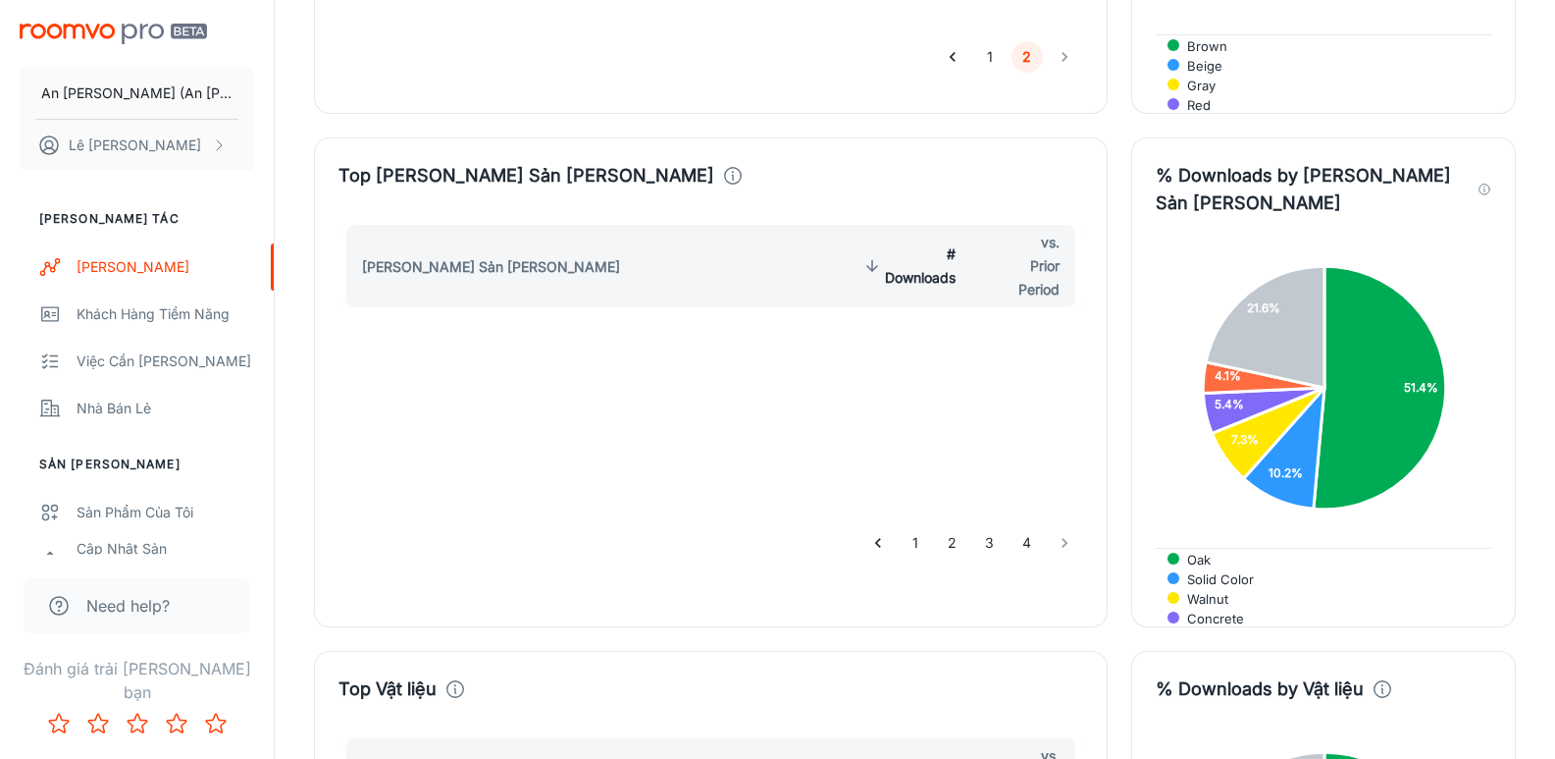
click at [916, 527] on button "1" at bounding box center [915, 542] width 31 height 31
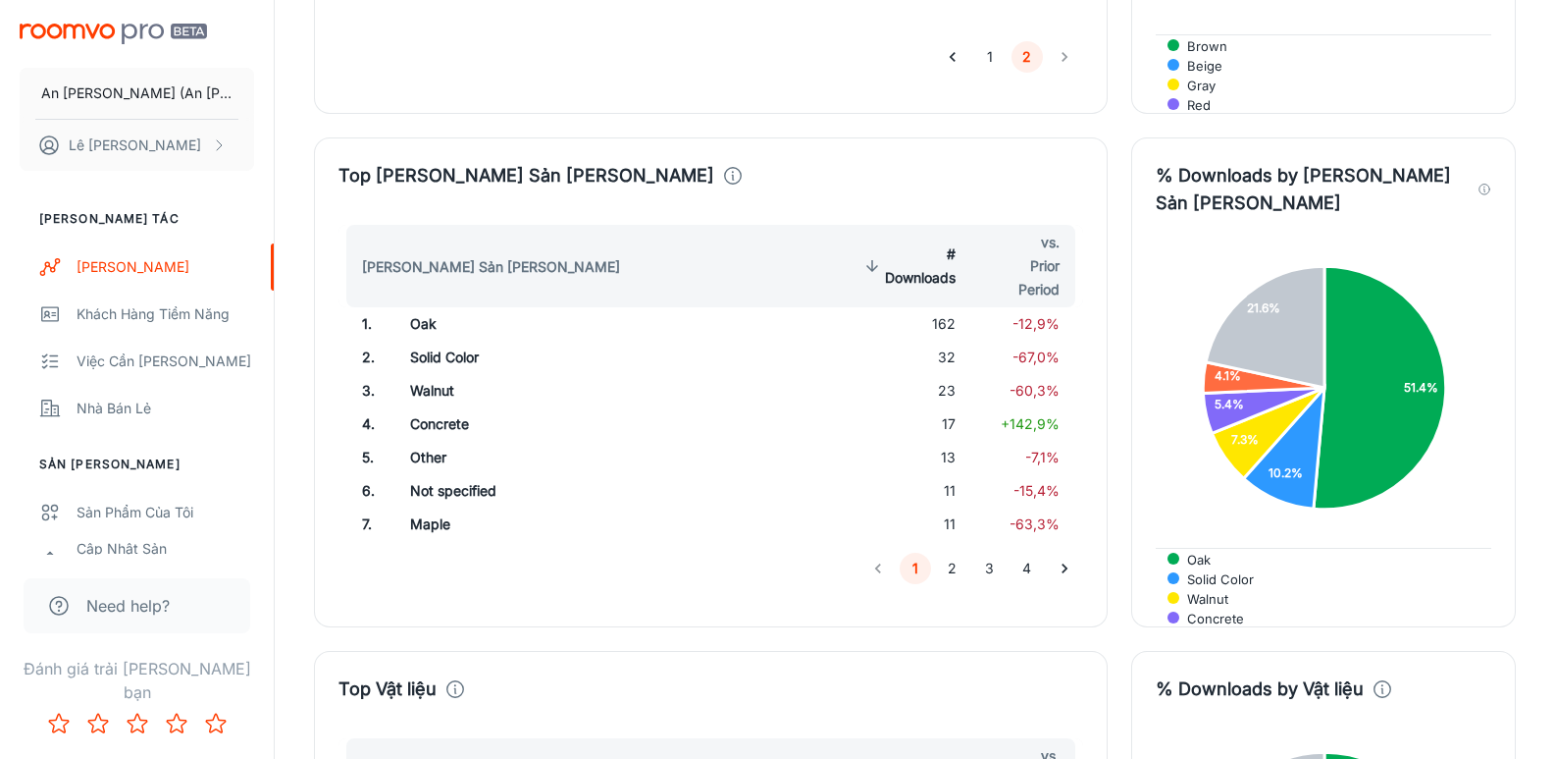
click at [957, 552] on button "2" at bounding box center [952, 567] width 31 height 31
click at [991, 552] on button "3" at bounding box center [989, 567] width 31 height 31
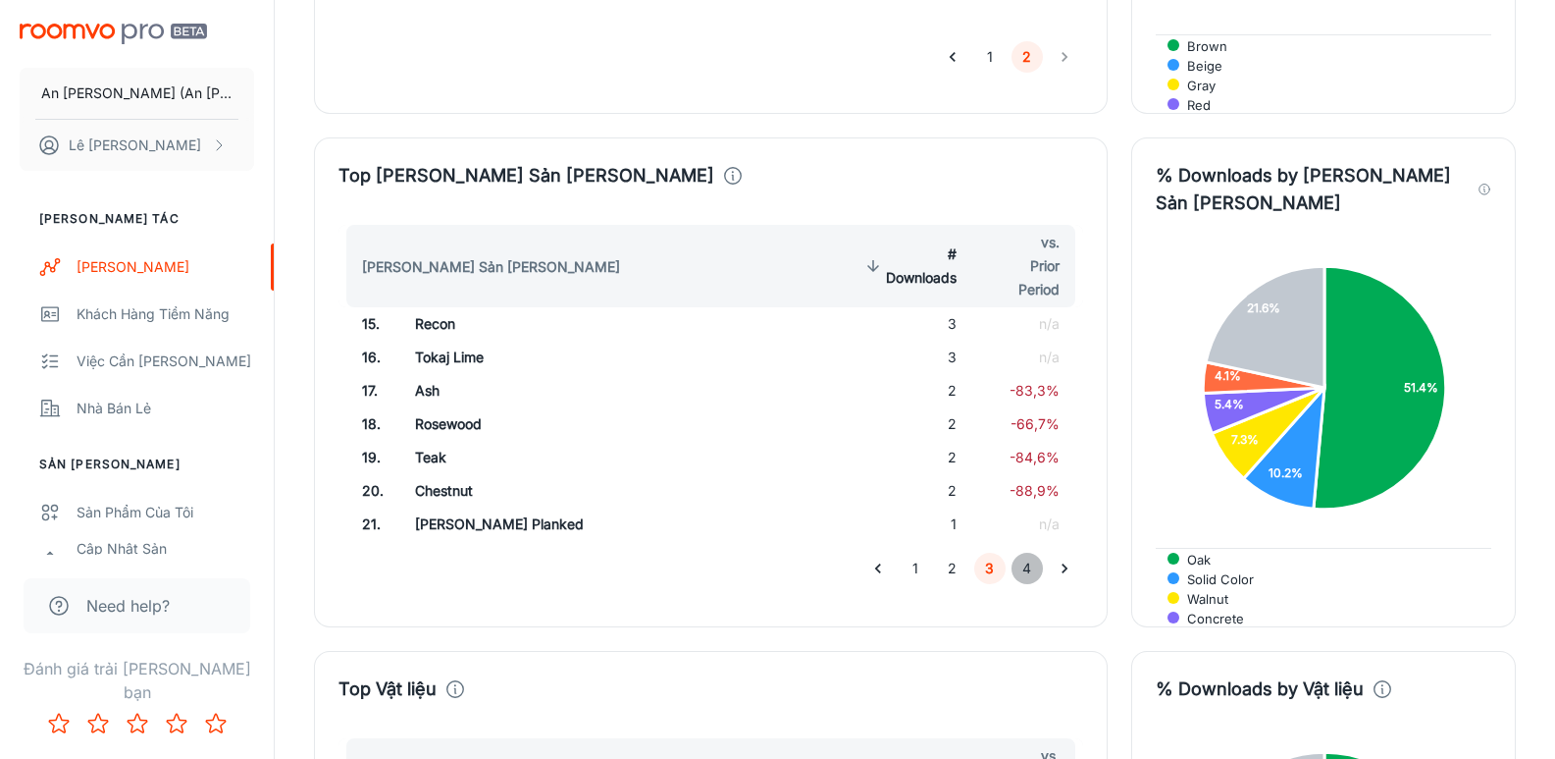
click at [1023, 552] on button "4" at bounding box center [1027, 567] width 31 height 31
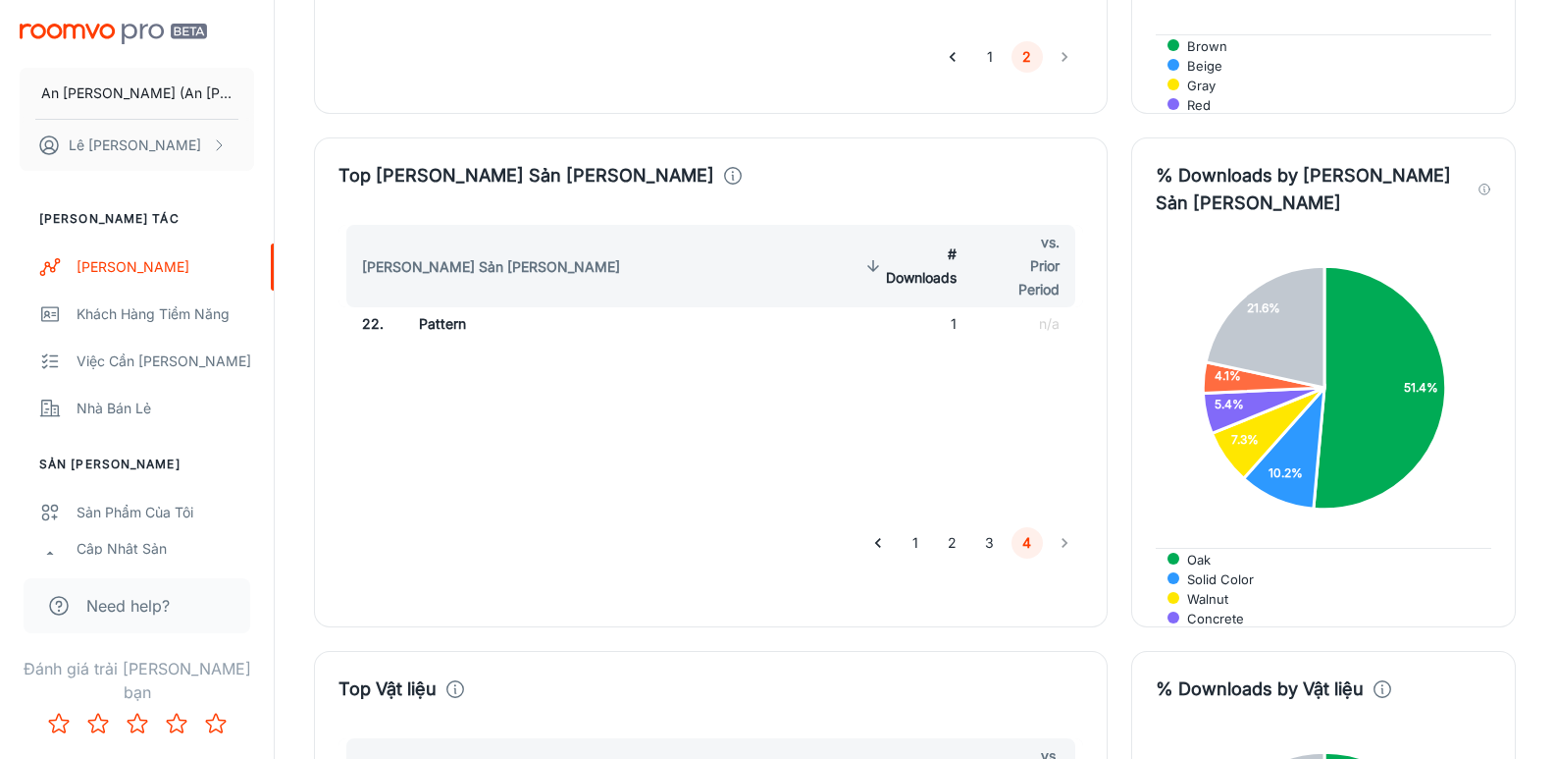
scroll to position [3219, 0]
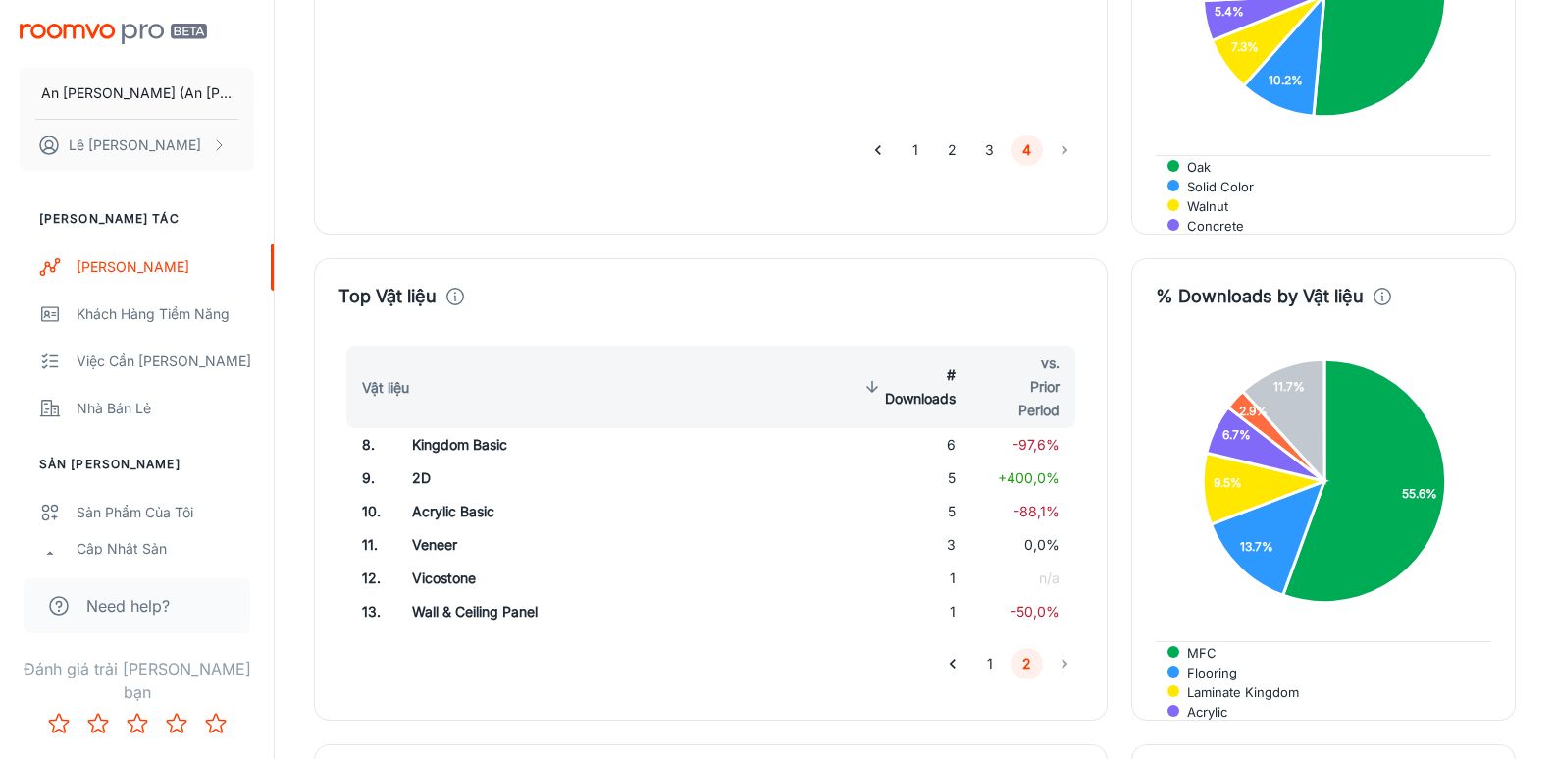
click at [989, 648] on button "1" at bounding box center [989, 663] width 31 height 31
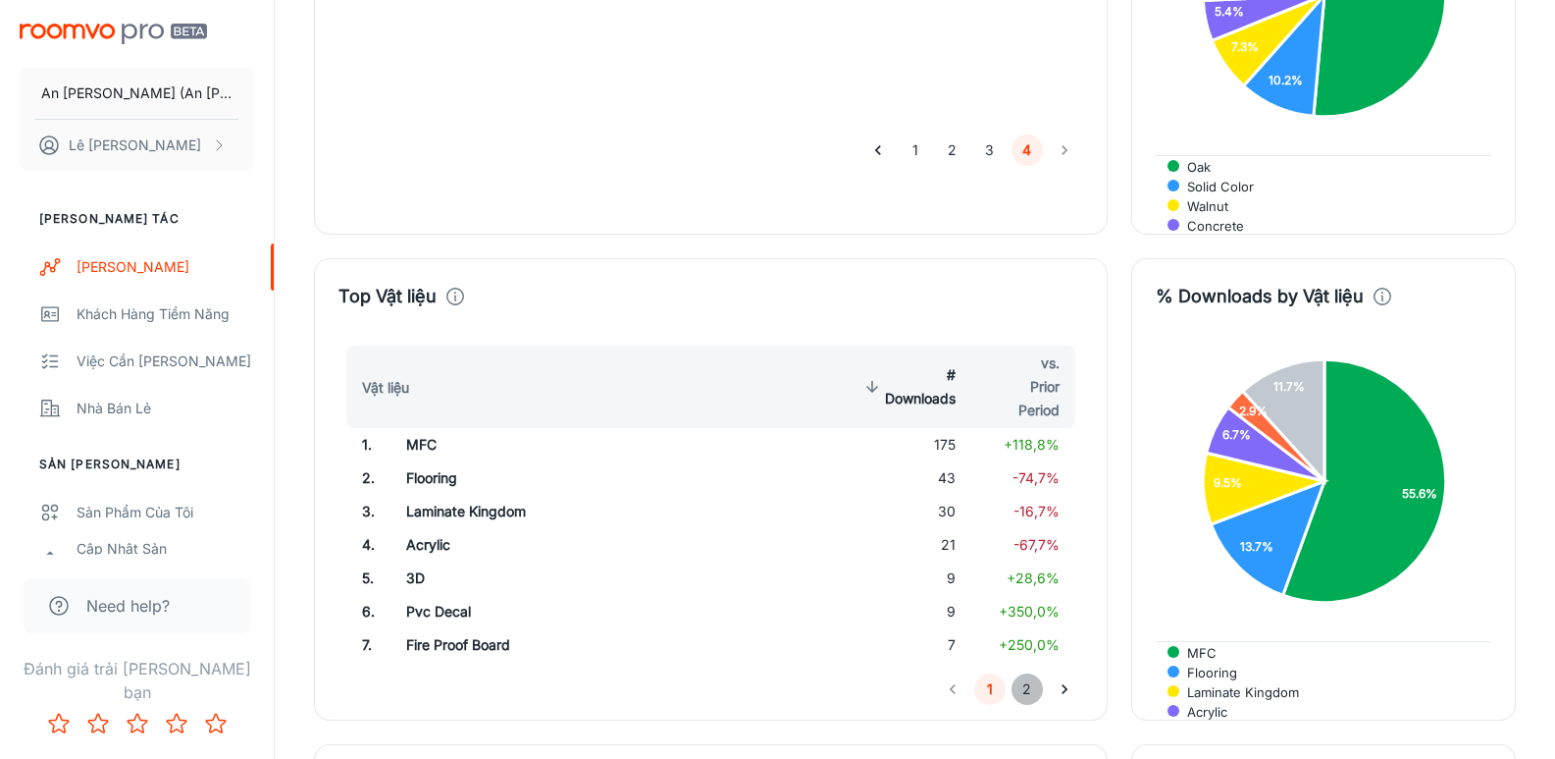
click at [1022, 673] on button "2" at bounding box center [1027, 688] width 31 height 31
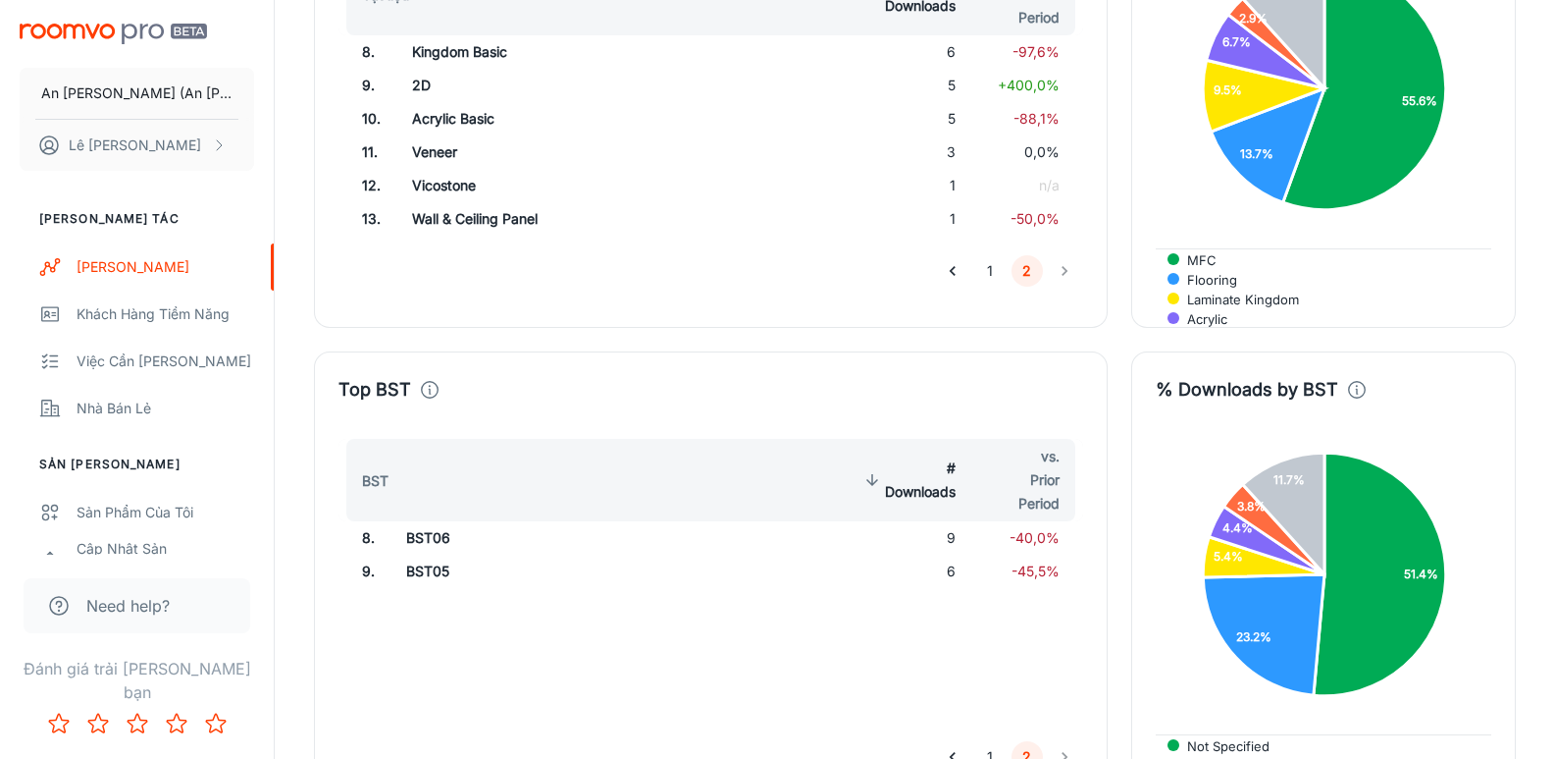
scroll to position [3737, 0]
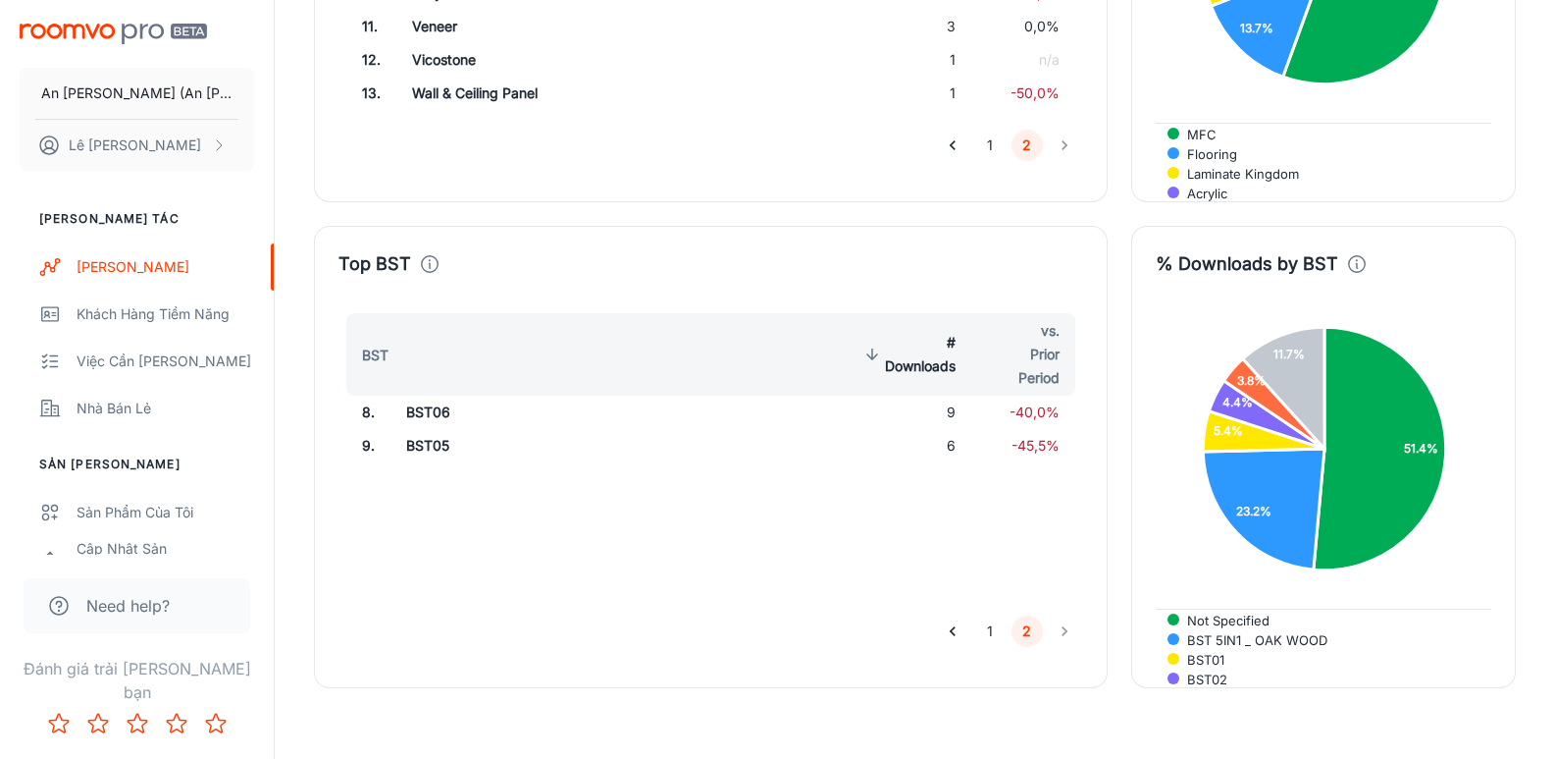
click at [989, 615] on button "1" at bounding box center [989, 630] width 31 height 31
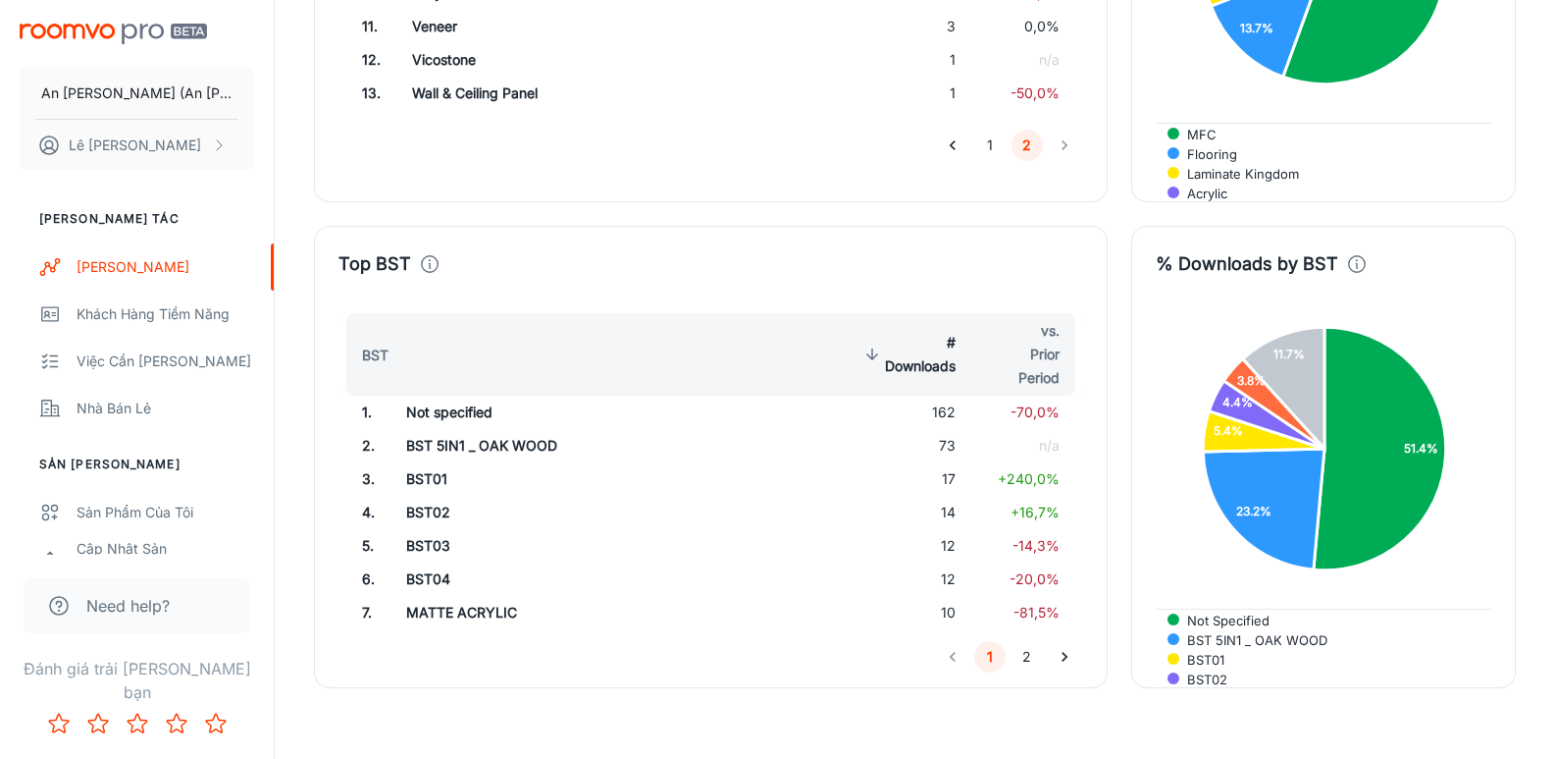
click at [1023, 641] on button "2" at bounding box center [1027, 656] width 31 height 31
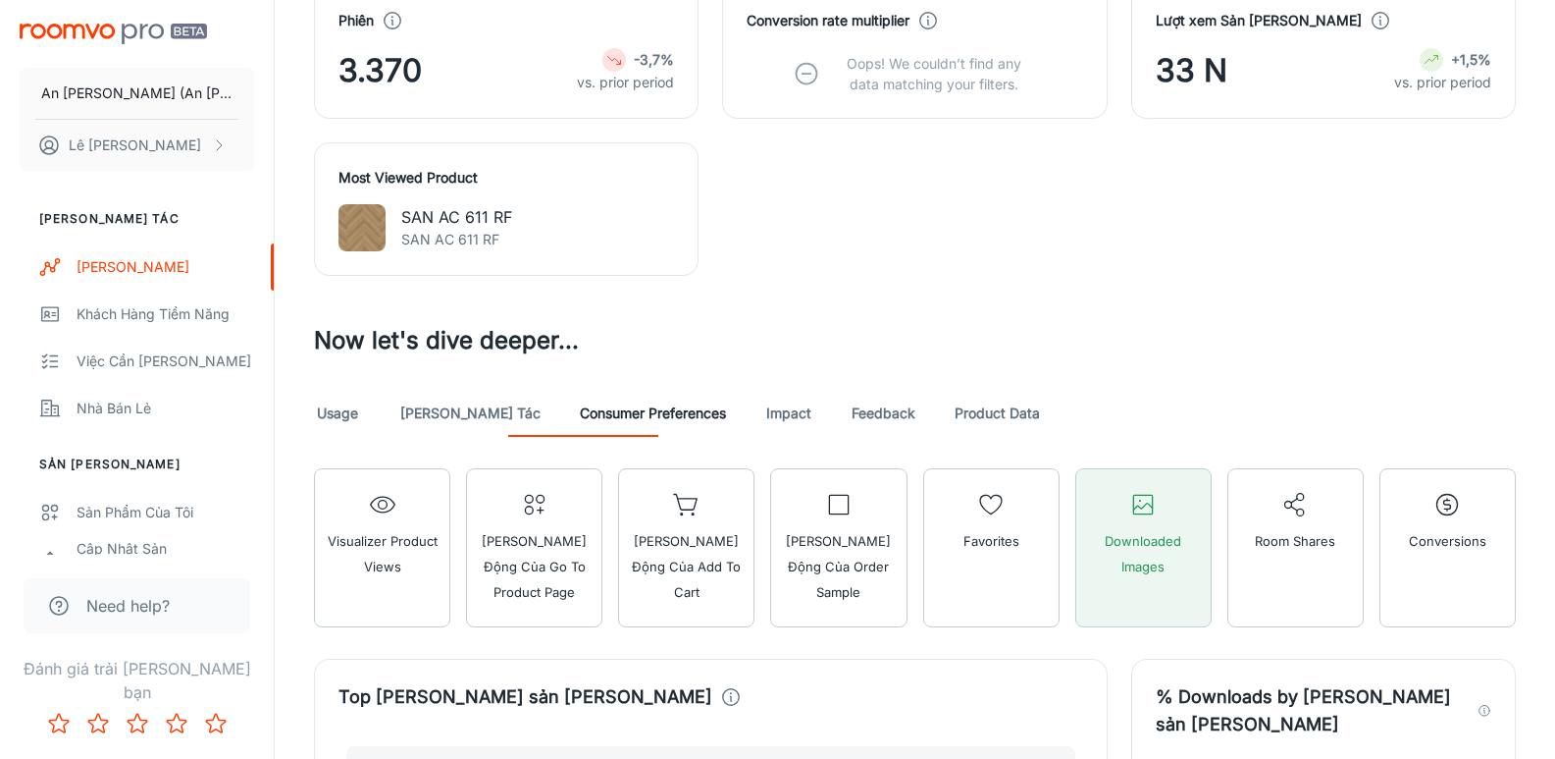
scroll to position [1087, 0]
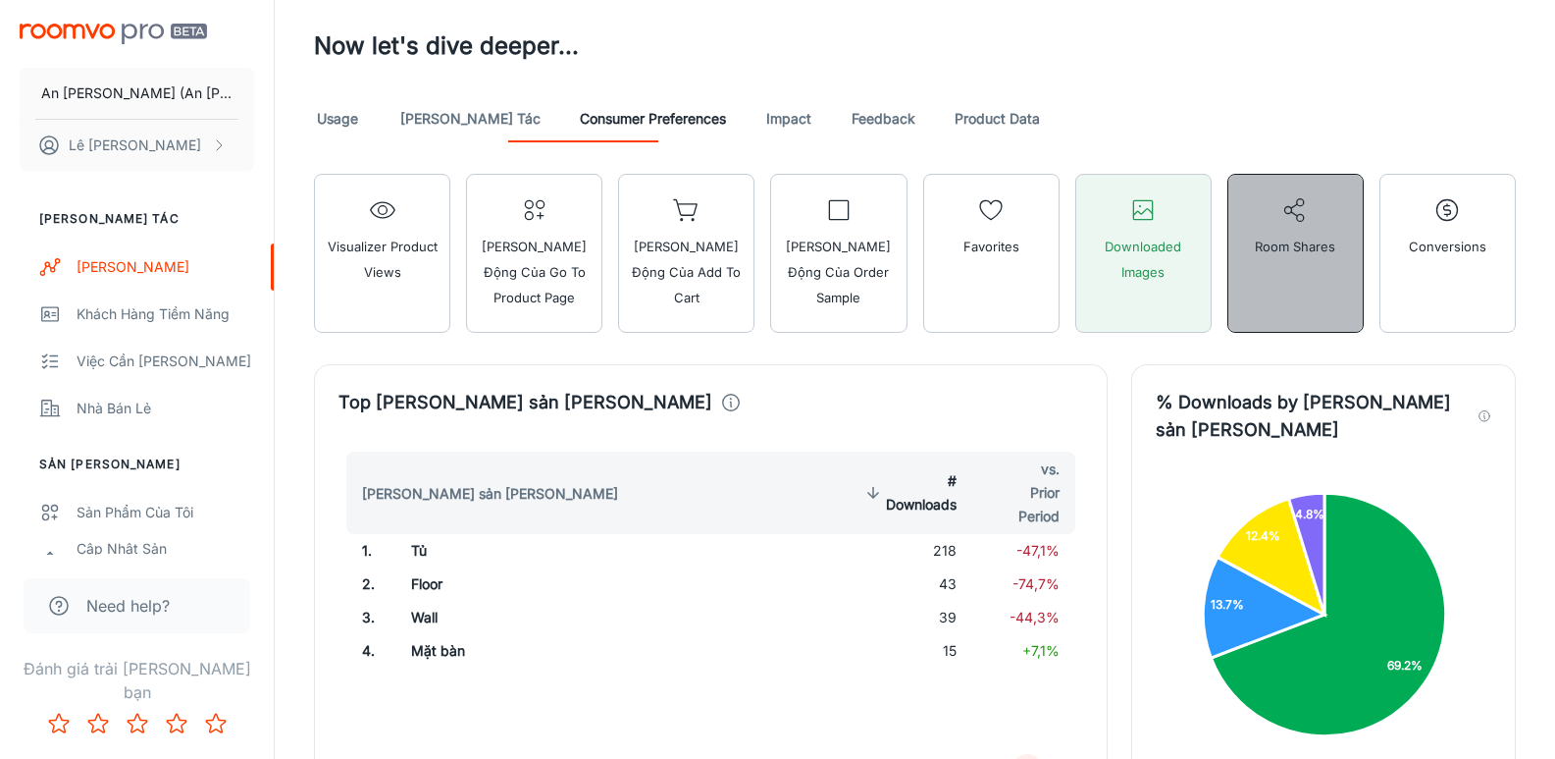
click at [1309, 243] on span "Room Shares" at bounding box center [1295, 247] width 80 height 26
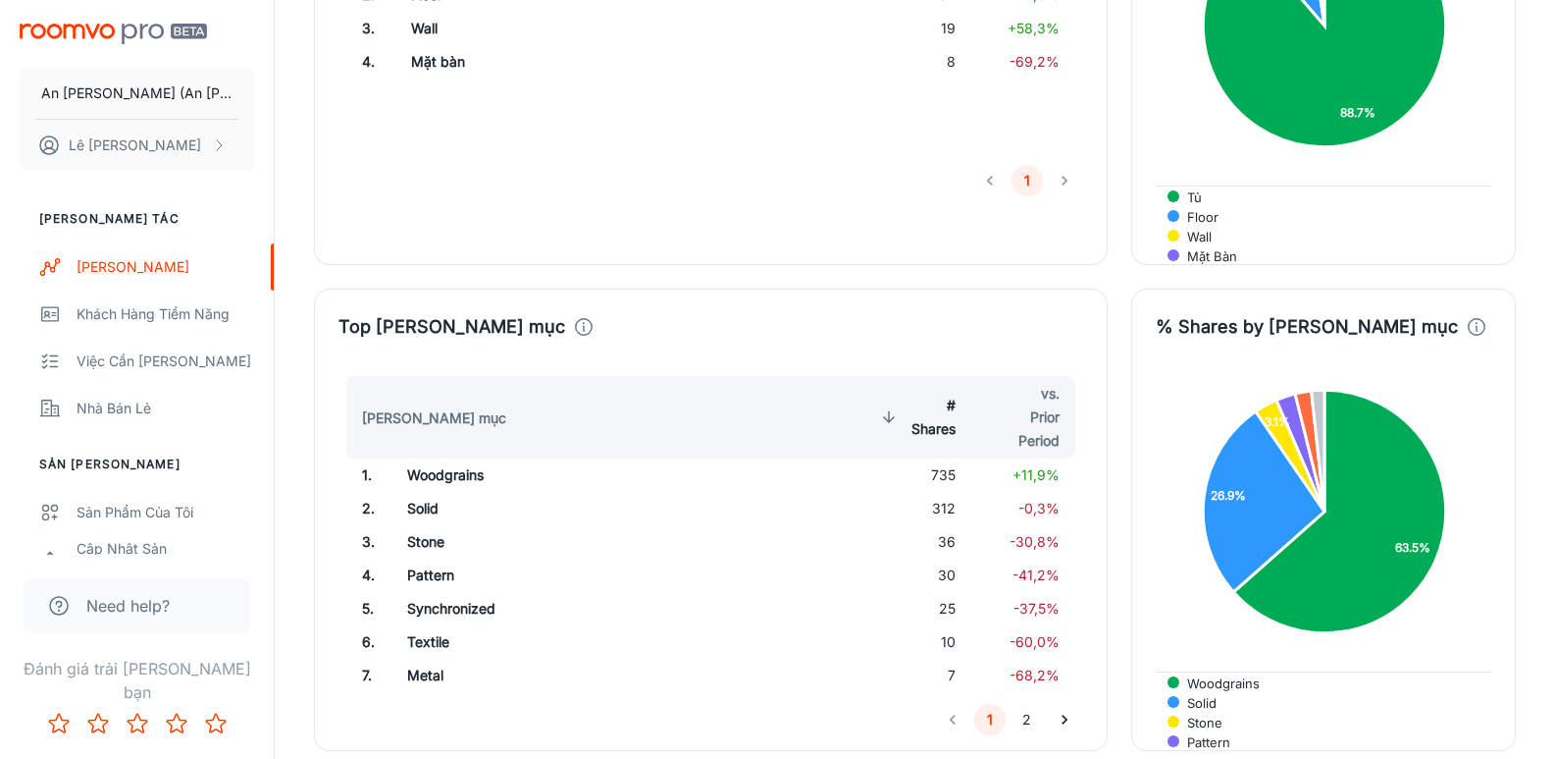
scroll to position [1872, 0]
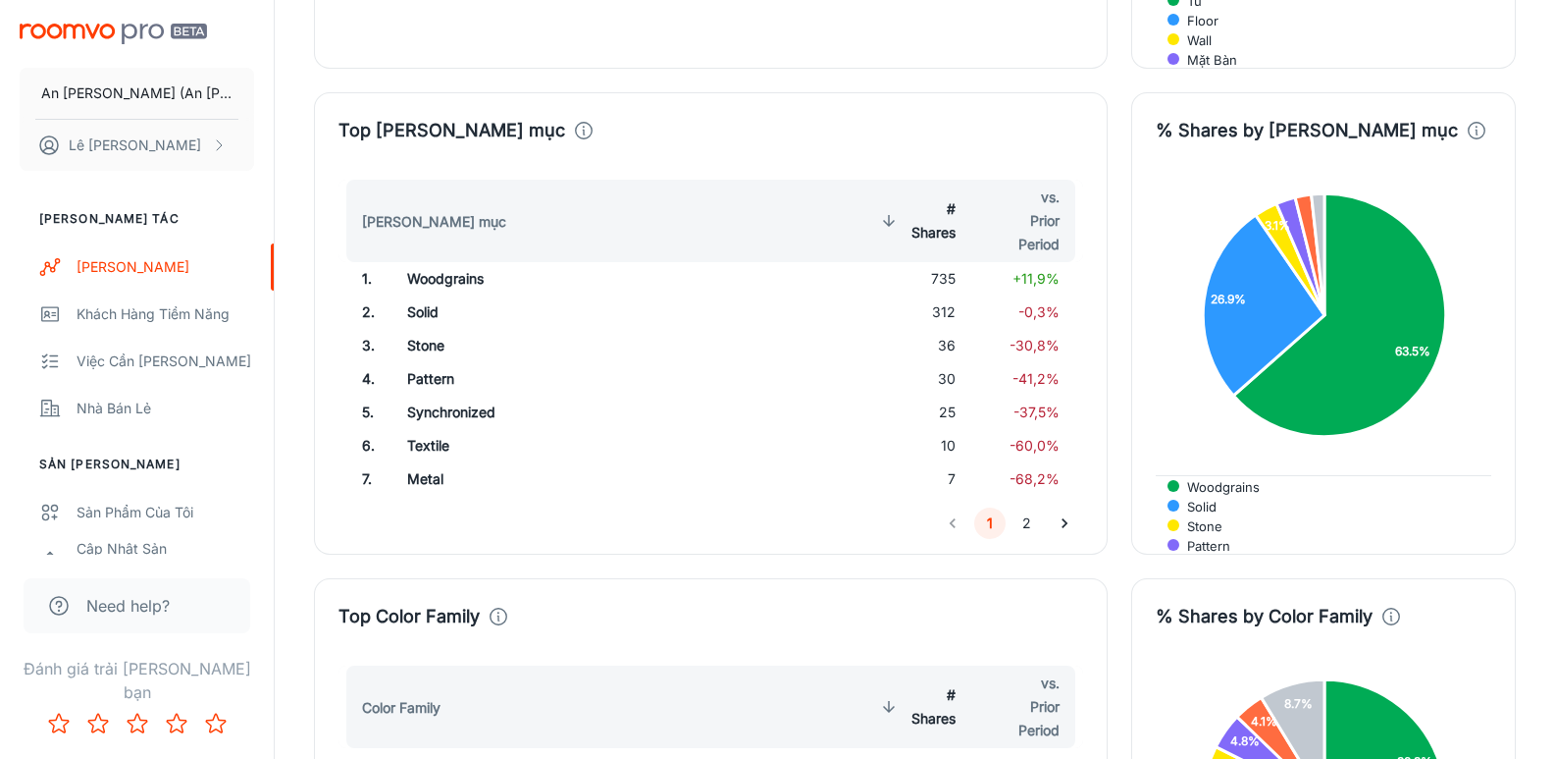
click at [1025, 507] on button "2" at bounding box center [1027, 522] width 31 height 31
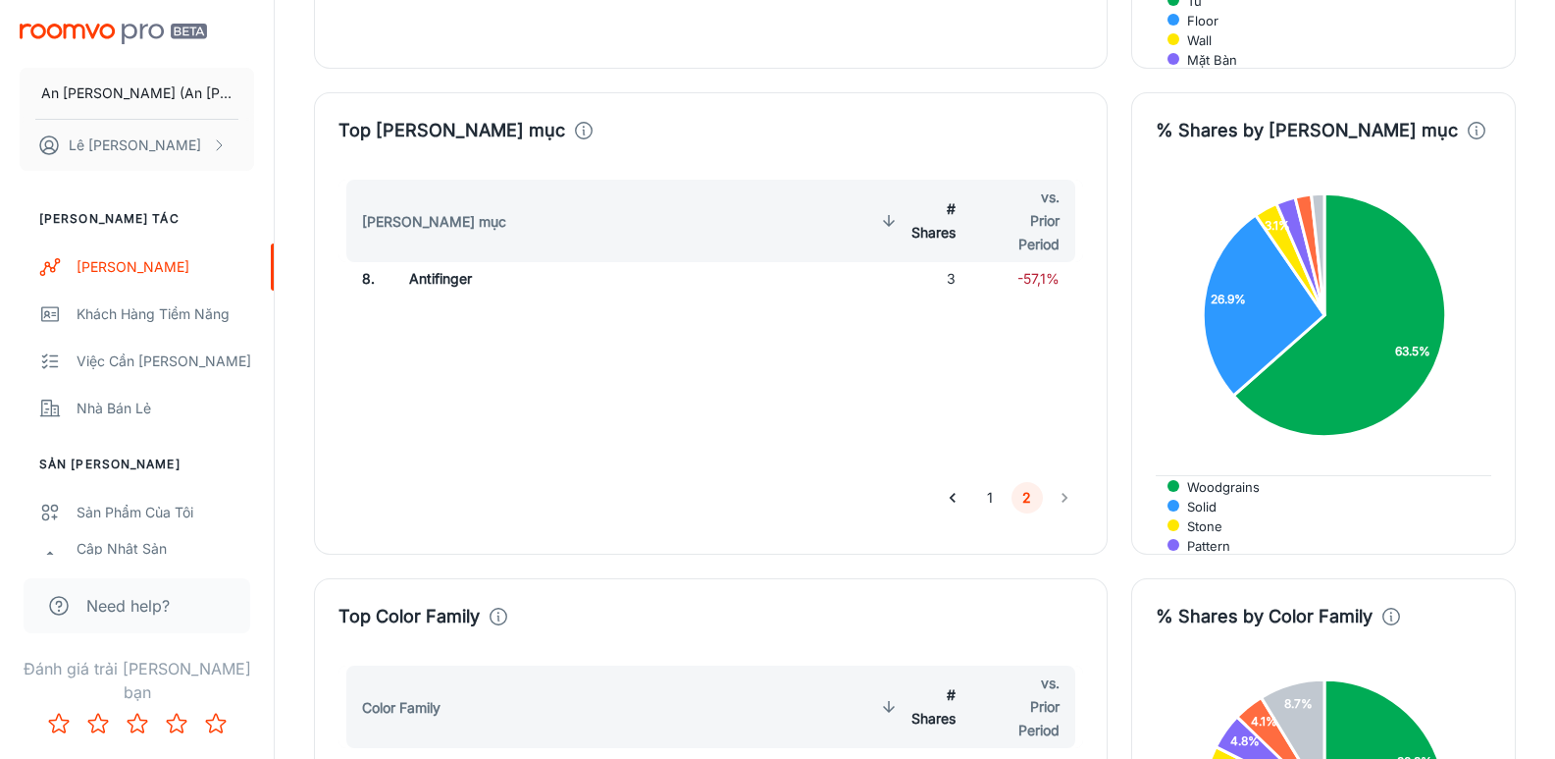
scroll to position [2167, 0]
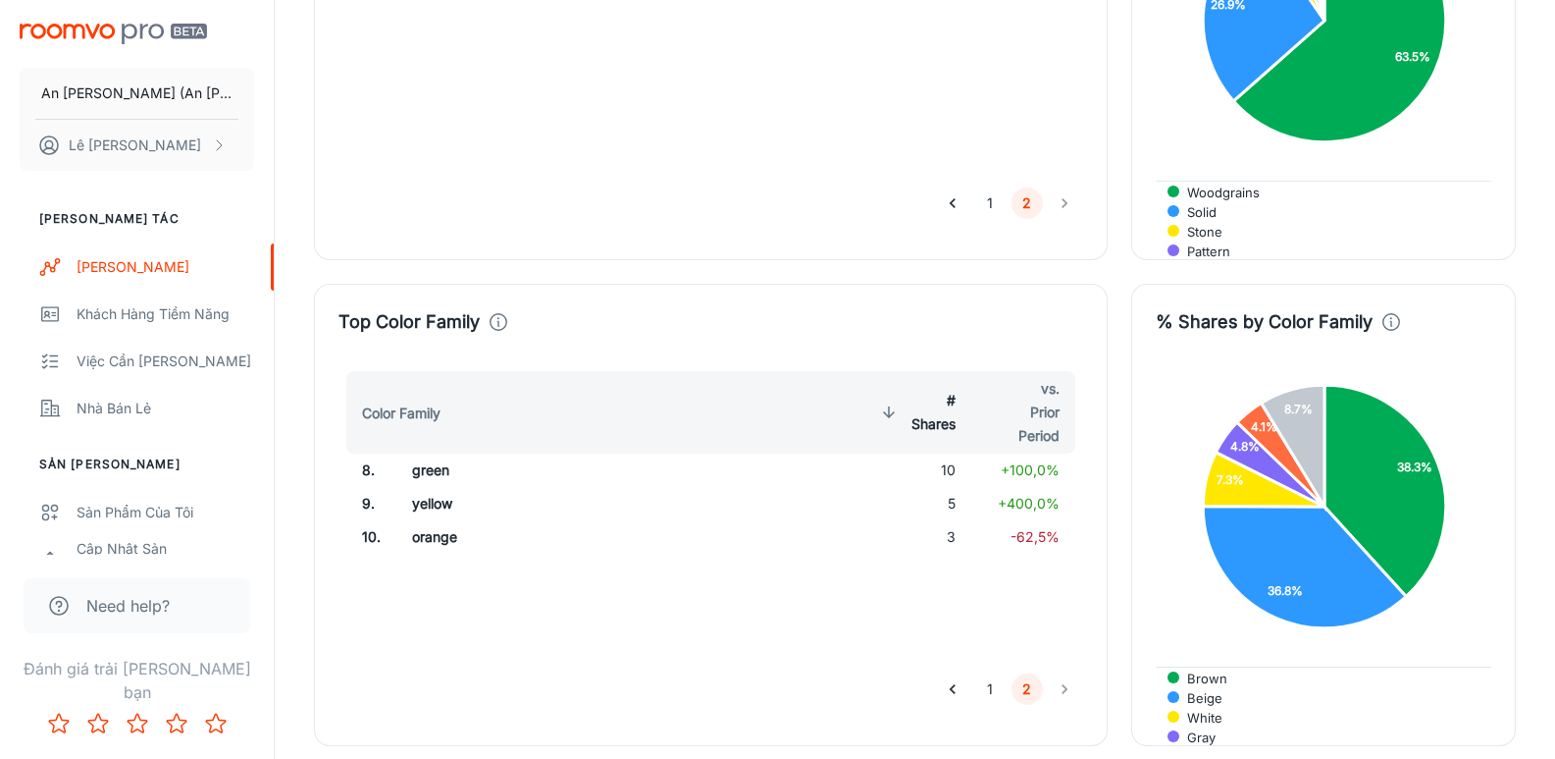
click at [986, 673] on button "1" at bounding box center [989, 688] width 31 height 31
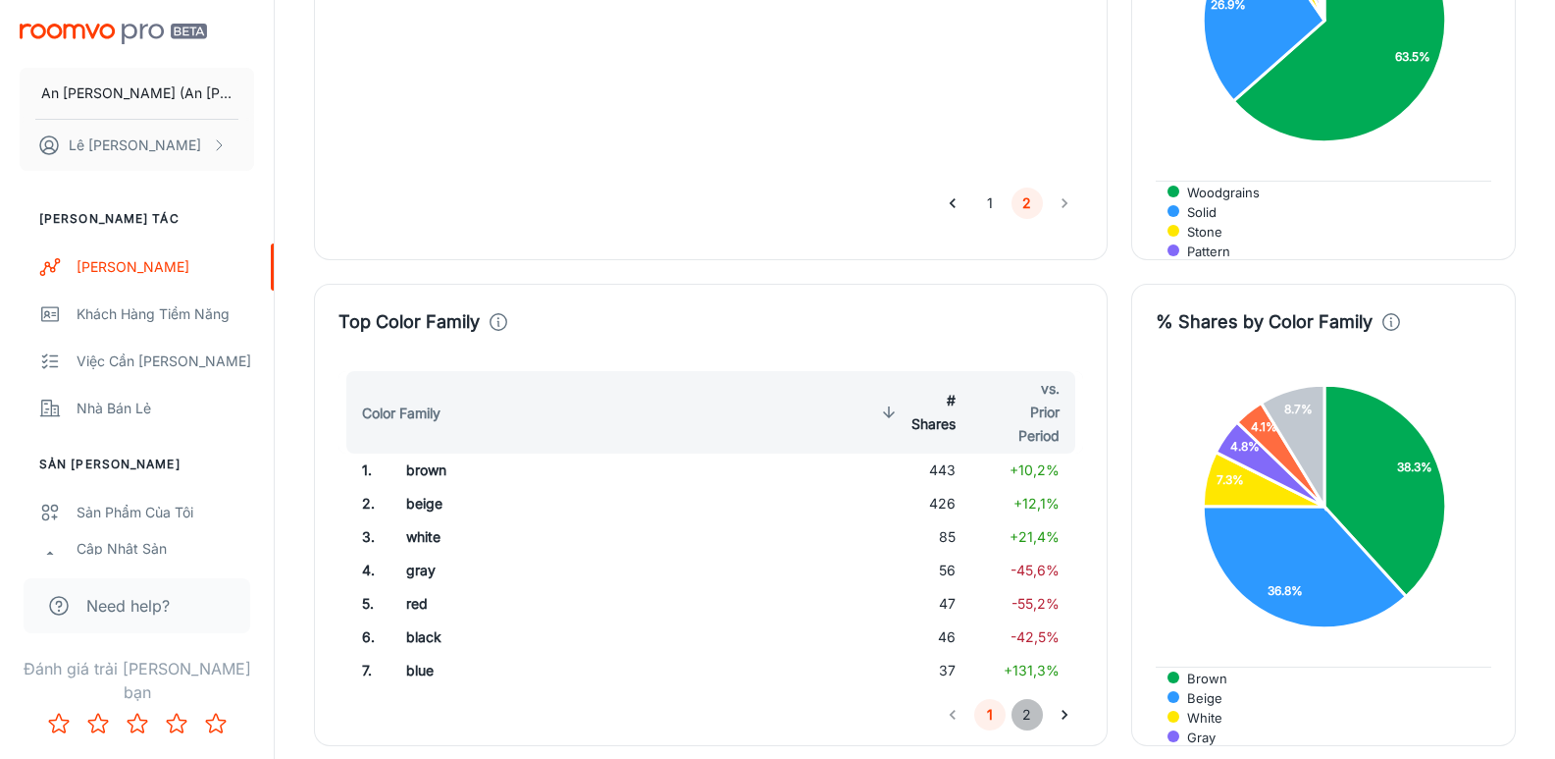
click at [1031, 699] on button "2" at bounding box center [1027, 714] width 31 height 31
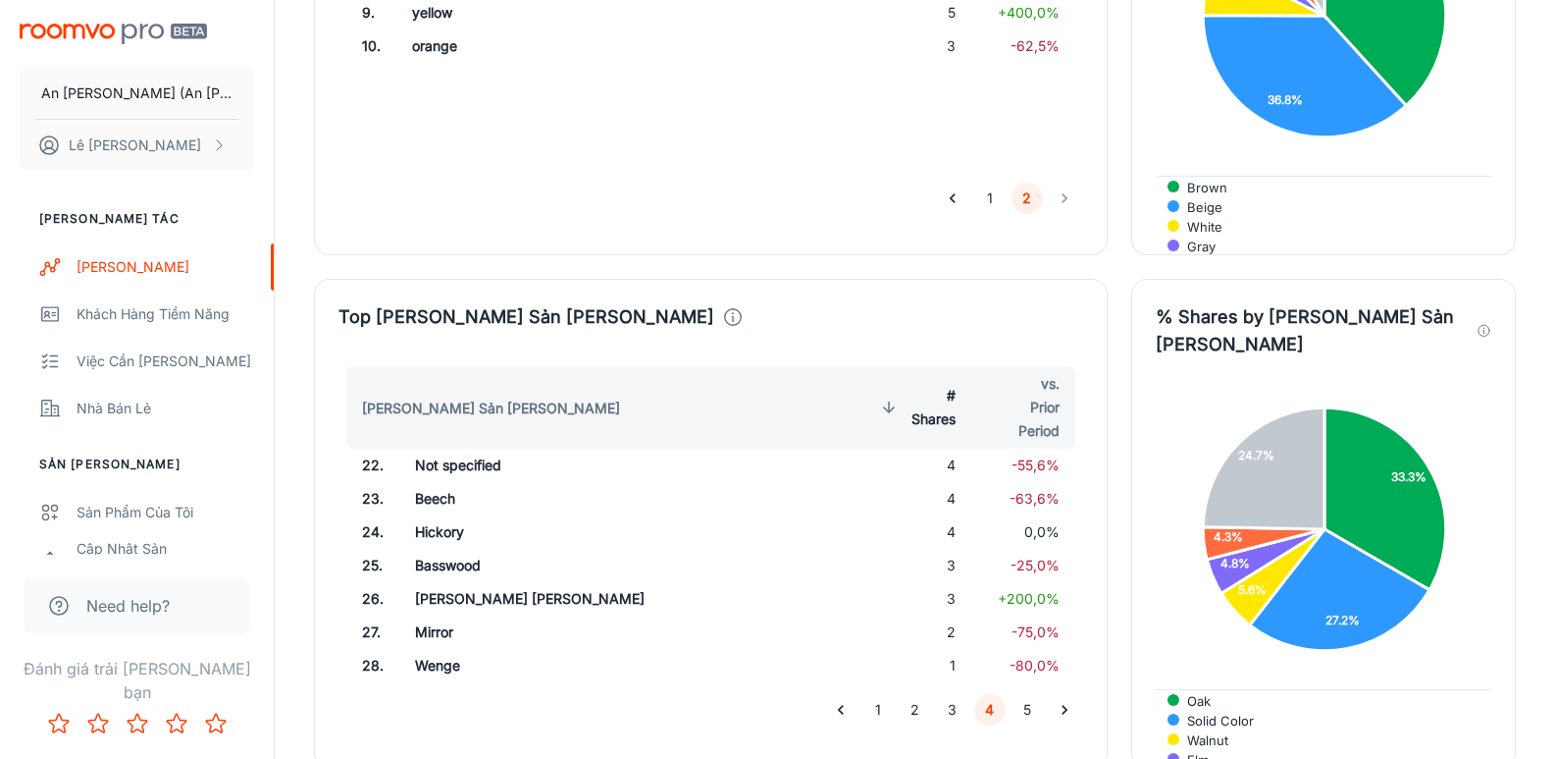
scroll to position [2853, 0]
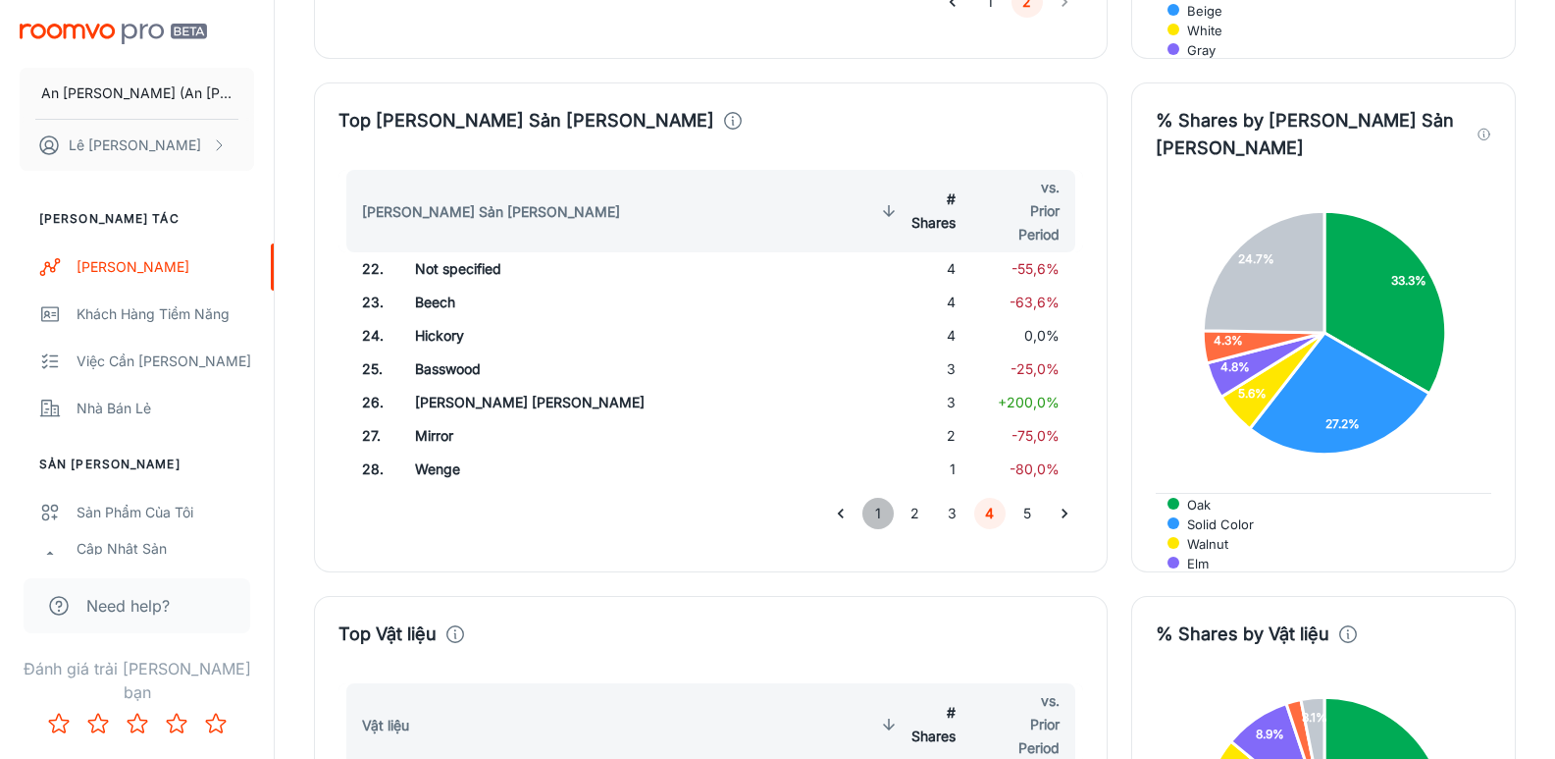
click at [875, 497] on button "1" at bounding box center [878, 512] width 31 height 31
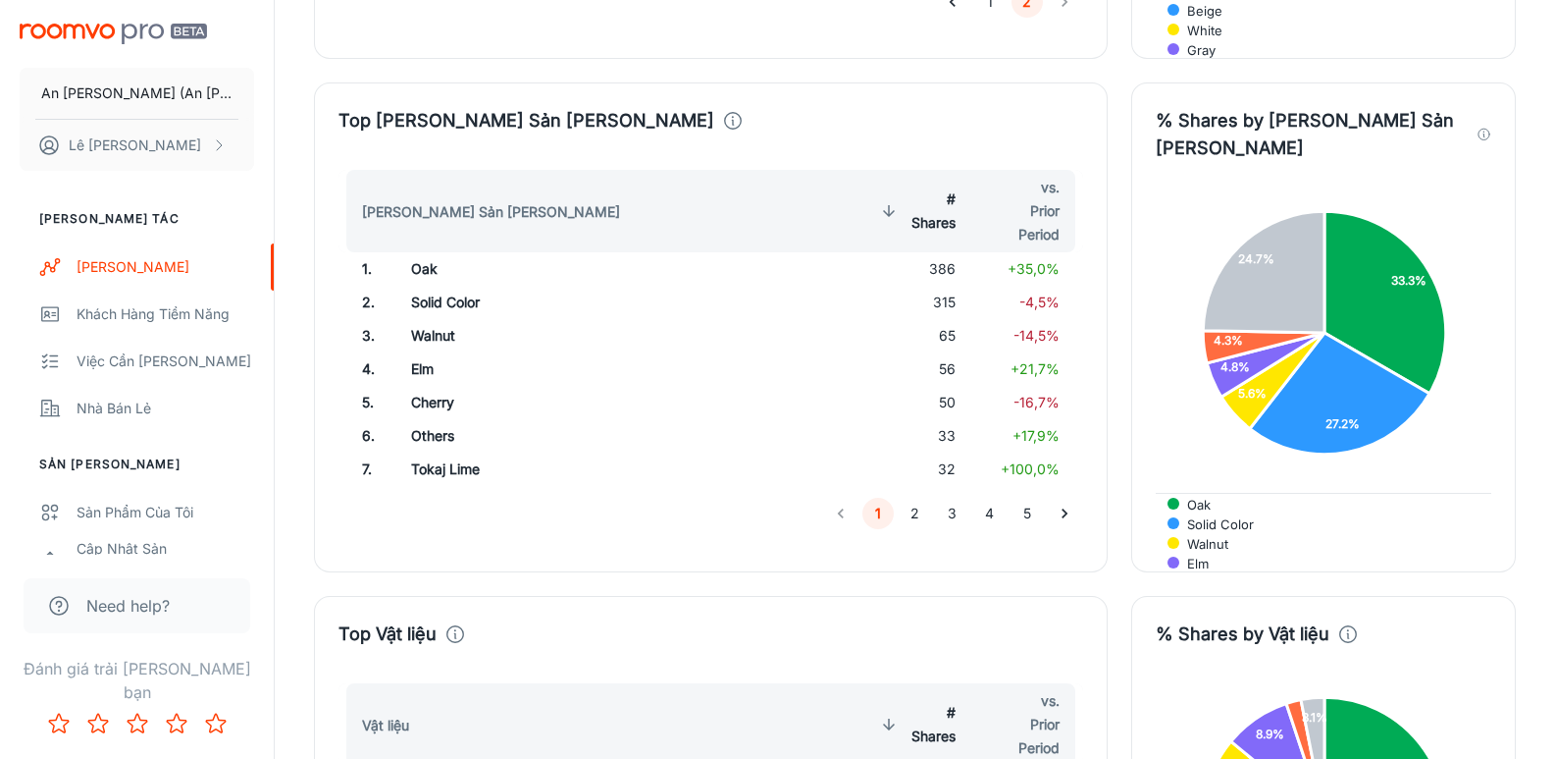
click at [913, 497] on button "2" at bounding box center [915, 512] width 31 height 31
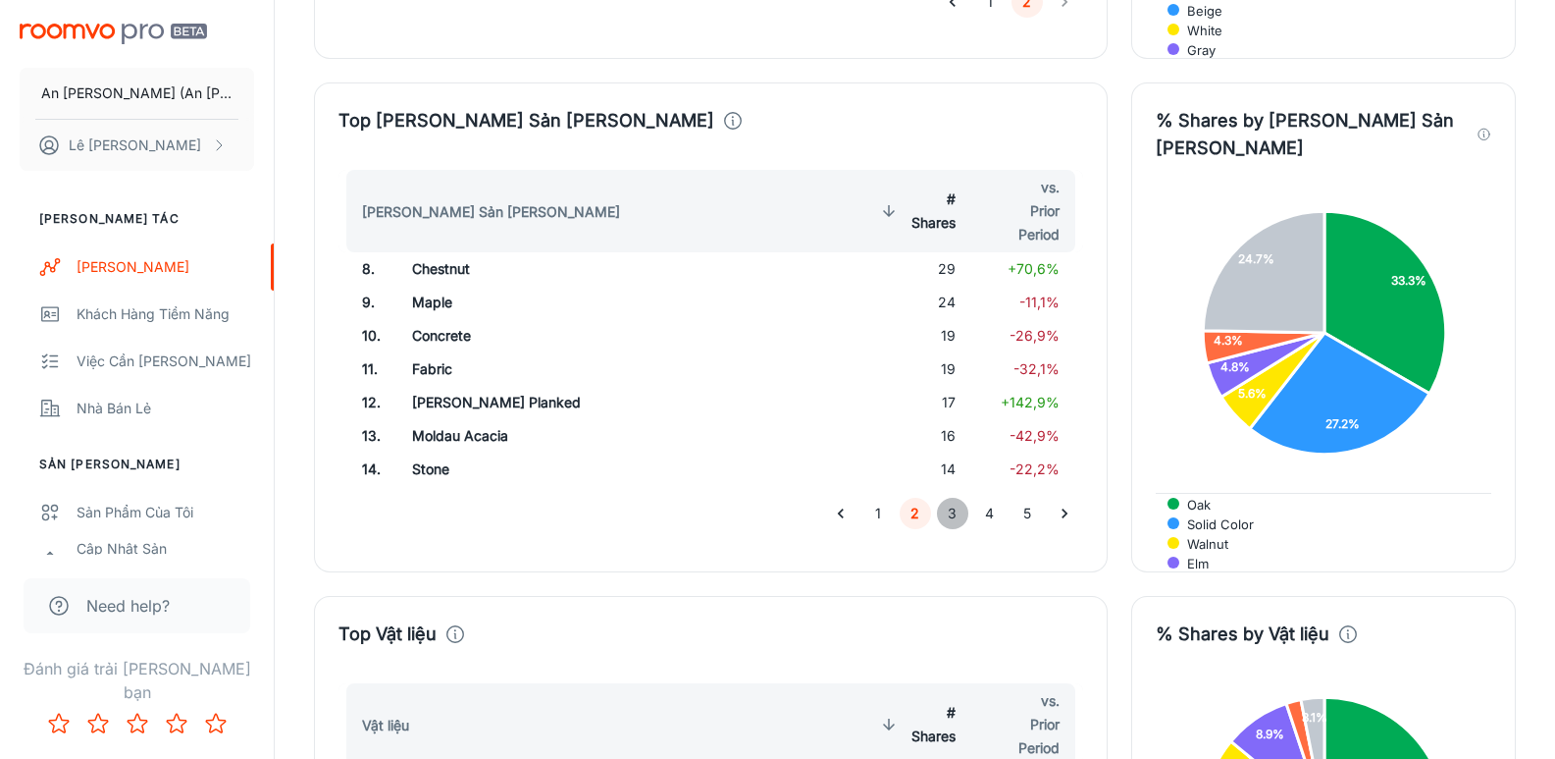
click at [954, 497] on button "3" at bounding box center [952, 512] width 31 height 31
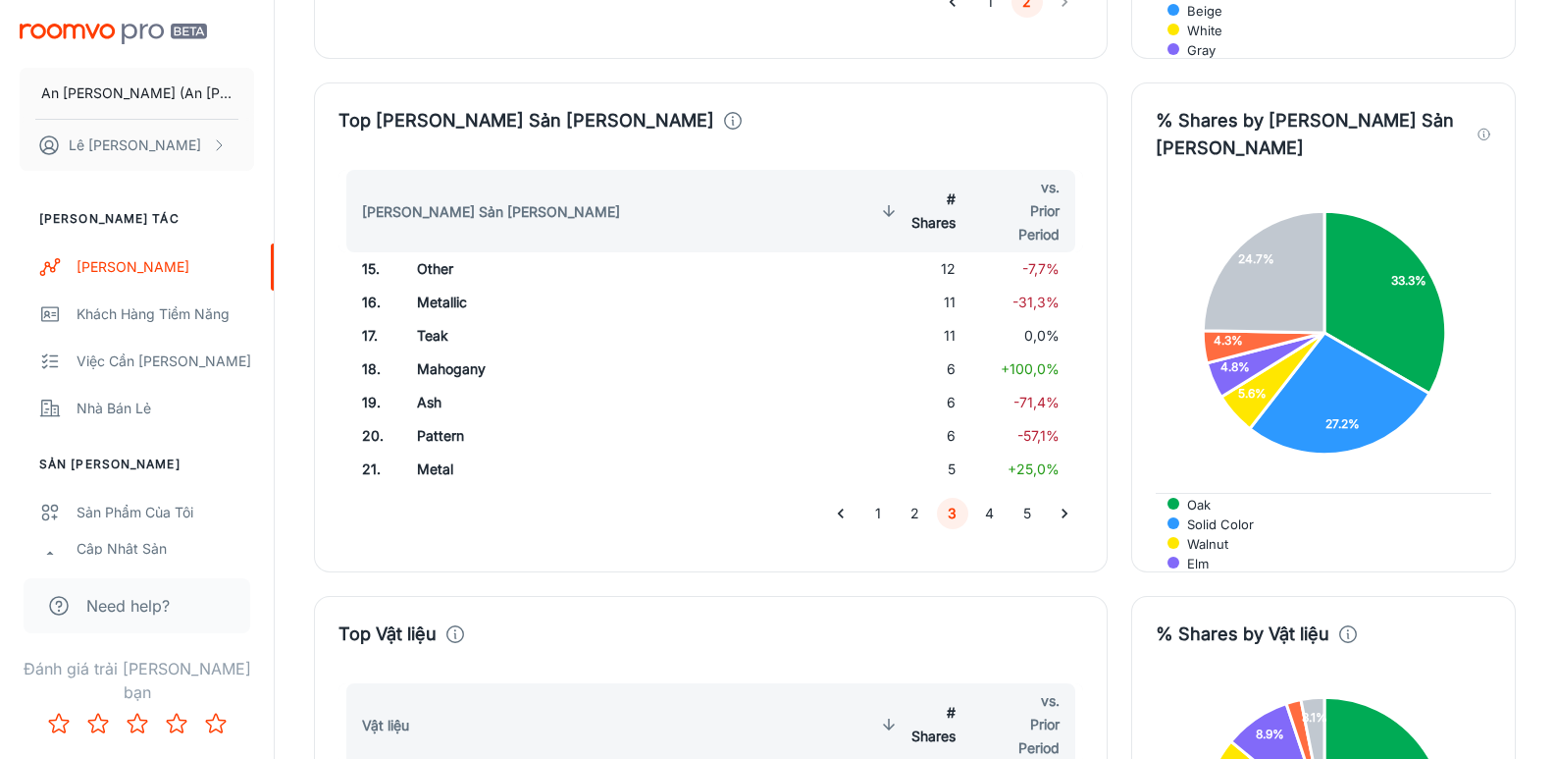
click at [988, 497] on button "4" at bounding box center [989, 512] width 31 height 31
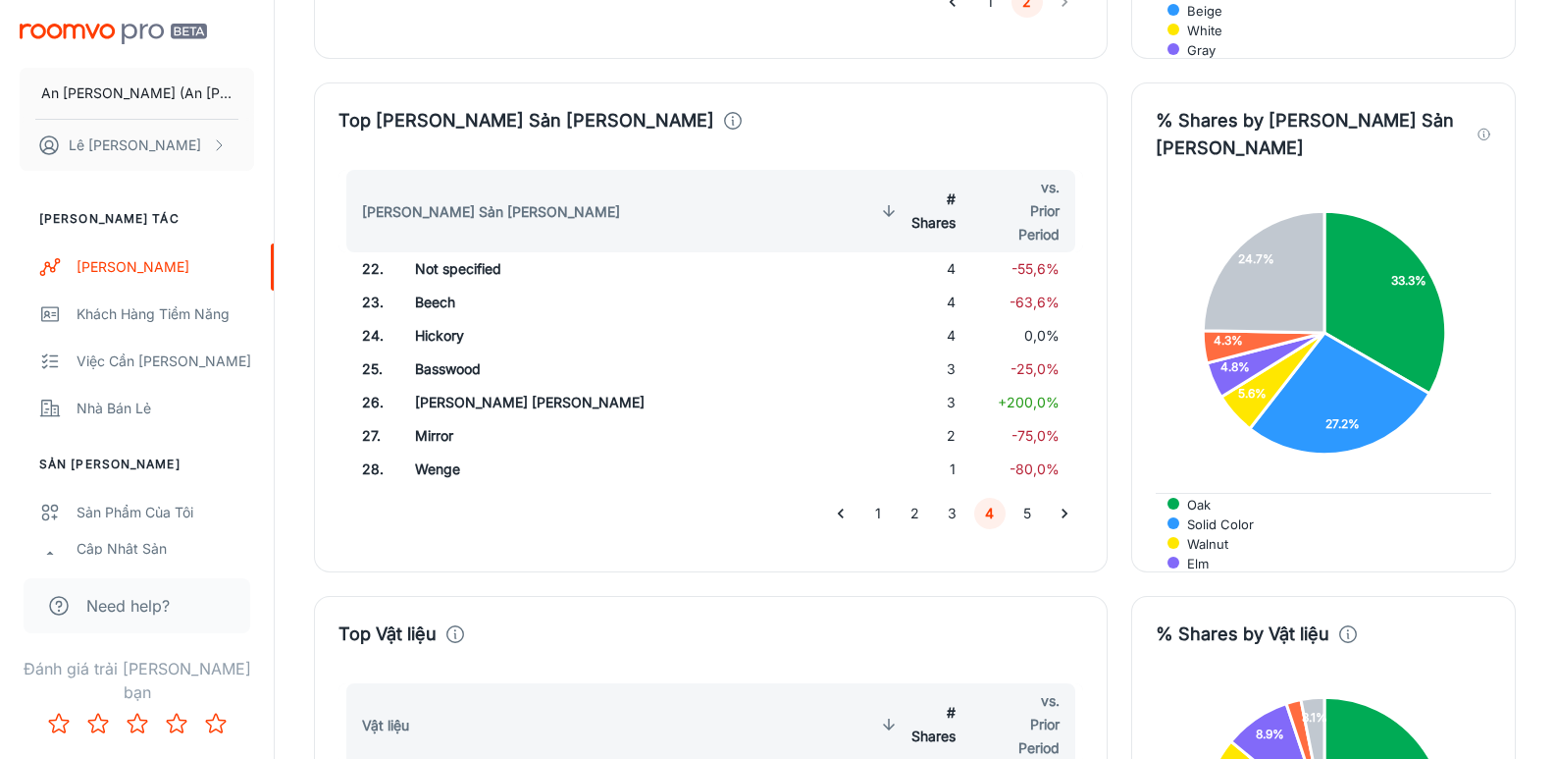
click at [1025, 497] on button "5" at bounding box center [1027, 512] width 31 height 31
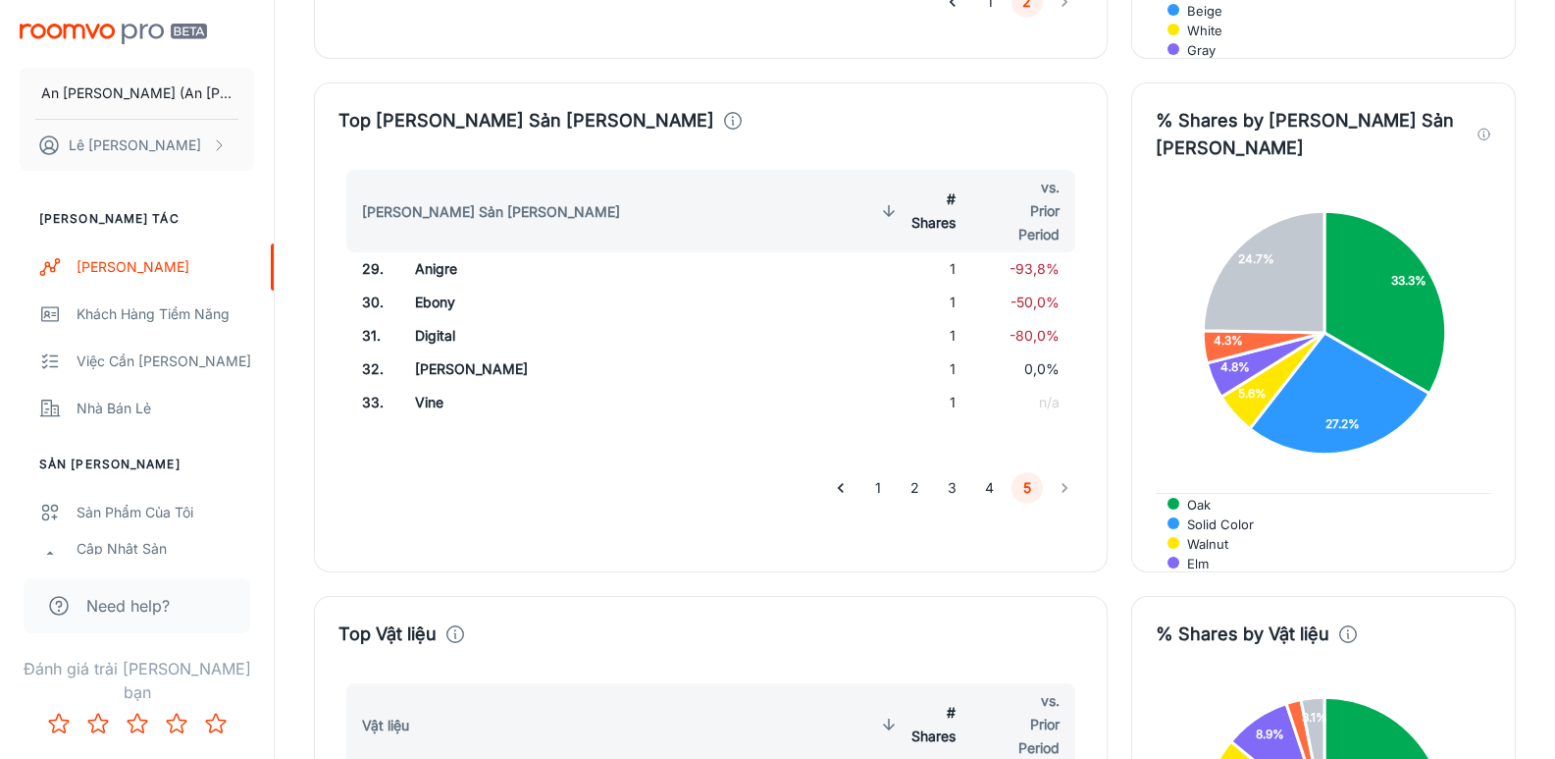
scroll to position [3344, 0]
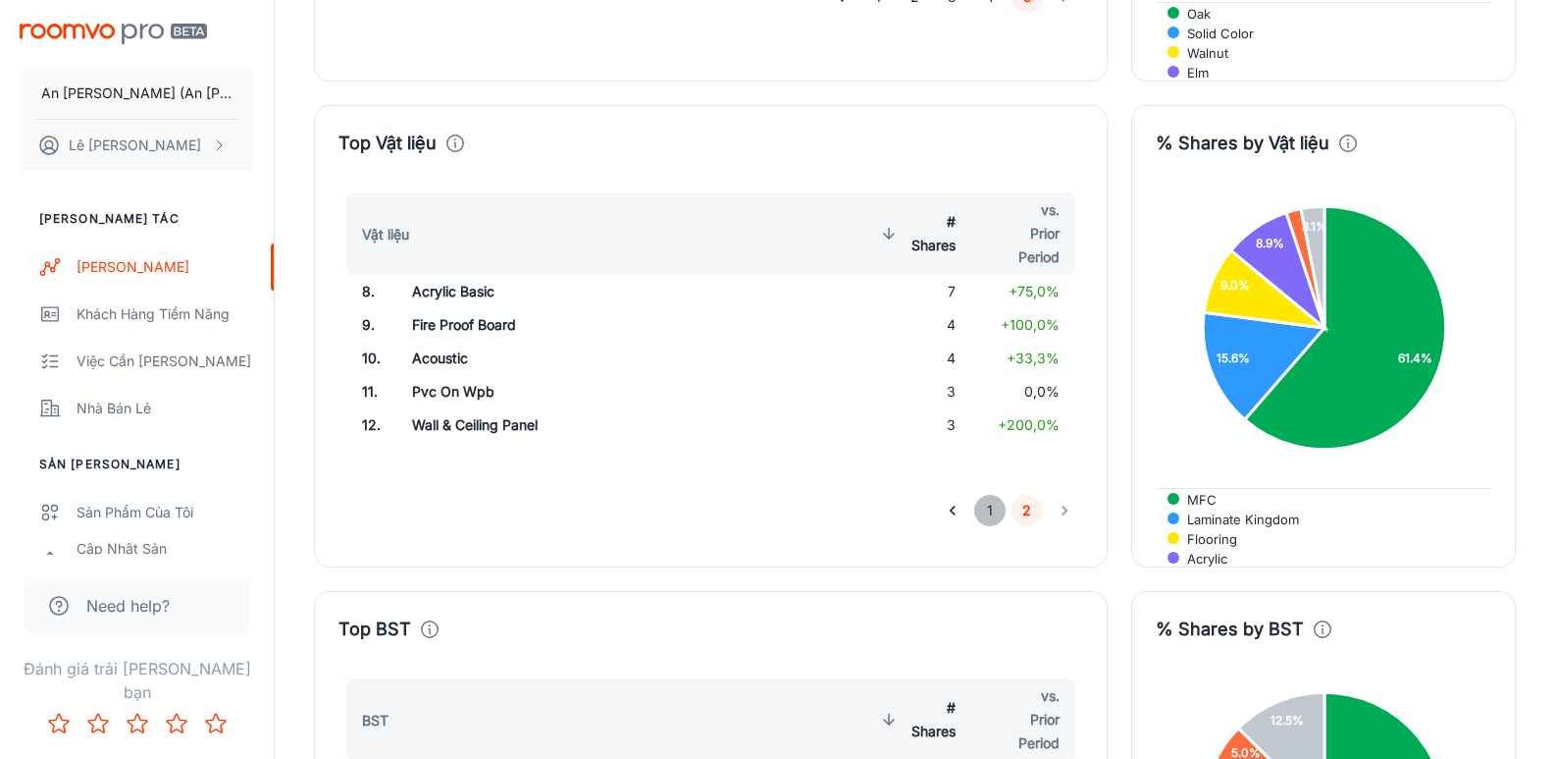
click at [989, 495] on button "1" at bounding box center [989, 510] width 31 height 31
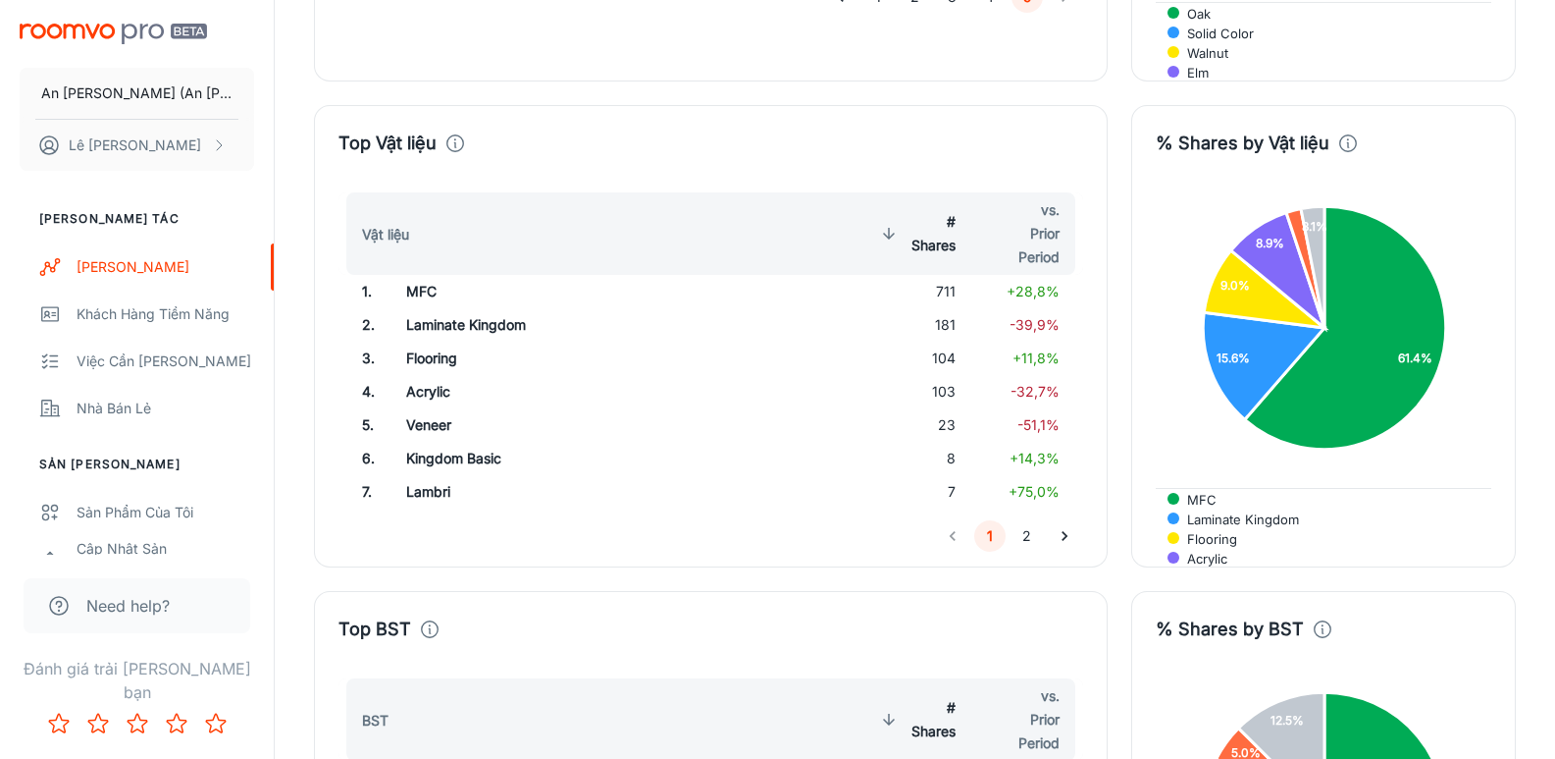
click at [1030, 520] on button "2" at bounding box center [1027, 535] width 31 height 31
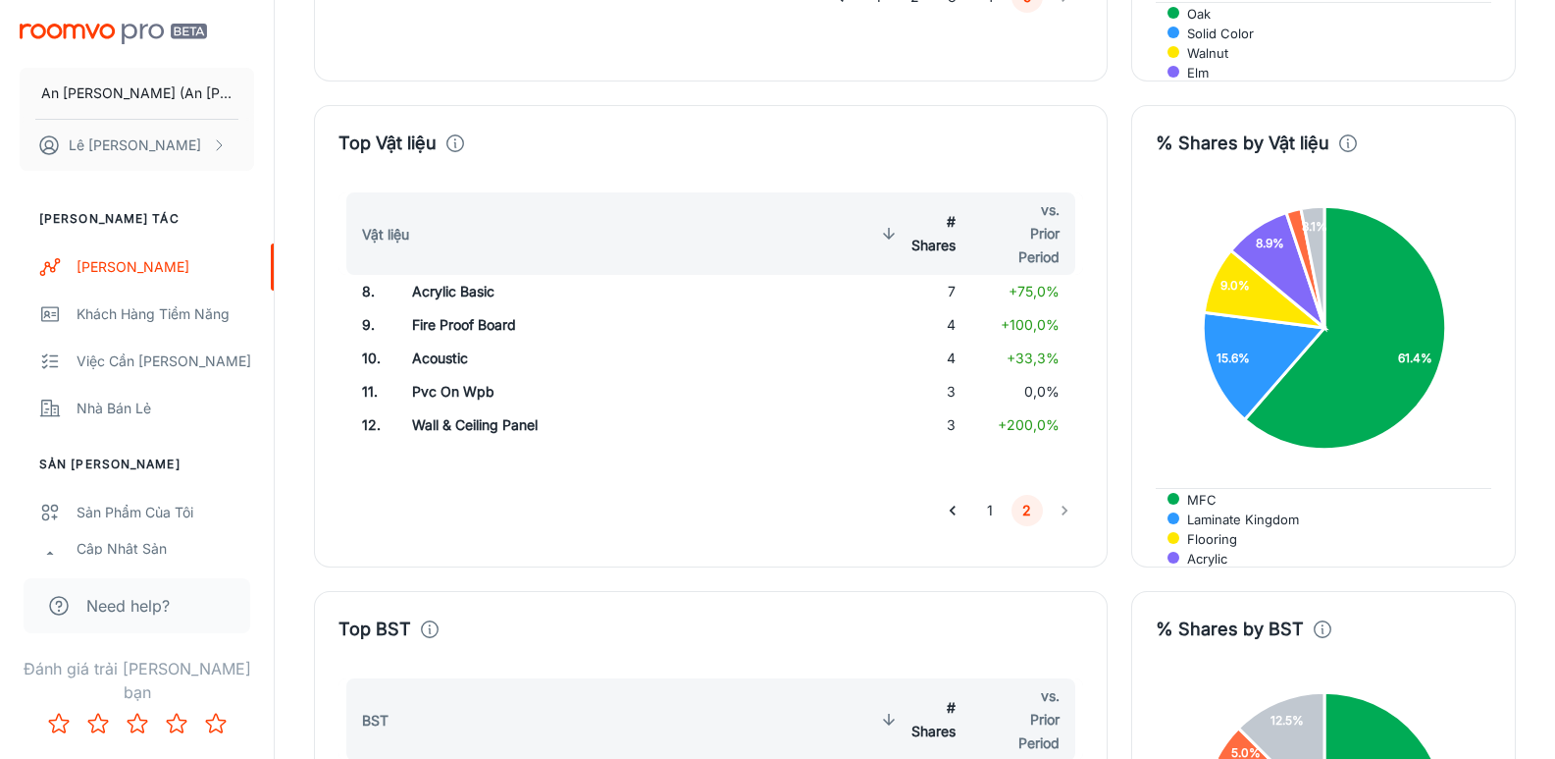
scroll to position [3709, 0]
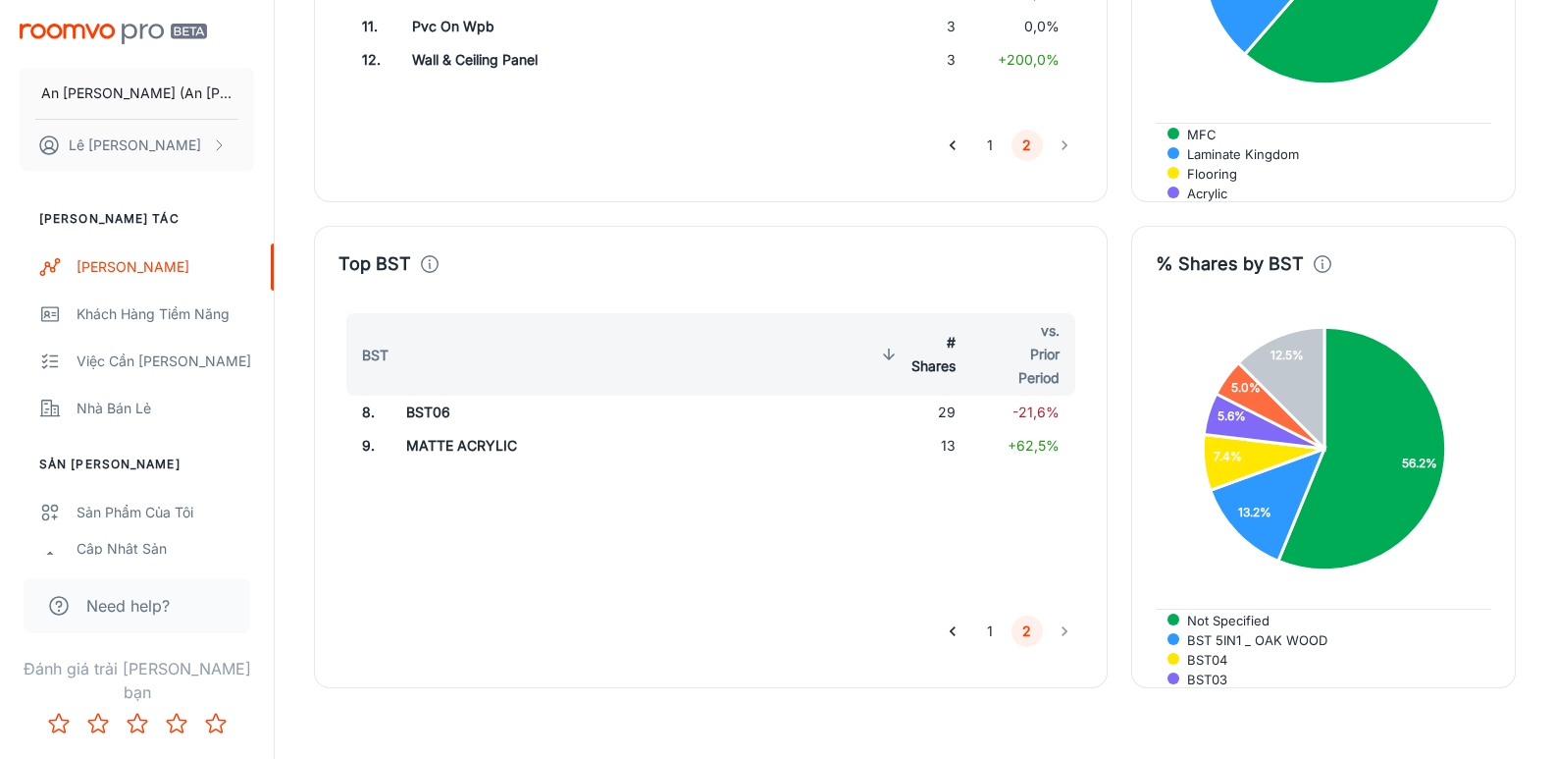
click at [989, 615] on button "1" at bounding box center [989, 630] width 31 height 31
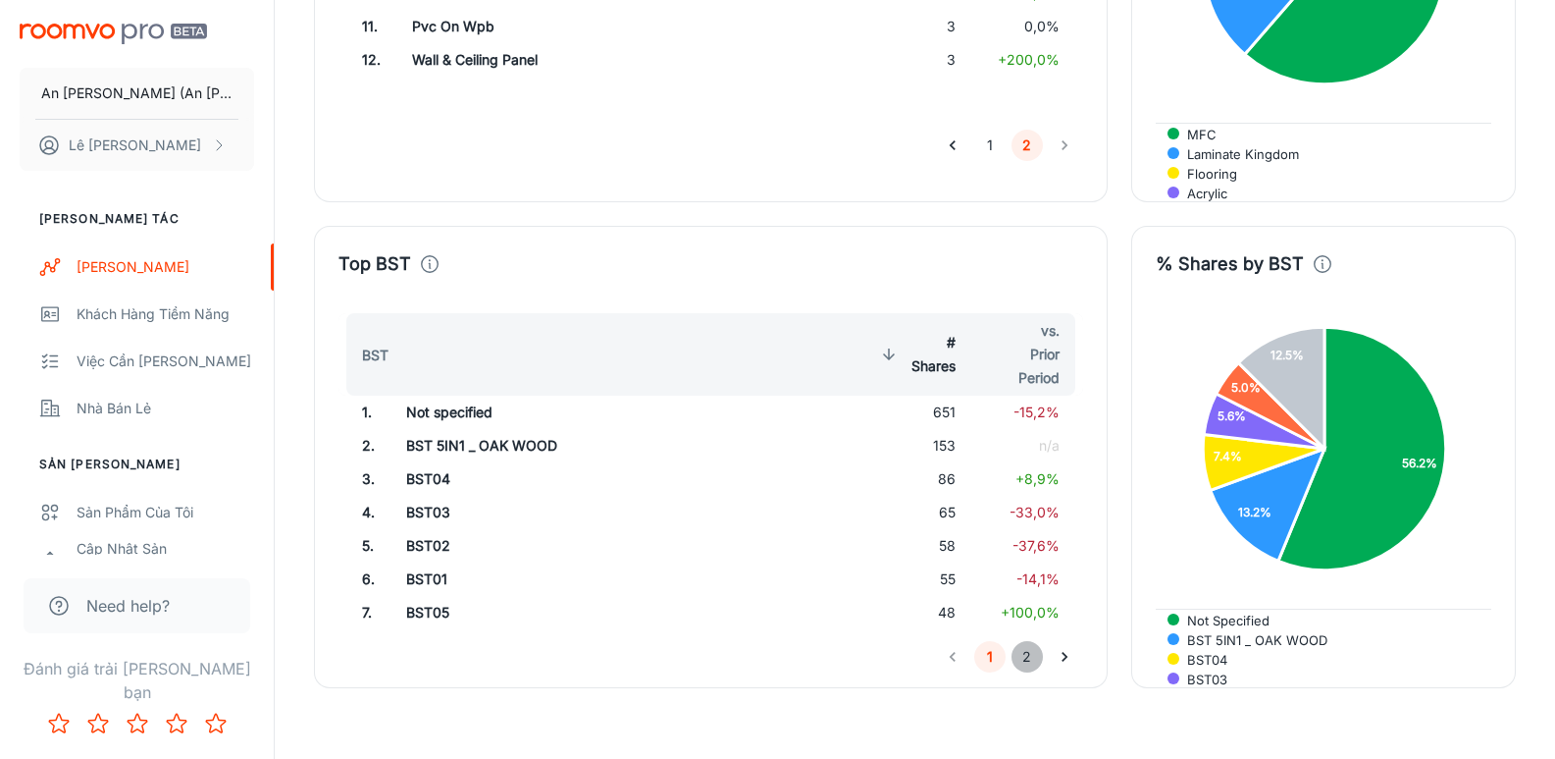
click at [1026, 641] on button "2" at bounding box center [1027, 656] width 31 height 31
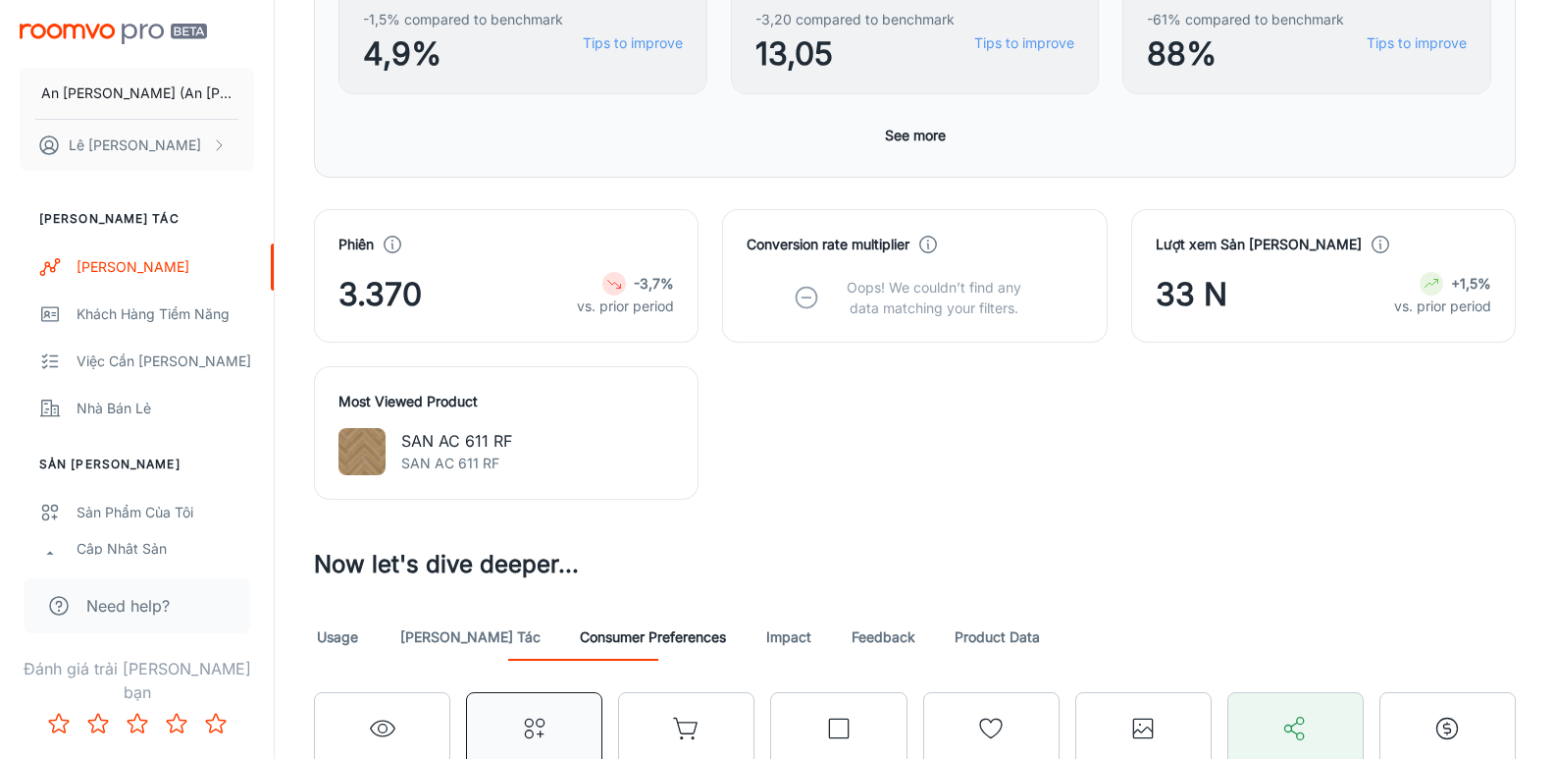
scroll to position [962, 0]
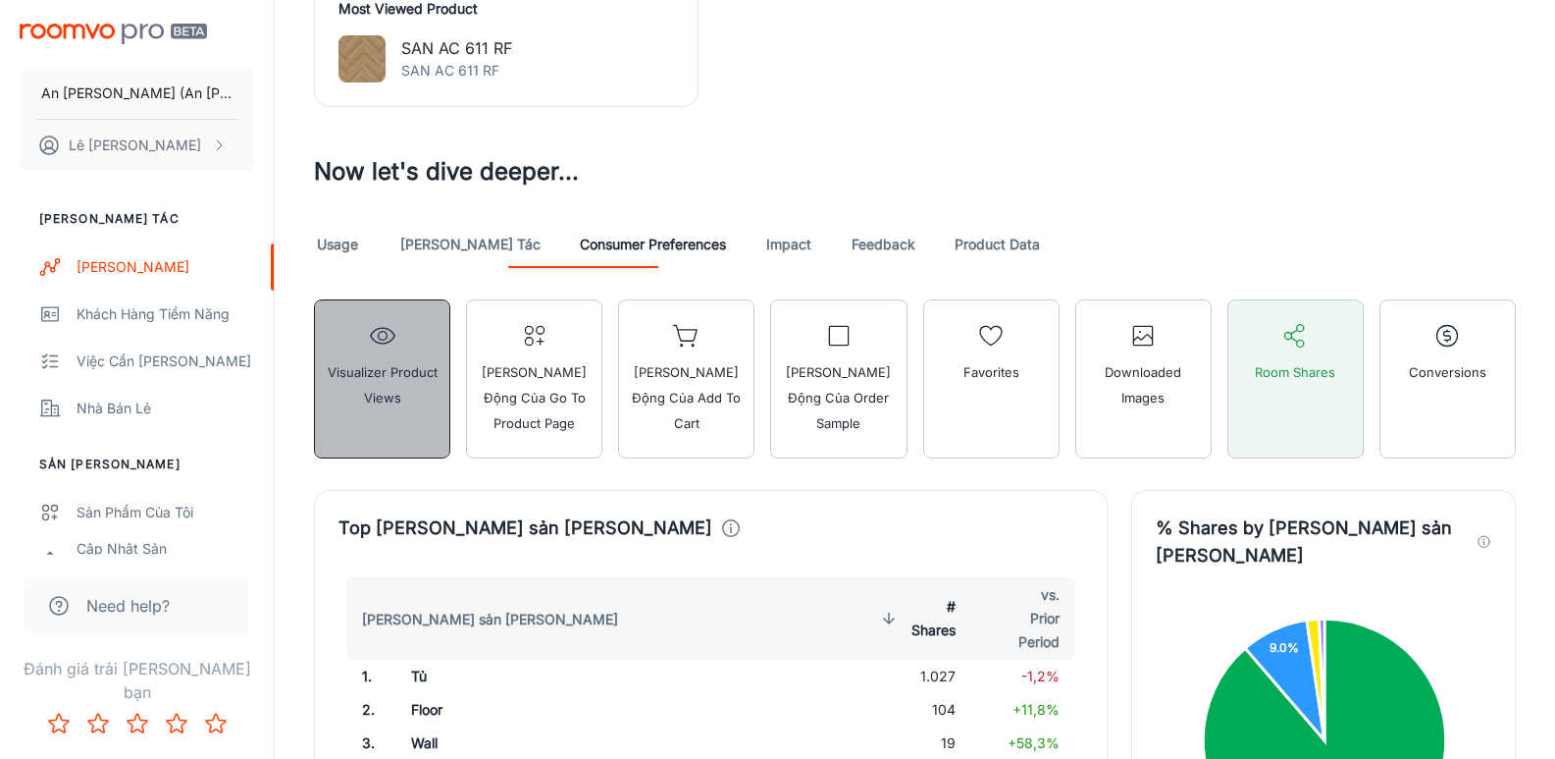
click at [396, 401] on span "Visualizer Product Views" at bounding box center [382, 384] width 111 height 51
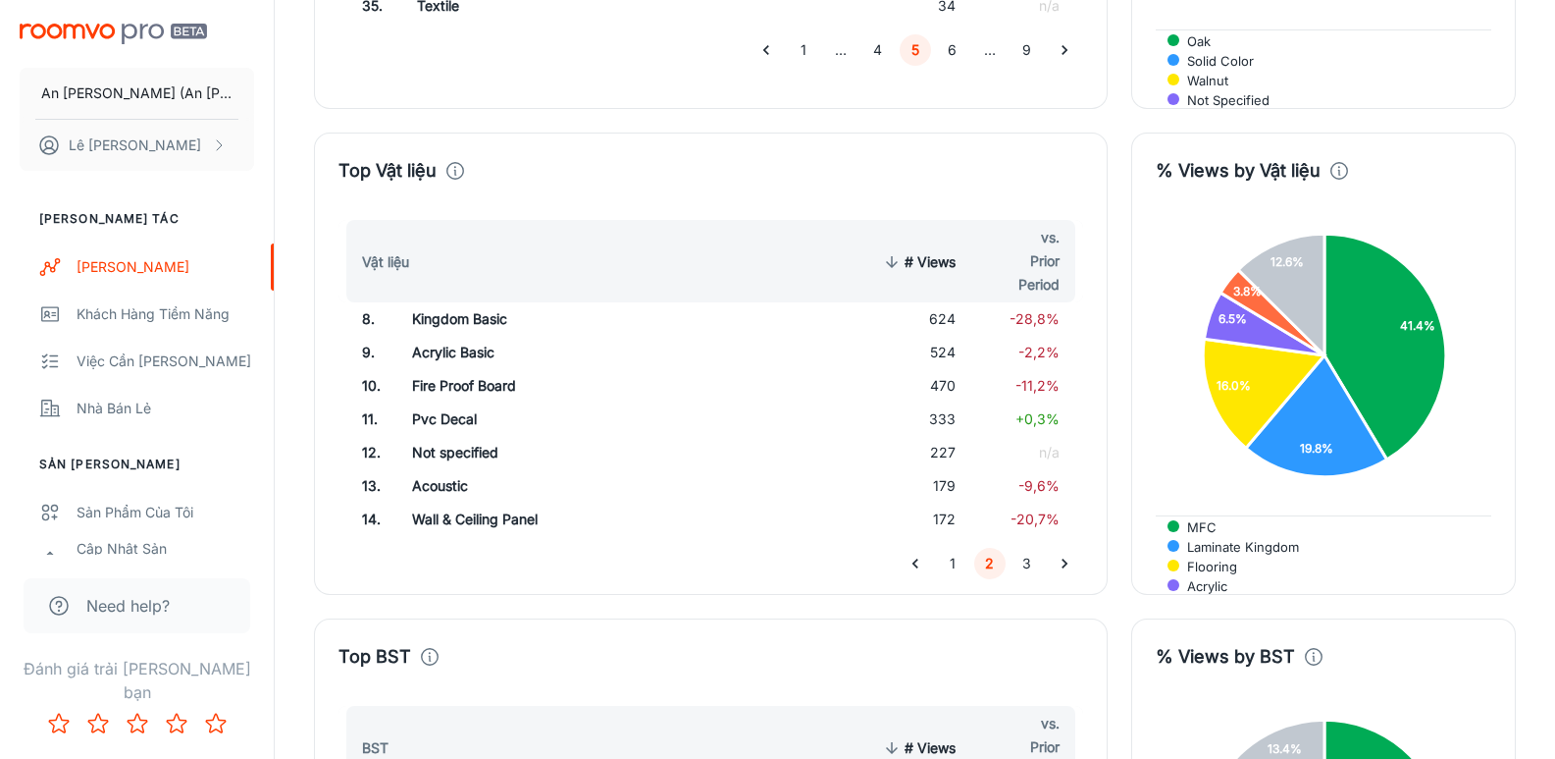
scroll to position [3709, 0]
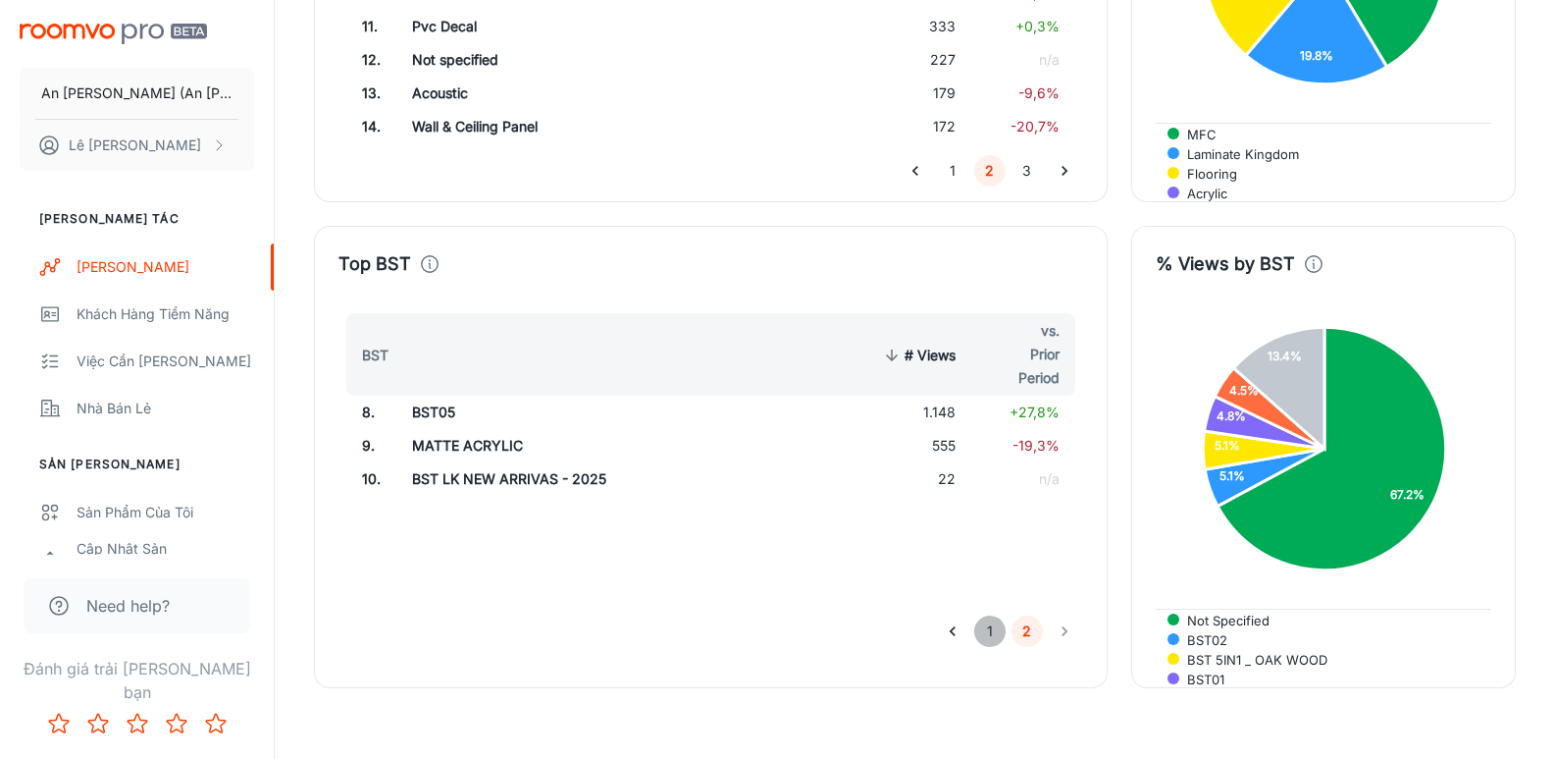
click at [987, 615] on button "1" at bounding box center [989, 630] width 31 height 31
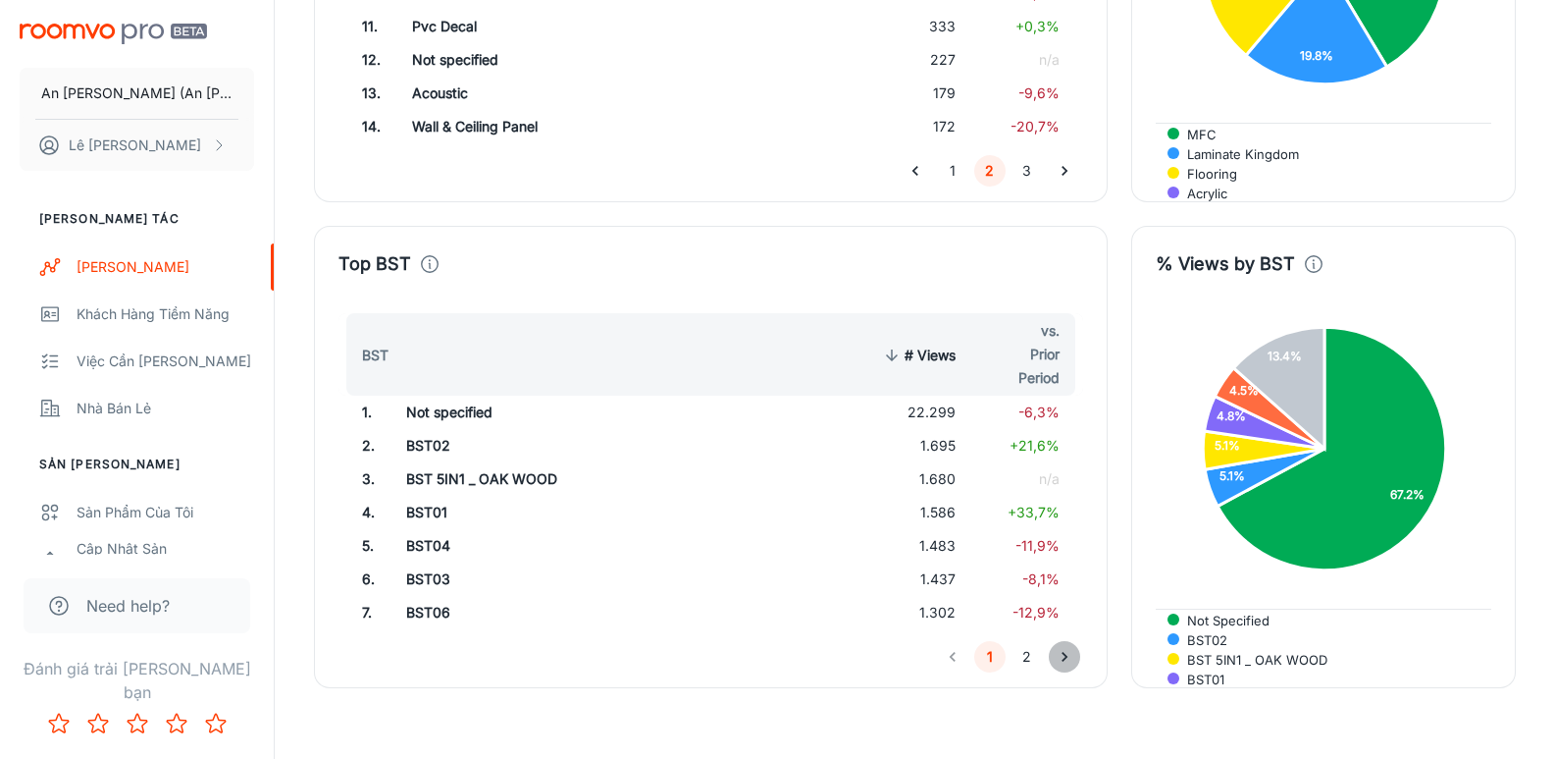
click at [1060, 647] on icon "Go to next page" at bounding box center [1065, 657] width 20 height 20
